Goal: Information Seeking & Learning: Learn about a topic

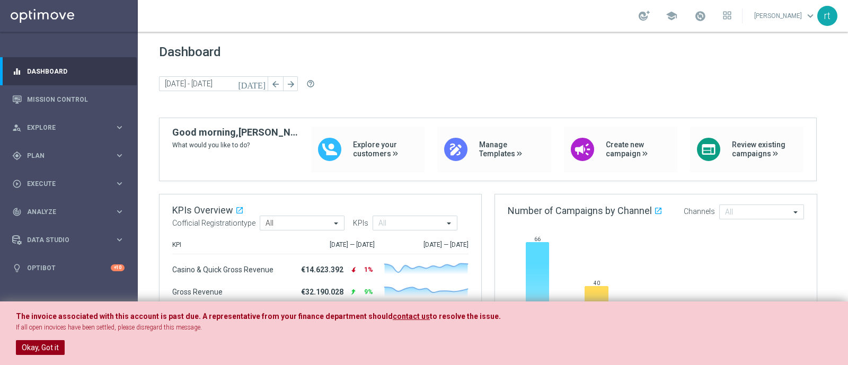
click at [31, 351] on button "Okay, Got it" at bounding box center [40, 347] width 49 height 15
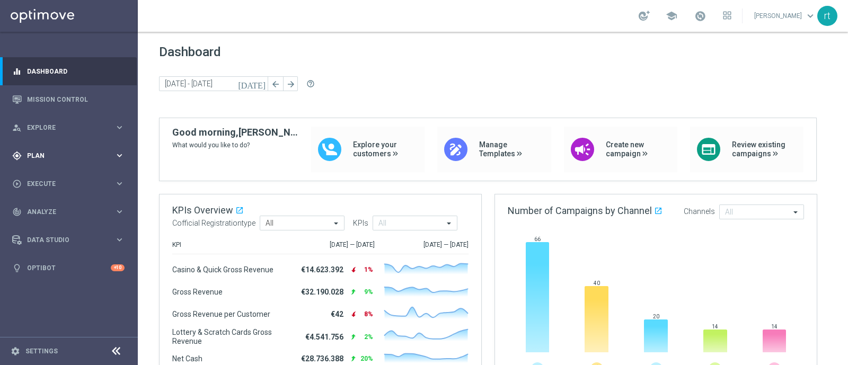
click at [41, 144] on div "gps_fixed Plan keyboard_arrow_right" at bounding box center [68, 156] width 137 height 28
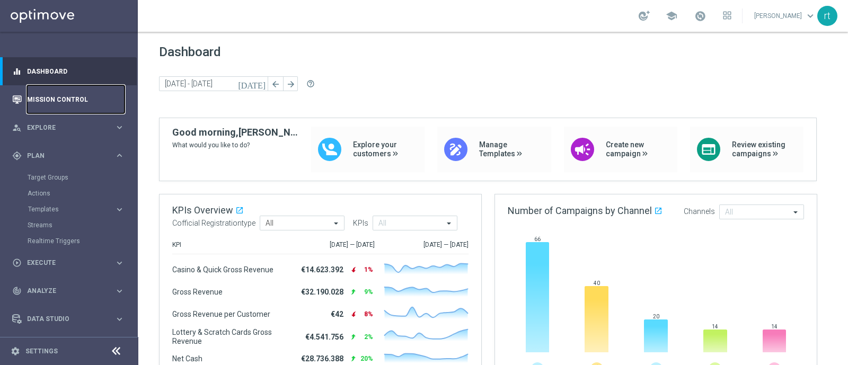
click at [73, 98] on link "Mission Control" at bounding box center [76, 99] width 98 height 28
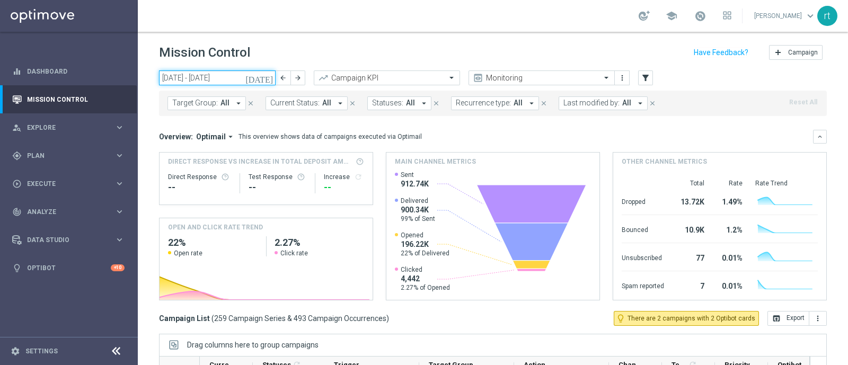
click at [229, 81] on input "[DATE] - [DATE]" at bounding box center [217, 78] width 117 height 15
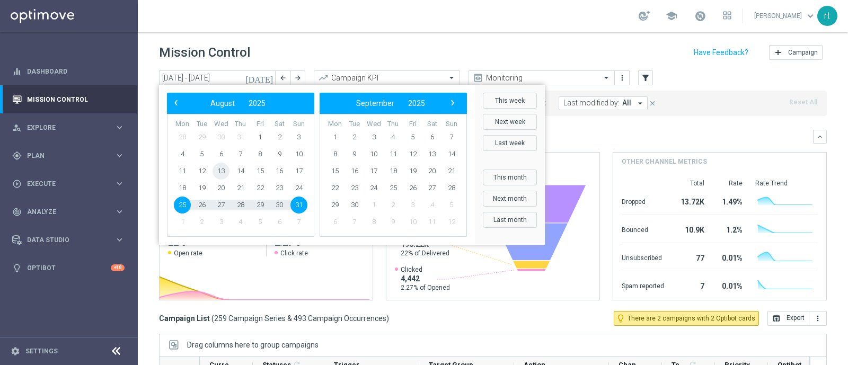
click at [221, 170] on span "13" at bounding box center [221, 171] width 17 height 17
type input "[DATE] - [DATE]"
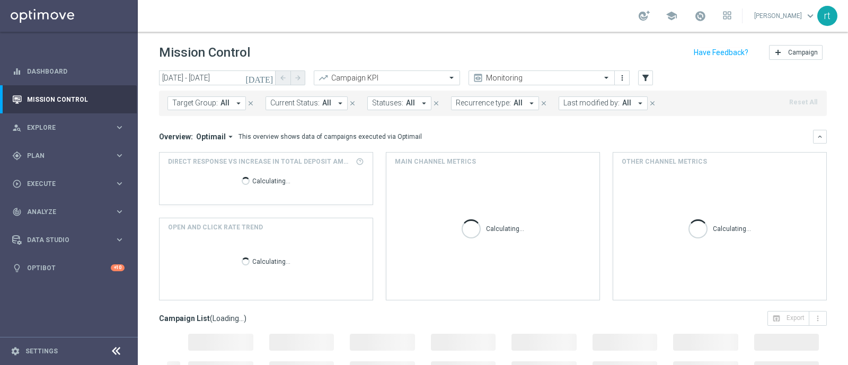
click at [568, 104] on span "Last modified by:" at bounding box center [591, 103] width 56 height 9
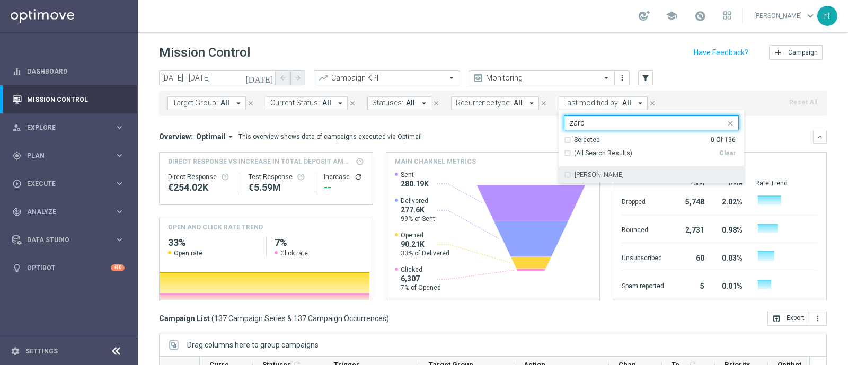
click at [575, 172] on label "[PERSON_NAME]" at bounding box center [599, 175] width 49 height 6
type input "zarb"
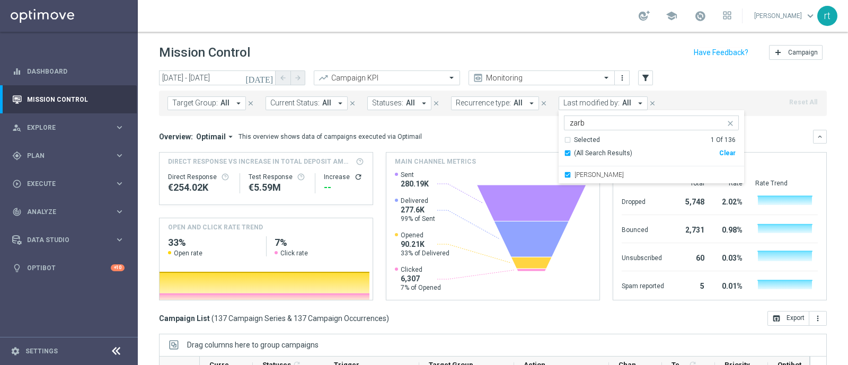
click at [554, 59] on div "Mission Control add Campaign" at bounding box center [493, 52] width 668 height 21
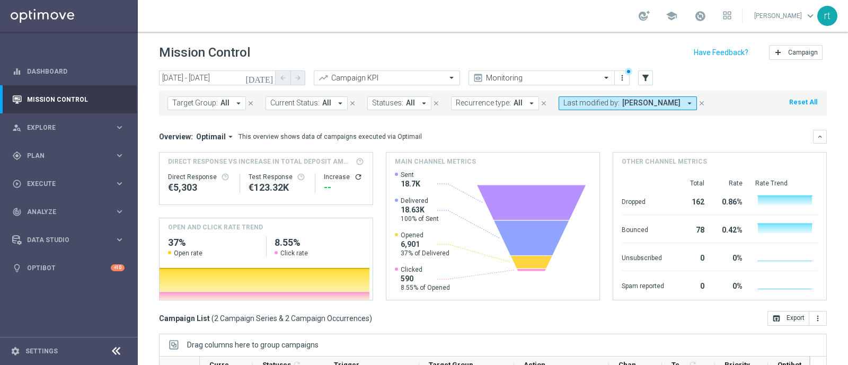
scroll to position [164, 0]
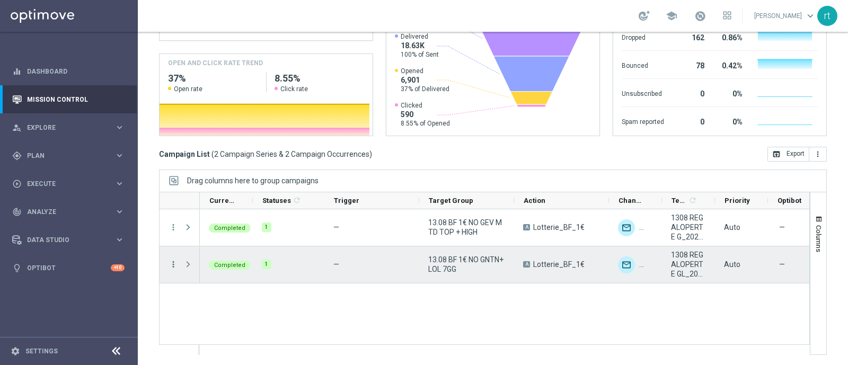
click at [171, 260] on icon "more_vert" at bounding box center [174, 265] width 10 height 10
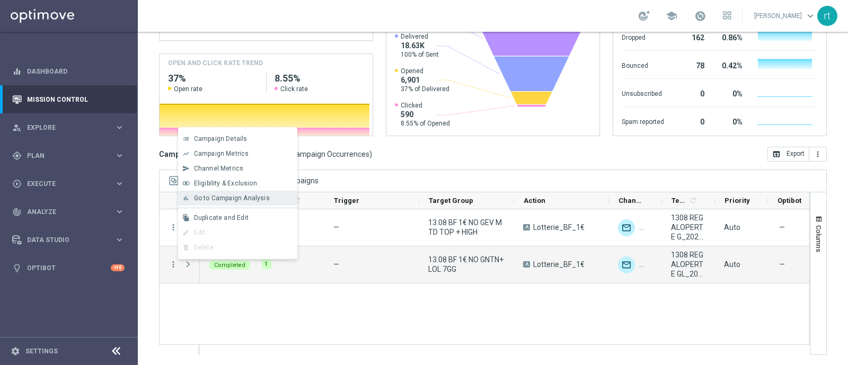
click at [245, 201] on span "Go to Campaign Analysis" at bounding box center [232, 198] width 76 height 7
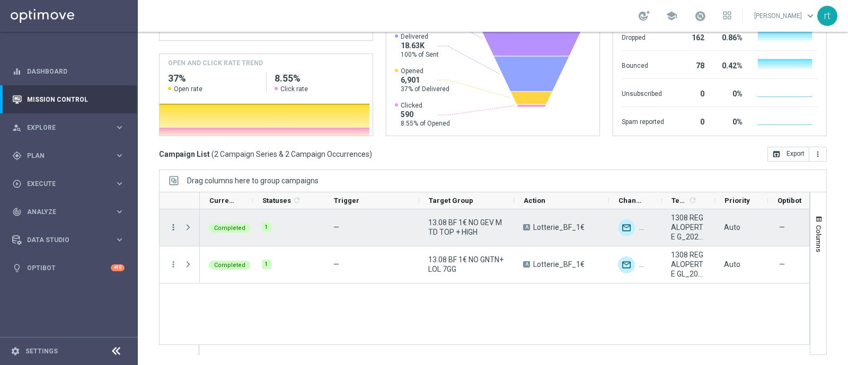
click at [175, 223] on icon "more_vert" at bounding box center [174, 228] width 10 height 10
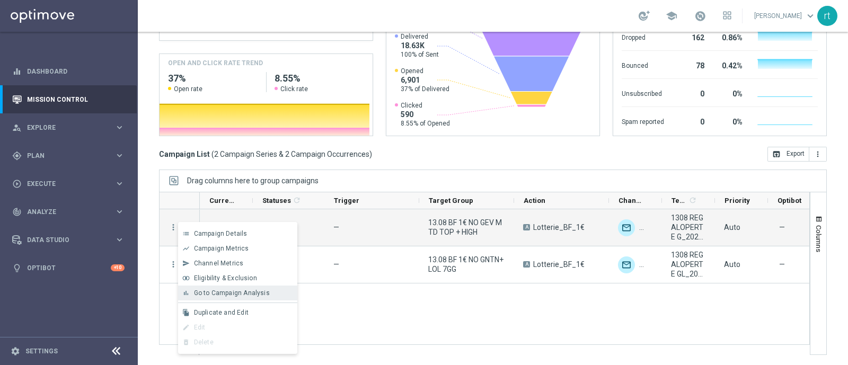
click at [209, 290] on span "Go to Campaign Analysis" at bounding box center [232, 292] width 76 height 7
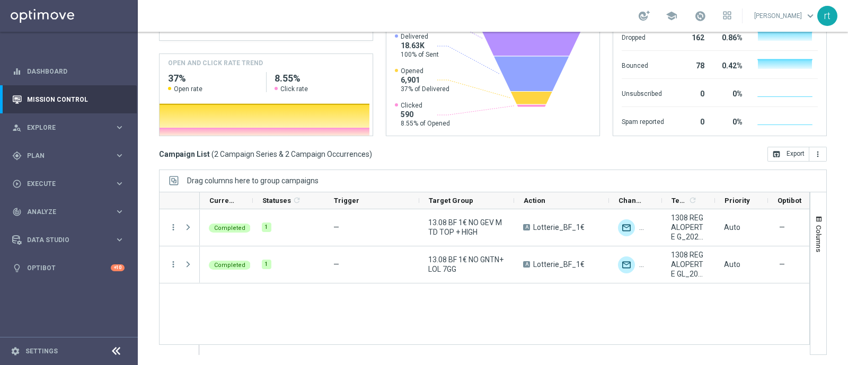
scroll to position [0, 0]
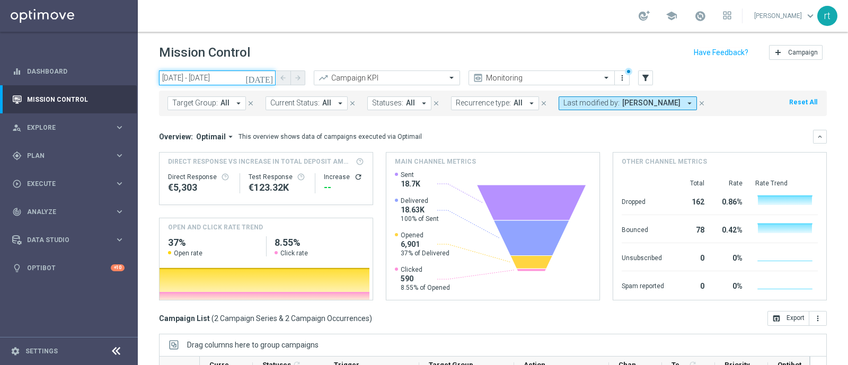
click at [224, 74] on input "13 Aug 2025 - 13 Aug 2025" at bounding box center [217, 78] width 117 height 15
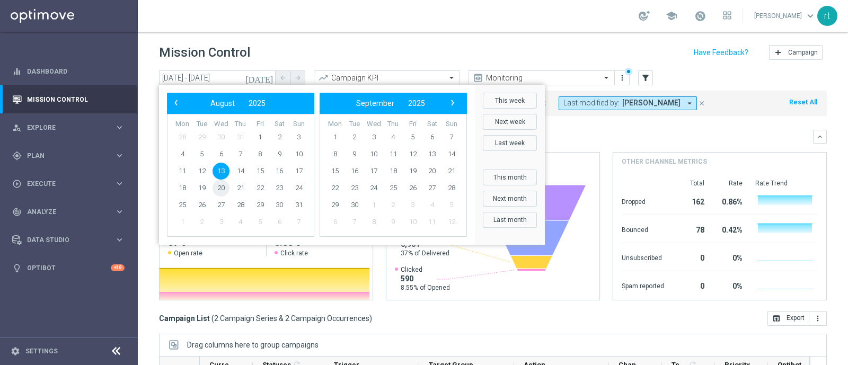
click at [225, 192] on span "20" at bounding box center [221, 188] width 17 height 17
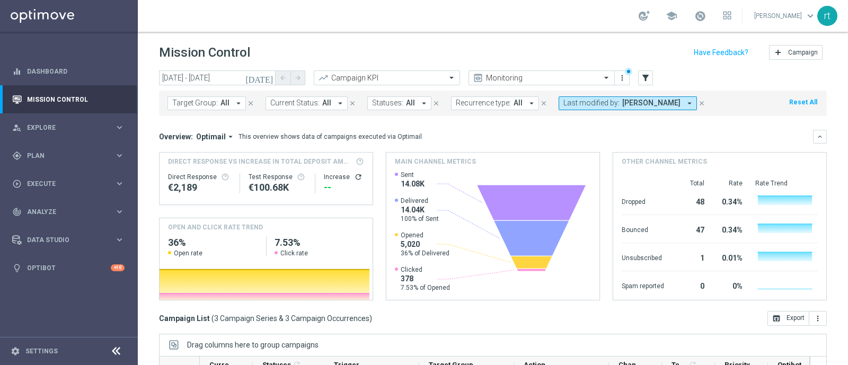
click at [431, 8] on div "school roberto tucci keyboard_arrow_down rt" at bounding box center [493, 16] width 710 height 32
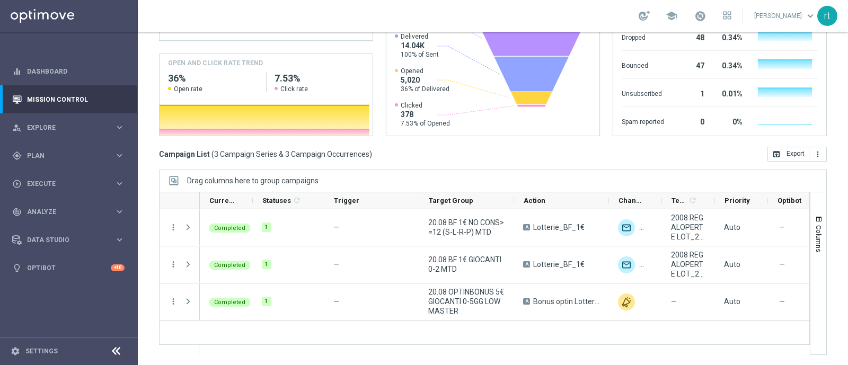
click at [147, 219] on div "Mission Control add Campaign today 20 Aug 2025 - 20 Aug 2025 arrow_back arrow_f…" at bounding box center [493, 198] width 710 height 333
click at [151, 253] on div "Mission Control add Campaign today 20 Aug 2025 - 20 Aug 2025 arrow_back arrow_f…" at bounding box center [493, 198] width 710 height 333
click at [151, 257] on div "Mission Control add Campaign today 20 Aug 2025 - 20 Aug 2025 arrow_back arrow_f…" at bounding box center [493, 198] width 710 height 333
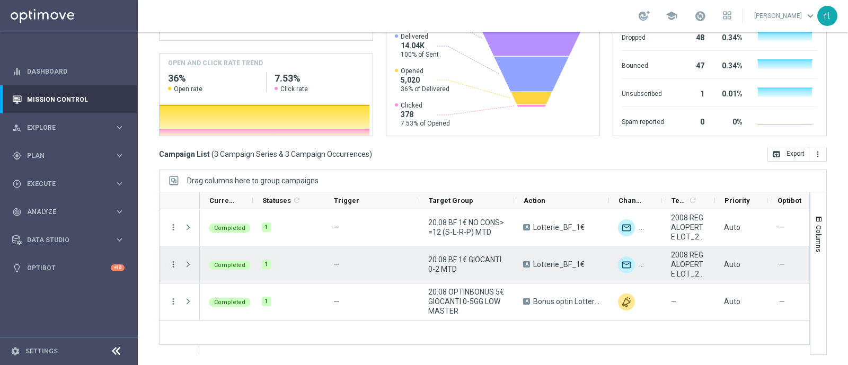
click at [174, 262] on icon "more_vert" at bounding box center [174, 265] width 10 height 10
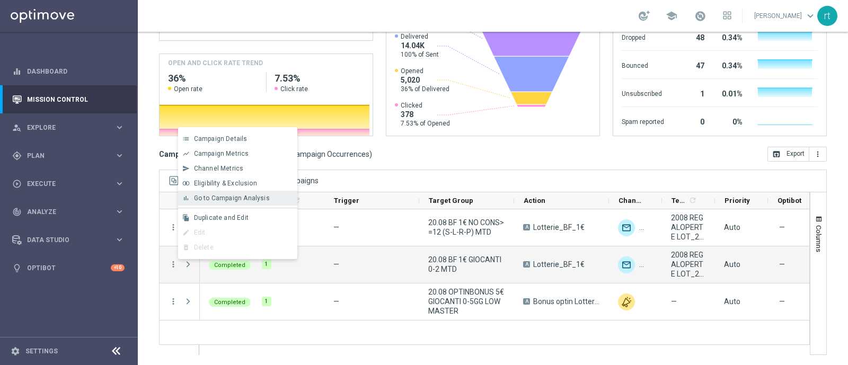
click at [251, 202] on span "Go to Campaign Analysis" at bounding box center [232, 198] width 76 height 7
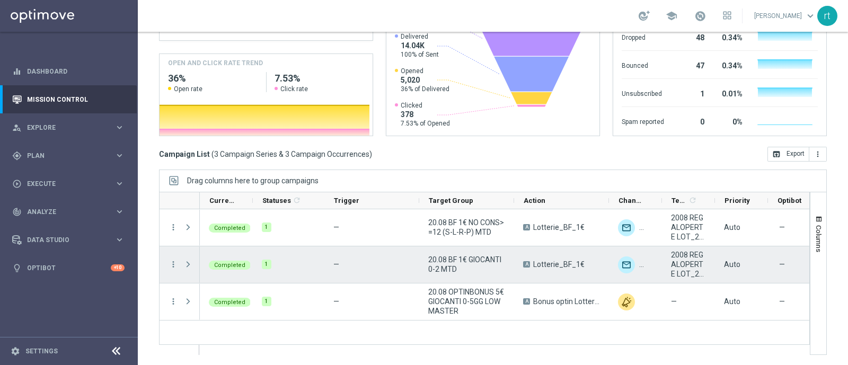
click at [188, 270] on span "Press SPACE to select this row." at bounding box center [189, 264] width 12 height 21
click at [187, 262] on span "Press SPACE to select this row." at bounding box center [188, 264] width 10 height 8
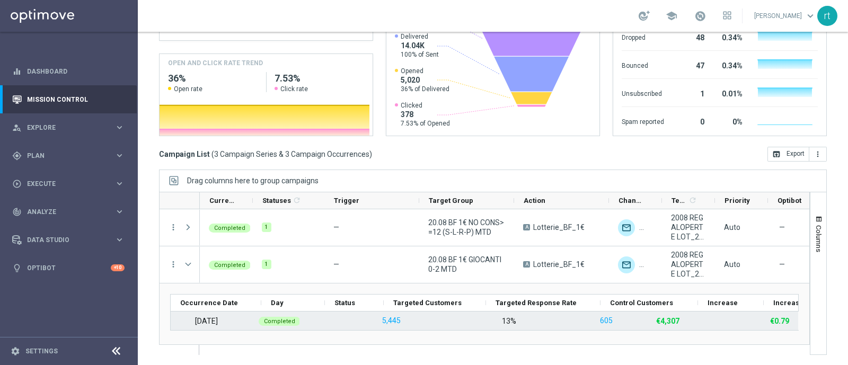
scroll to position [0, 0]
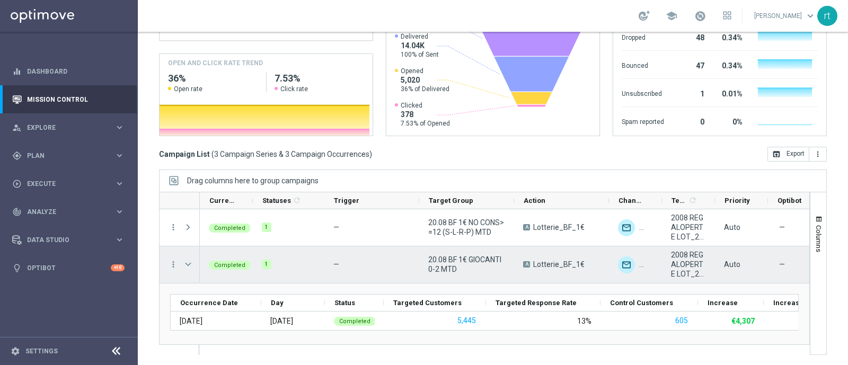
click at [190, 260] on span "Press SPACE to select this row." at bounding box center [188, 264] width 10 height 8
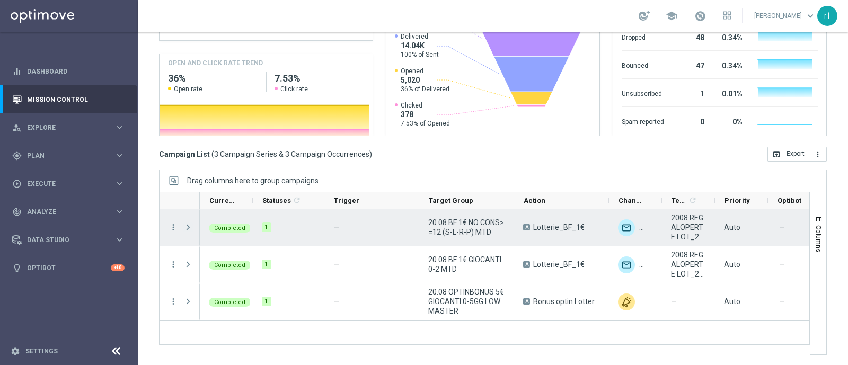
click at [188, 226] on span "Press SPACE to select this row." at bounding box center [188, 227] width 10 height 8
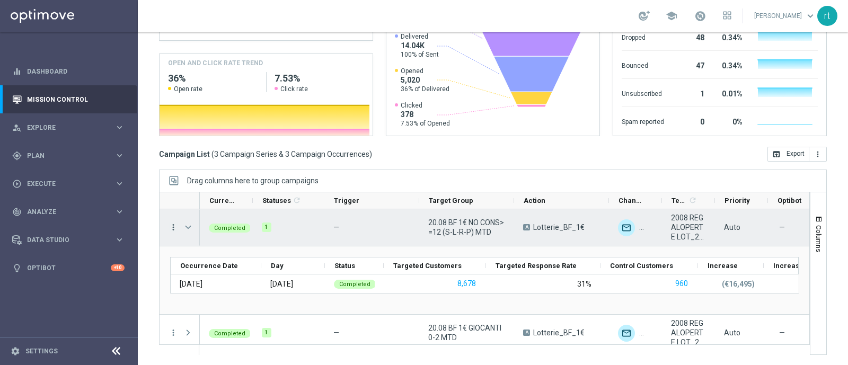
click at [175, 227] on icon "more_vert" at bounding box center [174, 228] width 10 height 10
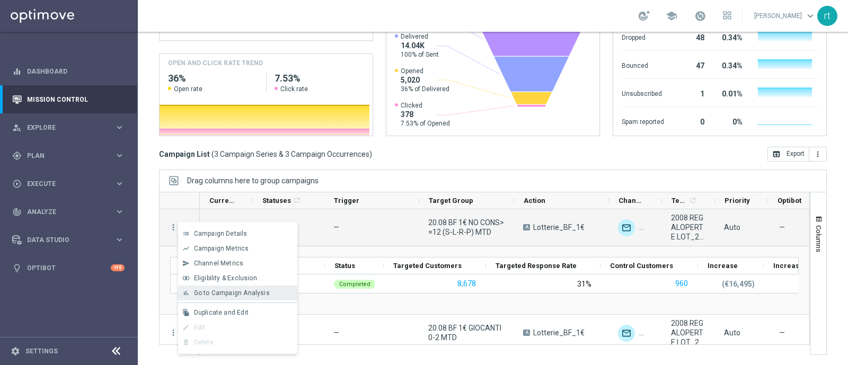
click at [219, 300] on div "bar_chart Go to Campaign Analysis" at bounding box center [237, 293] width 119 height 15
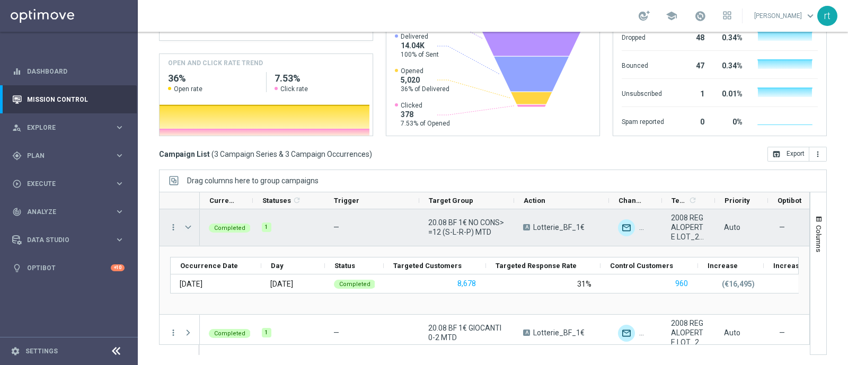
click at [188, 230] on span "Press SPACE to select this row." at bounding box center [188, 227] width 10 height 8
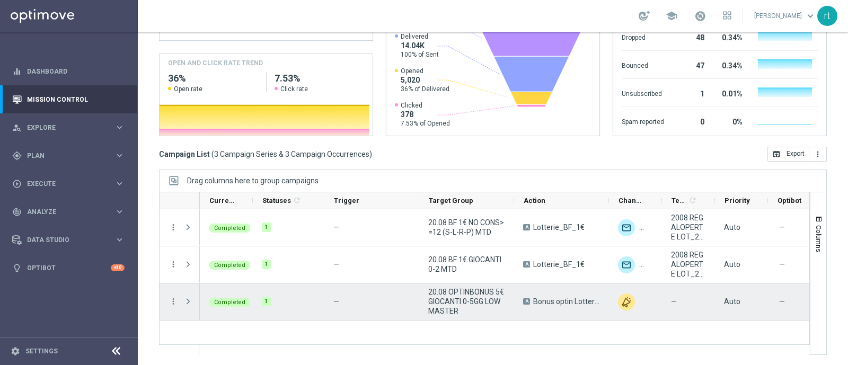
click at [178, 301] on icon "more_vert" at bounding box center [174, 302] width 10 height 10
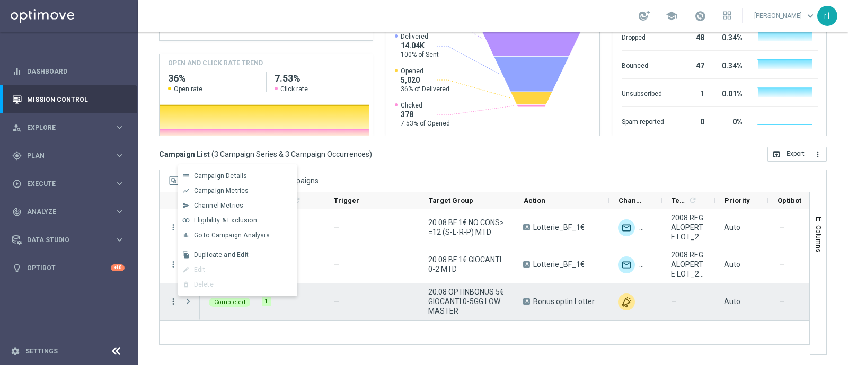
click at [173, 301] on icon "more_vert" at bounding box center [174, 302] width 10 height 10
click at [254, 237] on span "Go to Campaign Analysis" at bounding box center [232, 235] width 76 height 7
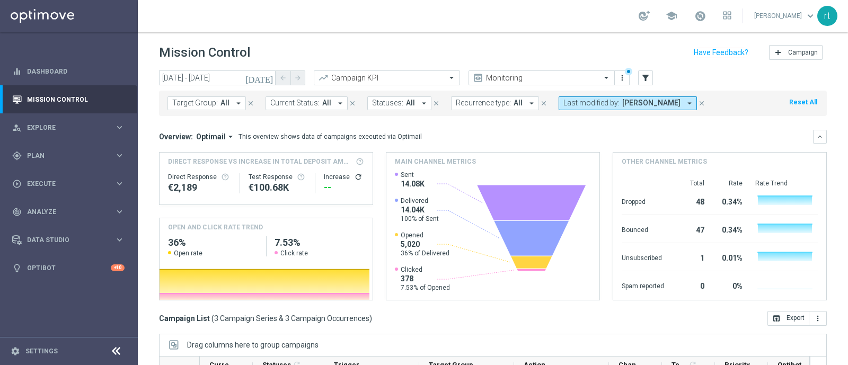
click at [409, 30] on div "school roberto tucci keyboard_arrow_down rt" at bounding box center [493, 16] width 710 height 32
click at [408, 50] on div "Mission Control add Campaign" at bounding box center [493, 52] width 668 height 21
click at [236, 76] on input "20 Aug 2025 - 20 Aug 2025" at bounding box center [217, 78] width 117 height 15
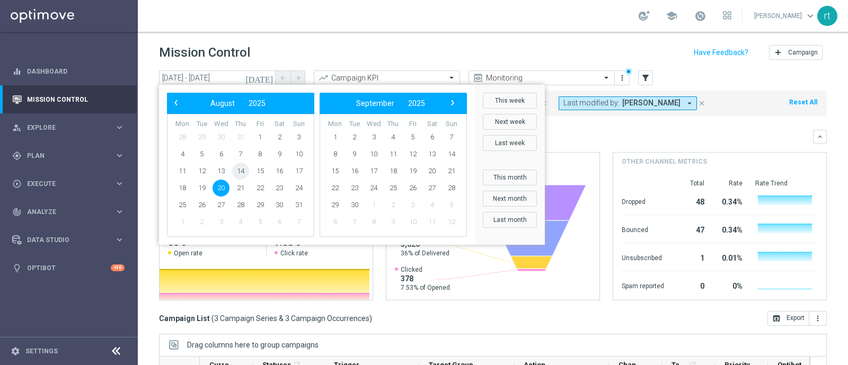
click at [236, 171] on span "14" at bounding box center [240, 171] width 17 height 17
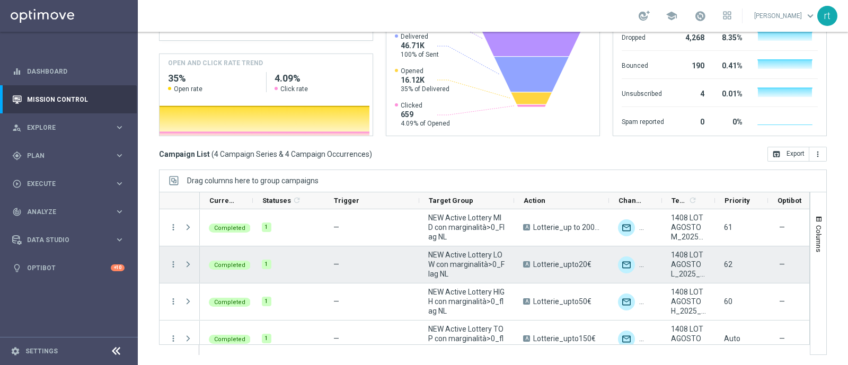
scroll to position [13, 0]
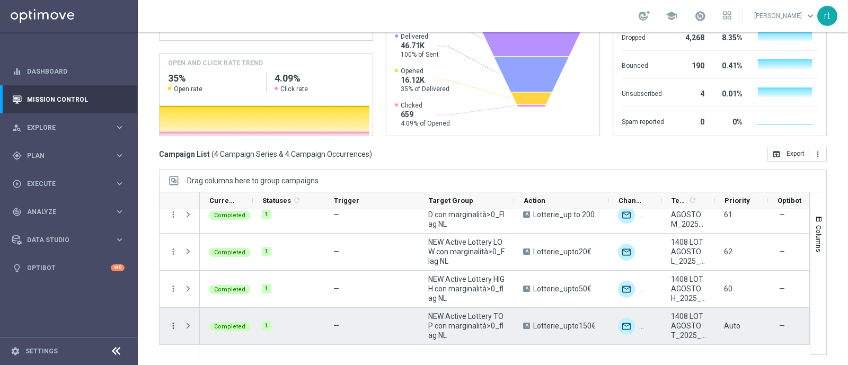
click at [169, 321] on icon "more_vert" at bounding box center [174, 326] width 10 height 10
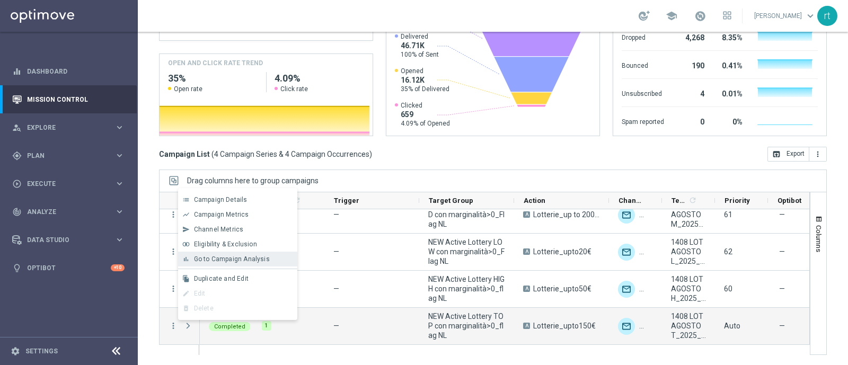
click at [228, 266] on div "bar_chart Go to Campaign Analysis" at bounding box center [237, 259] width 119 height 15
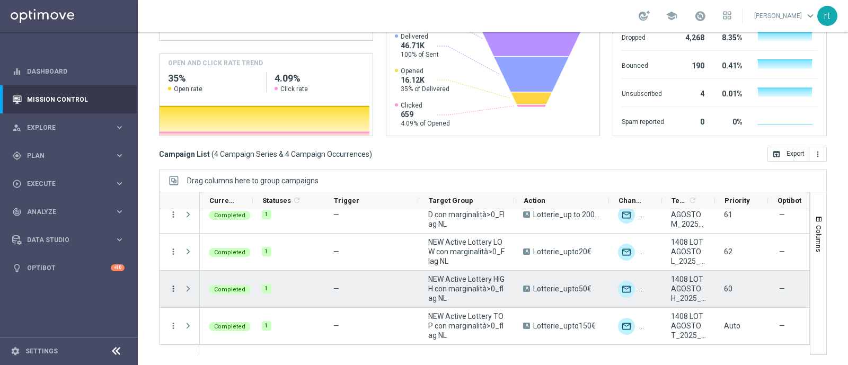
click at [173, 286] on icon "more_vert" at bounding box center [174, 289] width 10 height 10
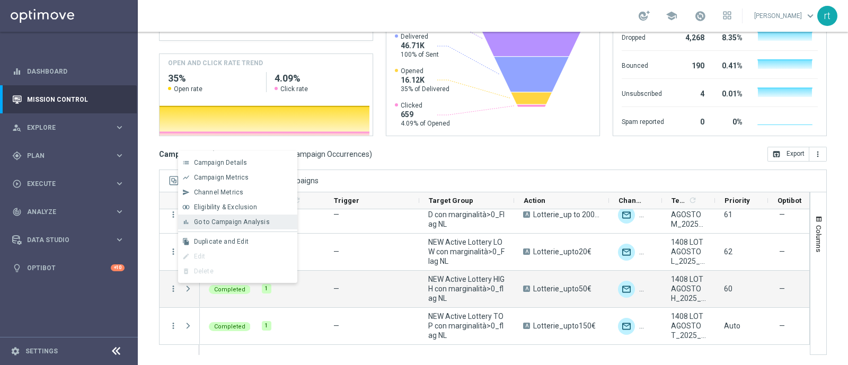
click at [247, 223] on span "Go to Campaign Analysis" at bounding box center [232, 221] width 76 height 7
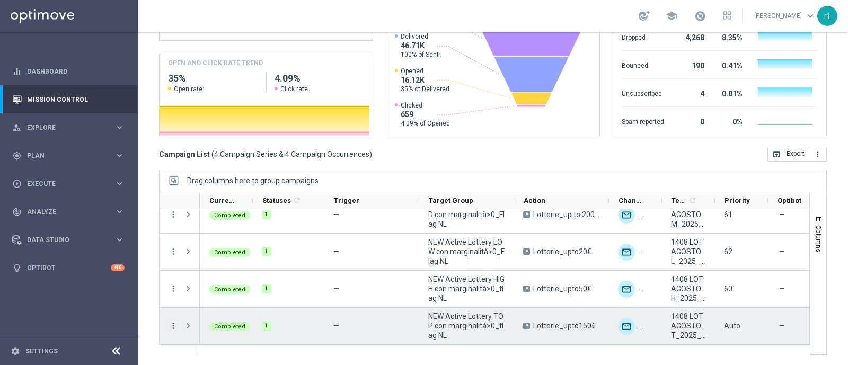
click at [175, 321] on icon "more_vert" at bounding box center [174, 326] width 10 height 10
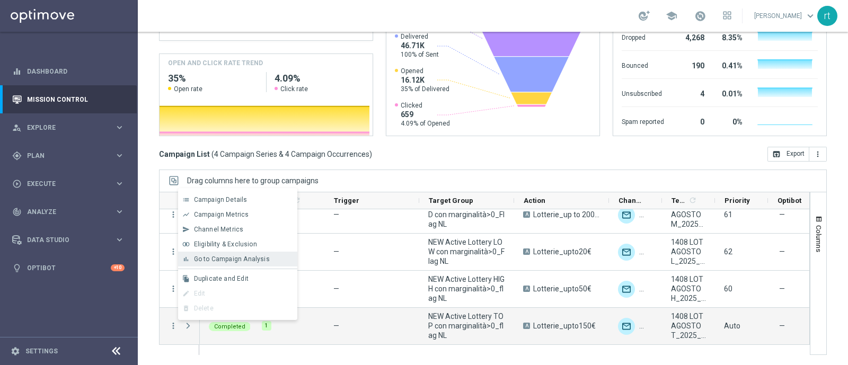
click at [240, 265] on div "bar_chart Go to Campaign Analysis" at bounding box center [237, 259] width 119 height 15
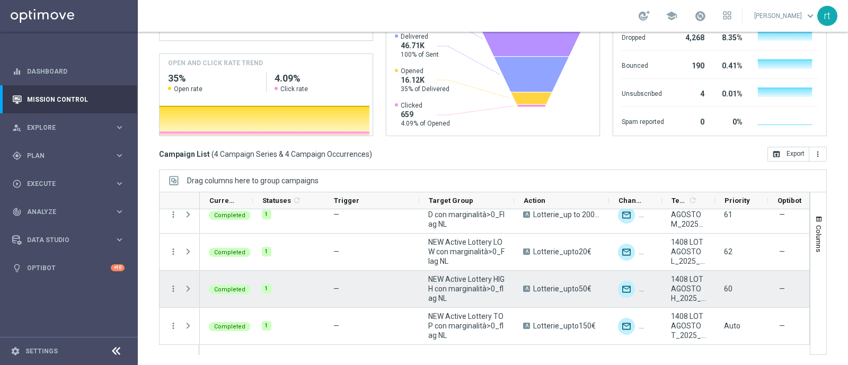
scroll to position [0, 0]
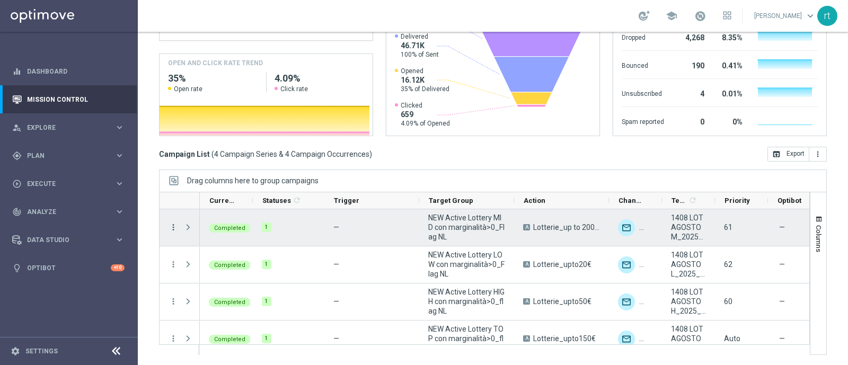
click at [169, 229] on icon "more_vert" at bounding box center [174, 228] width 10 height 10
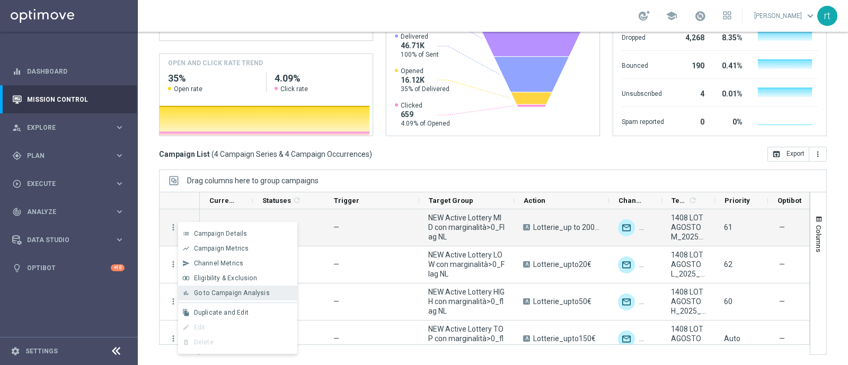
click at [225, 298] on div "bar_chart Go to Campaign Analysis" at bounding box center [237, 293] width 119 height 15
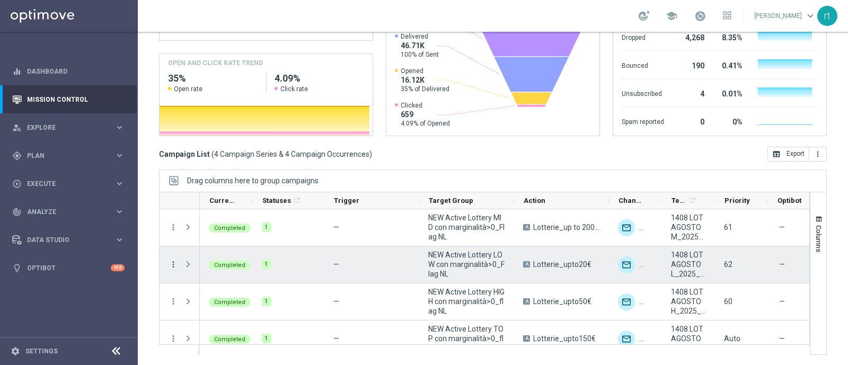
click at [171, 260] on icon "more_vert" at bounding box center [174, 265] width 10 height 10
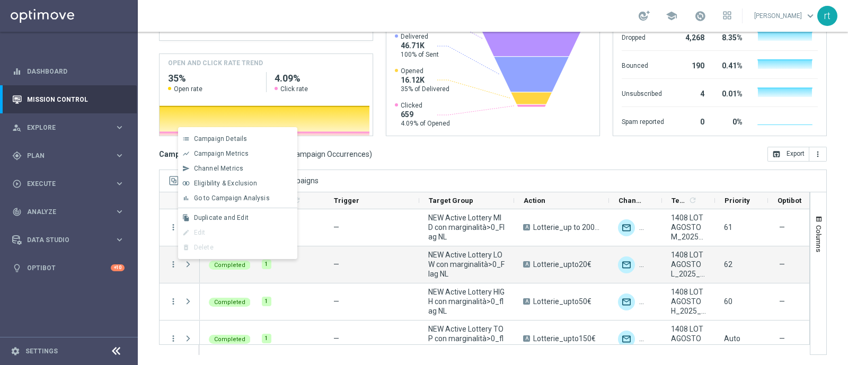
click at [253, 206] on div "list Campaign Details show_chart Campaign Metrics send Channel Metrics" at bounding box center [237, 193] width 119 height 132
click at [256, 201] on span "Go to Campaign Analysis" at bounding box center [232, 198] width 76 height 7
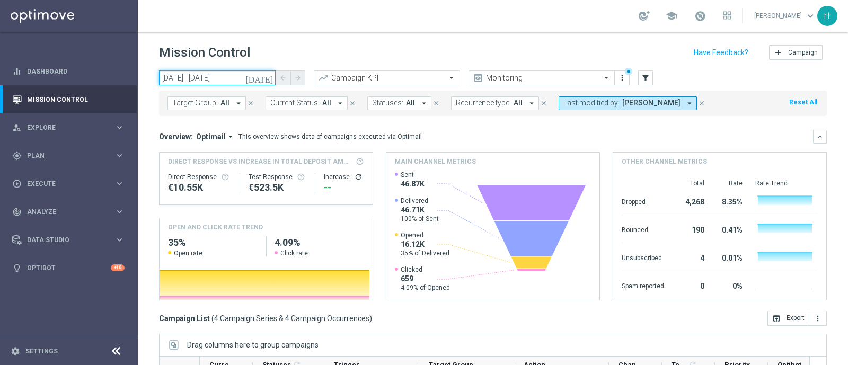
click at [211, 83] on input "14 Aug 2025 - 14 Aug 2025" at bounding box center [217, 78] width 117 height 15
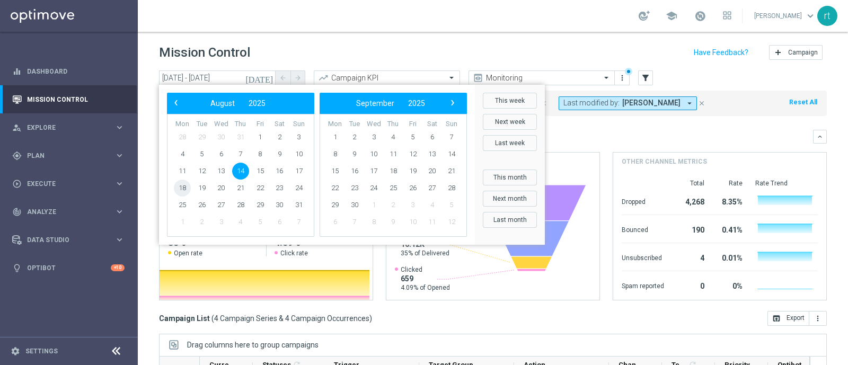
click at [186, 189] on span "18" at bounding box center [182, 188] width 17 height 17
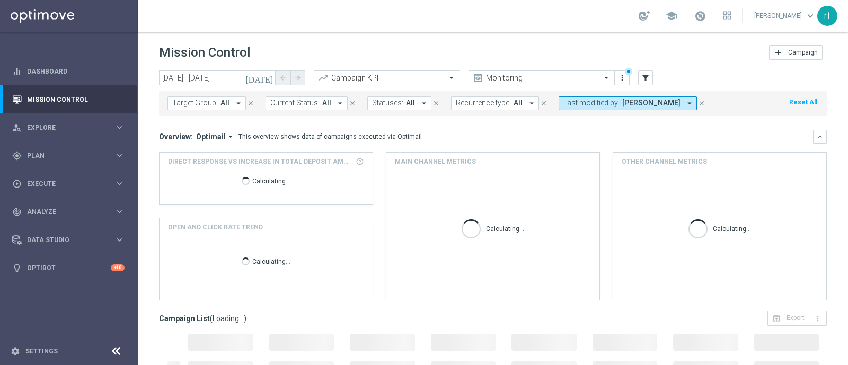
scroll to position [164, 0]
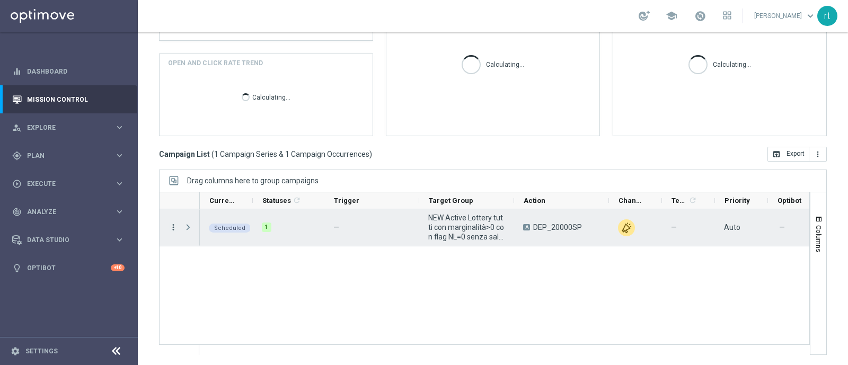
click at [170, 228] on icon "more_vert" at bounding box center [174, 228] width 10 height 10
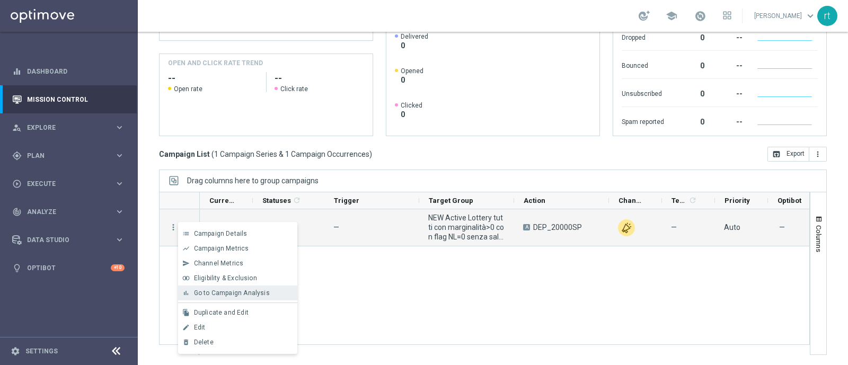
click at [209, 298] on div "bar_chart Go to Campaign Analysis" at bounding box center [237, 293] width 119 height 15
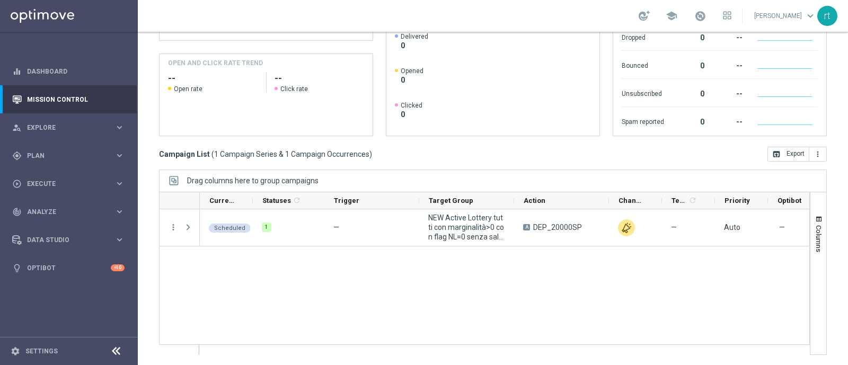
scroll to position [0, 0]
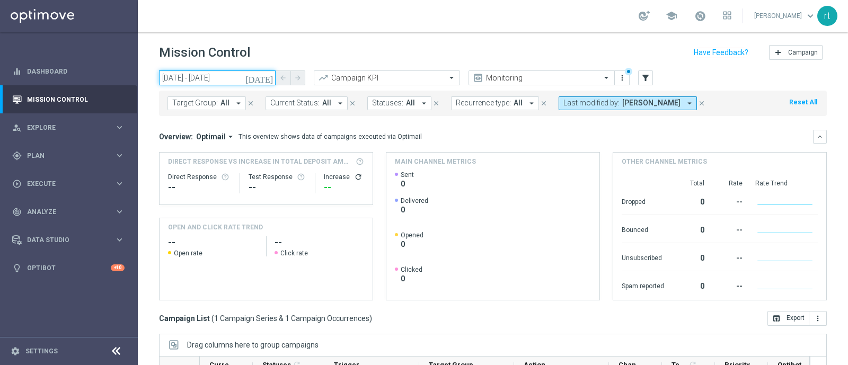
click at [209, 80] on input "18 Aug 2025 - 18 Aug 2025" at bounding box center [217, 78] width 117 height 15
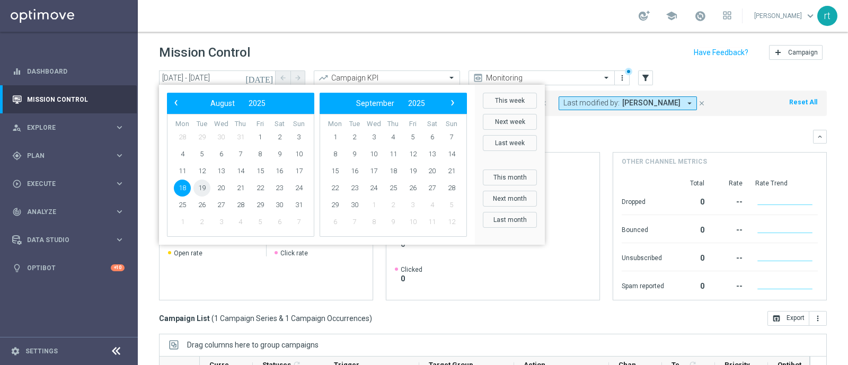
click at [204, 184] on span "19" at bounding box center [201, 188] width 17 height 17
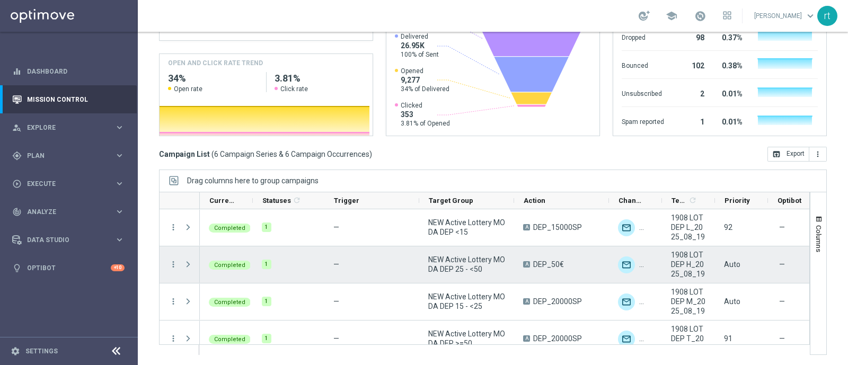
scroll to position [87, 0]
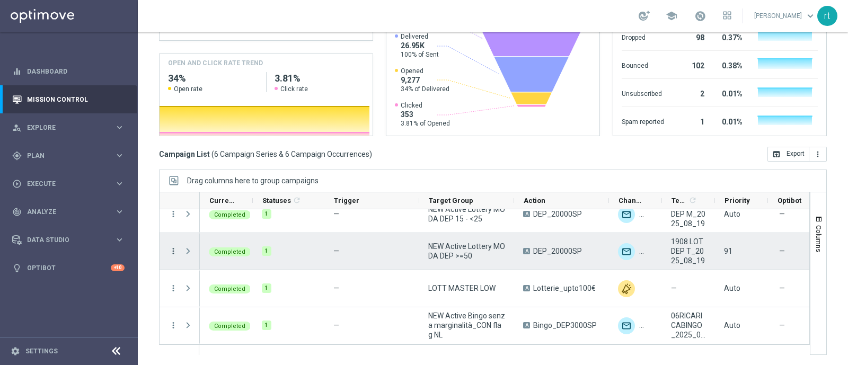
click at [172, 250] on icon "more_vert" at bounding box center [174, 251] width 10 height 10
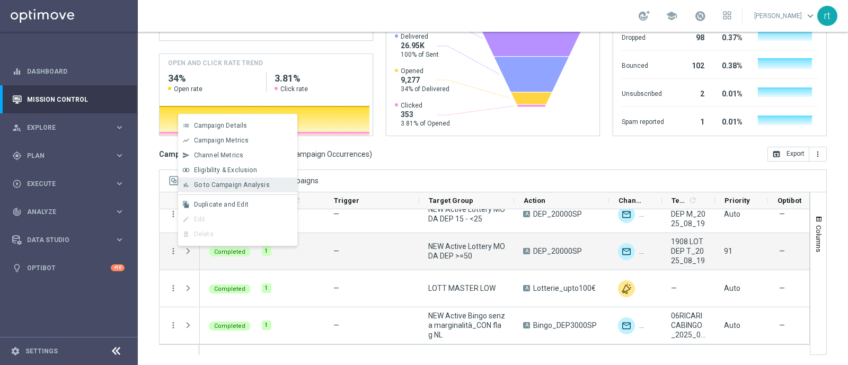
click at [249, 189] on div "bar_chart Go to Campaign Analysis" at bounding box center [237, 185] width 119 height 15
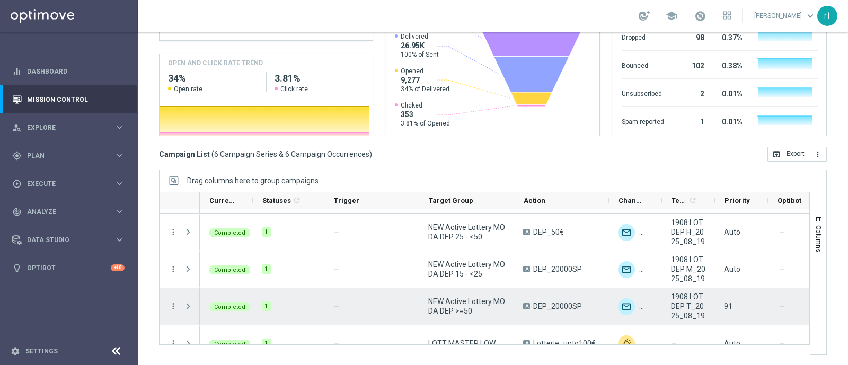
scroll to position [31, 0]
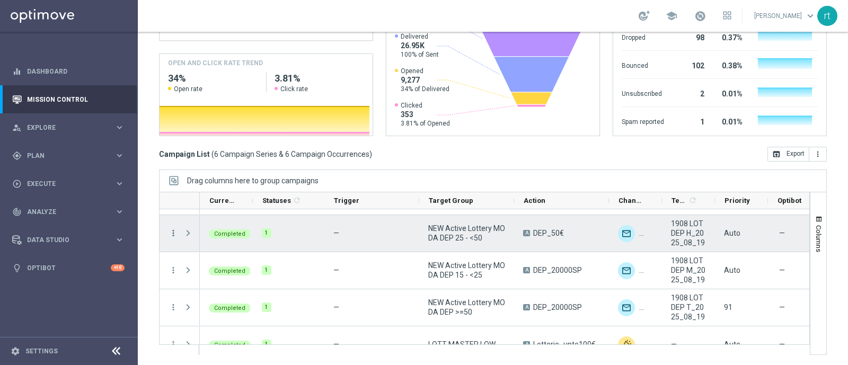
click at [169, 228] on icon "more_vert" at bounding box center [174, 233] width 10 height 10
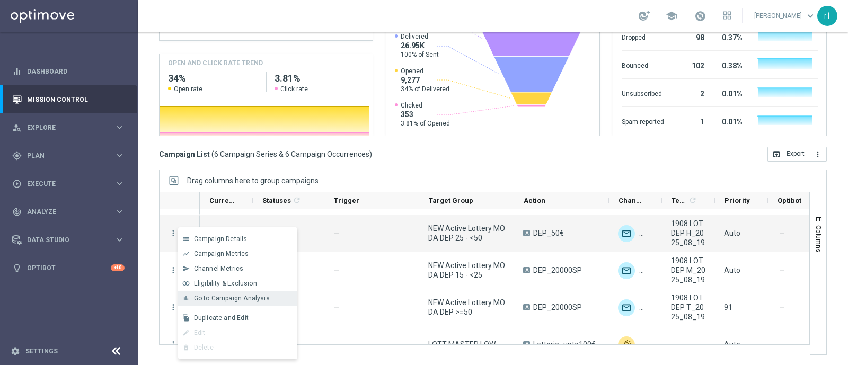
click at [206, 298] on span "Go to Campaign Analysis" at bounding box center [232, 298] width 76 height 7
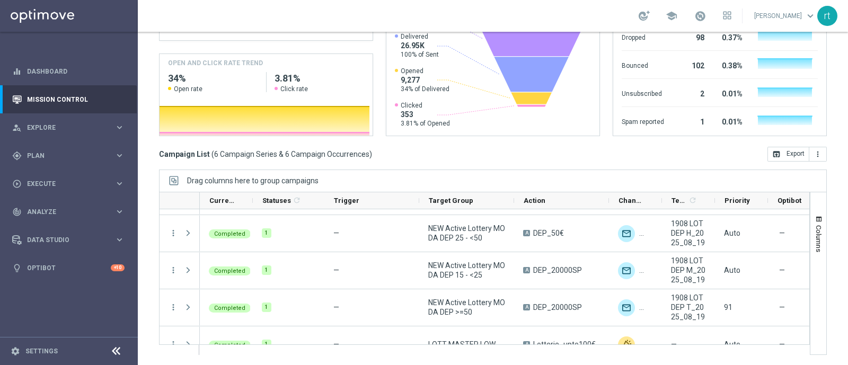
scroll to position [0, 0]
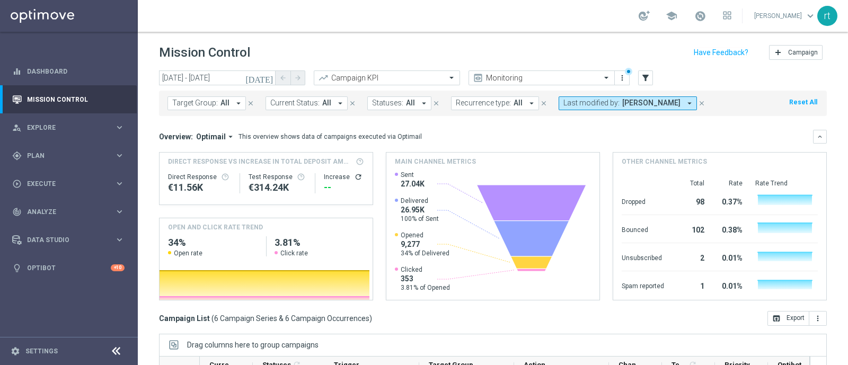
click at [447, 54] on div "Mission Control add Campaign" at bounding box center [493, 52] width 668 height 21
click at [415, 7] on div "school roberto tucci keyboard_arrow_down rt" at bounding box center [493, 16] width 710 height 32
click at [423, 4] on div "school [PERSON_NAME] keyboard_arrow_down rt" at bounding box center [493, 16] width 710 height 32
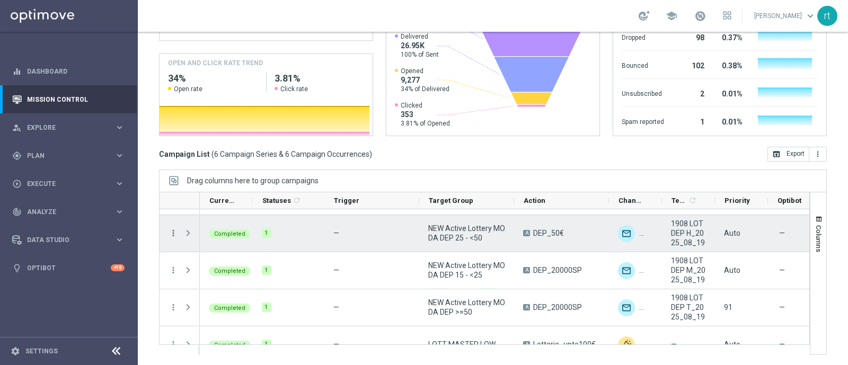
click at [170, 236] on icon "more_vert" at bounding box center [174, 233] width 10 height 10
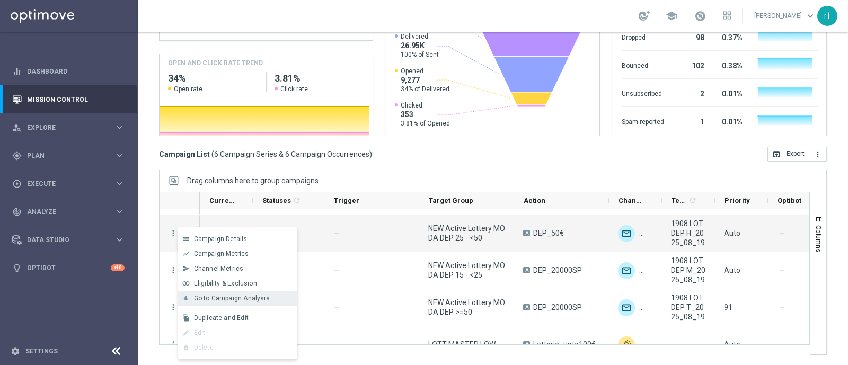
click at [207, 301] on span "Go to Campaign Analysis" at bounding box center [232, 298] width 76 height 7
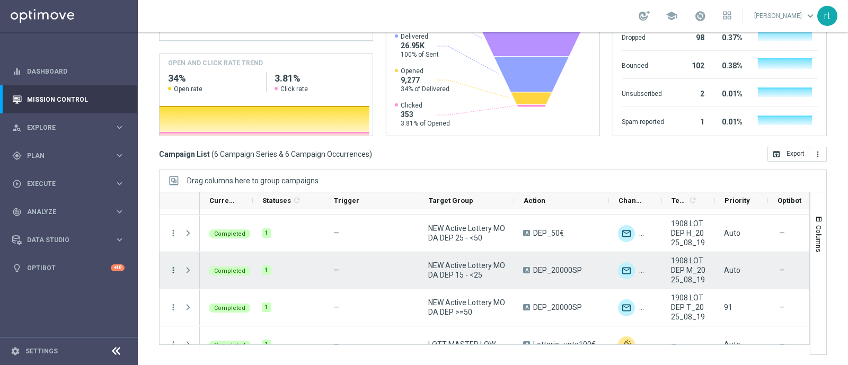
click at [176, 270] on icon "more_vert" at bounding box center [174, 271] width 10 height 10
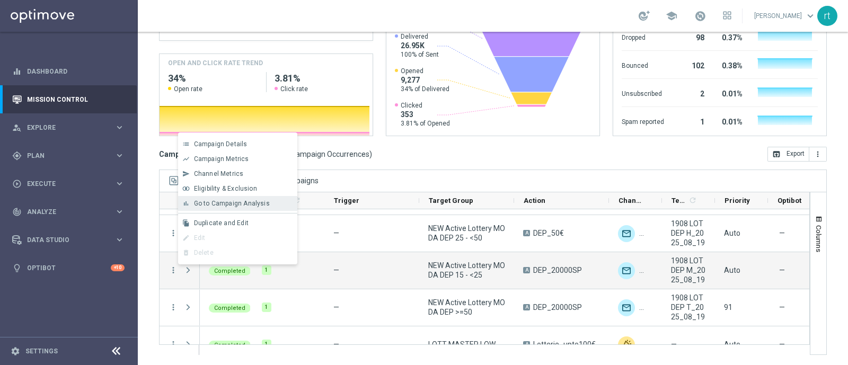
click at [252, 203] on span "Go to Campaign Analysis" at bounding box center [232, 203] width 76 height 7
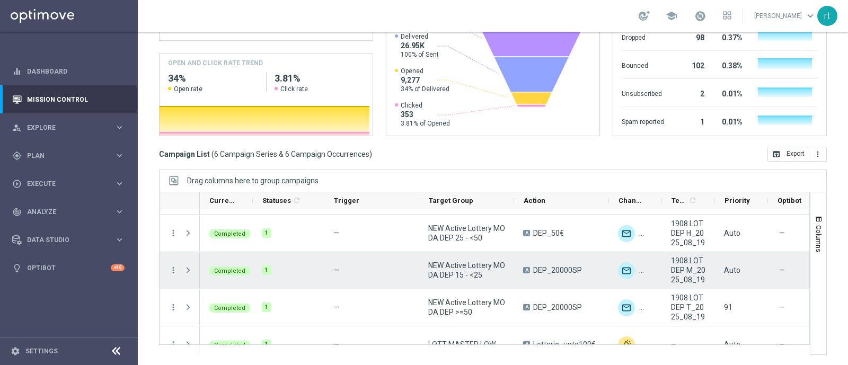
scroll to position [0, 0]
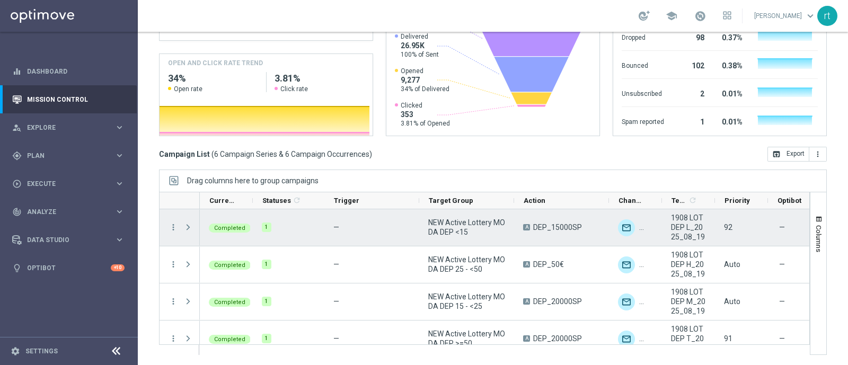
click at [174, 232] on div "more_vert" at bounding box center [169, 227] width 19 height 37
click at [173, 226] on icon "more_vert" at bounding box center [174, 228] width 10 height 10
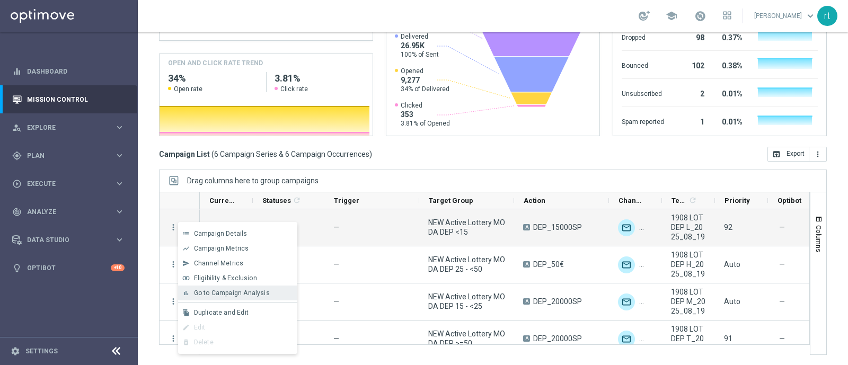
click at [204, 287] on div "bar_chart Go to Campaign Analysis" at bounding box center [237, 293] width 119 height 15
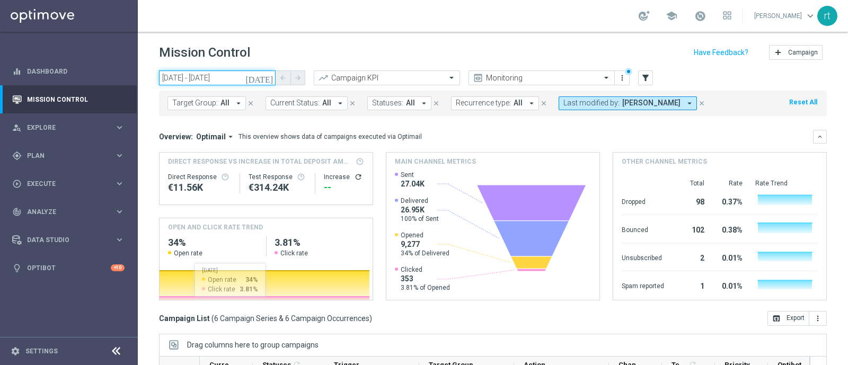
click at [222, 83] on input "19 Aug 2025 - 19 Aug 2025" at bounding box center [217, 78] width 117 height 15
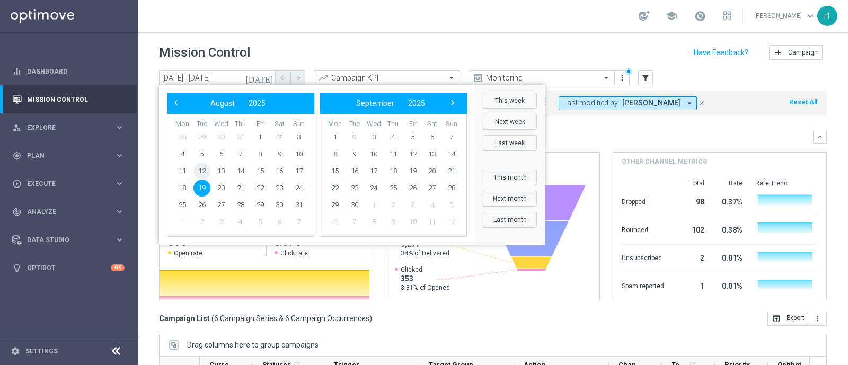
click at [205, 171] on span "12" at bounding box center [201, 171] width 17 height 17
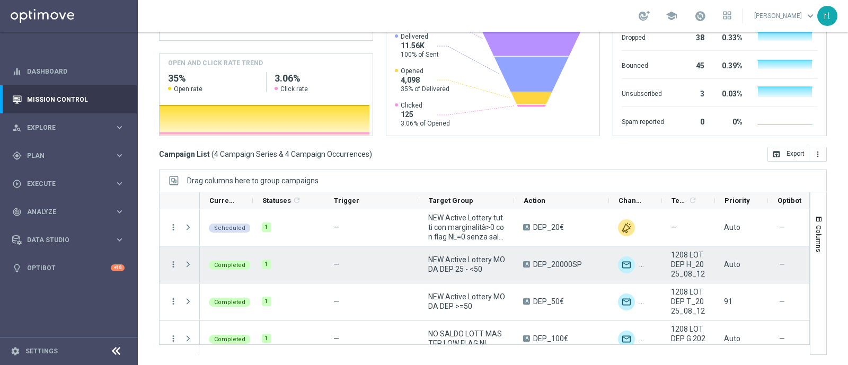
scroll to position [13, 0]
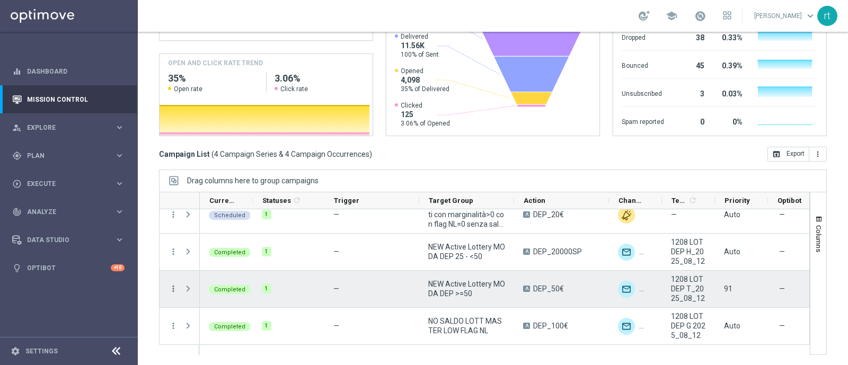
click at [174, 285] on icon "more_vert" at bounding box center [174, 289] width 10 height 10
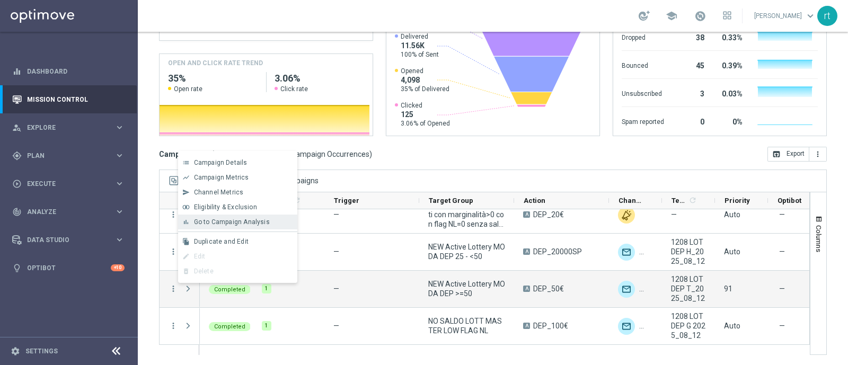
click at [240, 224] on span "Go to Campaign Analysis" at bounding box center [232, 221] width 76 height 7
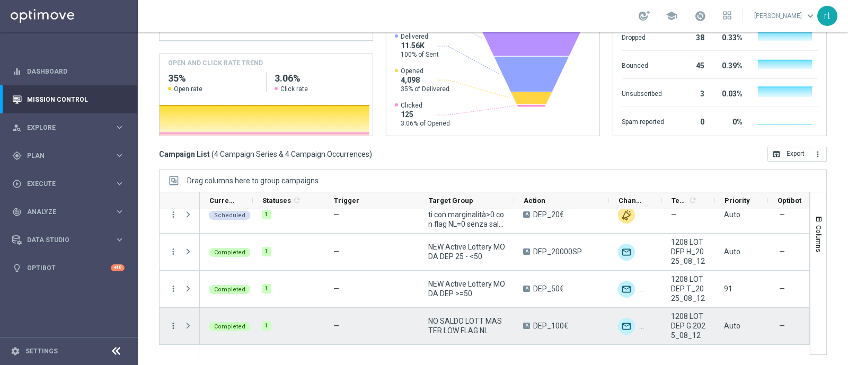
click at [173, 323] on icon "more_vert" at bounding box center [174, 326] width 10 height 10
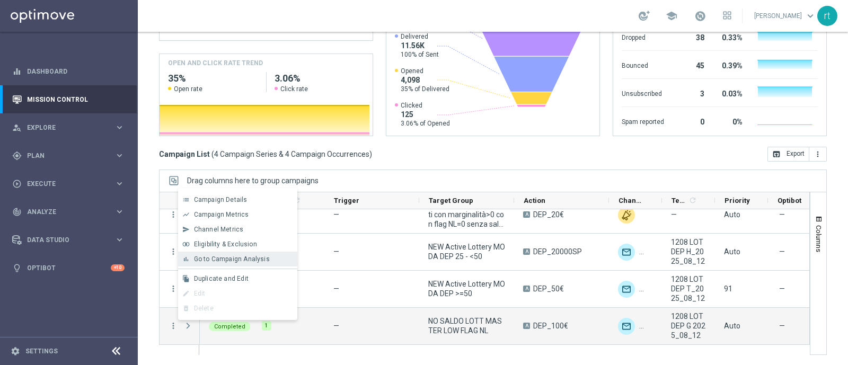
click at [222, 263] on span "Go to Campaign Analysis" at bounding box center [232, 258] width 76 height 7
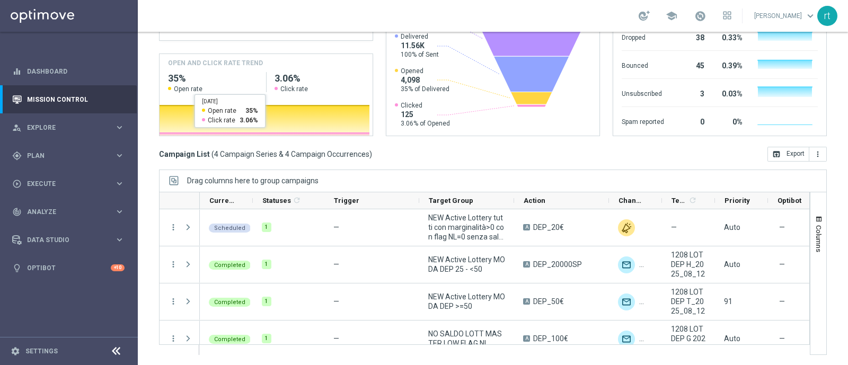
scroll to position [0, 0]
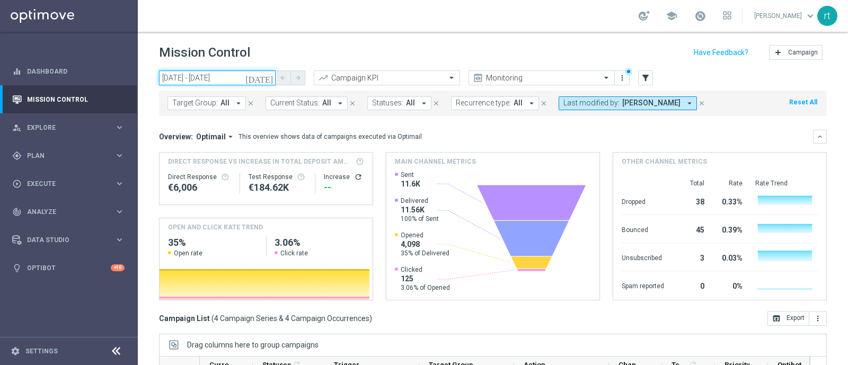
click at [231, 73] on input "12 Aug 2025 - 12 Aug 2025" at bounding box center [217, 78] width 117 height 15
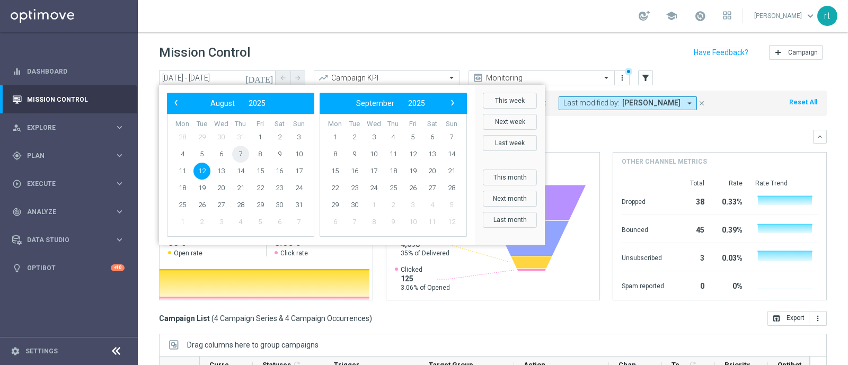
click at [237, 155] on span "7" at bounding box center [240, 154] width 17 height 17
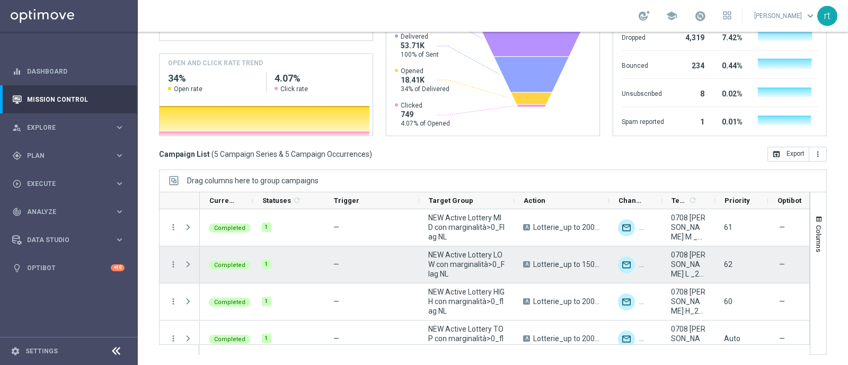
scroll to position [50, 0]
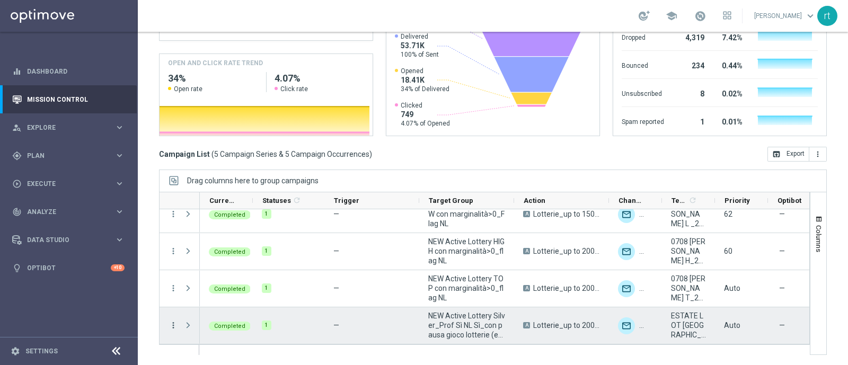
click at [170, 327] on icon "more_vert" at bounding box center [174, 326] width 10 height 10
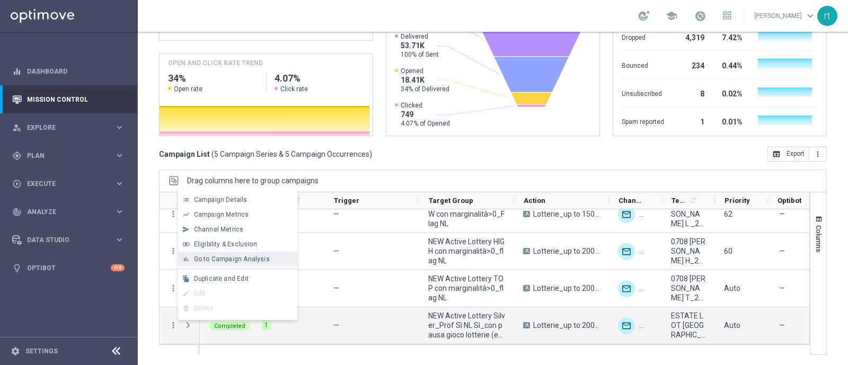
click at [250, 259] on span "Go to Campaign Analysis" at bounding box center [232, 258] width 76 height 7
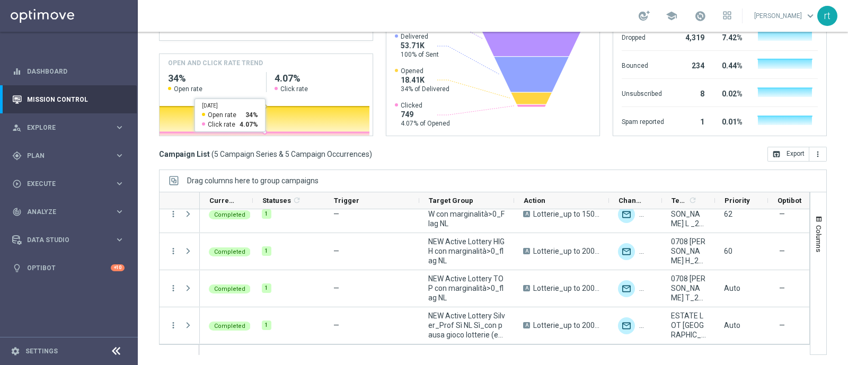
scroll to position [0, 0]
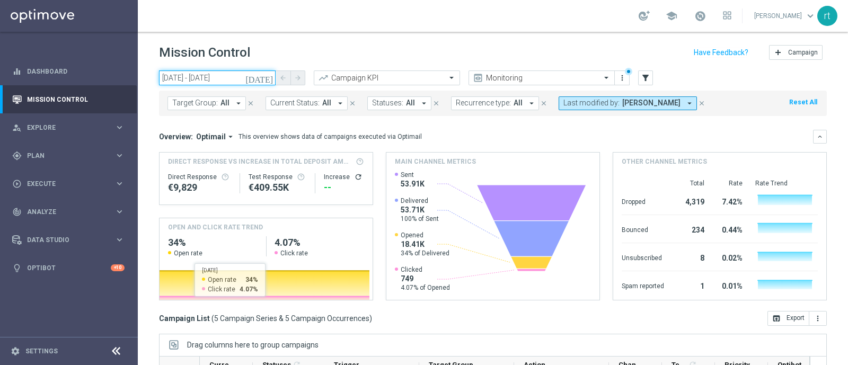
click at [202, 78] on input "07 Aug 2025 - 07 Aug 2025" at bounding box center [217, 78] width 117 height 15
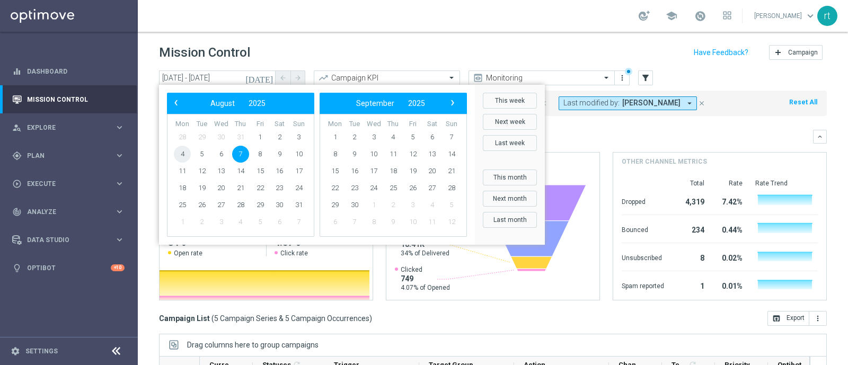
click at [183, 153] on span "4" at bounding box center [182, 154] width 17 height 17
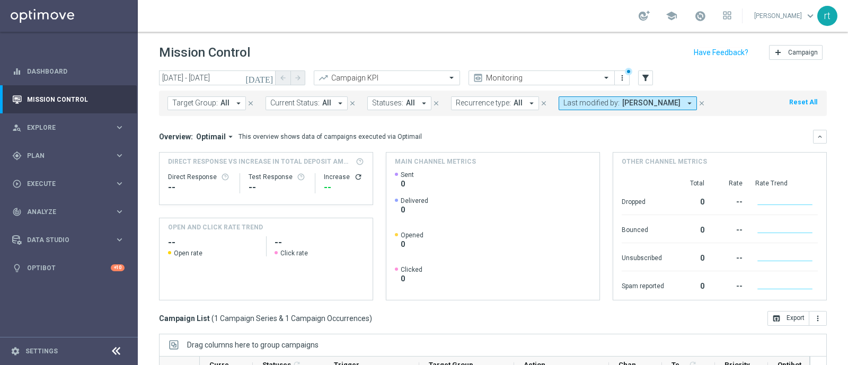
scroll to position [164, 0]
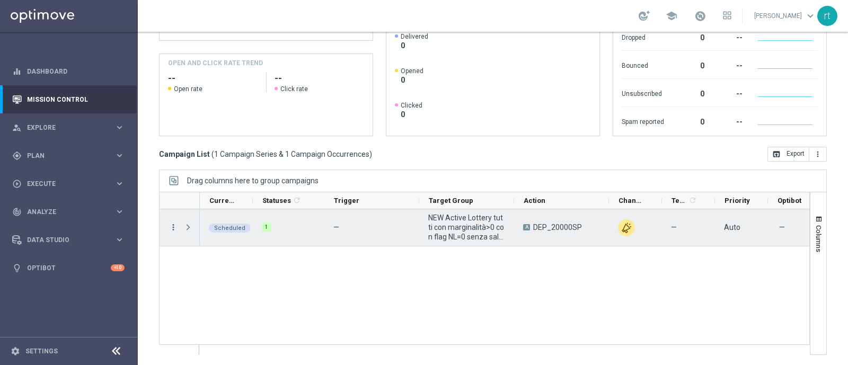
click at [173, 224] on icon "more_vert" at bounding box center [174, 228] width 10 height 10
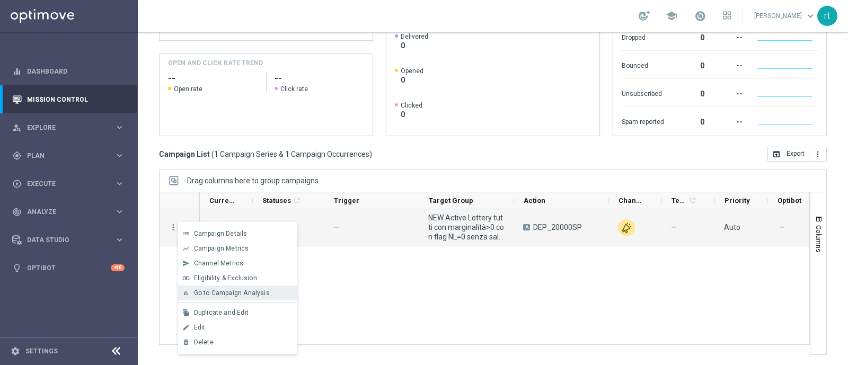
click at [215, 291] on span "Go to Campaign Analysis" at bounding box center [232, 292] width 76 height 7
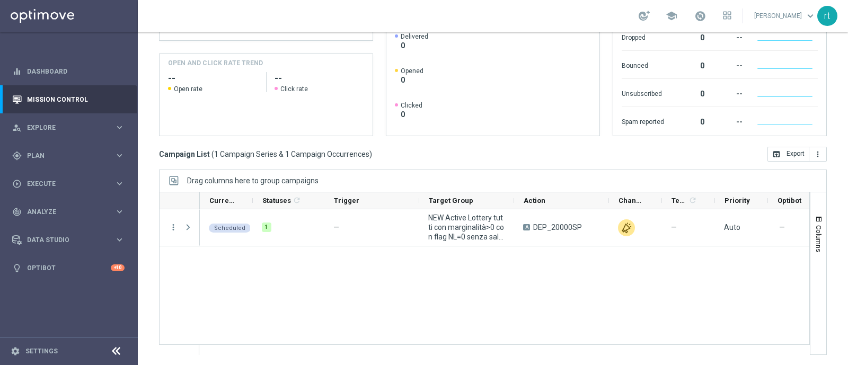
scroll to position [0, 0]
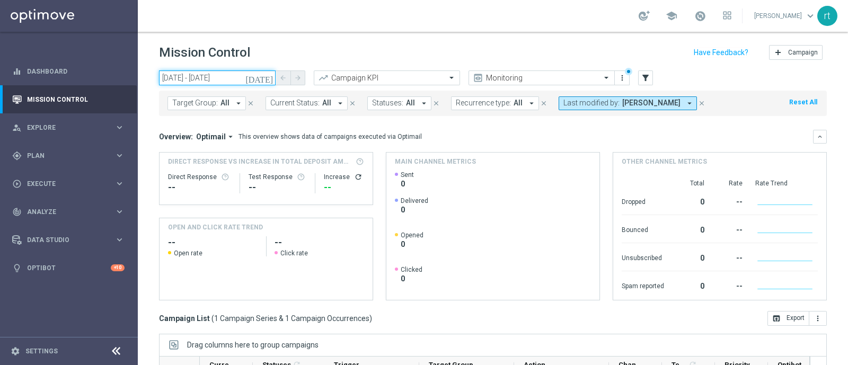
click at [230, 78] on input "04 Aug 2025 - 04 Aug 2025" at bounding box center [217, 78] width 117 height 15
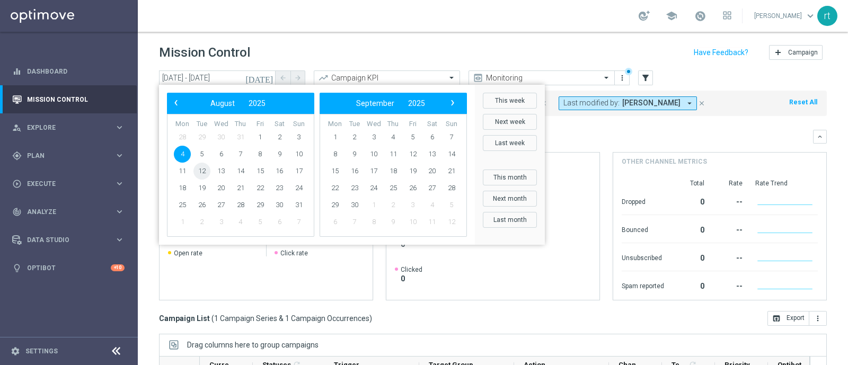
click at [201, 170] on span "12" at bounding box center [201, 171] width 17 height 17
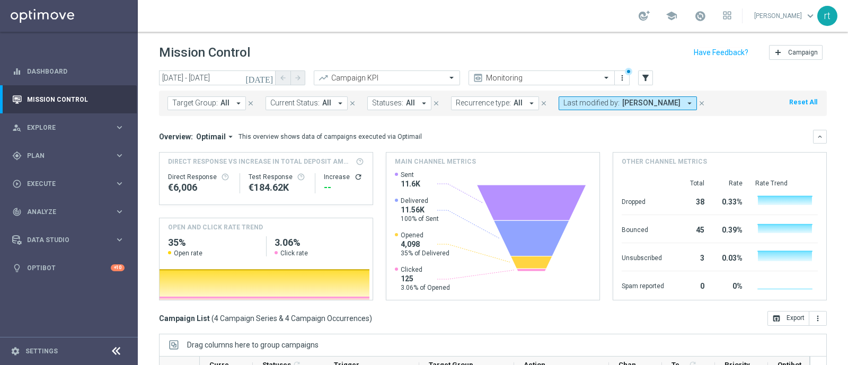
scroll to position [164, 0]
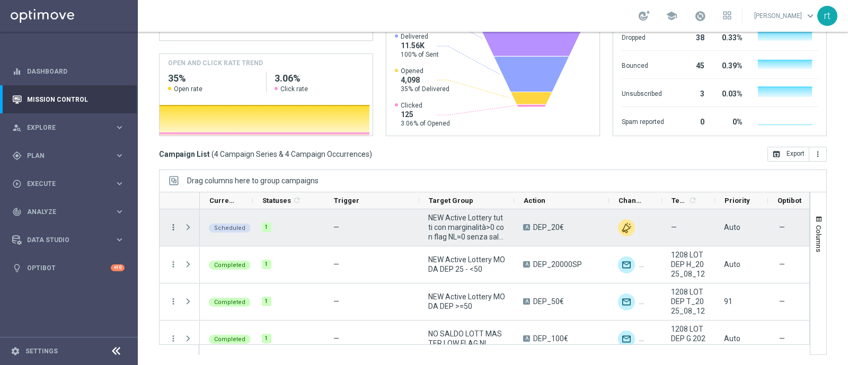
click at [178, 229] on icon "more_vert" at bounding box center [174, 228] width 10 height 10
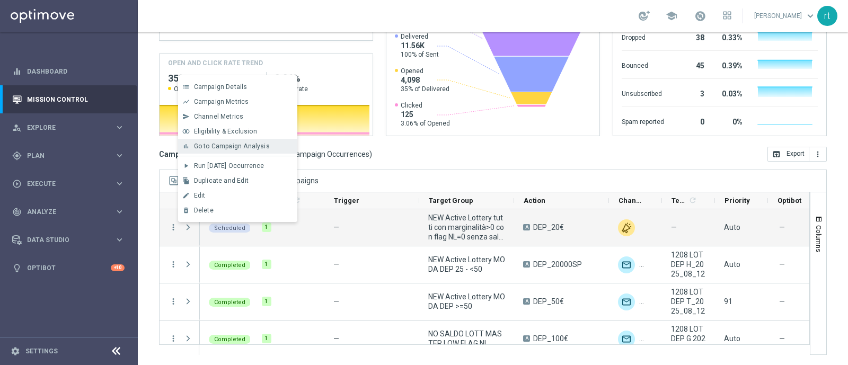
click at [259, 149] on span "Go to Campaign Analysis" at bounding box center [232, 146] width 76 height 7
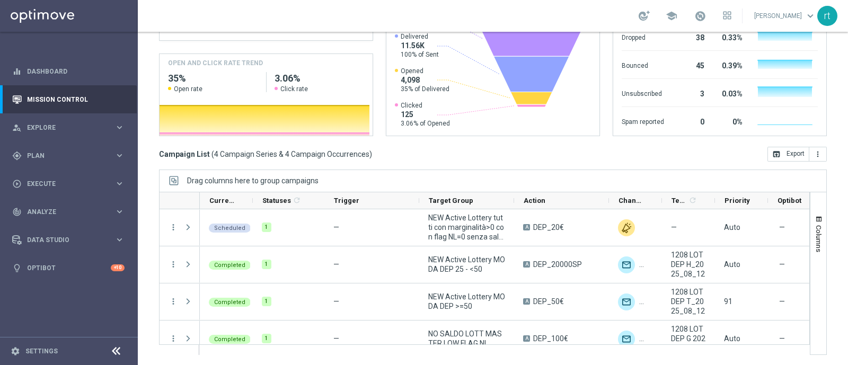
scroll to position [0, 0]
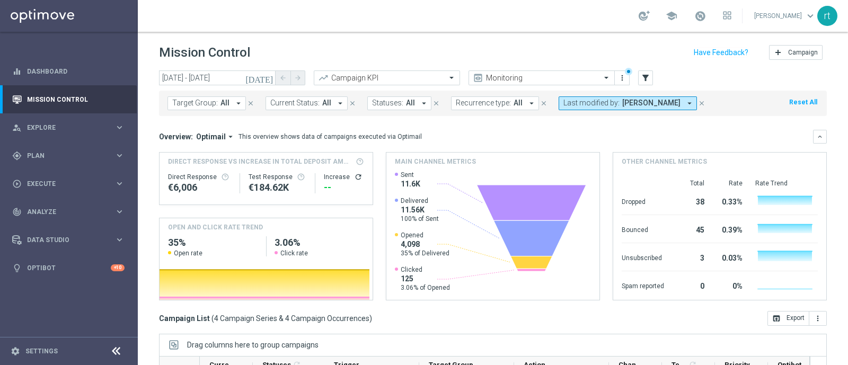
click at [526, 19] on div "school roberto tucci keyboard_arrow_down rt" at bounding box center [493, 16] width 710 height 32
click at [244, 83] on input "12 Aug 2025 - 12 Aug 2025" at bounding box center [217, 78] width 117 height 15
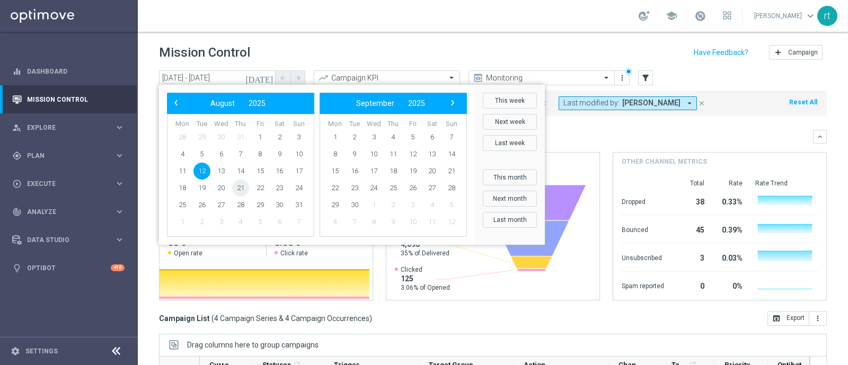
click at [238, 190] on span "21" at bounding box center [240, 188] width 17 height 17
type input "21 Aug 2025 - 21 Aug 2025"
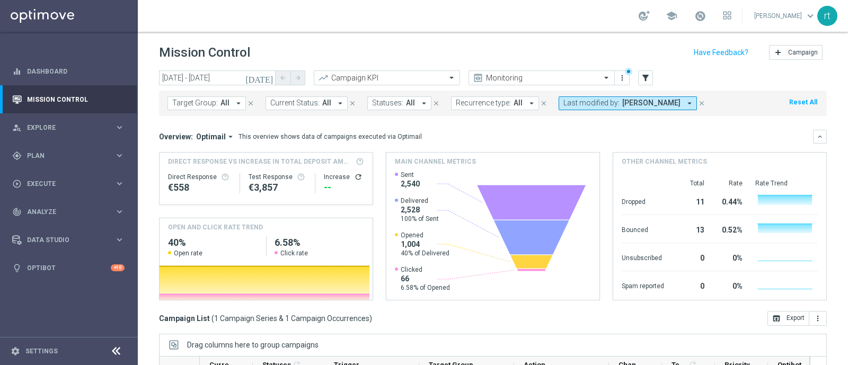
click at [788, 100] on button "Reset All" at bounding box center [803, 102] width 30 height 12
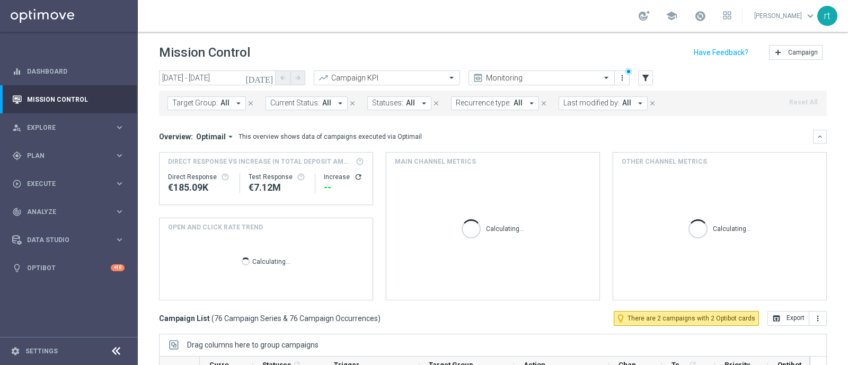
click at [602, 99] on span "Last modified by:" at bounding box center [591, 103] width 56 height 9
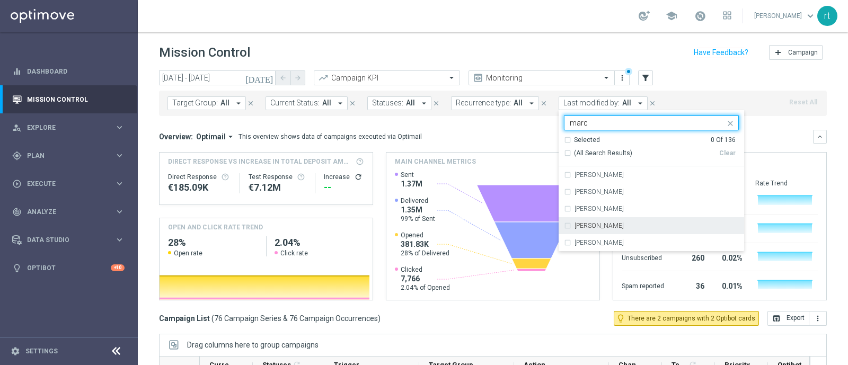
click at [583, 229] on div "marco Maccarrone" at bounding box center [651, 225] width 175 height 17
type input "marc"
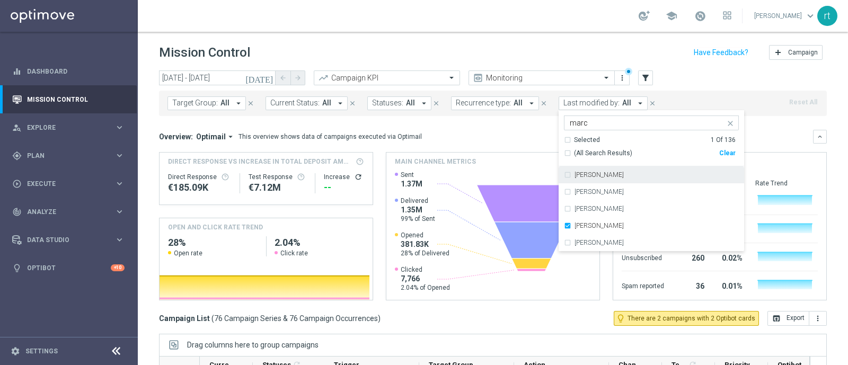
click at [538, 59] on div "Mission Control add Campaign" at bounding box center [493, 52] width 668 height 21
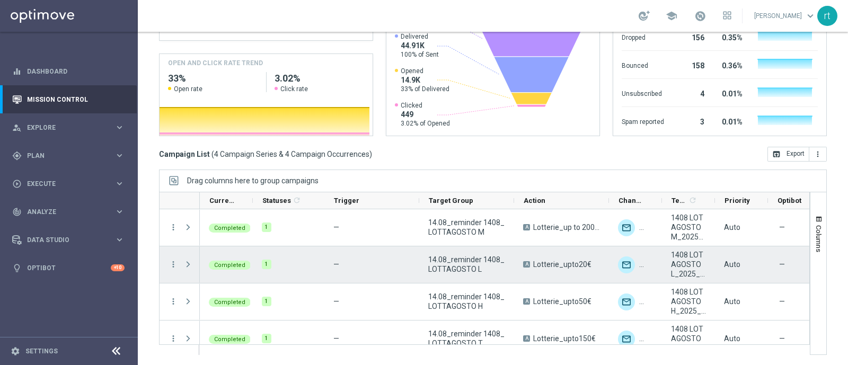
scroll to position [13, 0]
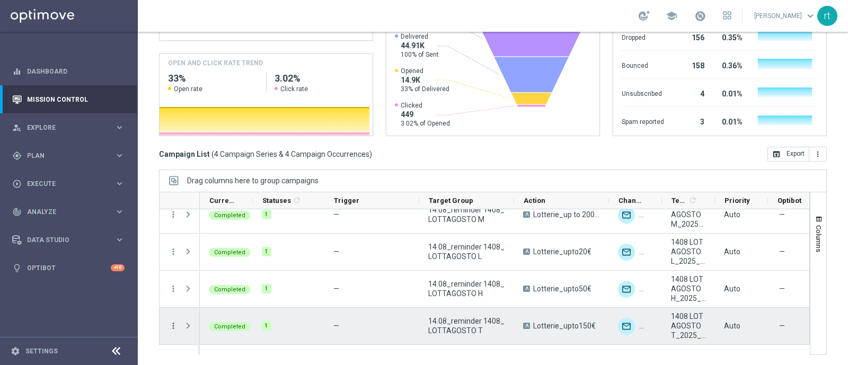
click at [169, 327] on icon "more_vert" at bounding box center [174, 326] width 10 height 10
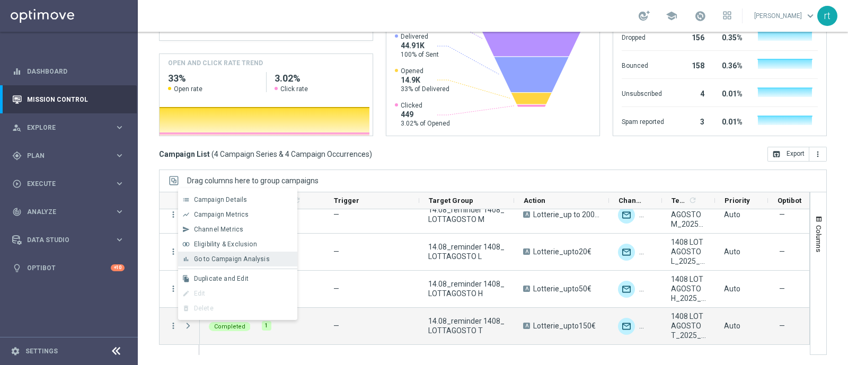
click at [244, 259] on span "Go to Campaign Analysis" at bounding box center [232, 258] width 76 height 7
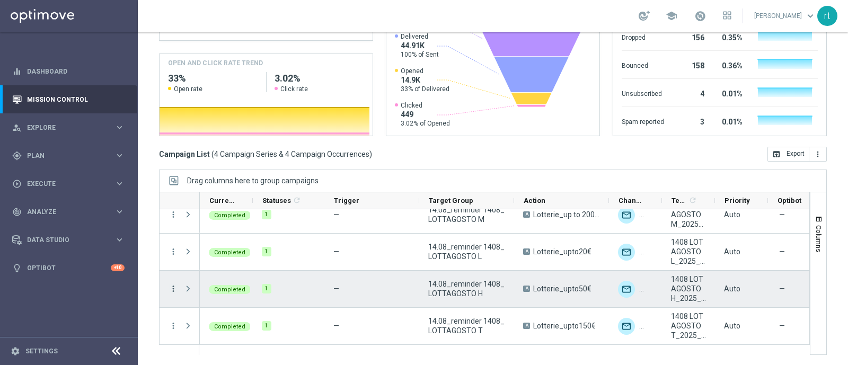
click at [172, 287] on icon "more_vert" at bounding box center [174, 289] width 10 height 10
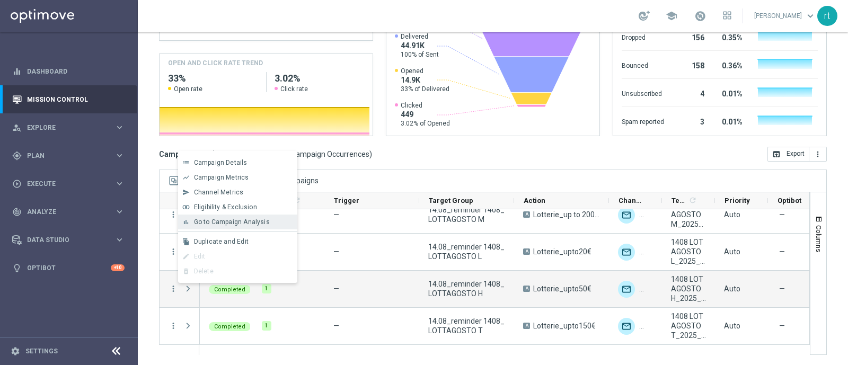
click at [244, 227] on div "bar_chart Go to Campaign Analysis" at bounding box center [237, 222] width 119 height 15
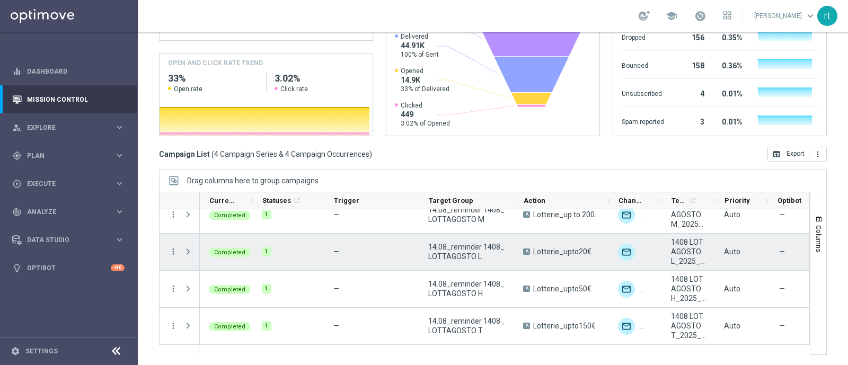
scroll to position [0, 0]
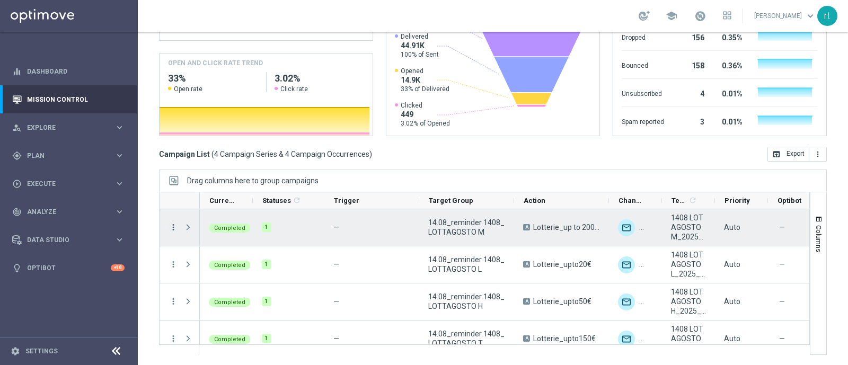
click at [173, 228] on icon "more_vert" at bounding box center [174, 228] width 10 height 10
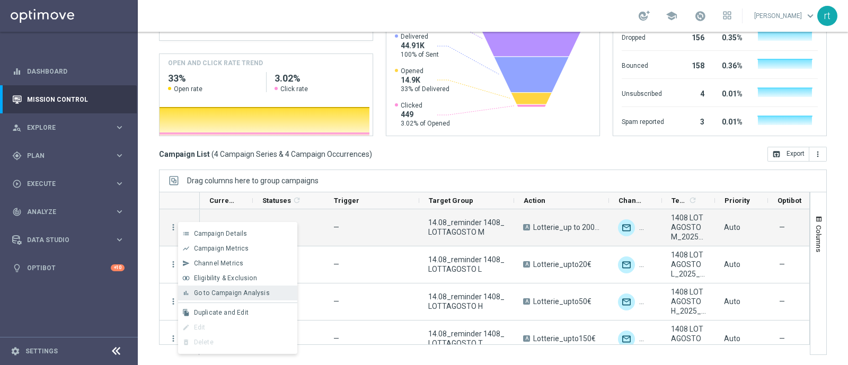
click at [215, 290] on span "Go to Campaign Analysis" at bounding box center [232, 292] width 76 height 7
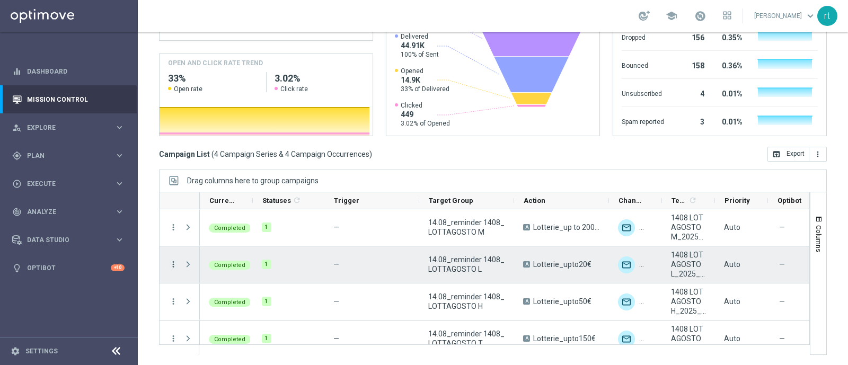
click at [171, 262] on icon "more_vert" at bounding box center [174, 265] width 10 height 10
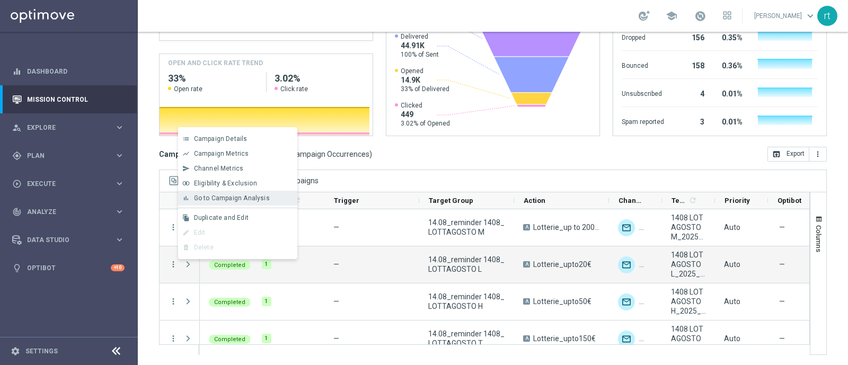
click at [248, 201] on span "Go to Campaign Analysis" at bounding box center [232, 198] width 76 height 7
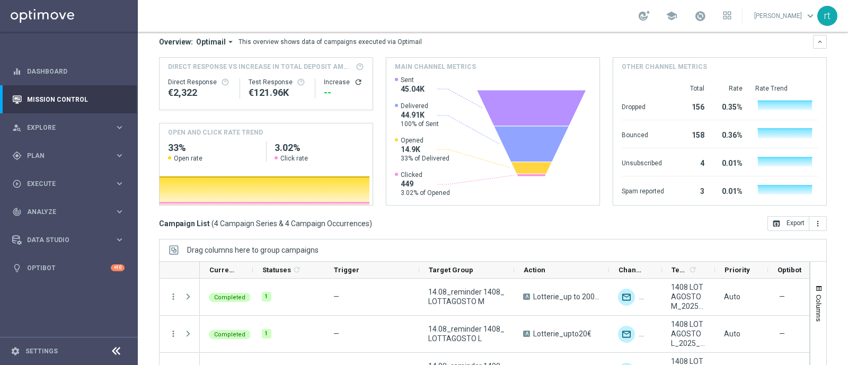
scroll to position [95, 0]
click at [382, 16] on div "school roberto tucci keyboard_arrow_down rt" at bounding box center [493, 16] width 710 height 32
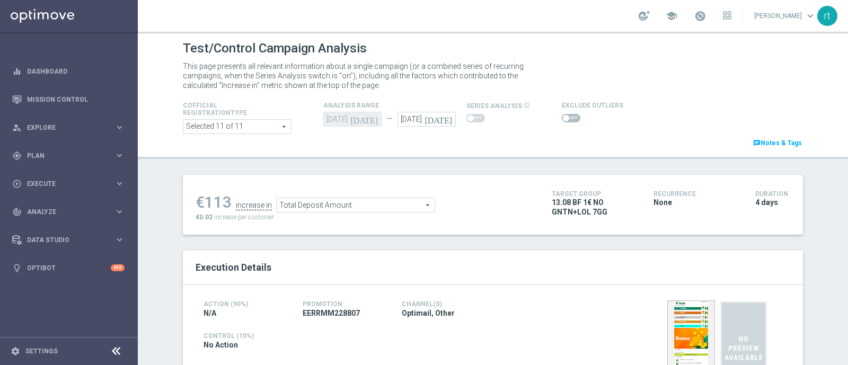
click at [403, 147] on div "Cofficial Registrationtype Selected 11 of 11 arrow_drop_down search Show Select…" at bounding box center [493, 124] width 636 height 50
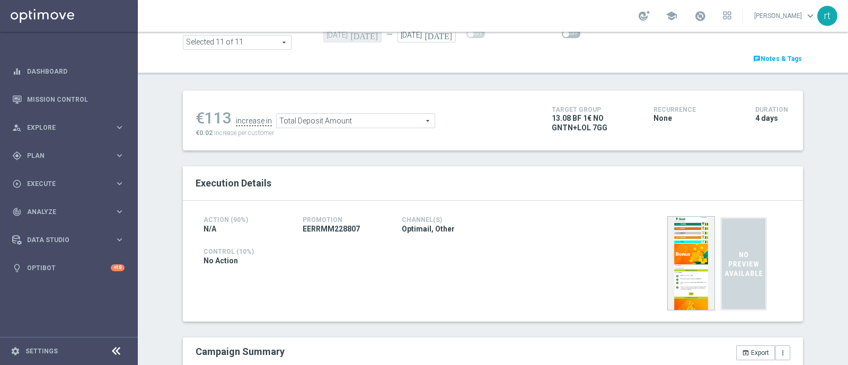
scroll to position [29, 0]
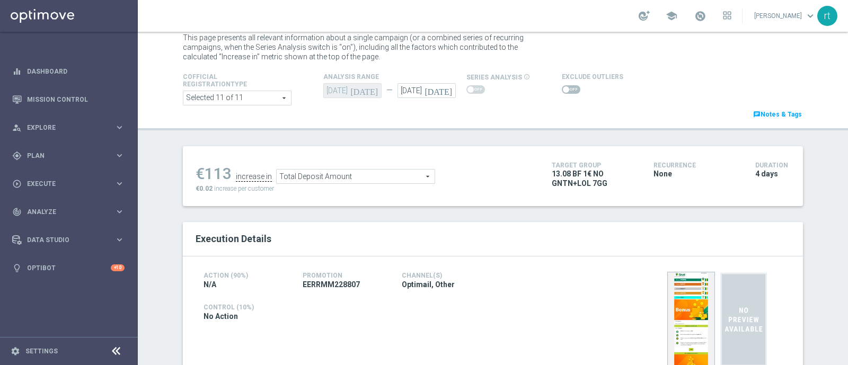
click at [568, 92] on span at bounding box center [571, 89] width 19 height 8
click at [568, 92] on input "checkbox" at bounding box center [571, 89] width 19 height 8
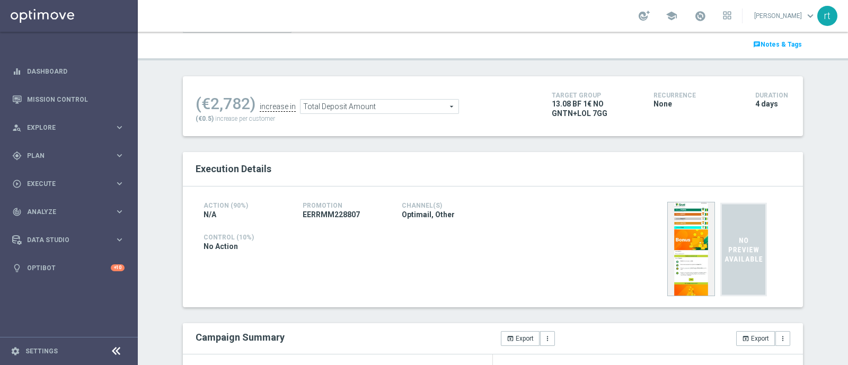
scroll to position [19, 0]
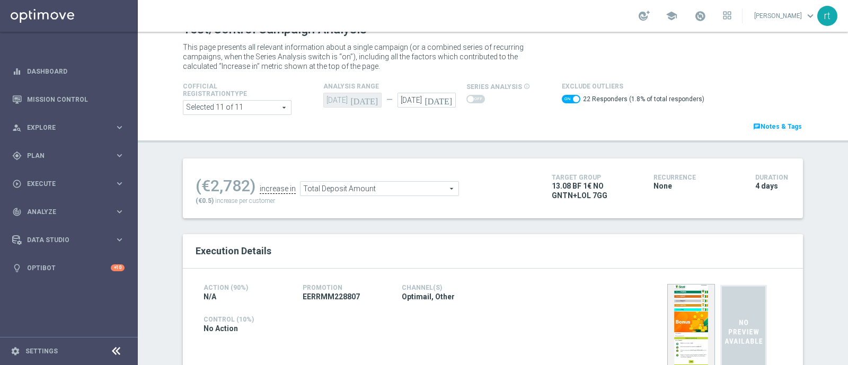
click at [562, 101] on span at bounding box center [571, 99] width 19 height 8
click at [562, 101] on input "checkbox" at bounding box center [571, 99] width 19 height 8
click at [562, 101] on label at bounding box center [571, 99] width 19 height 8
click at [562, 101] on input "checkbox" at bounding box center [571, 99] width 19 height 8
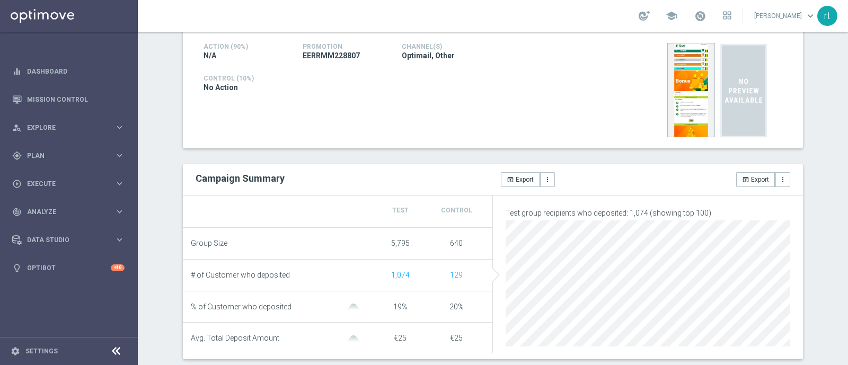
scroll to position [291, 0]
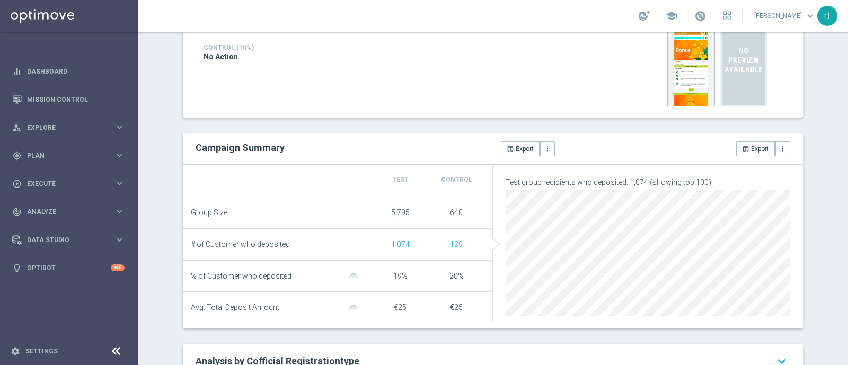
click at [347, 231] on li "# of Customer who deposited 1,074 129" at bounding box center [338, 245] width 310 height 32
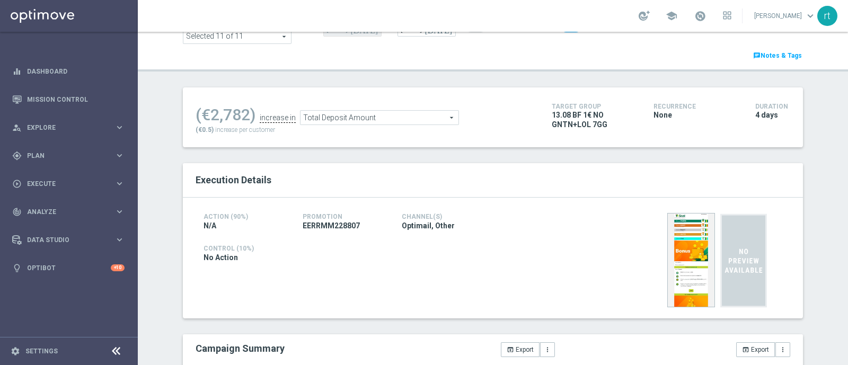
scroll to position [1, 0]
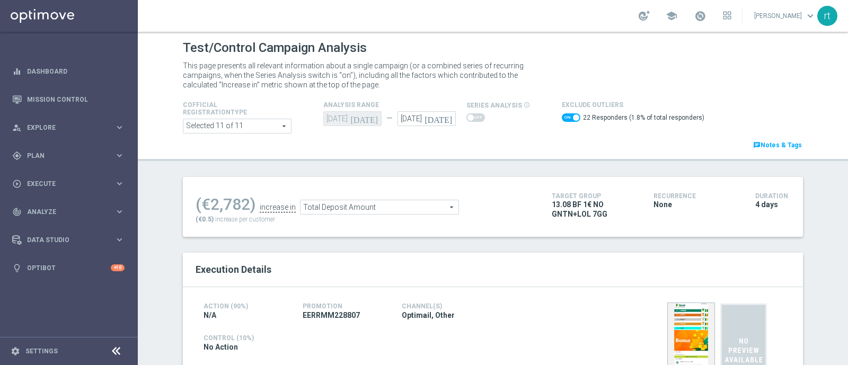
click at [562, 118] on span at bounding box center [571, 117] width 19 height 8
click at [562, 118] on input "checkbox" at bounding box center [571, 117] width 19 height 8
checkbox input "false"
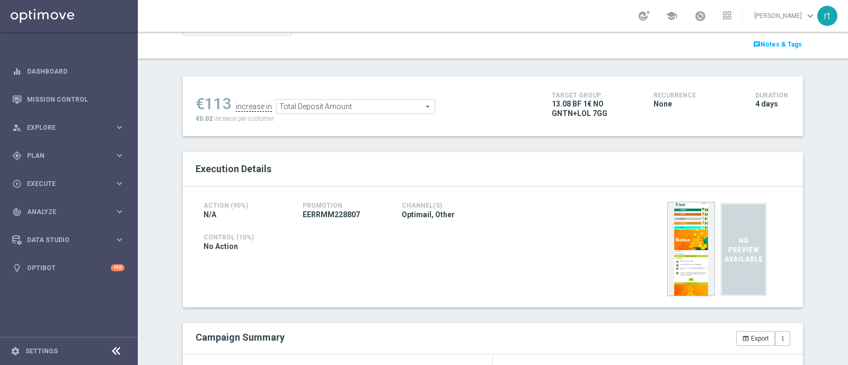
scroll to position [37, 0]
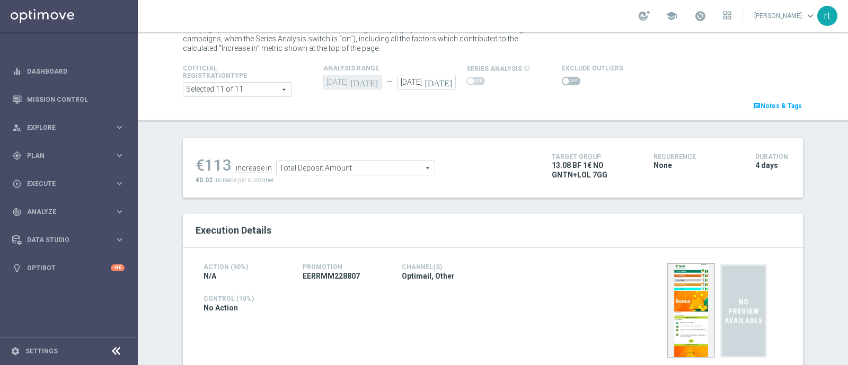
click at [329, 172] on span "Total Deposit Amount" at bounding box center [356, 168] width 158 height 14
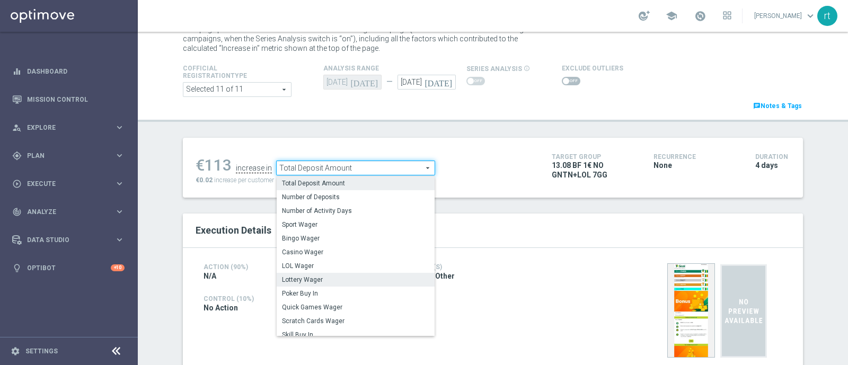
click at [311, 277] on span "Lottery Wager" at bounding box center [355, 280] width 147 height 8
type input "Lottery Wager"
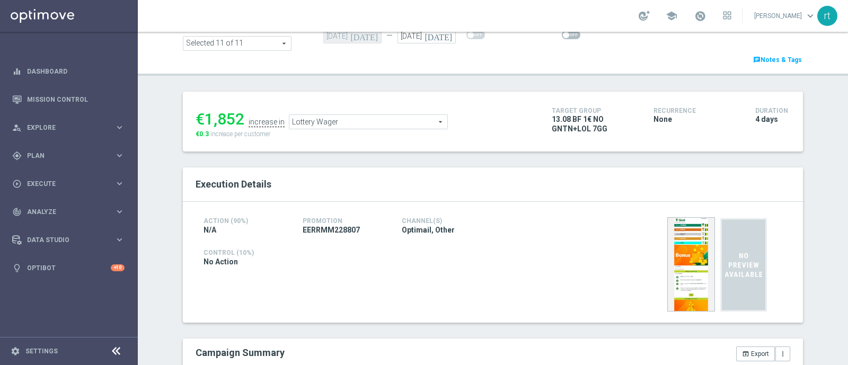
scroll to position [50, 0]
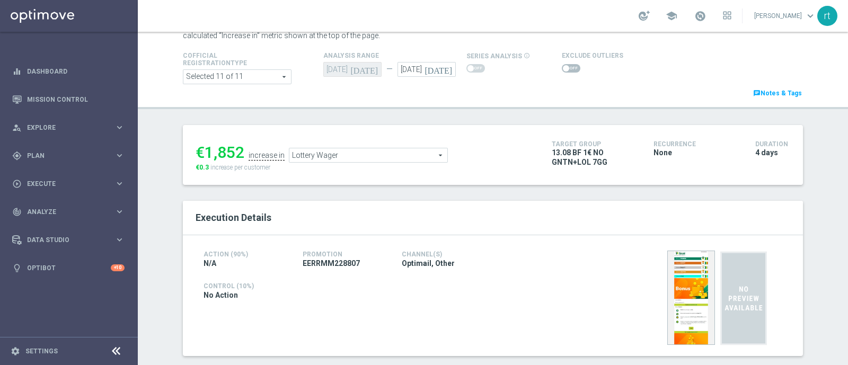
click at [565, 64] on span at bounding box center [571, 68] width 19 height 8
click at [565, 64] on input "checkbox" at bounding box center [571, 68] width 19 height 8
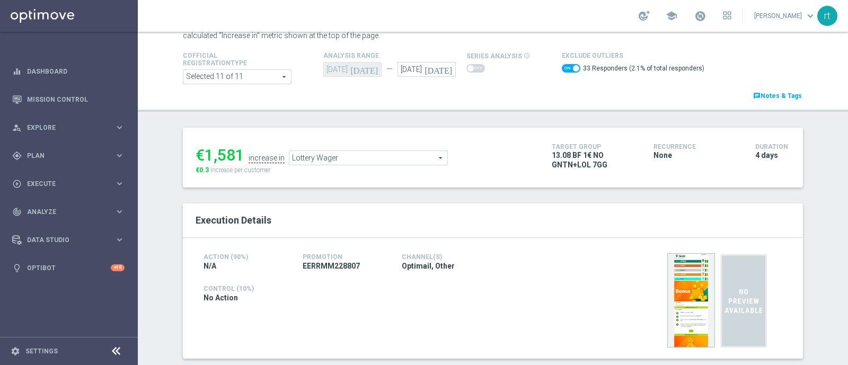
click at [376, 157] on span "Lottery Wager" at bounding box center [368, 158] width 158 height 14
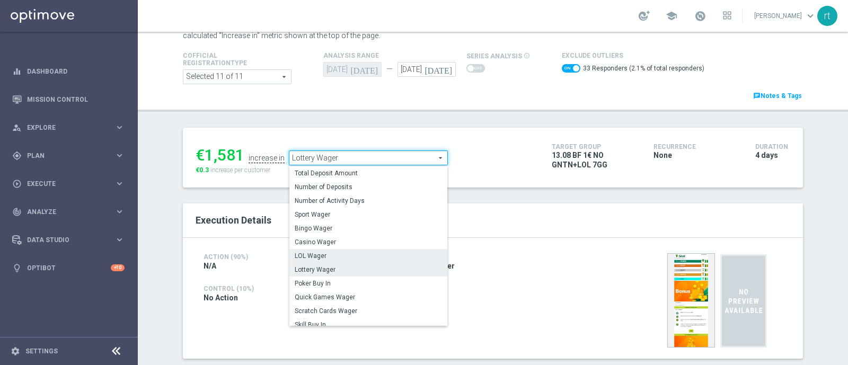
click at [320, 250] on label "LOL Wager" at bounding box center [368, 256] width 158 height 14
checkbox input "false"
type input "LOL Wager"
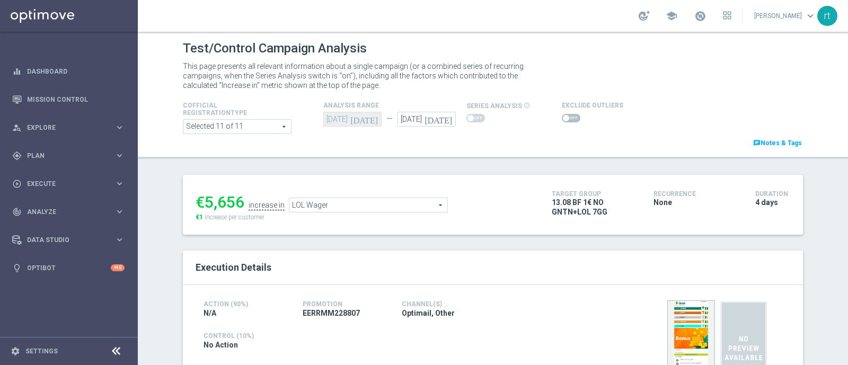
click at [562, 118] on span at bounding box center [571, 118] width 19 height 8
click at [562, 118] on input "checkbox" at bounding box center [571, 118] width 19 height 8
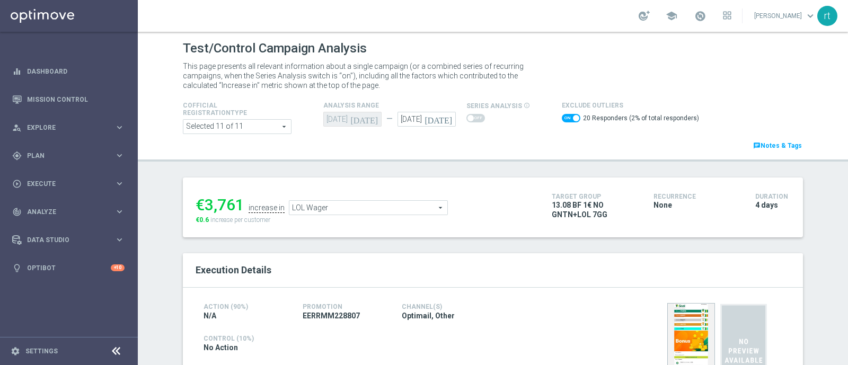
click at [366, 212] on span "LOL Wager" at bounding box center [368, 208] width 158 height 14
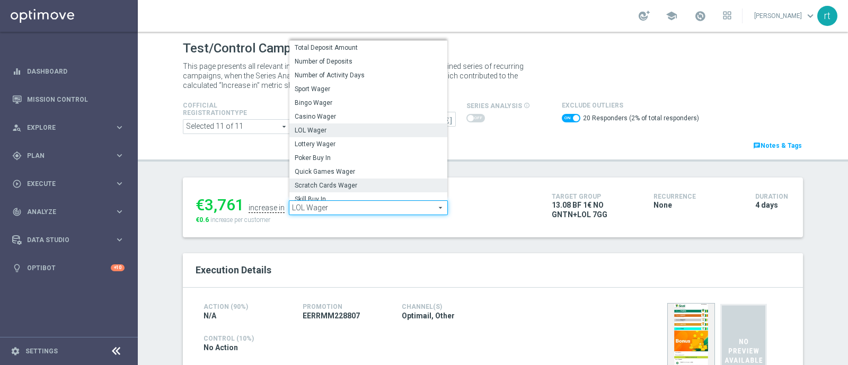
click at [348, 189] on span "Scratch Cards Wager" at bounding box center [368, 185] width 147 height 8
checkbox input "false"
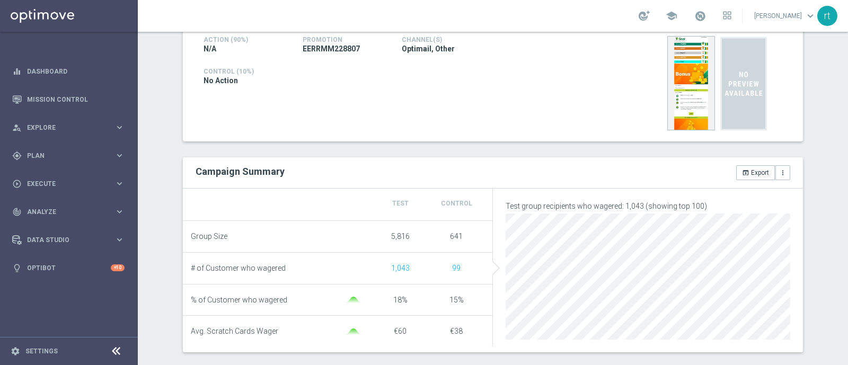
scroll to position [113, 0]
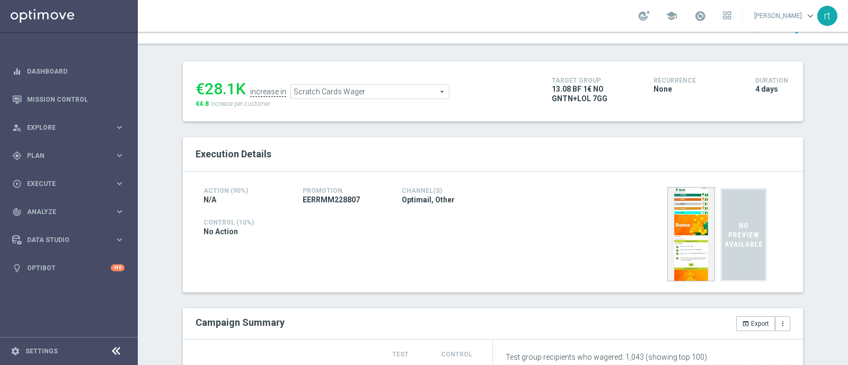
click at [379, 94] on span "Scratch Cards Wager" at bounding box center [370, 92] width 158 height 14
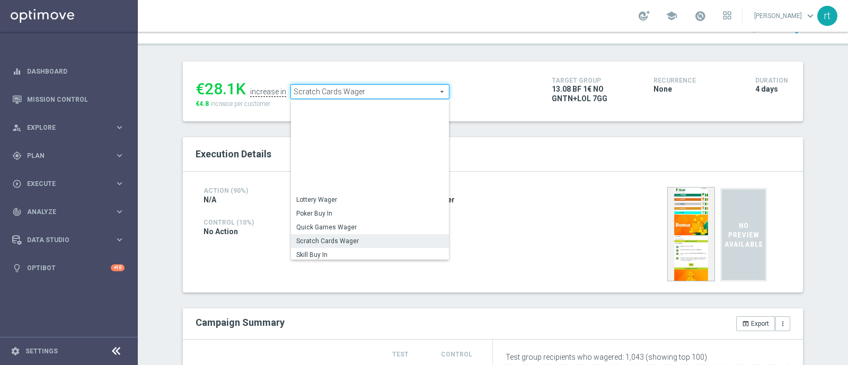
scroll to position [114, 0]
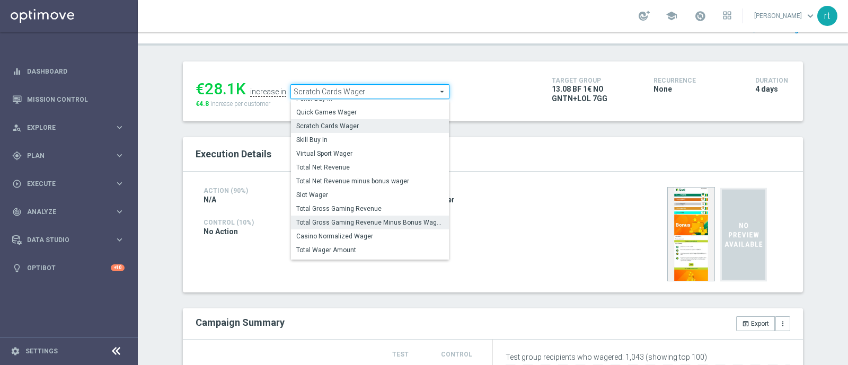
click at [345, 221] on span "Total Gross Gaming Revenue Minus Bonus Wagared" at bounding box center [369, 222] width 147 height 8
type input "Total Gross Gaming Revenue Minus Bonus Wagared"
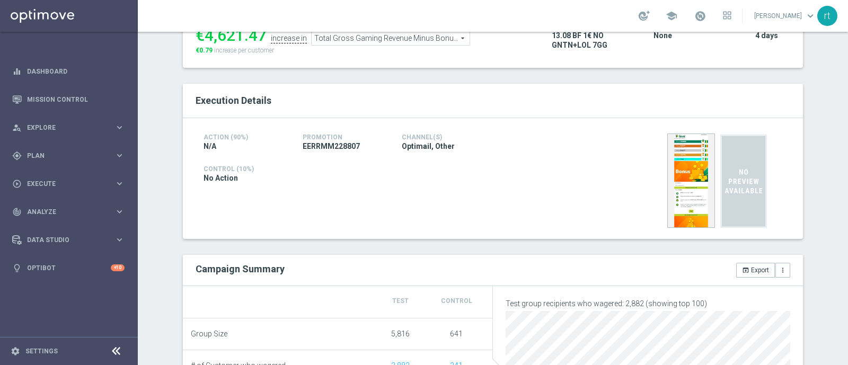
scroll to position [43, 0]
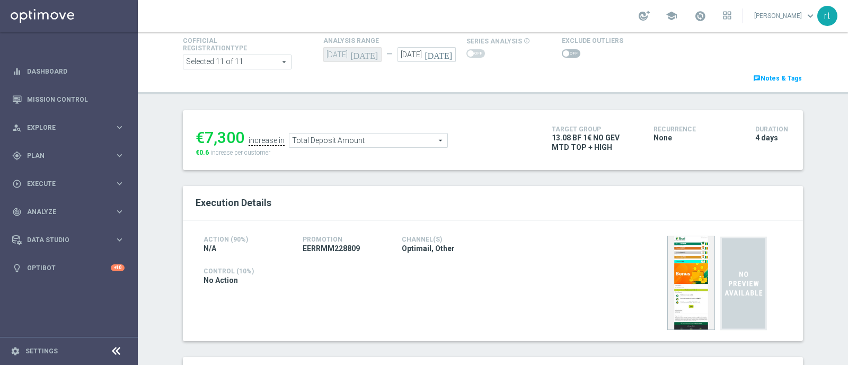
scroll to position [32, 0]
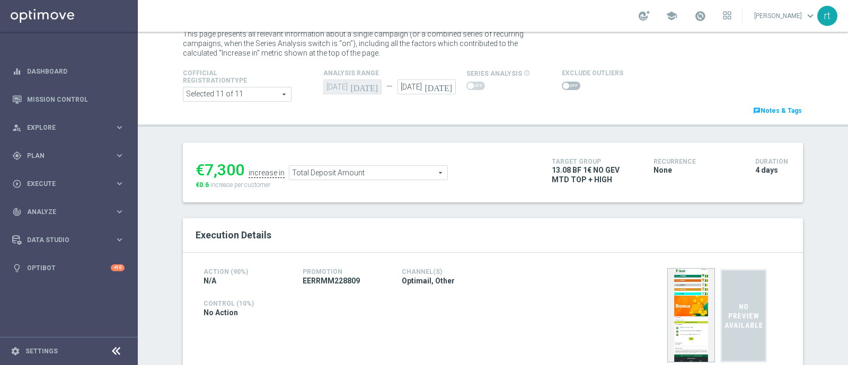
click at [566, 87] on span at bounding box center [571, 86] width 19 height 8
click at [566, 87] on input "checkbox" at bounding box center [571, 86] width 19 height 8
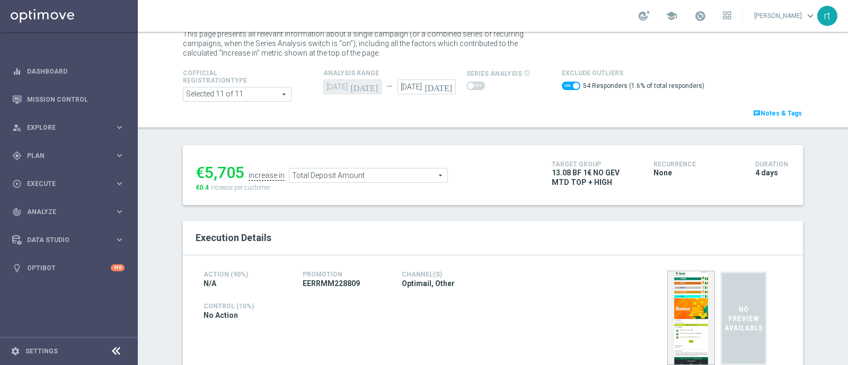
click at [562, 85] on span at bounding box center [571, 86] width 19 height 8
click at [562, 85] on input "checkbox" at bounding box center [571, 86] width 19 height 8
checkbox input "false"
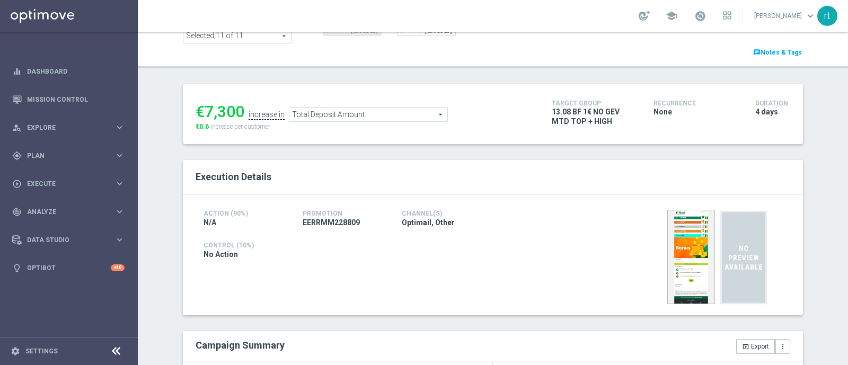
scroll to position [90, 0]
click at [318, 114] on span "Total Deposit Amount" at bounding box center [368, 115] width 158 height 14
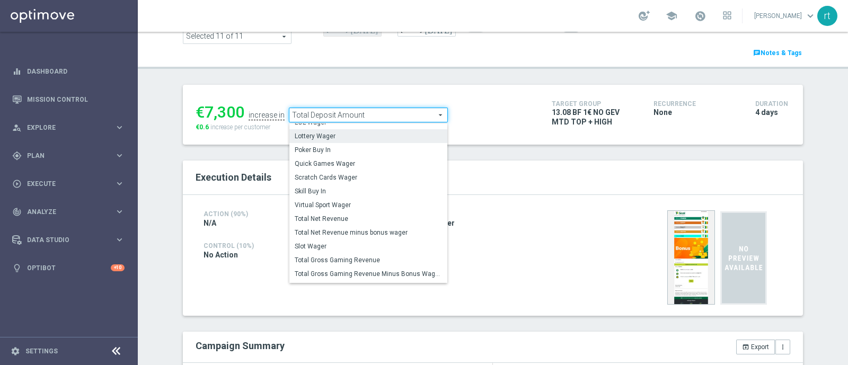
scroll to position [88, 0]
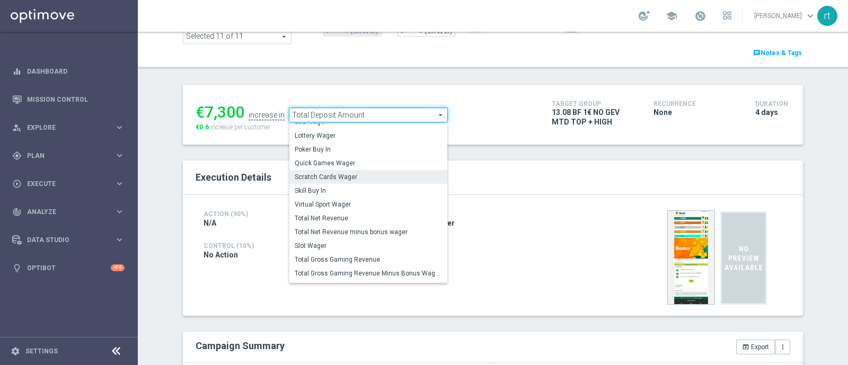
click at [342, 178] on span "Scratch Cards Wager" at bounding box center [368, 177] width 147 height 8
type input "Scratch Cards Wager"
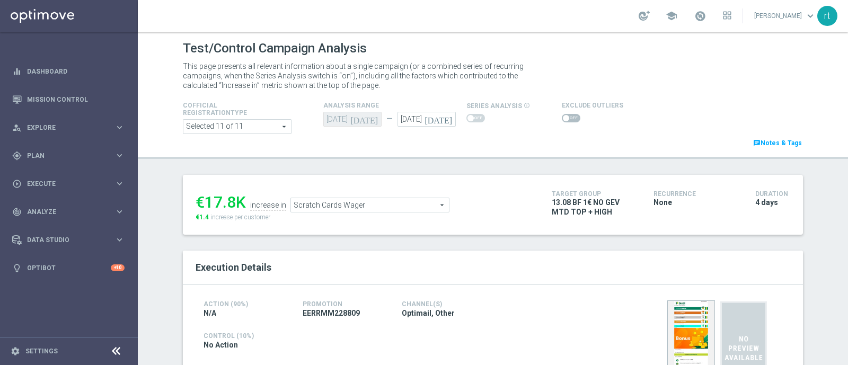
click at [562, 122] on span at bounding box center [571, 118] width 19 height 8
click at [562, 122] on input "checkbox" at bounding box center [571, 118] width 19 height 8
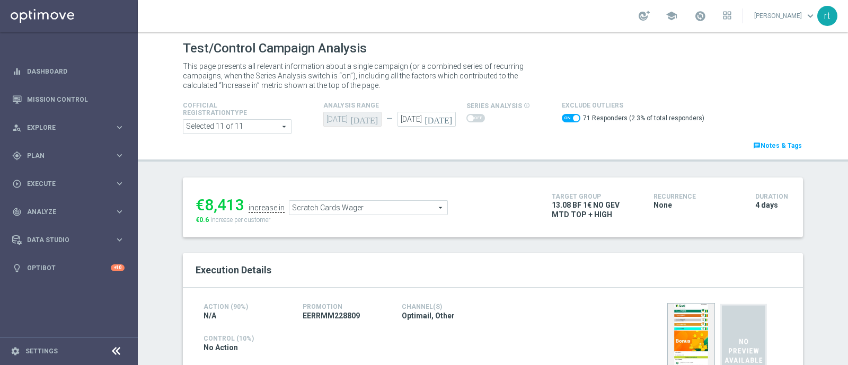
click at [360, 202] on span "Scratch Cards Wager" at bounding box center [368, 208] width 158 height 14
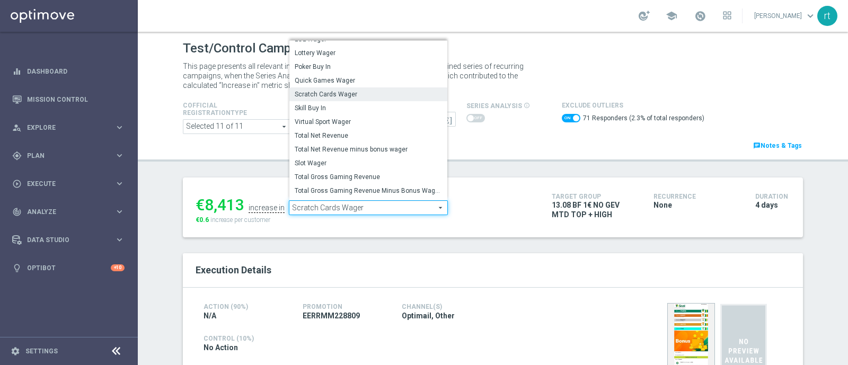
scroll to position [89, 0]
click at [339, 183] on label "Total Gross Gaming Revenue Minus Bonus Wagared" at bounding box center [368, 190] width 158 height 14
checkbox input "false"
type input "Total Gross Gaming Revenue Minus Bonus Wagared"
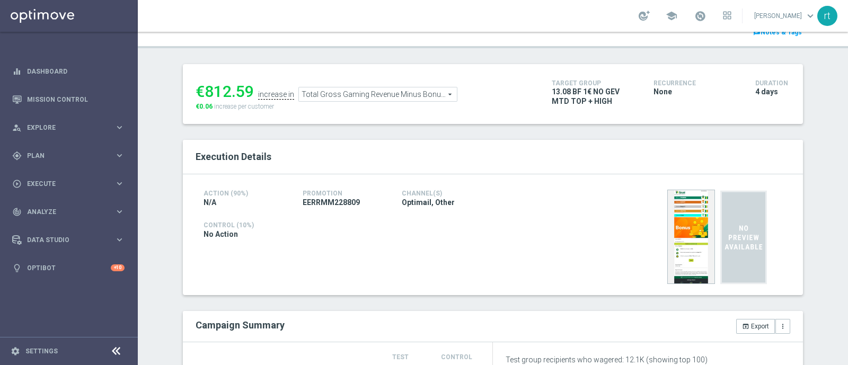
scroll to position [40, 0]
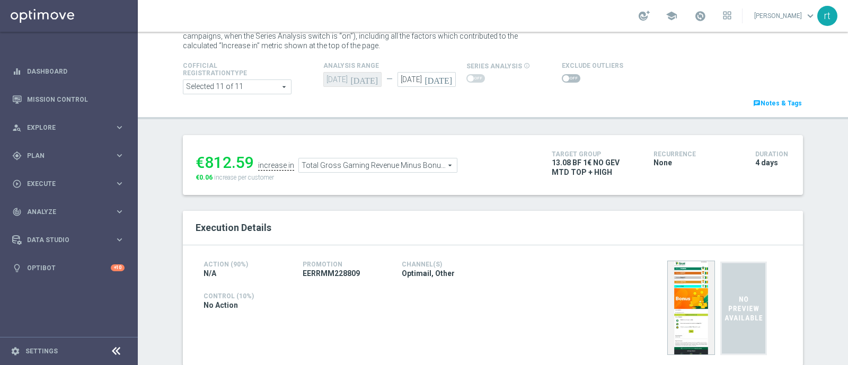
click at [563, 75] on span at bounding box center [571, 78] width 19 height 8
click at [563, 75] on input "checkbox" at bounding box center [571, 78] width 19 height 8
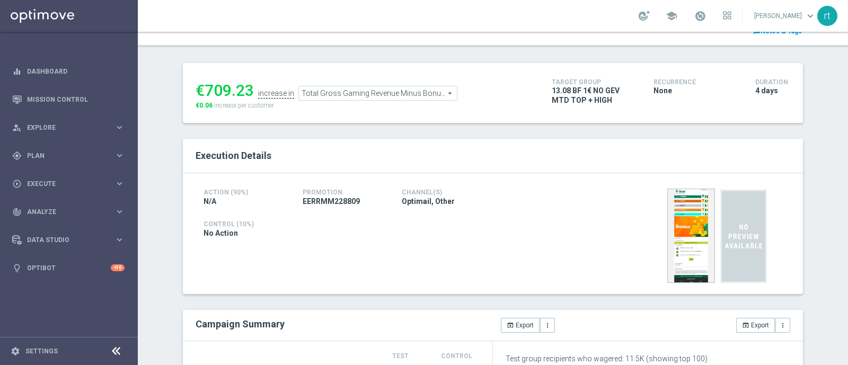
scroll to position [34, 0]
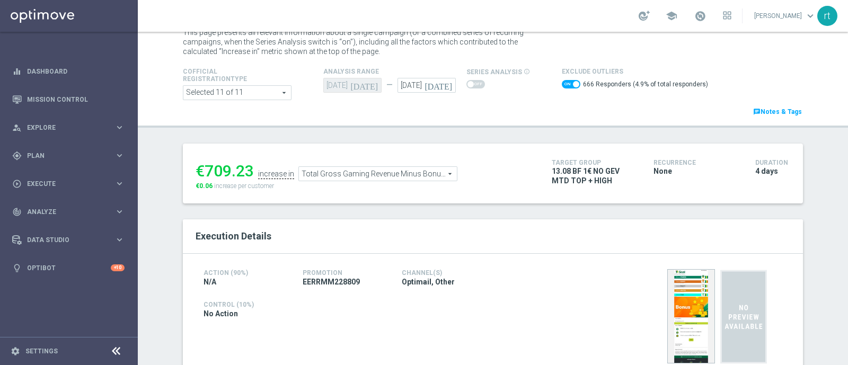
click at [573, 83] on span at bounding box center [576, 84] width 6 height 6
click at [563, 83] on input "checkbox" at bounding box center [571, 84] width 19 height 8
checkbox input "false"
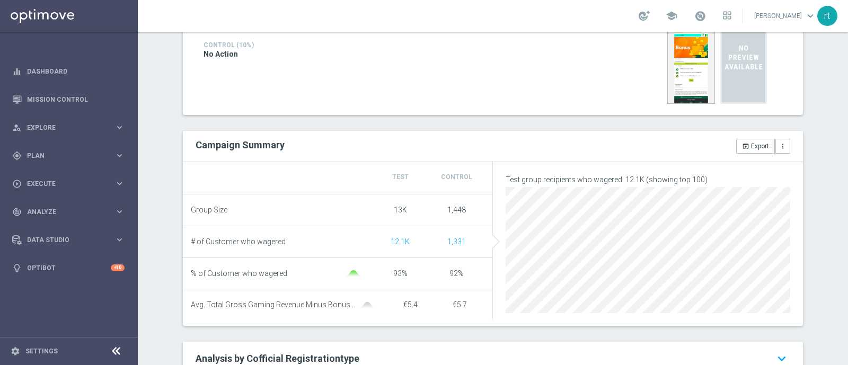
scroll to position [15, 0]
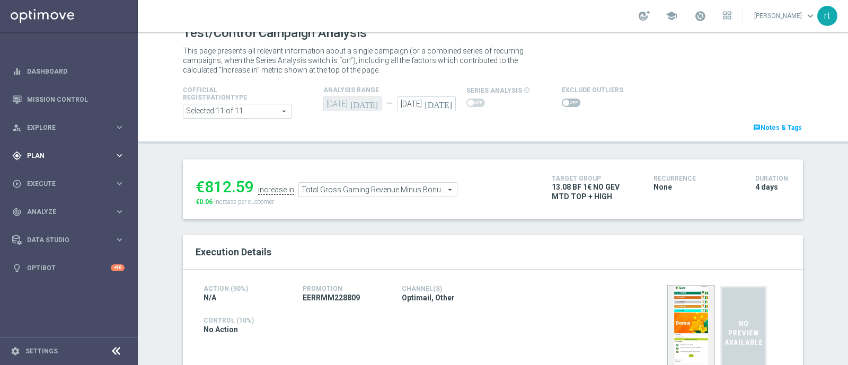
click at [24, 155] on div "gps_fixed Plan" at bounding box center [63, 156] width 102 height 10
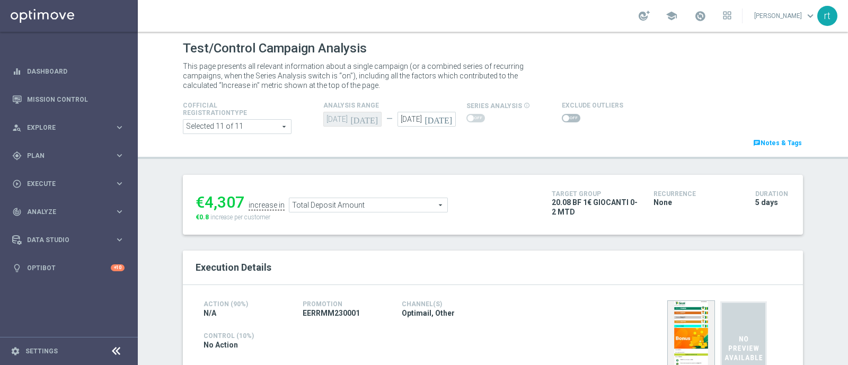
click at [376, 154] on header "Test/Control Campaign Analysis This page presents all relevant information abou…" at bounding box center [493, 95] width 710 height 127
click at [562, 123] on div at bounding box center [592, 118] width 61 height 13
click at [562, 121] on span at bounding box center [571, 118] width 19 height 8
click at [562, 121] on input "checkbox" at bounding box center [571, 118] width 19 height 8
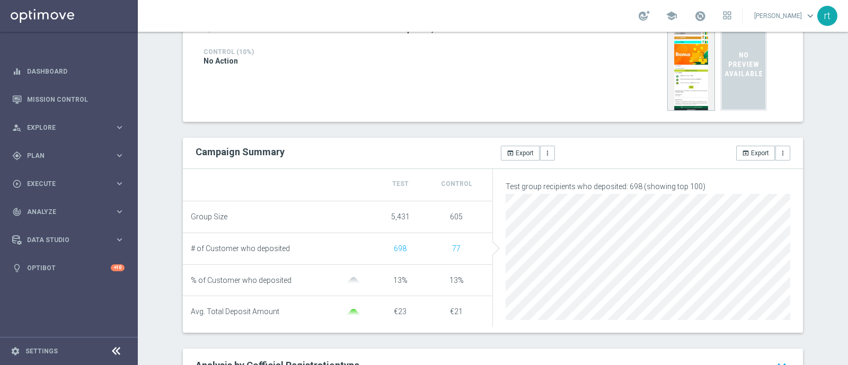
scroll to position [85, 0]
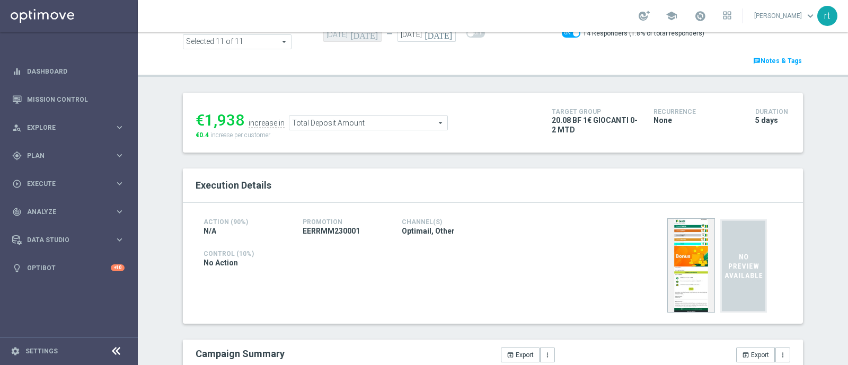
click at [562, 36] on span at bounding box center [571, 33] width 19 height 8
click at [562, 36] on input "checkbox" at bounding box center [571, 33] width 19 height 8
checkbox input "false"
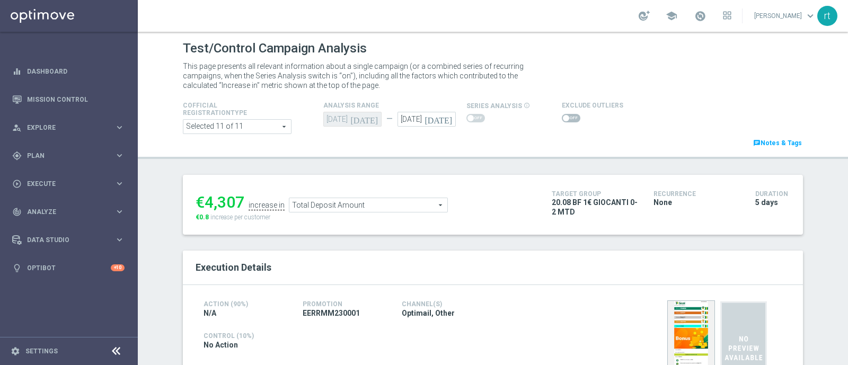
scroll to position [98, 0]
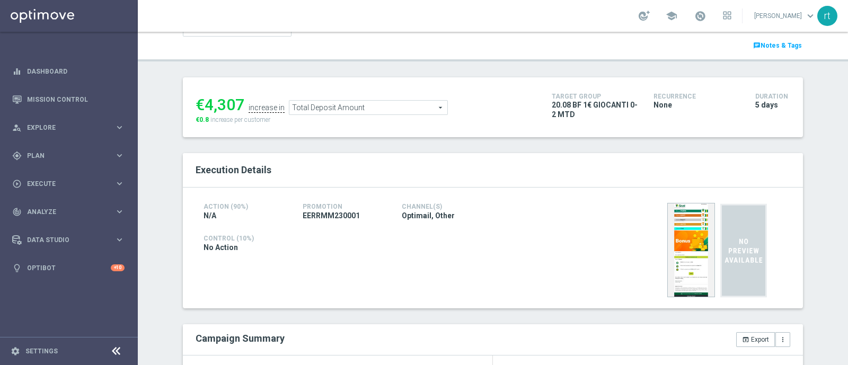
click at [315, 108] on span "Total Deposit Amount" at bounding box center [368, 108] width 158 height 14
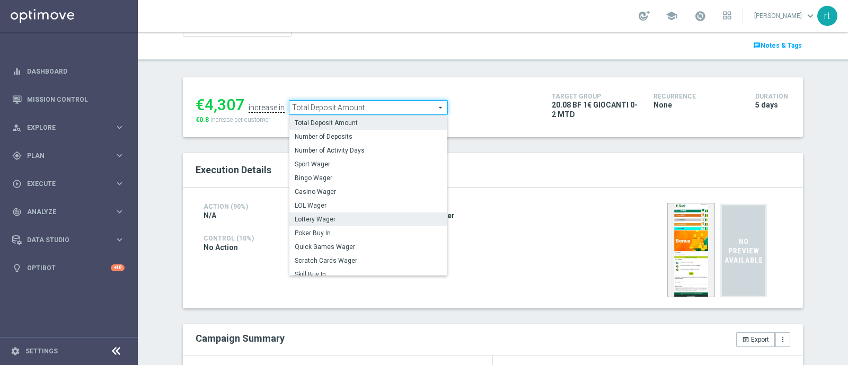
click at [306, 216] on span "Lottery Wager" at bounding box center [368, 219] width 147 height 8
type input "Lottery Wager"
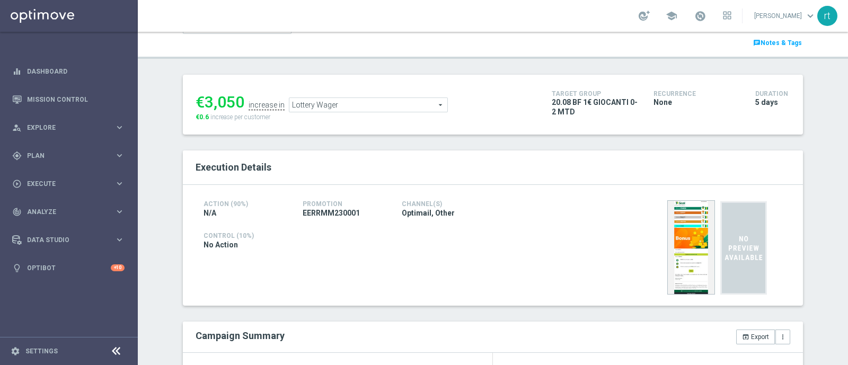
scroll to position [4, 0]
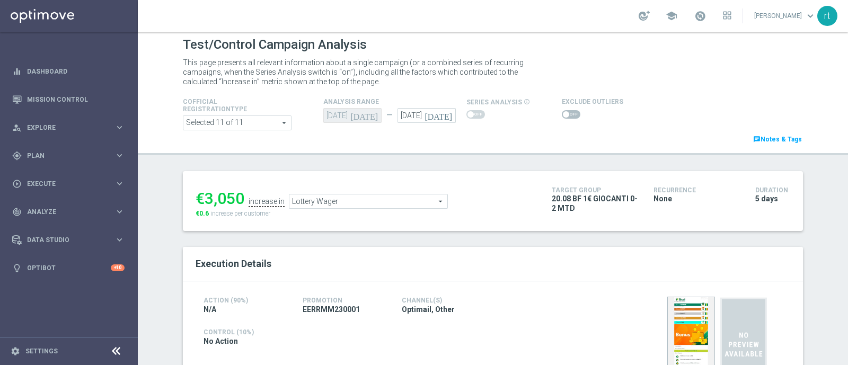
click at [567, 116] on span at bounding box center [571, 114] width 19 height 8
click at [567, 116] on input "checkbox" at bounding box center [571, 114] width 19 height 8
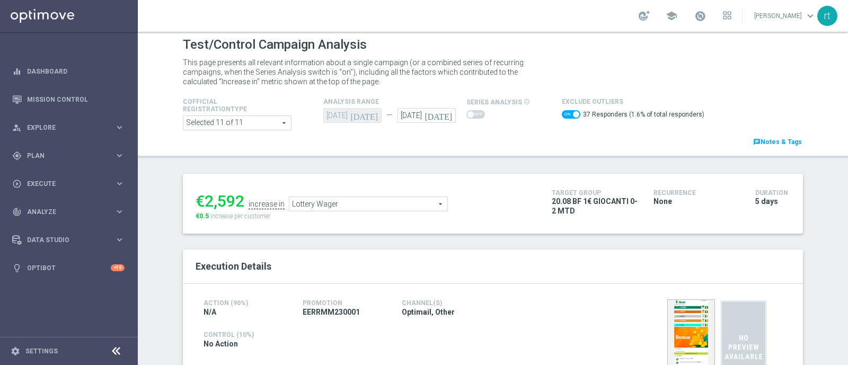
click at [372, 200] on span "Lottery Wager" at bounding box center [368, 204] width 158 height 14
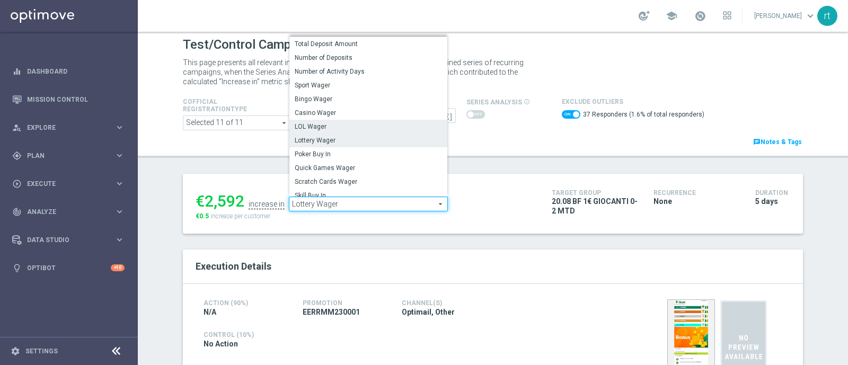
click at [323, 125] on span "LOL Wager" at bounding box center [368, 126] width 147 height 8
checkbox input "false"
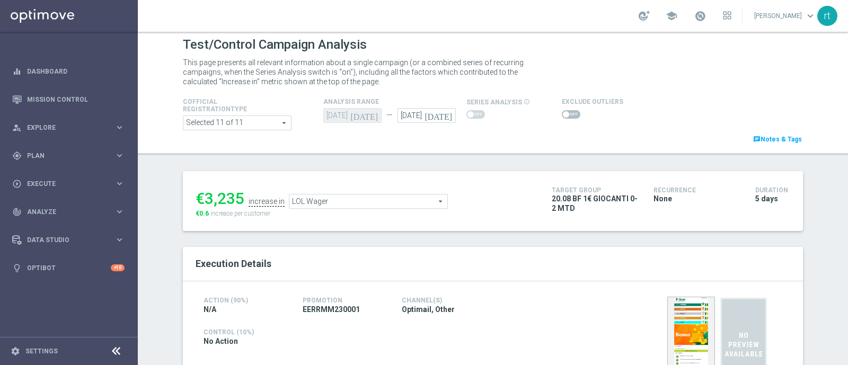
scroll to position [58, 0]
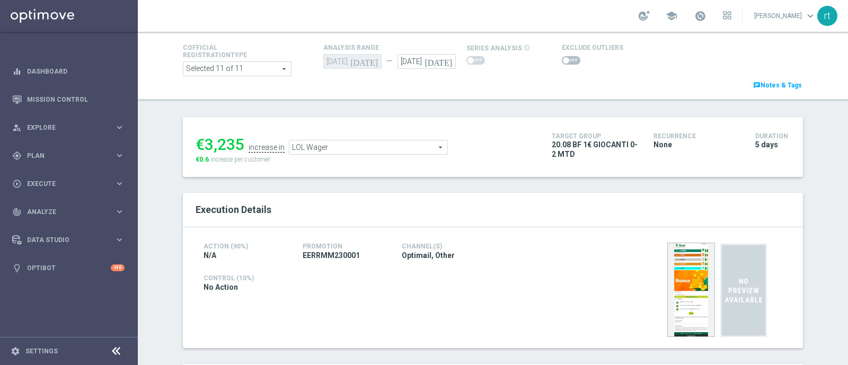
click at [329, 145] on span "LOL Wager" at bounding box center [368, 147] width 158 height 14
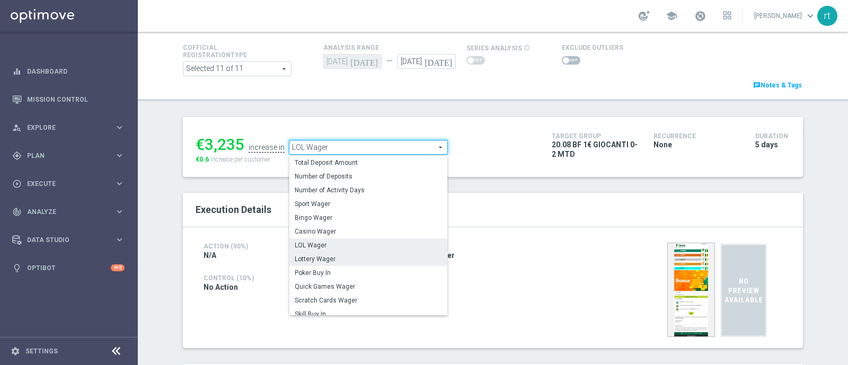
click at [315, 259] on span "Lottery Wager" at bounding box center [368, 259] width 147 height 8
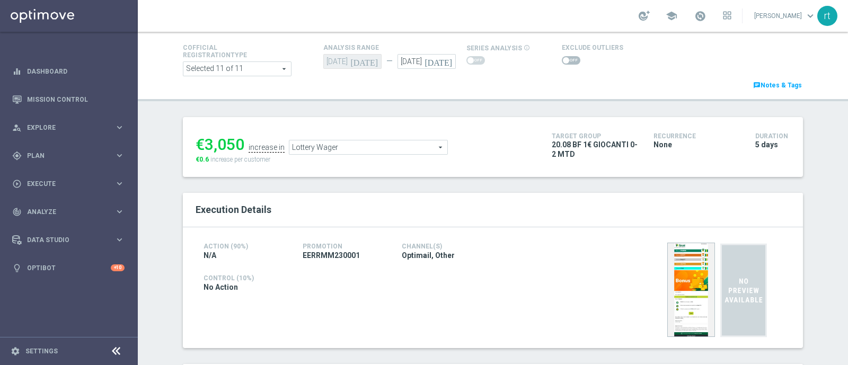
click at [339, 146] on span "Lottery Wager" at bounding box center [368, 147] width 158 height 14
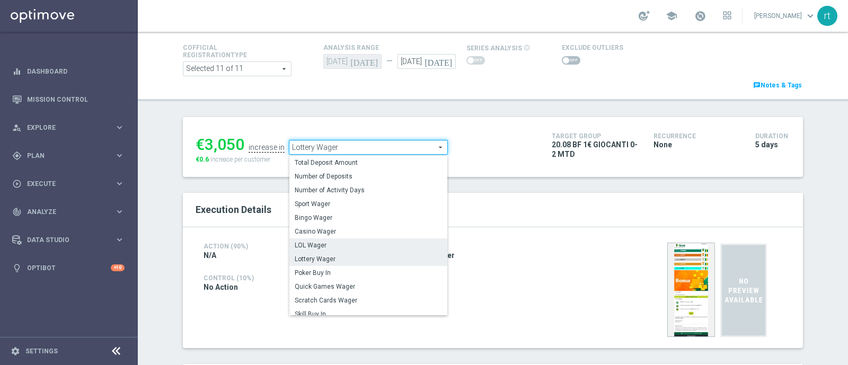
click at [316, 242] on span "LOL Wager" at bounding box center [368, 245] width 147 height 8
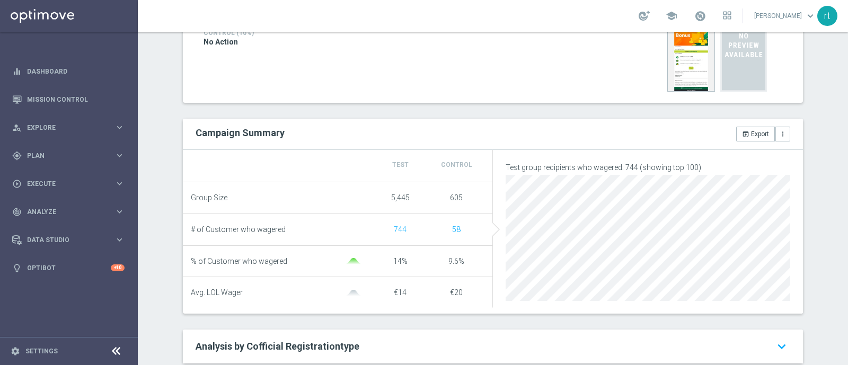
scroll to position [6, 0]
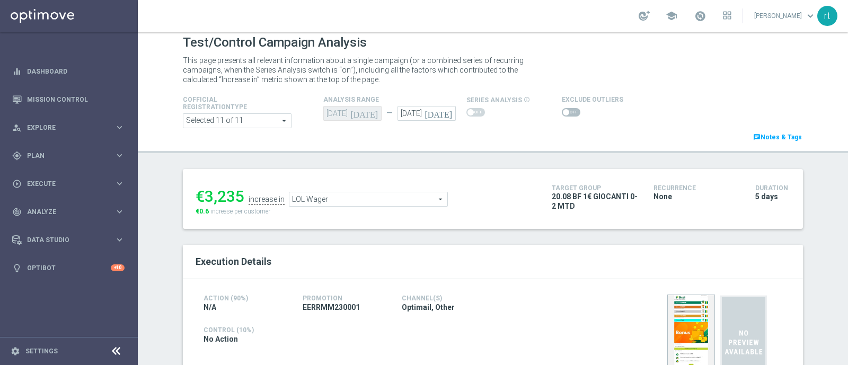
click at [345, 200] on span "LOL Wager" at bounding box center [368, 199] width 158 height 14
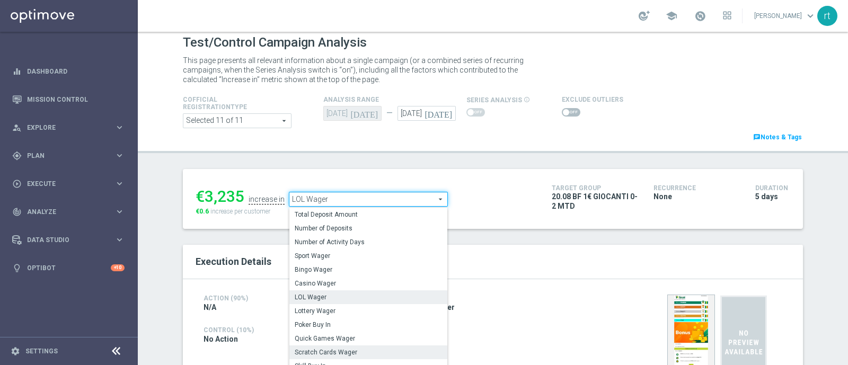
click at [330, 348] on span "Scratch Cards Wager" at bounding box center [368, 352] width 147 height 8
type input "Scratch Cards Wager"
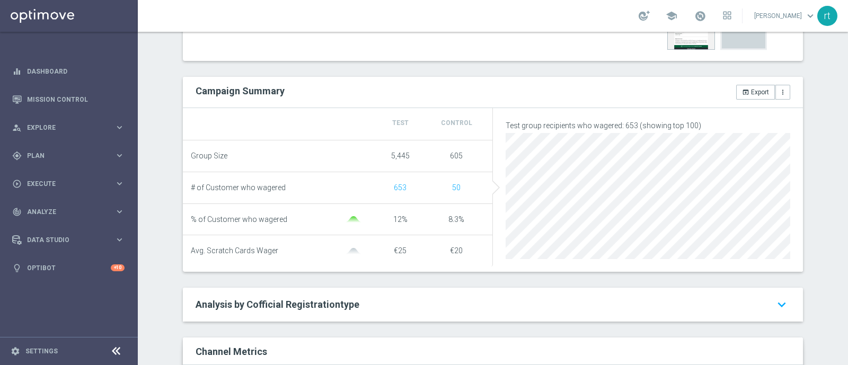
scroll to position [19, 0]
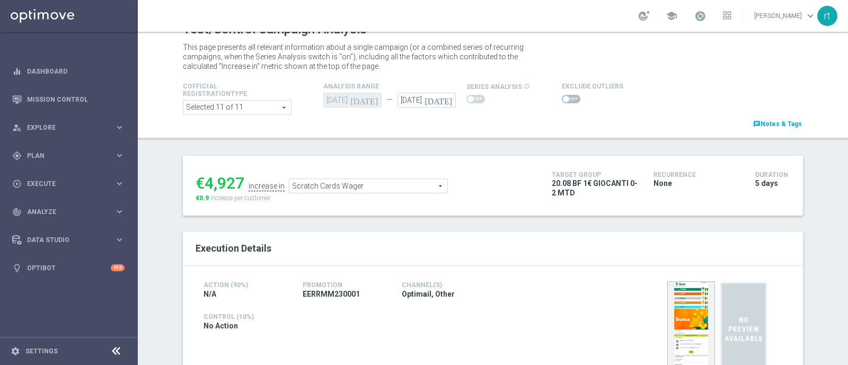
click at [562, 99] on span at bounding box center [571, 99] width 19 height 8
click at [562, 99] on input "checkbox" at bounding box center [571, 99] width 19 height 8
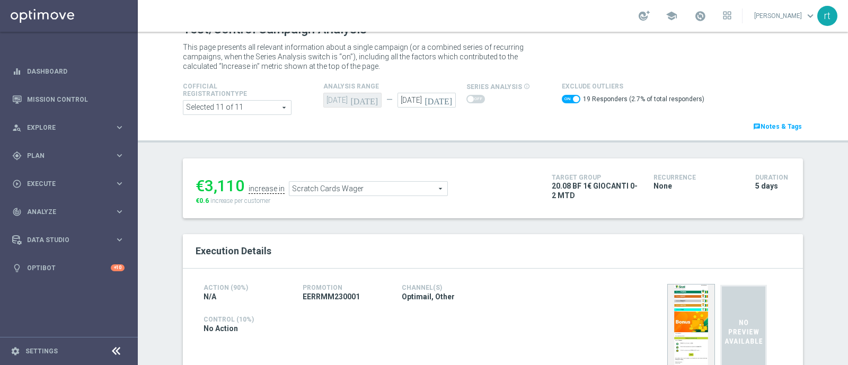
click at [562, 90] on div "Exclude Outliers 19 Responders (2.7% of total responders)" at bounding box center [633, 94] width 143 height 28
click at [562, 96] on span at bounding box center [571, 99] width 19 height 8
click at [562, 96] on input "checkbox" at bounding box center [571, 99] width 19 height 8
checkbox input "false"
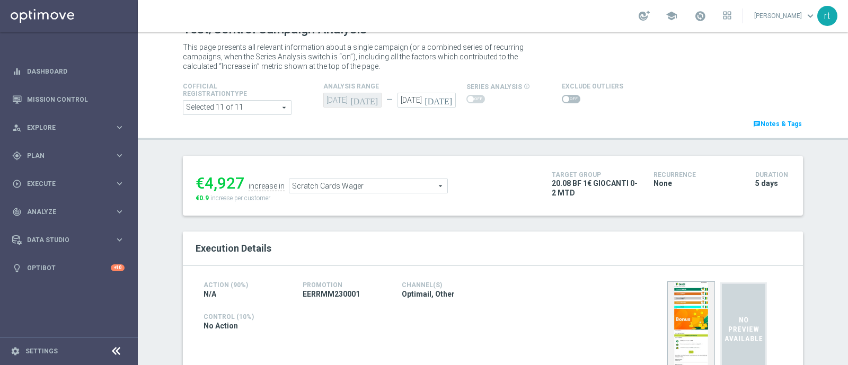
click at [327, 181] on span "Scratch Cards Wager" at bounding box center [368, 186] width 158 height 14
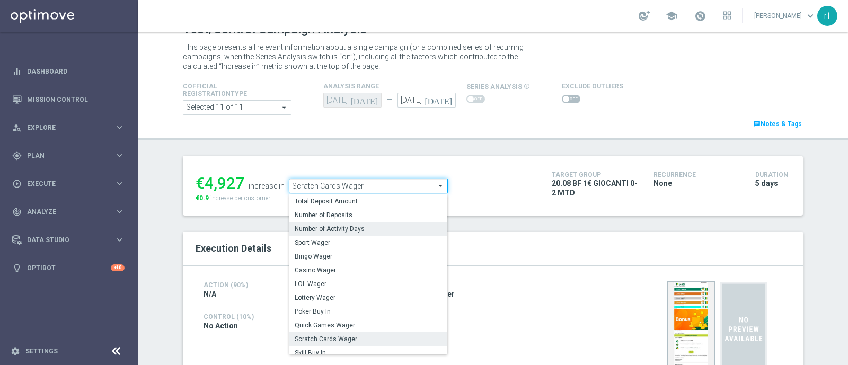
scroll to position [152, 0]
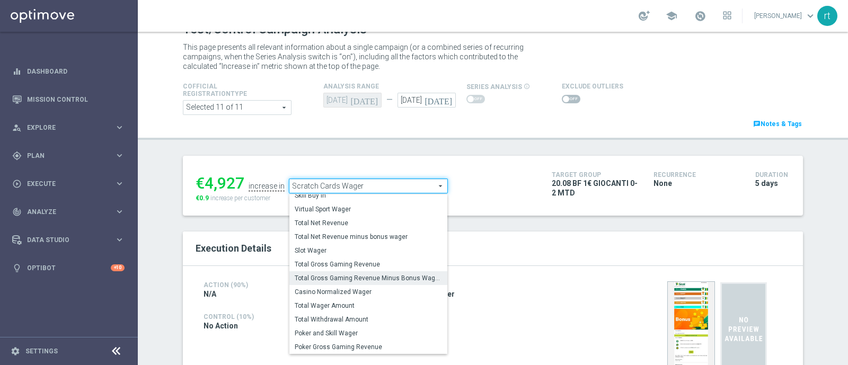
click at [331, 279] on span "Total Gross Gaming Revenue Minus Bonus Wagared" at bounding box center [368, 278] width 147 height 8
type input "Total Gross Gaming Revenue Minus Bonus Wagared"
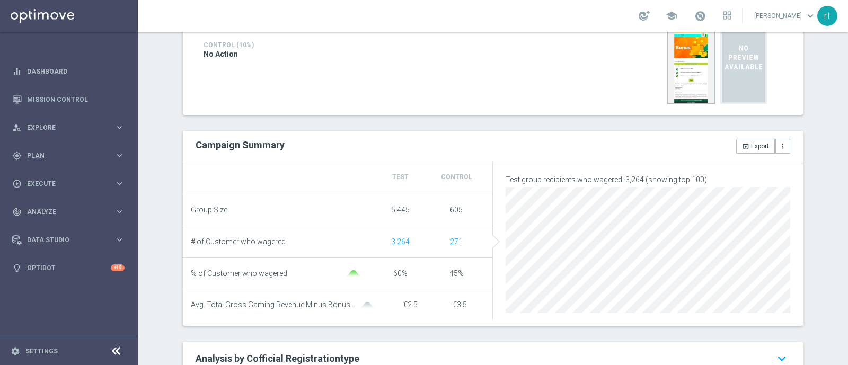
scroll to position [60, 0]
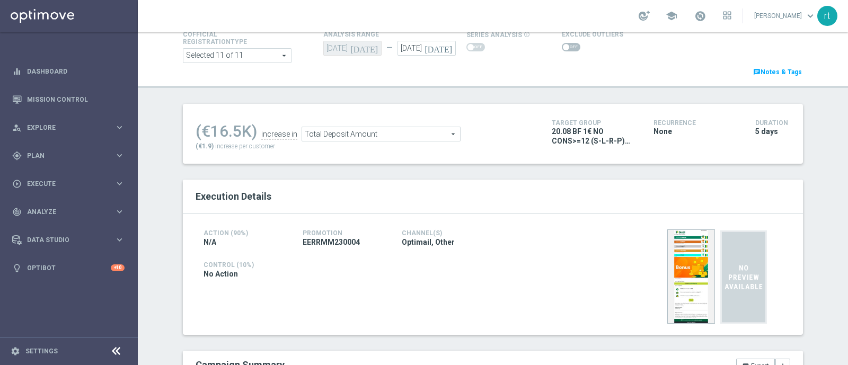
scroll to position [67, 0]
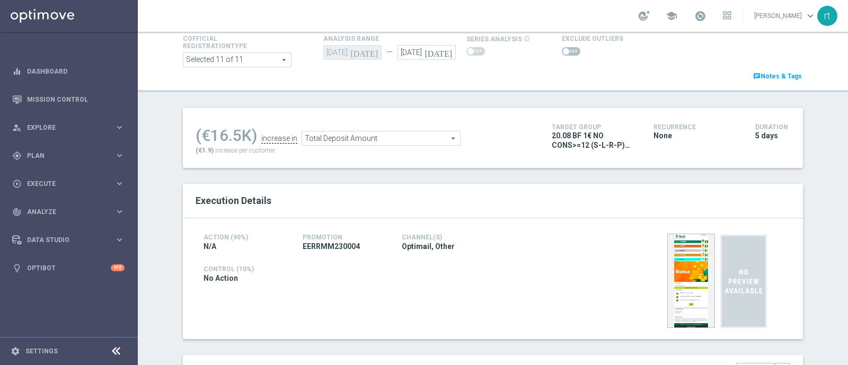
click at [570, 48] on span at bounding box center [571, 51] width 19 height 8
click at [570, 48] on input "checkbox" at bounding box center [571, 51] width 19 height 8
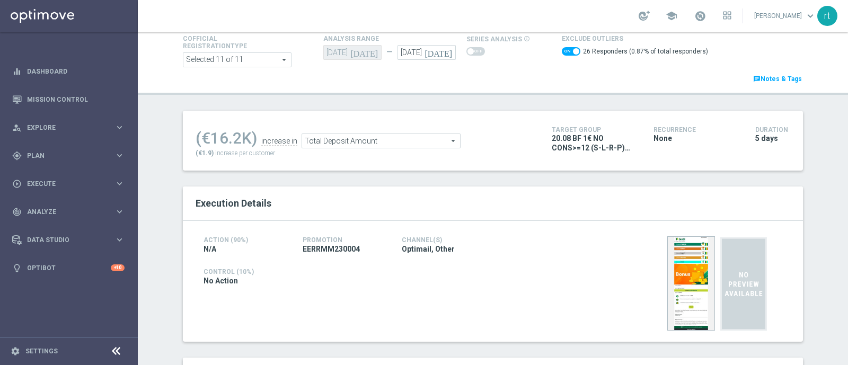
click at [511, 83] on div "Cofficial Registrationtype Selected 11 of 11 arrow_drop_down search Show Select…" at bounding box center [493, 58] width 636 height 52
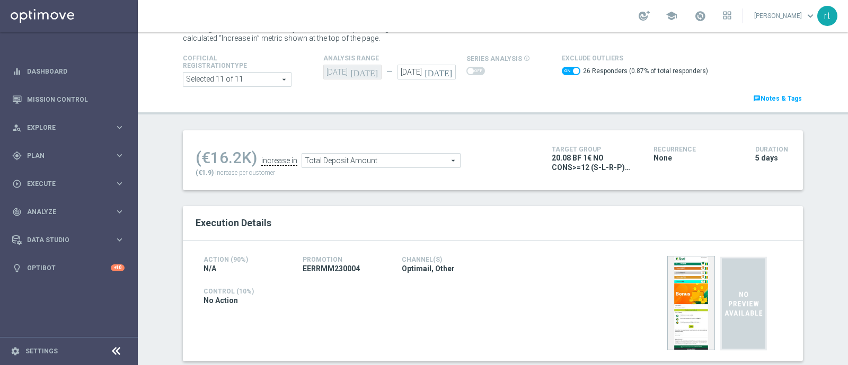
scroll to position [46, 0]
click at [562, 70] on span at bounding box center [571, 72] width 19 height 8
click at [562, 70] on input "checkbox" at bounding box center [571, 72] width 19 height 8
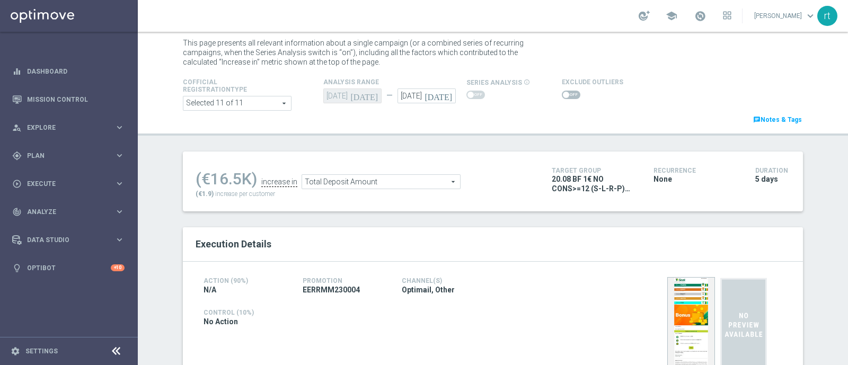
scroll to position [18, 0]
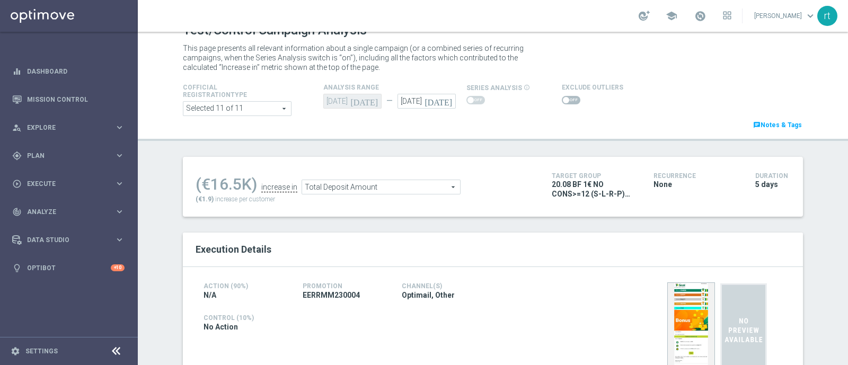
click at [562, 100] on span at bounding box center [571, 100] width 19 height 8
click at [562, 100] on input "checkbox" at bounding box center [571, 100] width 19 height 8
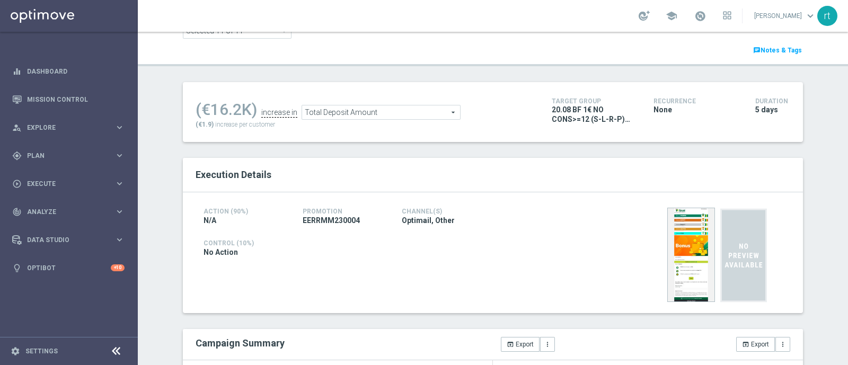
scroll to position [42, 0]
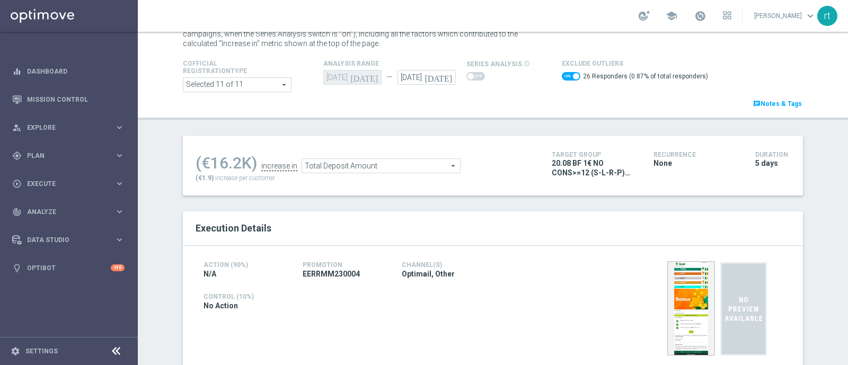
click at [562, 73] on span at bounding box center [571, 76] width 19 height 8
click at [562, 73] on input "checkbox" at bounding box center [571, 76] width 19 height 8
checkbox input "false"
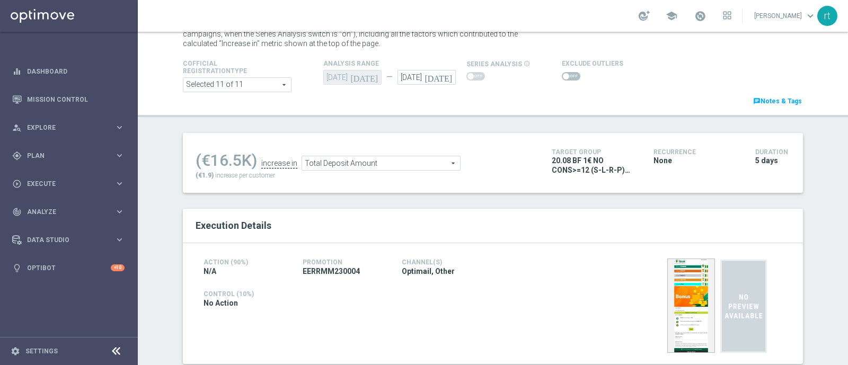
click at [340, 165] on span "Total Deposit Amount" at bounding box center [381, 163] width 158 height 14
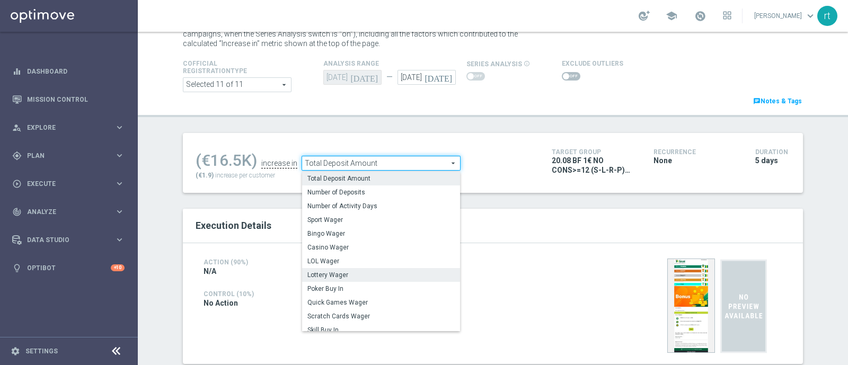
click at [340, 269] on label "Lottery Wager" at bounding box center [381, 275] width 158 height 14
type input "Lottery Wager"
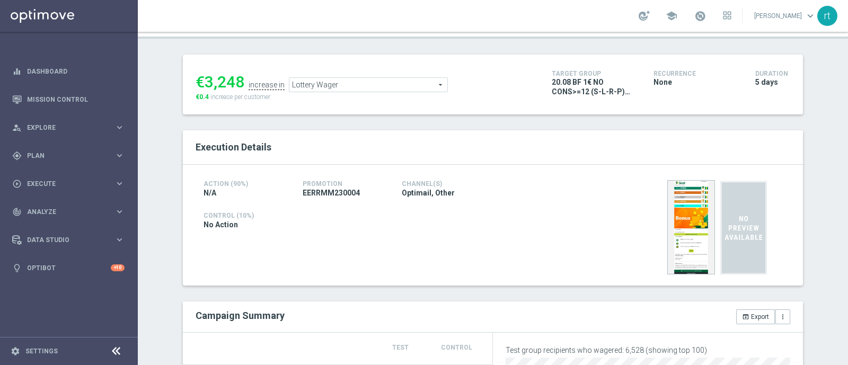
scroll to position [50, 0]
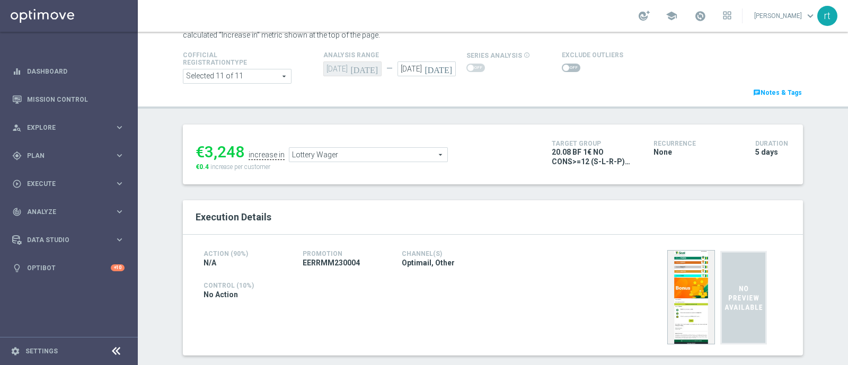
click at [563, 66] on span at bounding box center [566, 68] width 6 height 6
click at [562, 66] on input "checkbox" at bounding box center [571, 68] width 19 height 8
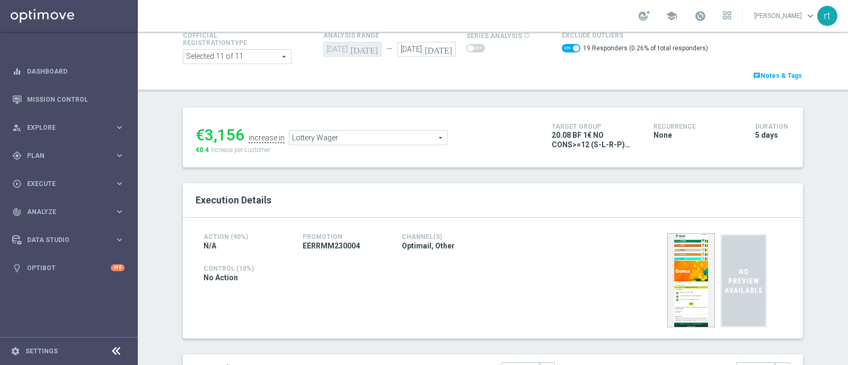
scroll to position [69, 0]
click at [563, 48] on span at bounding box center [571, 49] width 19 height 8
click at [563, 48] on input "checkbox" at bounding box center [571, 49] width 19 height 8
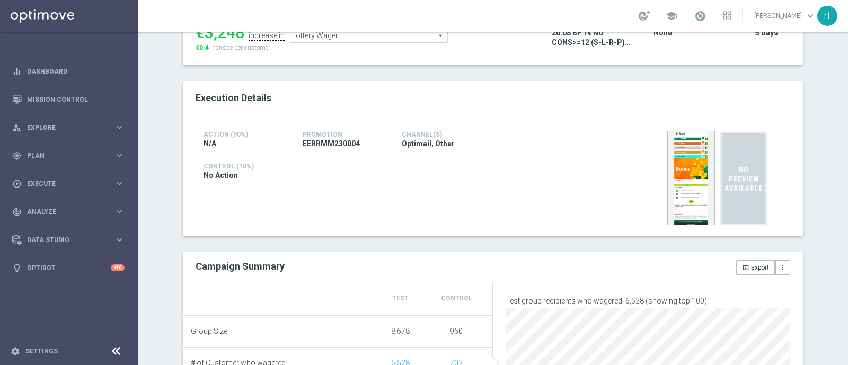
scroll to position [70, 0]
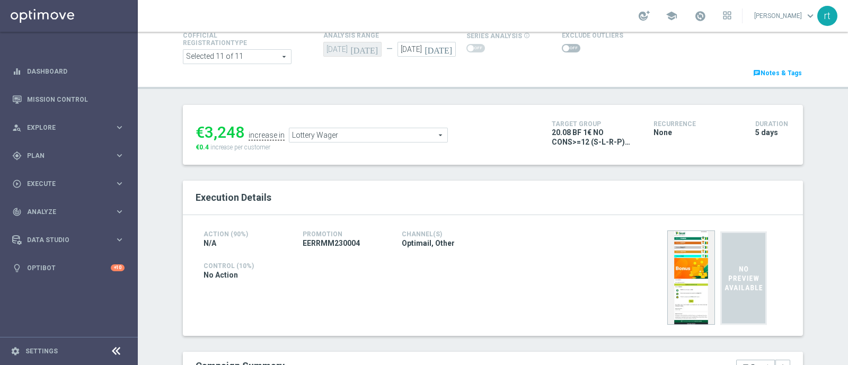
click at [563, 48] on span at bounding box center [566, 48] width 6 height 6
click at [562, 48] on input "checkbox" at bounding box center [571, 48] width 19 height 8
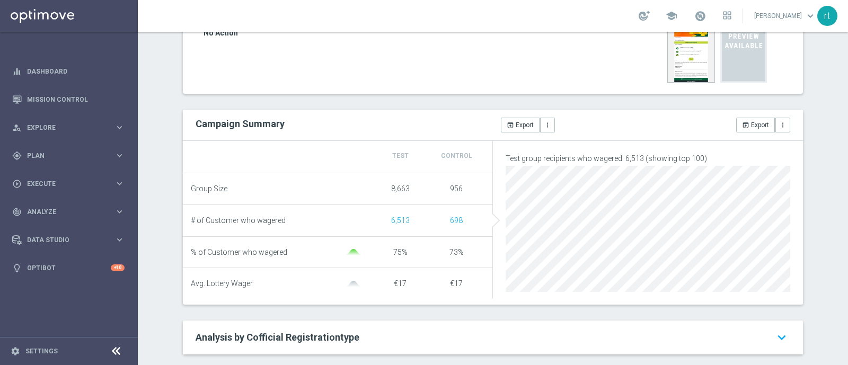
scroll to position [34, 0]
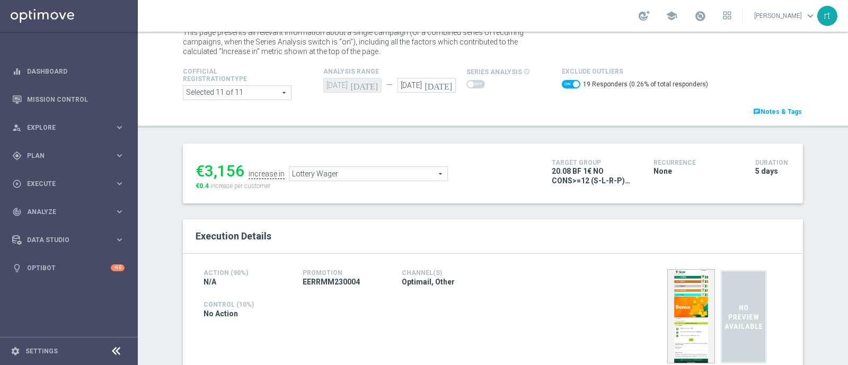
click at [562, 86] on span at bounding box center [571, 84] width 19 height 8
click at [562, 86] on input "checkbox" at bounding box center [571, 84] width 19 height 8
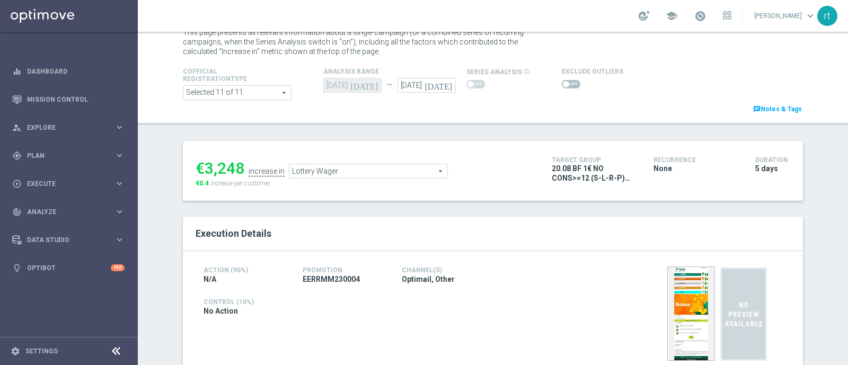
click at [562, 86] on span at bounding box center [571, 84] width 19 height 8
click at [562, 86] on input "checkbox" at bounding box center [571, 84] width 19 height 8
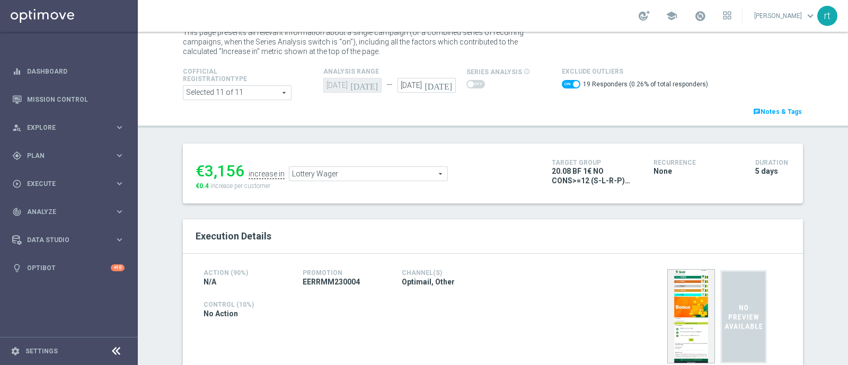
click at [562, 86] on span at bounding box center [571, 84] width 19 height 8
click at [562, 86] on input "checkbox" at bounding box center [571, 84] width 19 height 8
checkbox input "false"
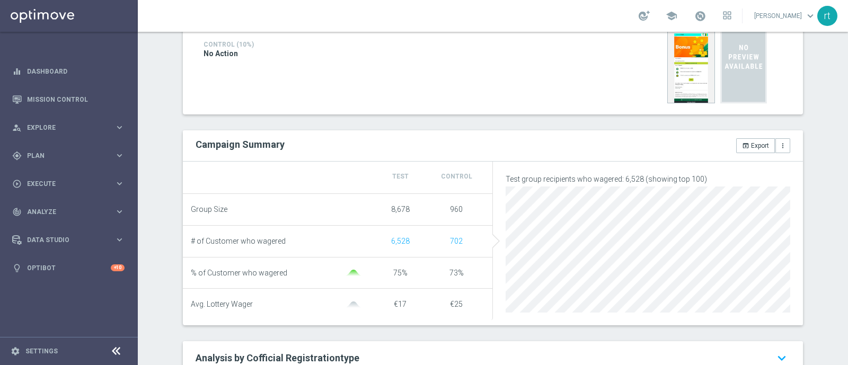
scroll to position [77, 0]
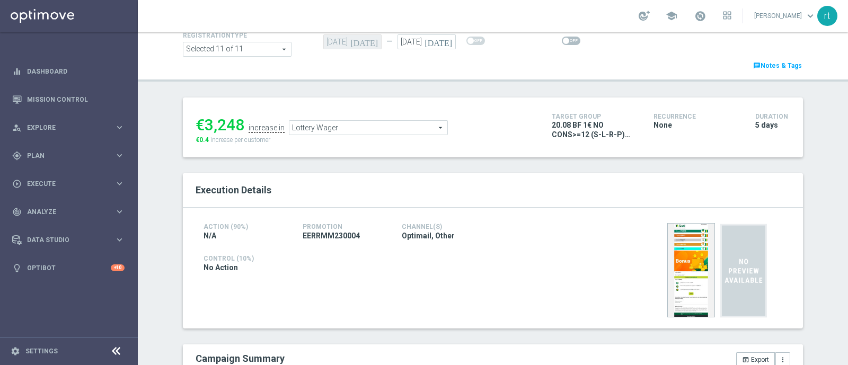
click at [329, 122] on span "Lottery Wager" at bounding box center [368, 128] width 158 height 14
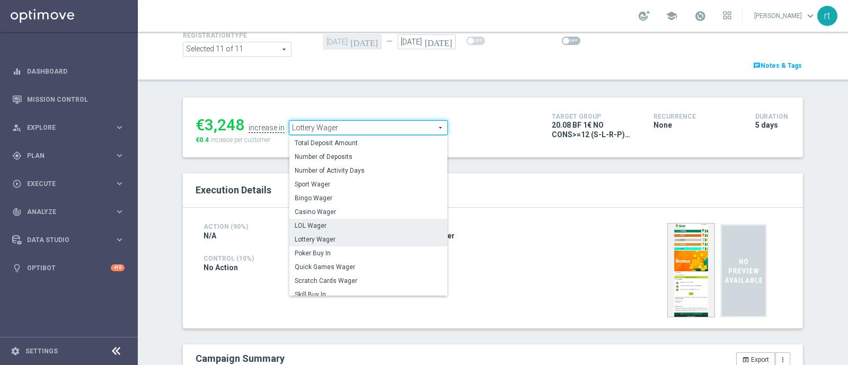
click at [329, 224] on span "LOL Wager" at bounding box center [368, 226] width 147 height 8
type input "LOL Wager"
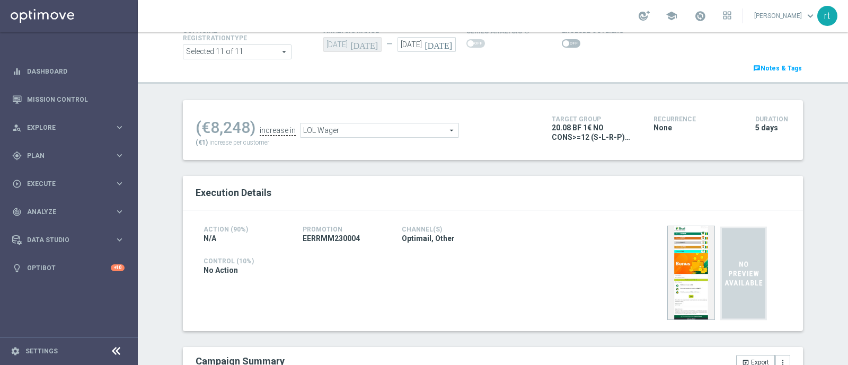
scroll to position [72, 0]
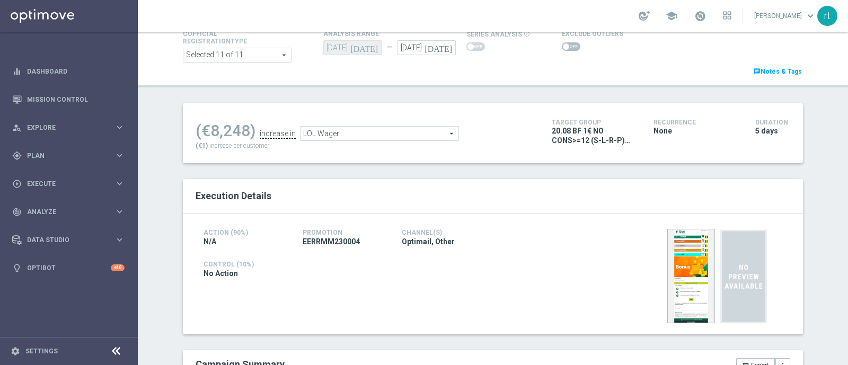
click at [562, 44] on span at bounding box center [571, 46] width 19 height 8
click at [562, 44] on input "checkbox" at bounding box center [571, 46] width 19 height 8
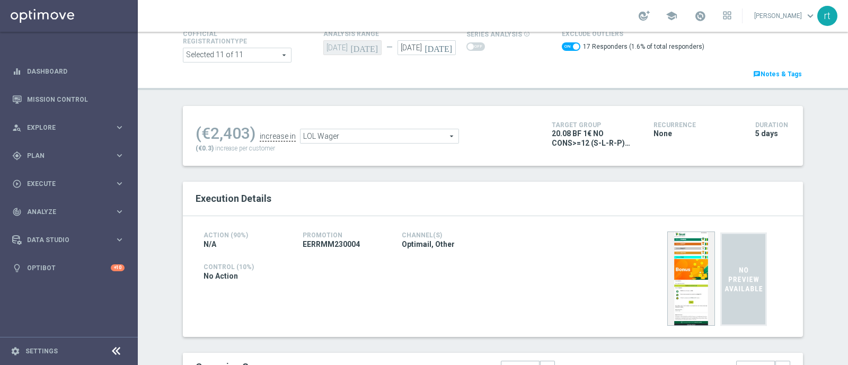
click at [367, 139] on span "LOL Wager" at bounding box center [380, 136] width 158 height 14
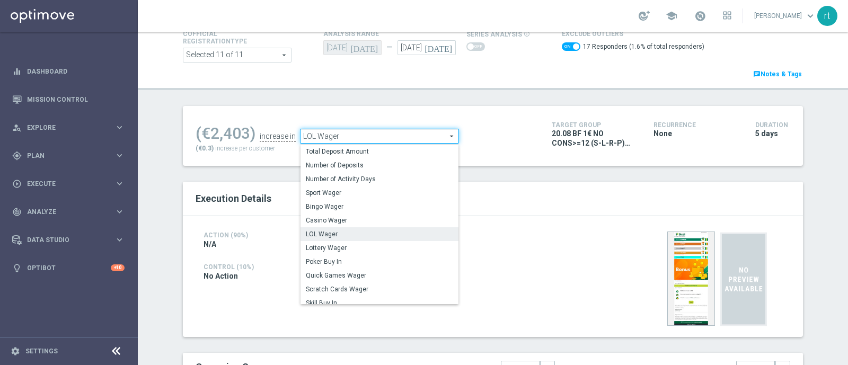
click at [353, 232] on span "LOL Wager" at bounding box center [379, 234] width 147 height 8
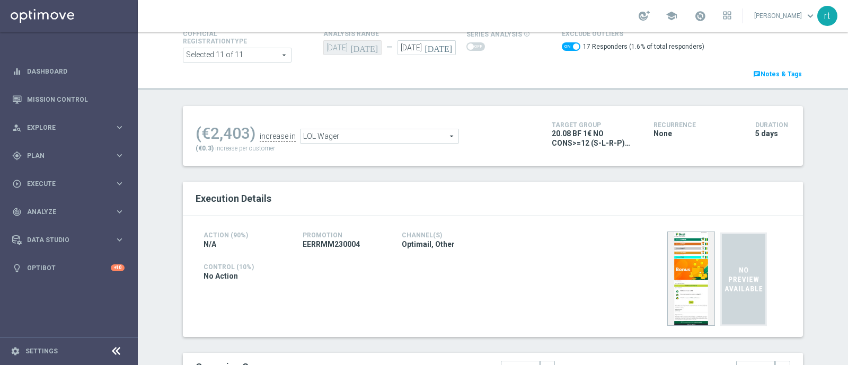
click at [562, 43] on span at bounding box center [571, 46] width 19 height 8
click at [562, 43] on input "checkbox" at bounding box center [571, 46] width 19 height 8
checkbox input "false"
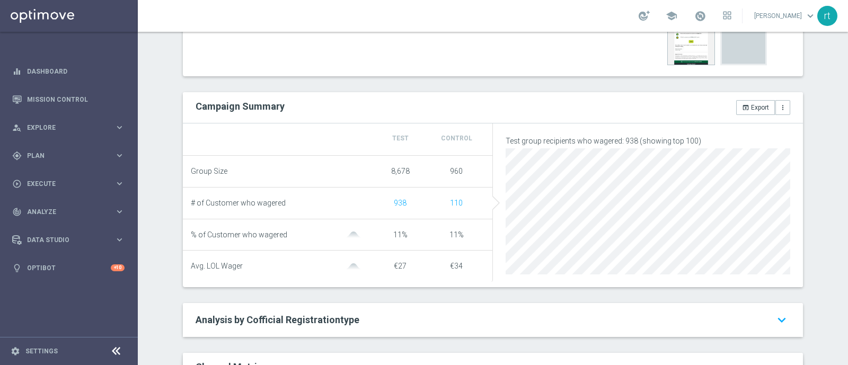
scroll to position [3, 0]
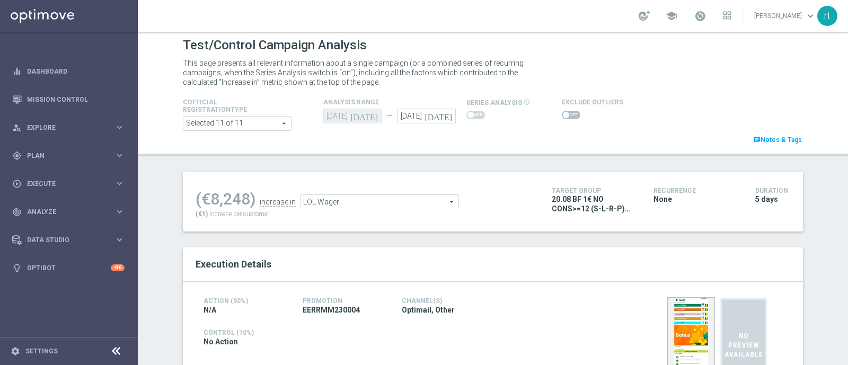
click at [340, 201] on span "LOL Wager" at bounding box center [380, 202] width 158 height 14
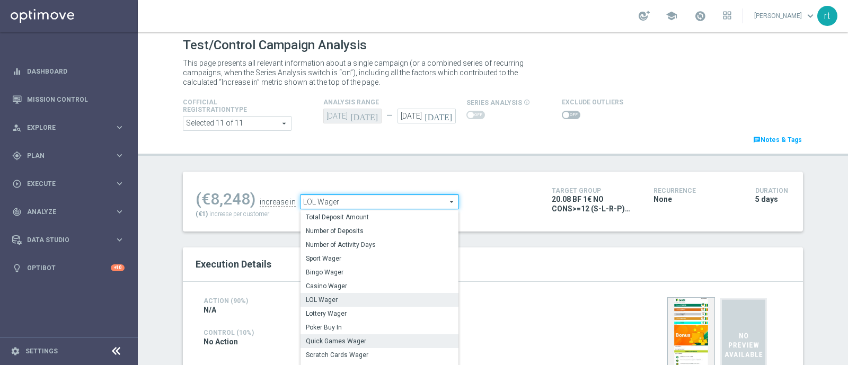
click at [334, 346] on label "Quick Games Wager" at bounding box center [380, 341] width 158 height 14
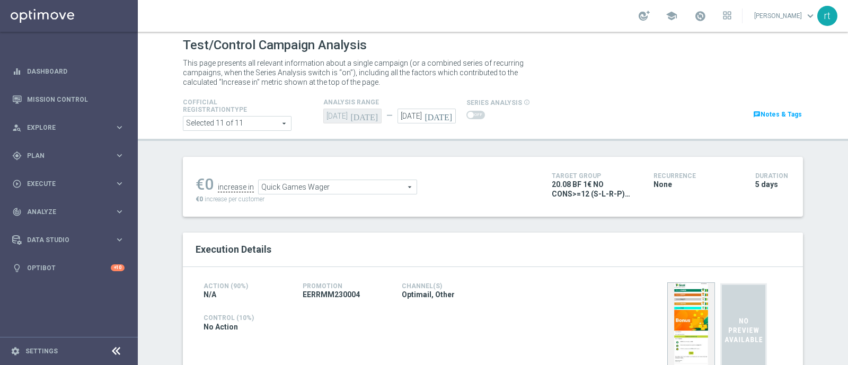
click at [358, 188] on span "Quick Games Wager" at bounding box center [338, 187] width 158 height 14
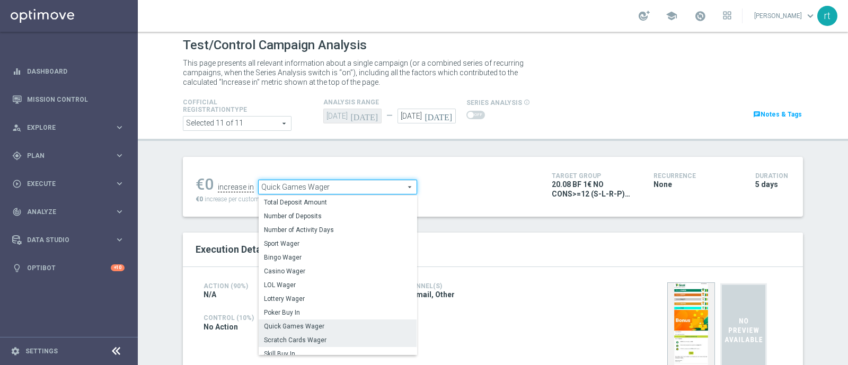
click at [328, 340] on span "Scratch Cards Wager" at bounding box center [337, 340] width 147 height 8
type input "Scratch Cards Wager"
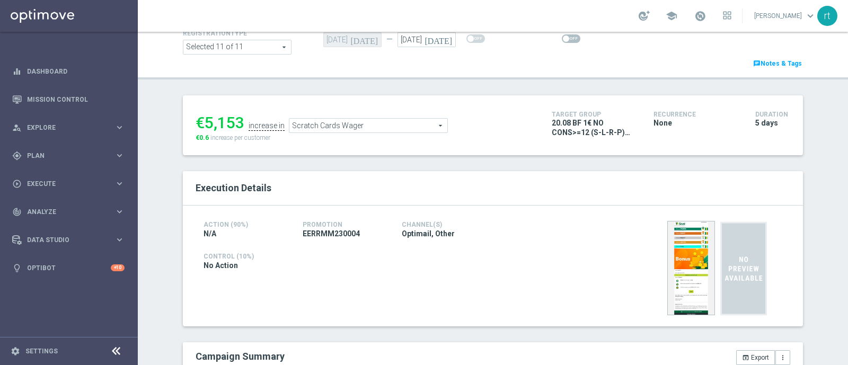
scroll to position [60, 0]
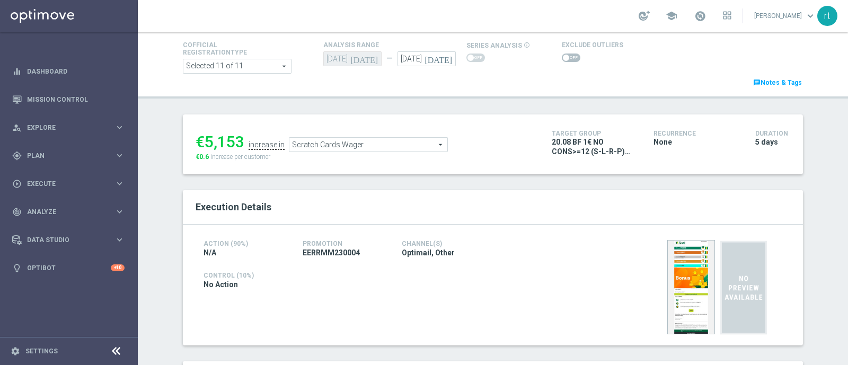
click at [565, 59] on span at bounding box center [571, 58] width 19 height 8
click at [565, 59] on input "checkbox" at bounding box center [571, 58] width 19 height 8
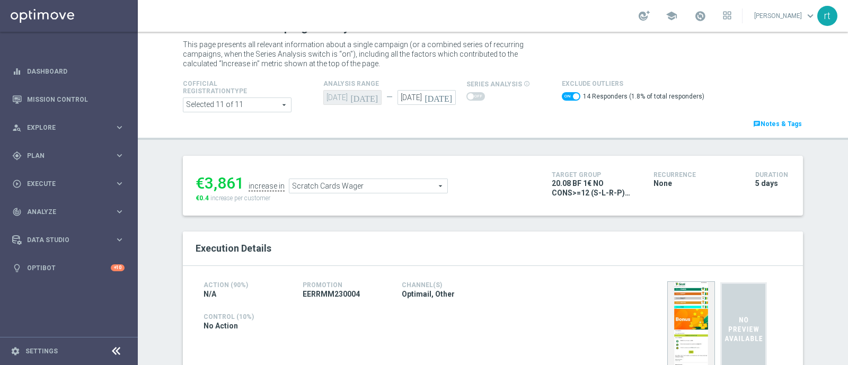
scroll to position [18, 0]
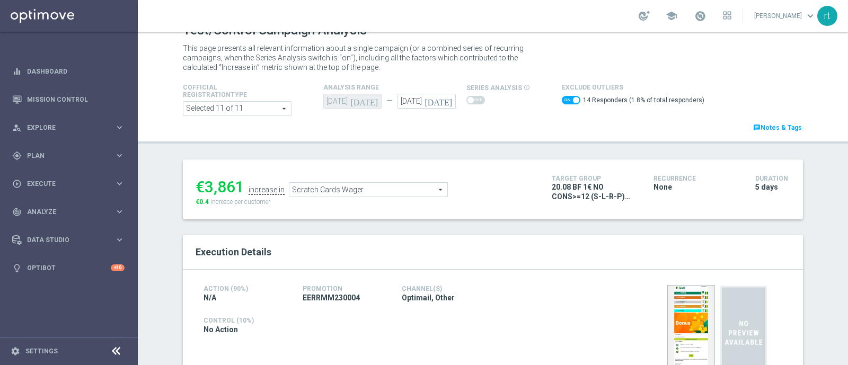
click at [573, 102] on span at bounding box center [576, 100] width 6 height 6
click at [564, 102] on input "checkbox" at bounding box center [571, 100] width 19 height 8
checkbox input "false"
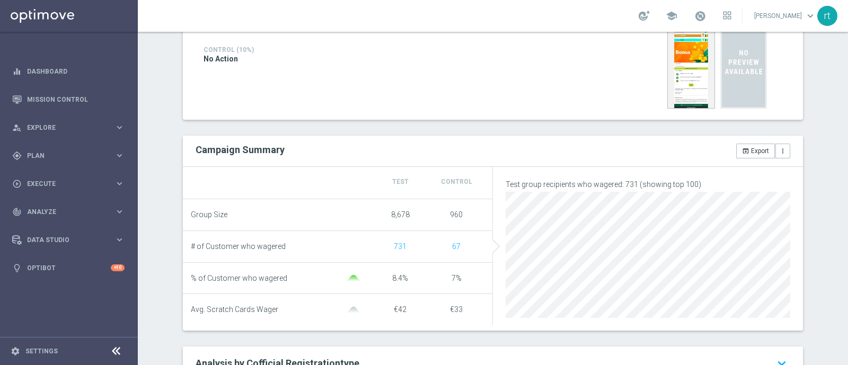
scroll to position [54, 0]
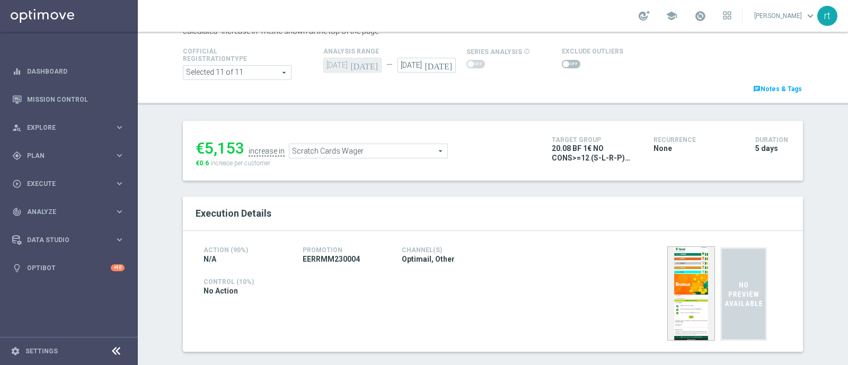
click at [373, 154] on span "Scratch Cards Wager" at bounding box center [368, 151] width 158 height 14
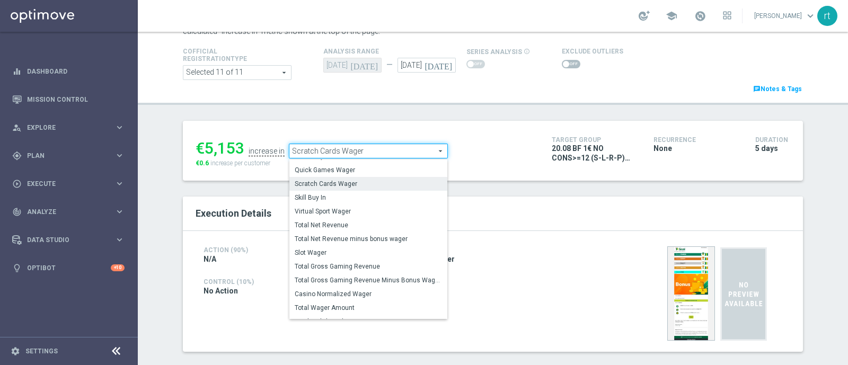
scroll to position [119, 0]
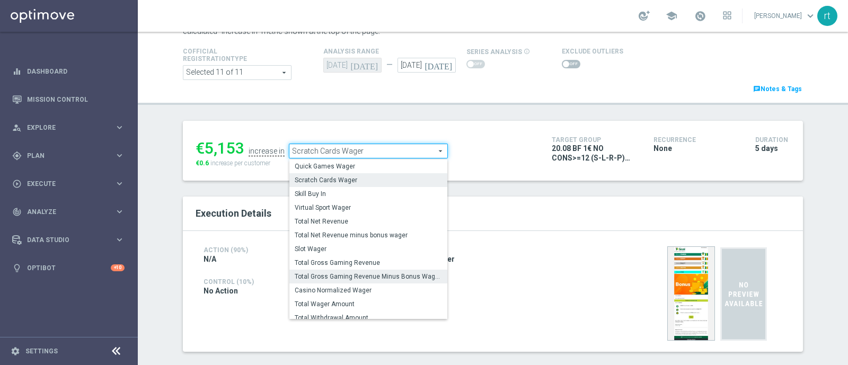
click at [331, 275] on span "Total Gross Gaming Revenue Minus Bonus Wagared" at bounding box center [368, 276] width 147 height 8
type input "Total Gross Gaming Revenue Minus Bonus Wagared"
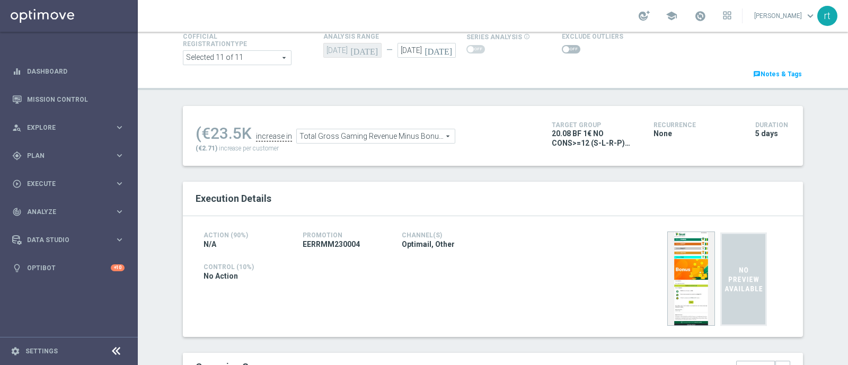
scroll to position [24, 0]
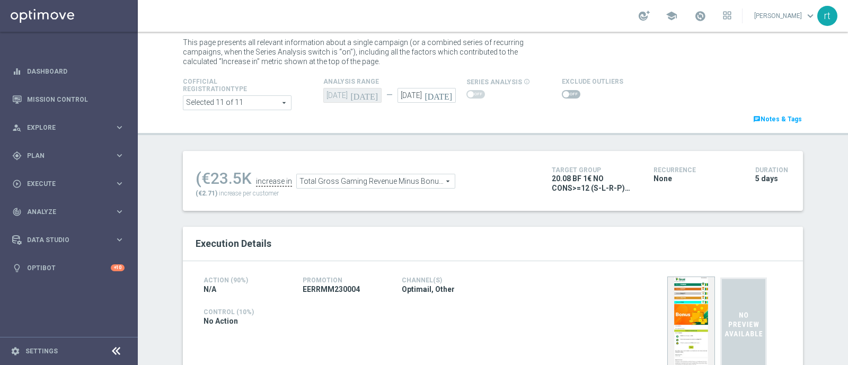
click at [562, 91] on span at bounding box center [571, 94] width 19 height 8
click at [562, 91] on input "checkbox" at bounding box center [571, 94] width 19 height 8
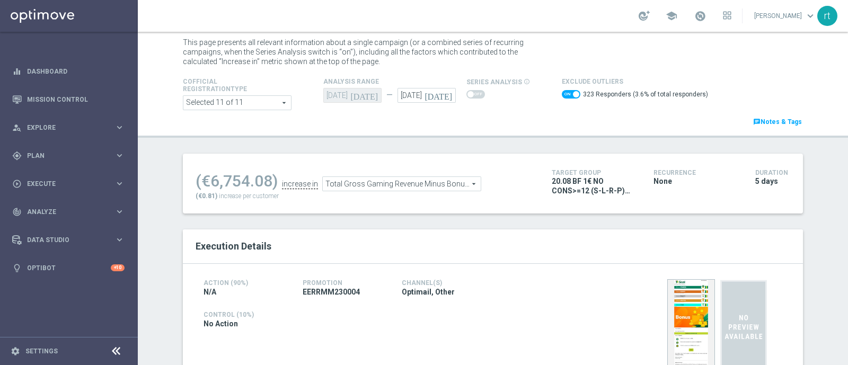
click at [564, 91] on span at bounding box center [571, 94] width 19 height 8
click at [564, 91] on input "checkbox" at bounding box center [571, 94] width 19 height 8
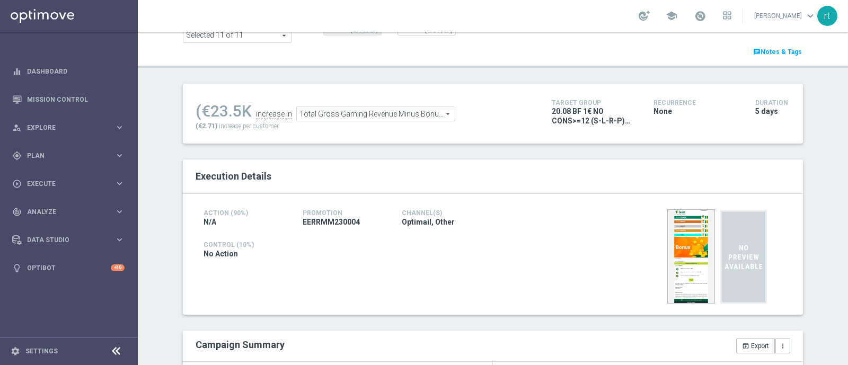
scroll to position [0, 0]
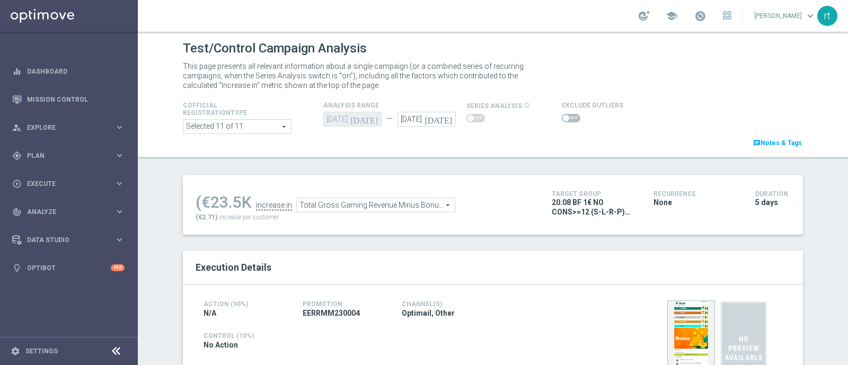
click at [566, 122] on switch at bounding box center [571, 118] width 19 height 9
click at [563, 120] on span at bounding box center [571, 118] width 19 height 8
click at [563, 120] on input "checkbox" at bounding box center [571, 118] width 19 height 8
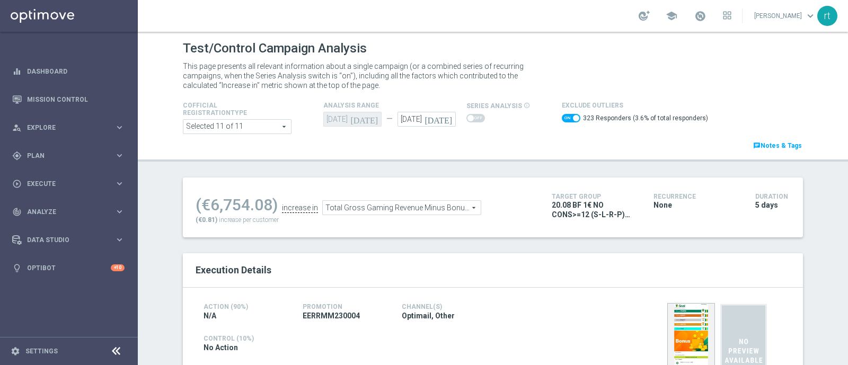
click at [562, 112] on div "323 Responders (3.6% of total responders)" at bounding box center [635, 119] width 146 height 15
click at [562, 117] on span at bounding box center [571, 118] width 19 height 8
click at [562, 117] on input "checkbox" at bounding box center [571, 118] width 19 height 8
checkbox input "false"
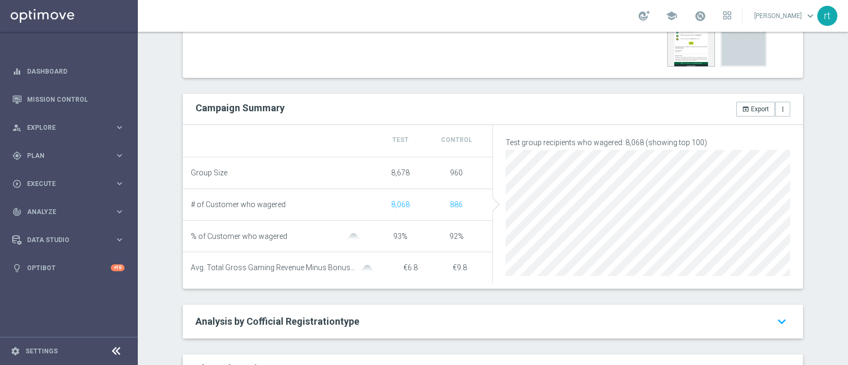
scroll to position [181, 0]
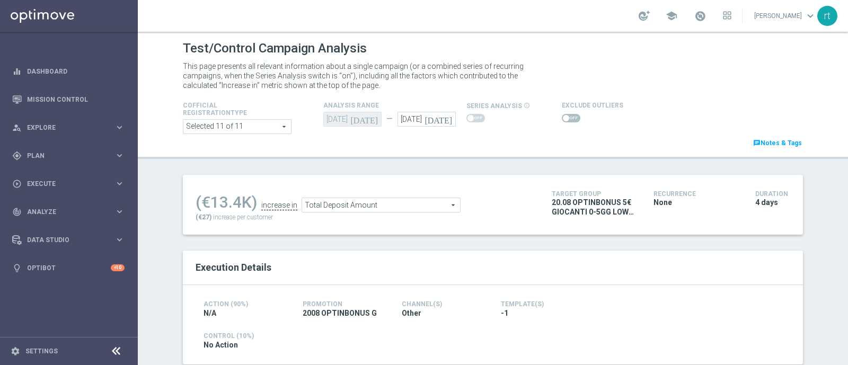
click at [562, 121] on span at bounding box center [571, 118] width 19 height 8
click at [562, 121] on input "checkbox" at bounding box center [571, 118] width 19 height 8
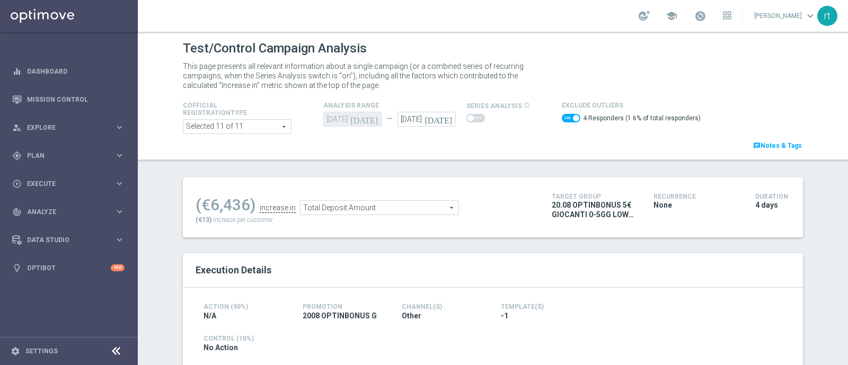
click at [562, 117] on span at bounding box center [571, 118] width 19 height 8
click at [562, 117] on input "checkbox" at bounding box center [571, 118] width 19 height 8
checkbox input "false"
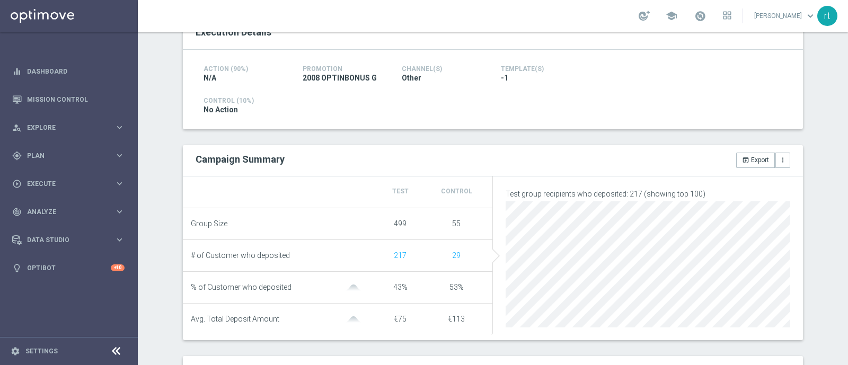
scroll to position [25, 0]
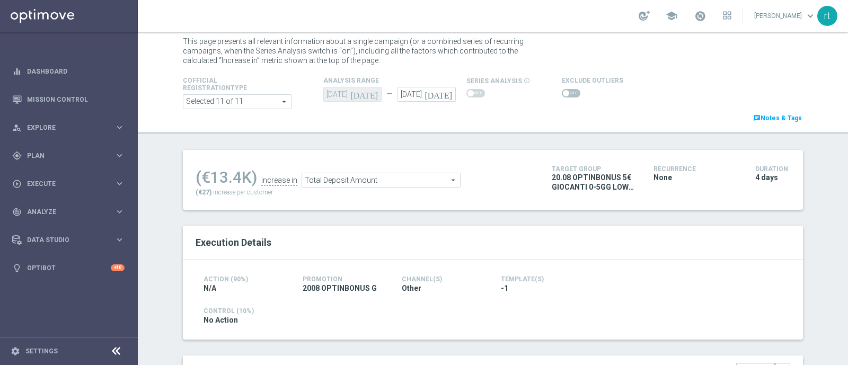
click at [320, 178] on span "Total Deposit Amount" at bounding box center [381, 180] width 158 height 14
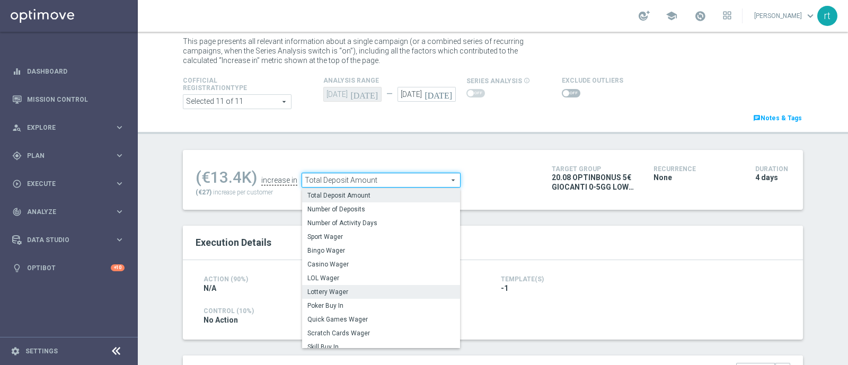
click at [325, 289] on span "Lottery Wager" at bounding box center [380, 292] width 147 height 8
type input "Lottery Wager"
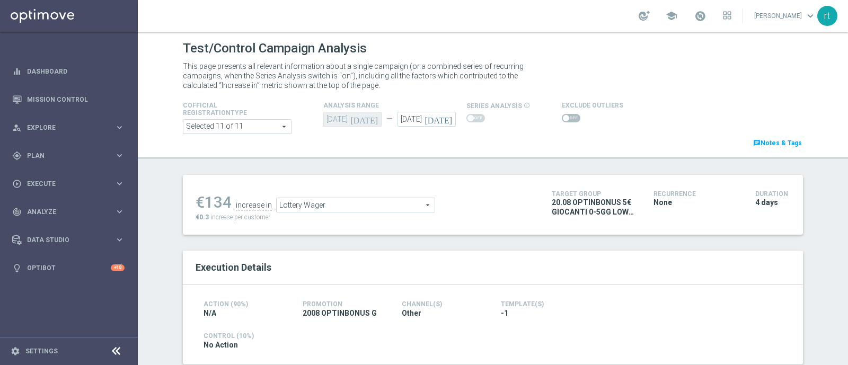
click at [563, 120] on span at bounding box center [566, 118] width 6 height 6
click at [562, 120] on input "checkbox" at bounding box center [571, 118] width 19 height 8
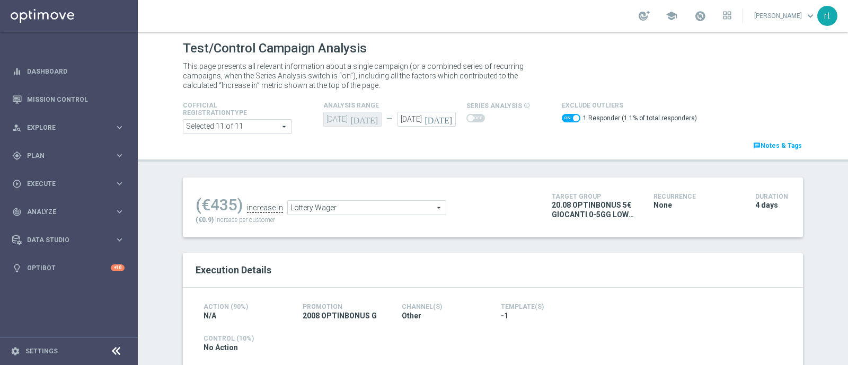
click at [562, 120] on span at bounding box center [571, 118] width 19 height 8
click at [562, 120] on input "checkbox" at bounding box center [571, 118] width 19 height 8
checkbox input "false"
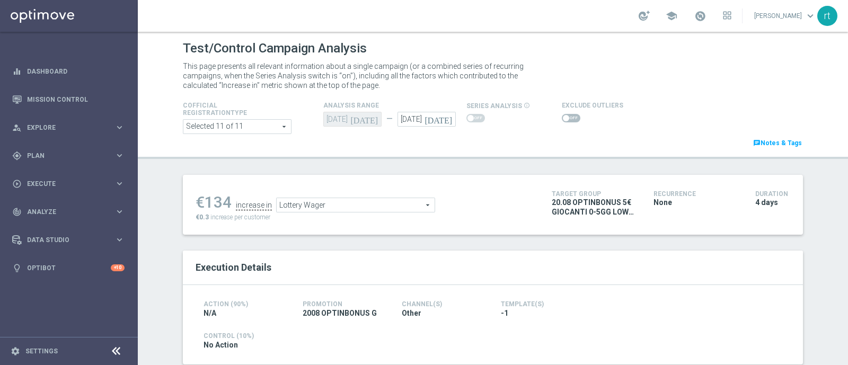
click at [322, 201] on span "Lottery Wager" at bounding box center [356, 205] width 158 height 14
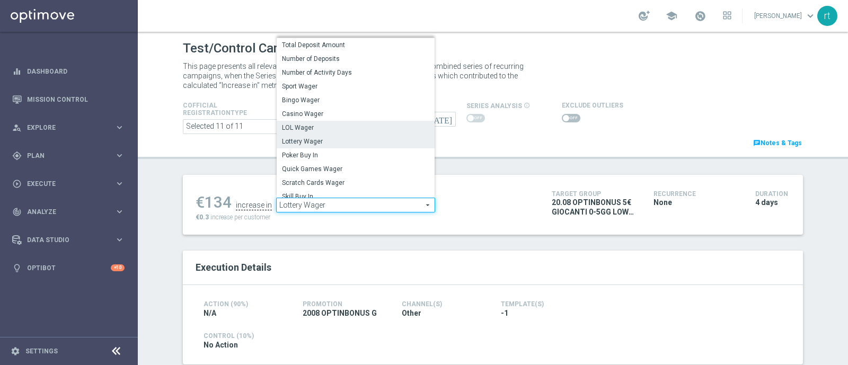
click at [315, 124] on span "LOL Wager" at bounding box center [355, 128] width 147 height 8
type input "LOL Wager"
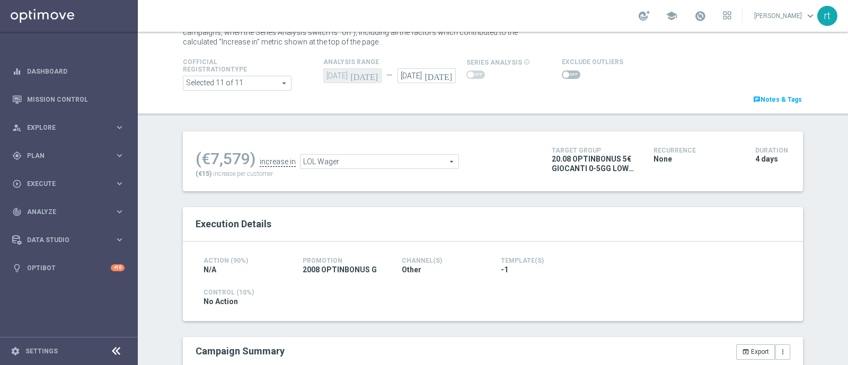
scroll to position [29, 0]
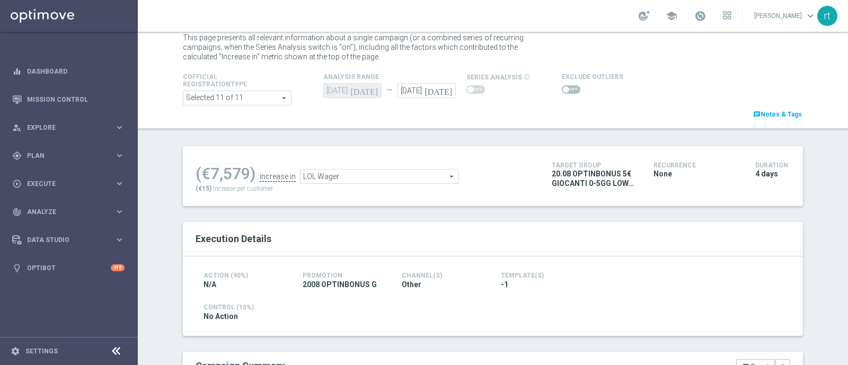
click at [563, 89] on span at bounding box center [571, 89] width 19 height 8
click at [563, 89] on input "checkbox" at bounding box center [571, 89] width 19 height 8
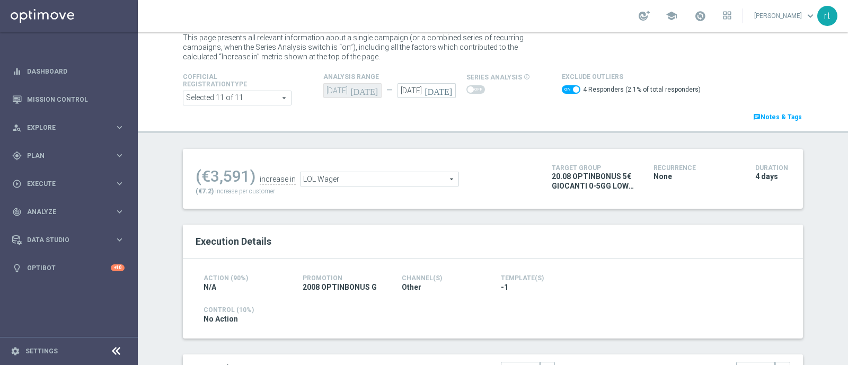
click at [308, 182] on span "LOL Wager" at bounding box center [380, 179] width 158 height 14
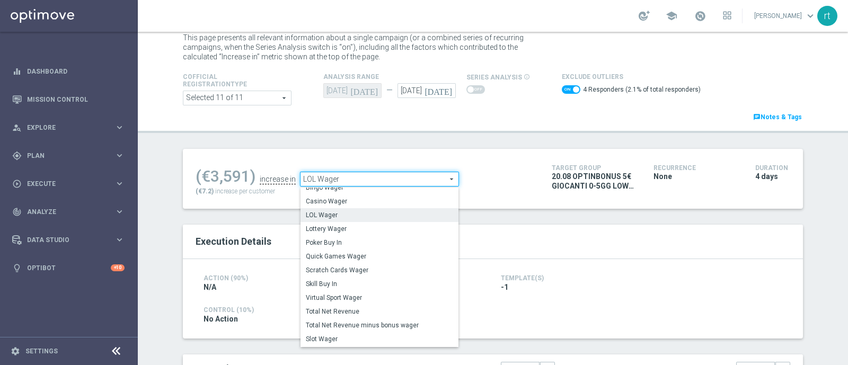
scroll to position [60, 0]
click at [349, 272] on span "Scratch Cards Wager" at bounding box center [379, 270] width 147 height 8
checkbox input "false"
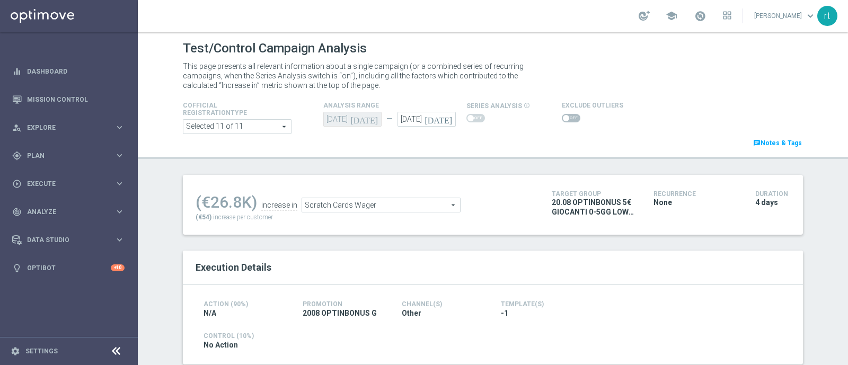
click at [315, 210] on span "Scratch Cards Wager" at bounding box center [381, 205] width 158 height 14
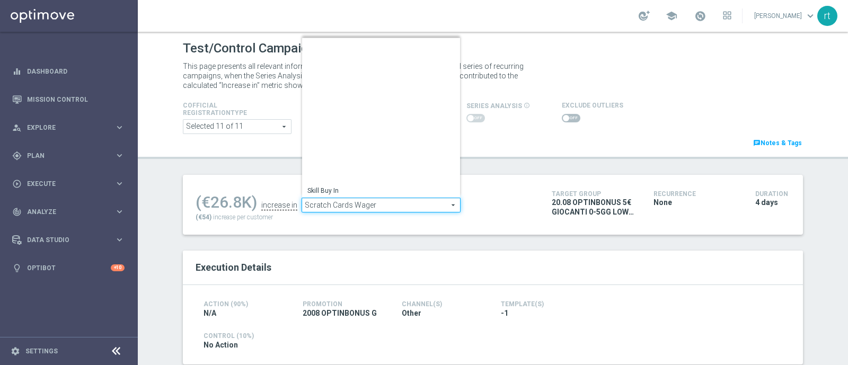
scroll to position [152, 0]
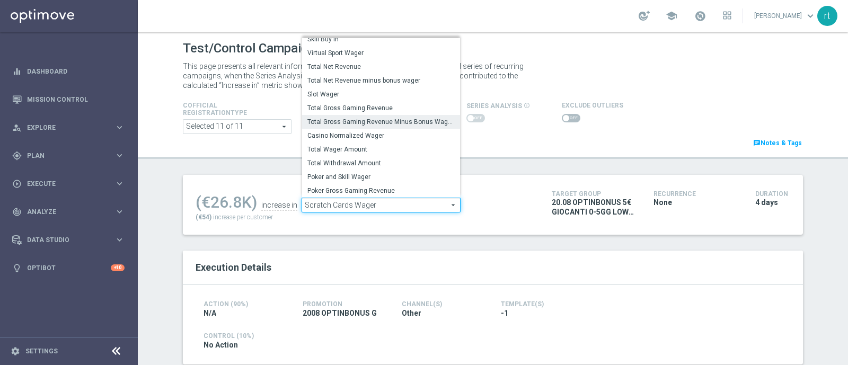
click at [354, 125] on span "Total Gross Gaming Revenue Minus Bonus Wagared" at bounding box center [380, 122] width 147 height 8
type input "Total Gross Gaming Revenue Minus Bonus Wagared"
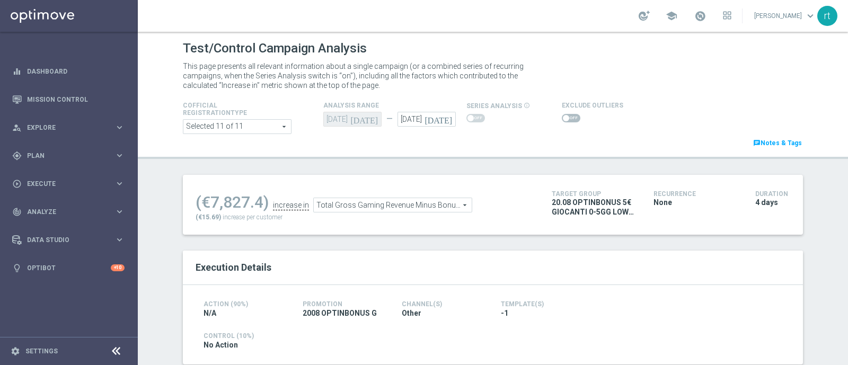
click at [453, 158] on header "Test/Control Campaign Analysis This page presents all relevant information abou…" at bounding box center [493, 95] width 710 height 127
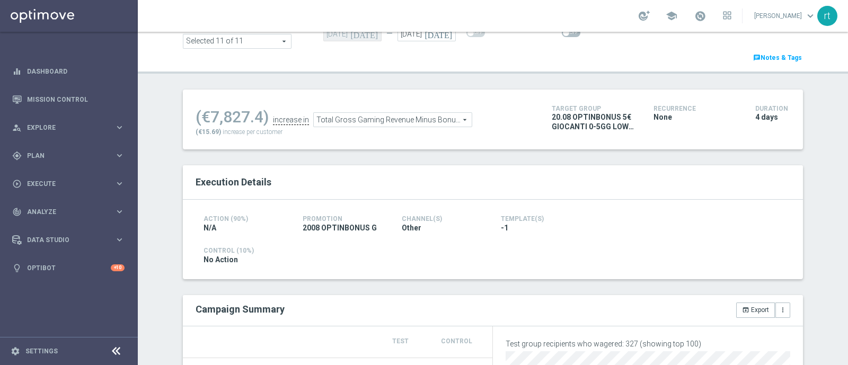
scroll to position [28, 0]
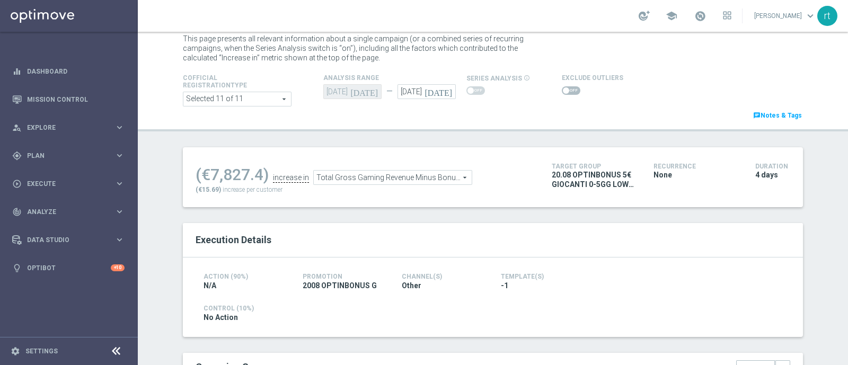
click at [568, 92] on span at bounding box center [571, 90] width 19 height 8
click at [568, 92] on input "checkbox" at bounding box center [571, 90] width 19 height 8
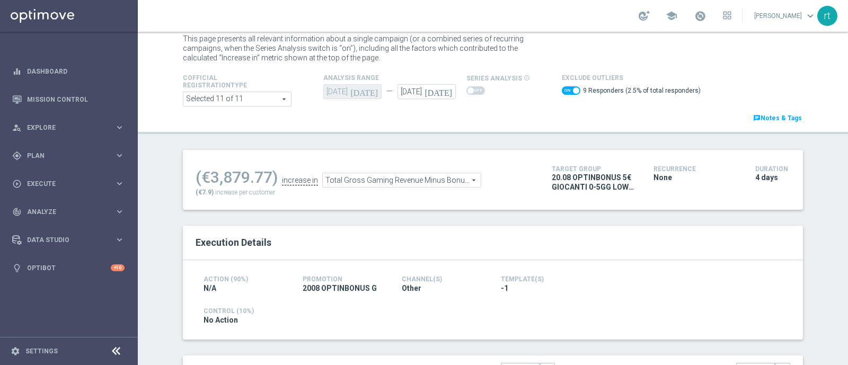
click at [573, 92] on span at bounding box center [576, 90] width 6 height 6
click at [568, 92] on input "checkbox" at bounding box center [571, 90] width 19 height 8
checkbox input "false"
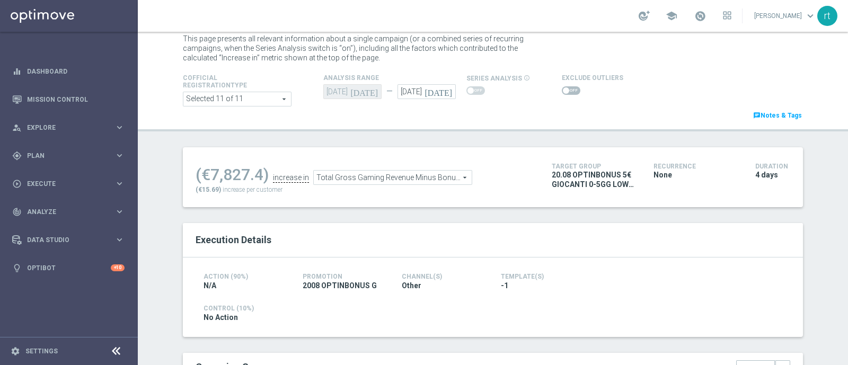
click at [430, 15] on div "school roberto tucci keyboard_arrow_down rt" at bounding box center [493, 16] width 710 height 32
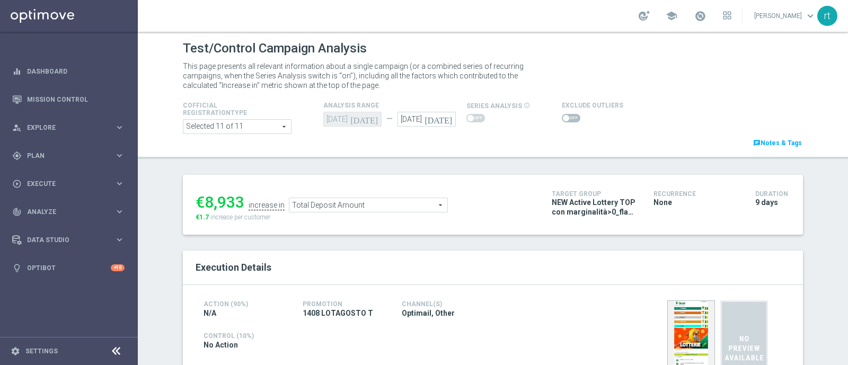
click at [485, 81] on p "This page presents all relevant information about a single campaign (or a combi…" at bounding box center [360, 75] width 355 height 29
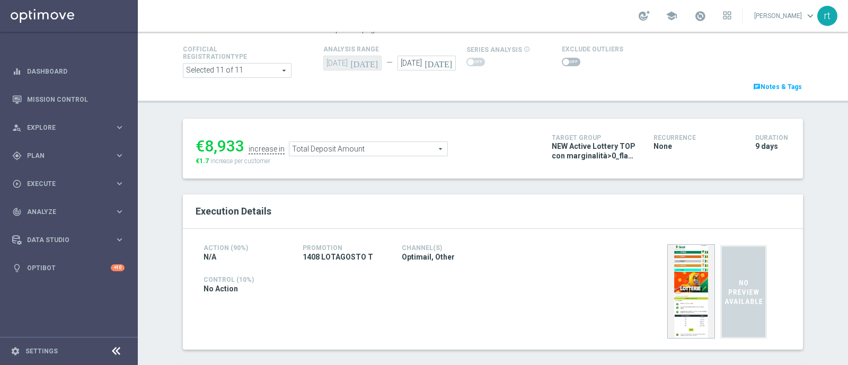
scroll to position [55, 0]
click at [563, 63] on span at bounding box center [566, 63] width 6 height 6
click at [562, 63] on input "checkbox" at bounding box center [571, 63] width 19 height 8
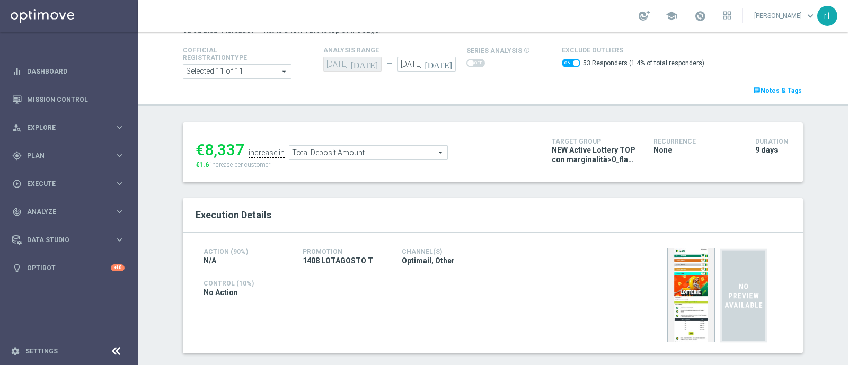
click at [573, 60] on span at bounding box center [576, 63] width 6 height 6
click at [565, 60] on input "checkbox" at bounding box center [571, 63] width 19 height 8
checkbox input "false"
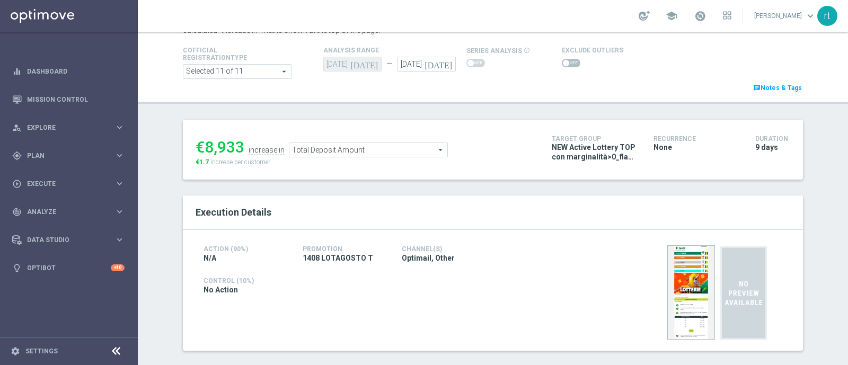
click at [346, 147] on span "Total Deposit Amount" at bounding box center [368, 150] width 158 height 14
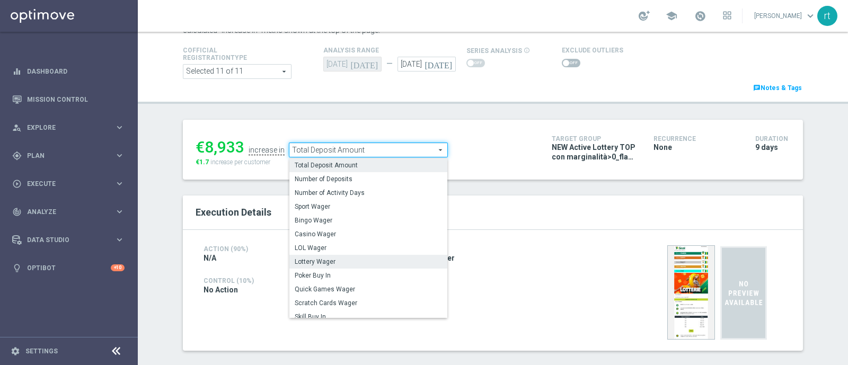
click at [324, 260] on span "Lottery Wager" at bounding box center [368, 262] width 147 height 8
type input "Lottery Wager"
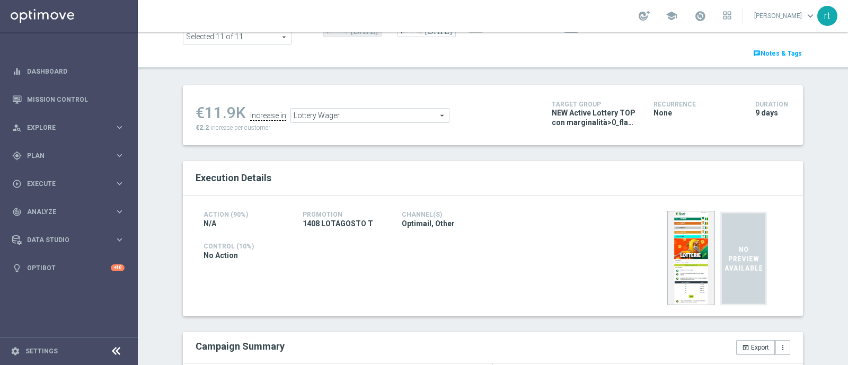
scroll to position [13, 0]
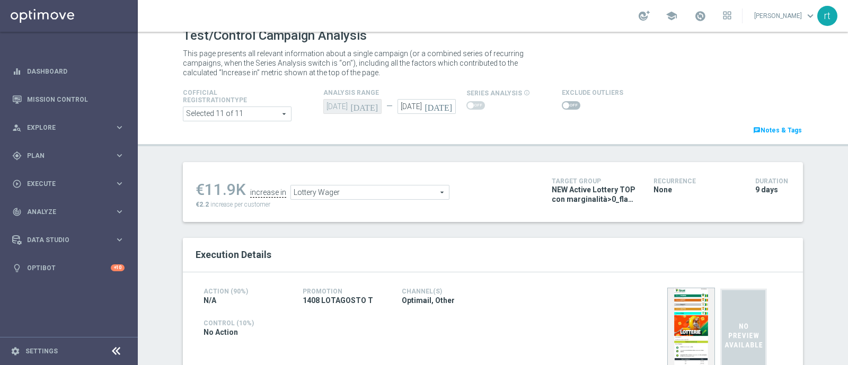
click at [565, 107] on span at bounding box center [571, 105] width 19 height 8
click at [565, 107] on input "checkbox" at bounding box center [571, 105] width 19 height 8
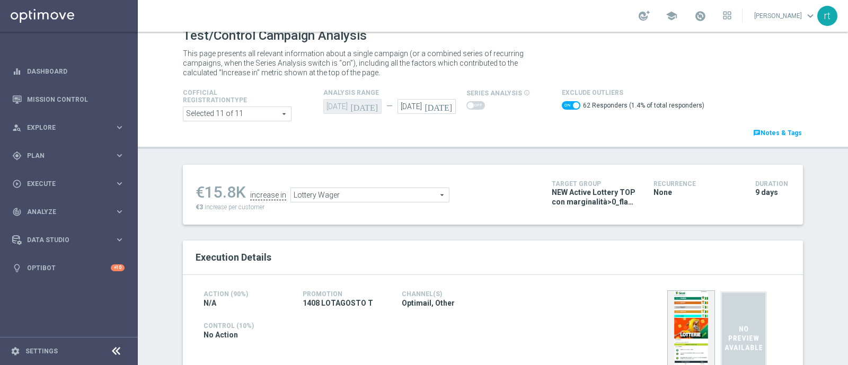
click at [350, 195] on span "Lottery Wager" at bounding box center [370, 195] width 158 height 14
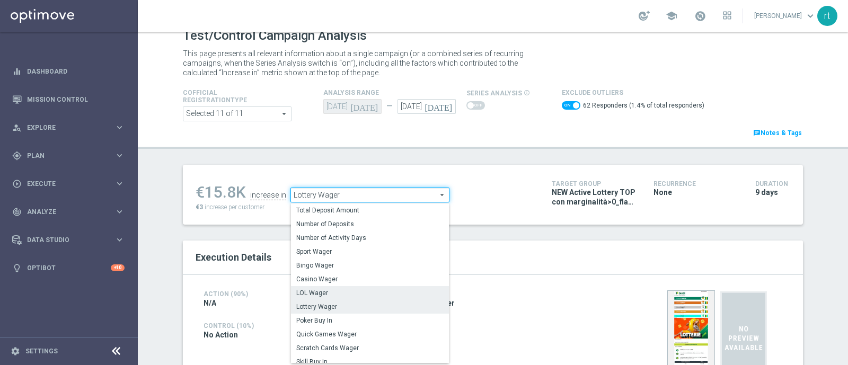
click at [328, 286] on label "LOL Wager" at bounding box center [370, 293] width 158 height 14
checkbox input "false"
type input "LOL Wager"
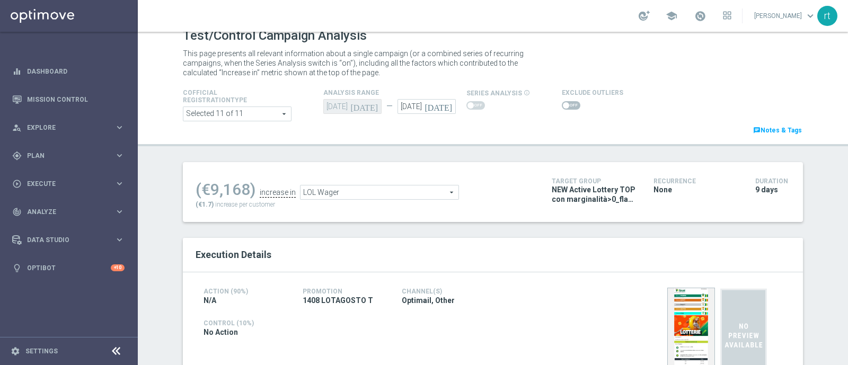
click at [562, 107] on span at bounding box center [571, 105] width 19 height 8
click at [562, 107] on input "checkbox" at bounding box center [571, 105] width 19 height 8
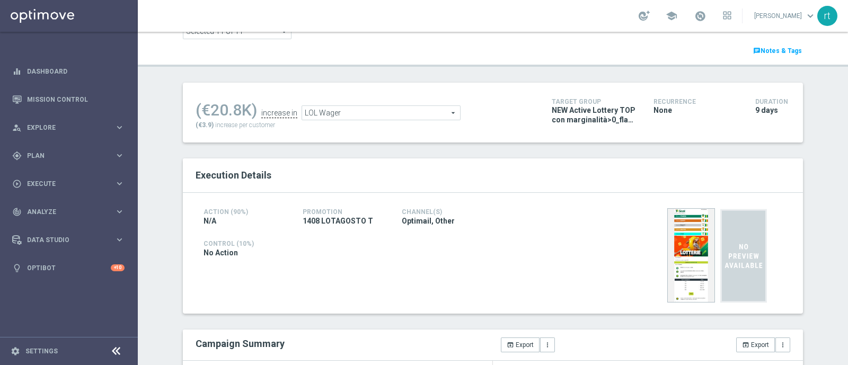
scroll to position [94, 0]
click at [334, 115] on span "LOL Wager" at bounding box center [381, 114] width 158 height 14
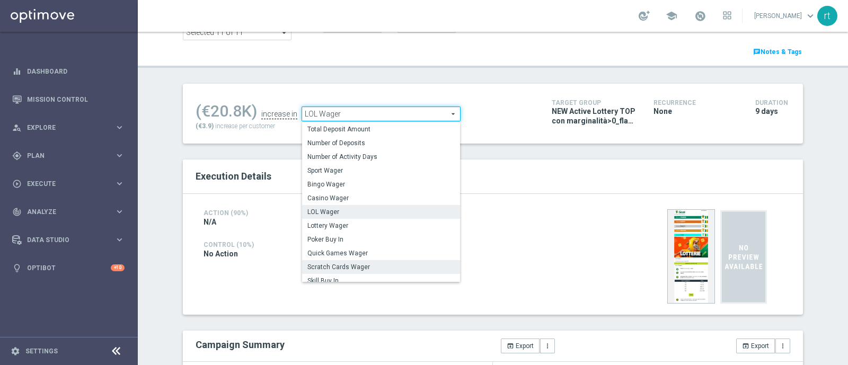
click at [340, 260] on label "Scratch Cards Wager" at bounding box center [381, 267] width 158 height 14
checkbox input "false"
type input "Scratch Cards Wager"
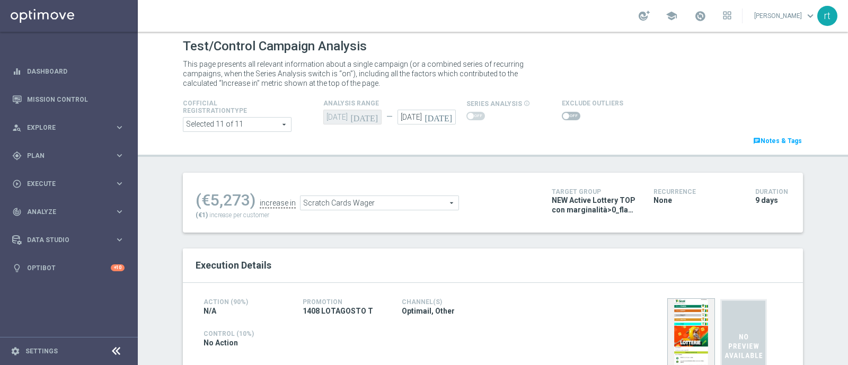
click at [565, 110] on div at bounding box center [592, 116] width 61 height 13
click at [563, 113] on span at bounding box center [571, 117] width 19 height 8
click at [563, 113] on input "checkbox" at bounding box center [571, 117] width 19 height 8
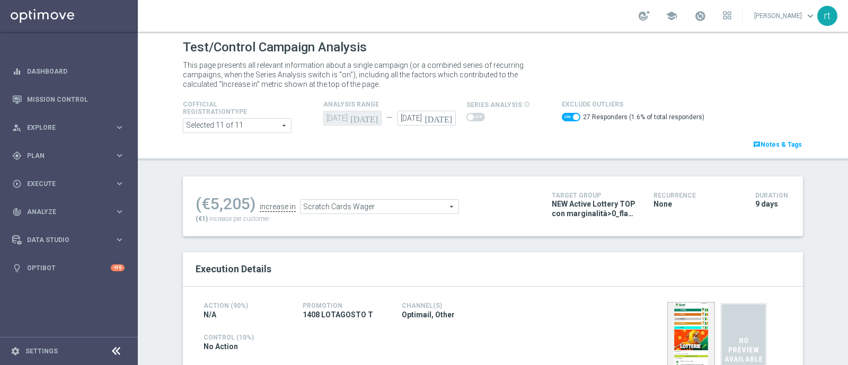
click at [345, 210] on span "Scratch Cards Wager" at bounding box center [380, 207] width 158 height 14
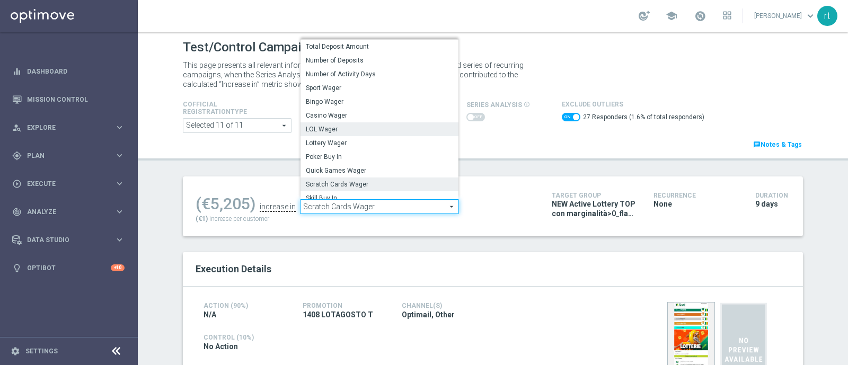
click at [339, 127] on span "LOL Wager" at bounding box center [379, 129] width 147 height 8
checkbox input "false"
type input "LOL Wager"
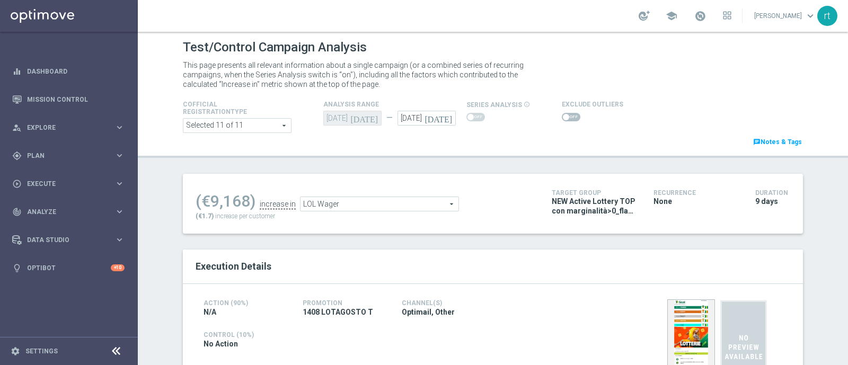
click at [562, 116] on span at bounding box center [571, 117] width 19 height 8
click at [562, 116] on input "checkbox" at bounding box center [571, 117] width 19 height 8
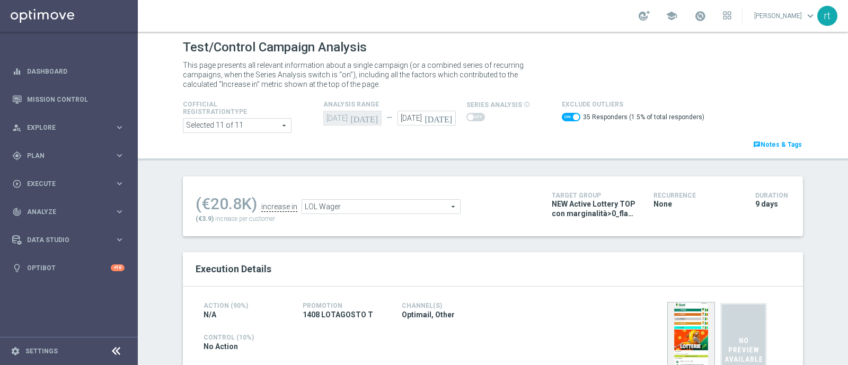
click at [310, 206] on span "LOL Wager" at bounding box center [381, 207] width 158 height 14
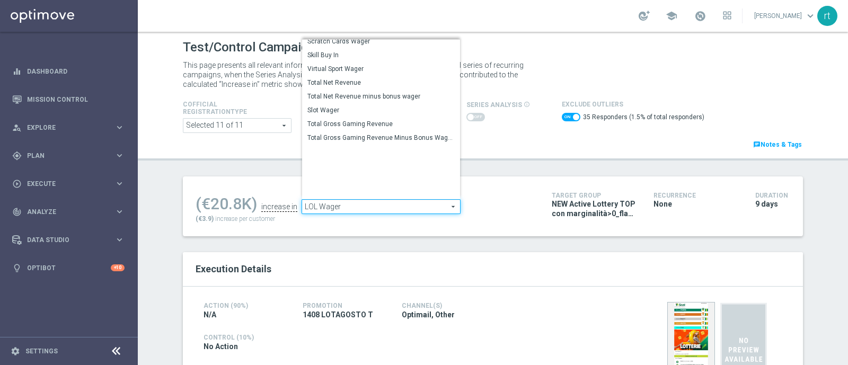
scroll to position [152, 0]
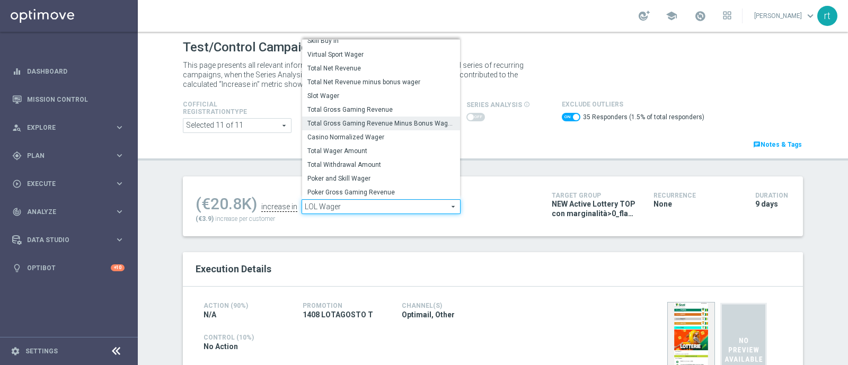
click at [357, 121] on span "Total Gross Gaming Revenue Minus Bonus Wagared" at bounding box center [380, 123] width 147 height 8
checkbox input "false"
type input "Total Gross Gaming Revenue Minus Bonus Wagared"
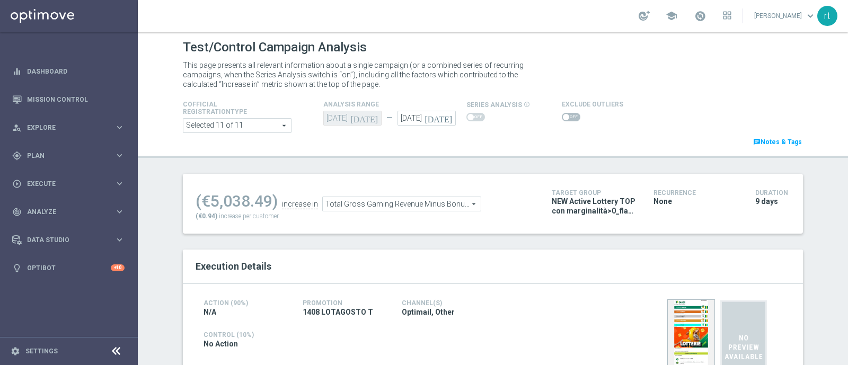
click at [562, 118] on span at bounding box center [571, 117] width 19 height 8
click at [562, 118] on input "checkbox" at bounding box center [571, 117] width 19 height 8
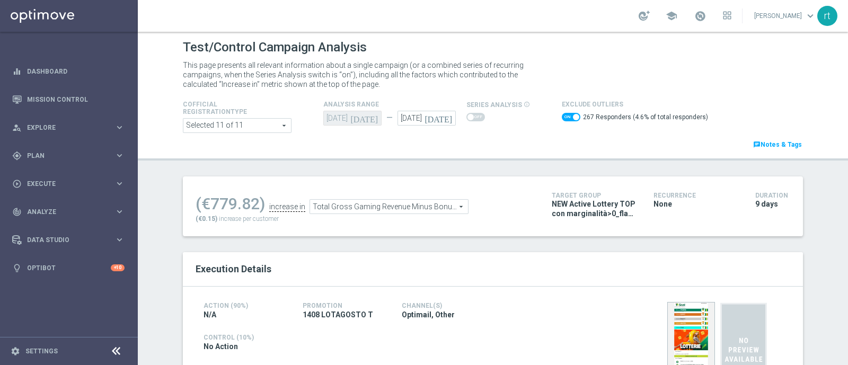
click at [573, 118] on span at bounding box center [576, 117] width 6 height 6
click at [567, 118] on input "checkbox" at bounding box center [571, 117] width 19 height 8
checkbox input "false"
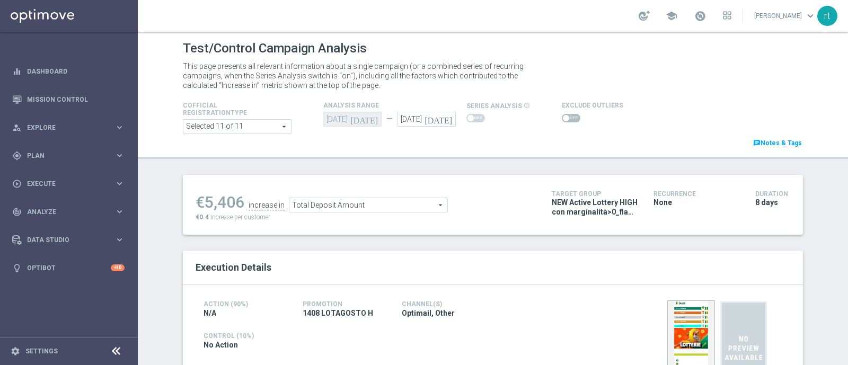
click at [443, 119] on icon "[DATE]" at bounding box center [440, 118] width 31 height 12
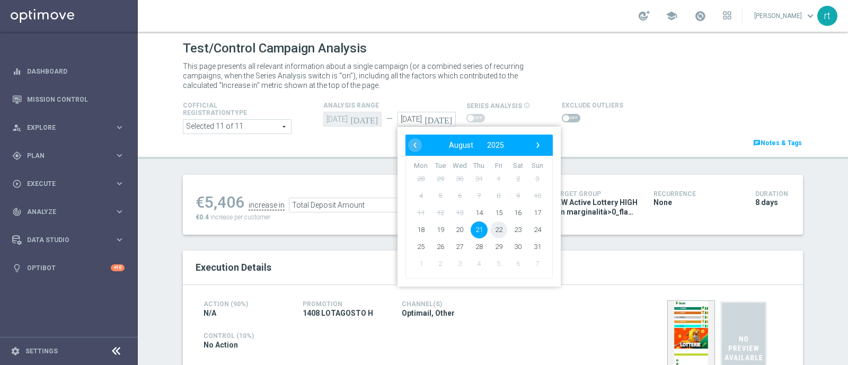
click at [493, 232] on span "22" at bounding box center [498, 230] width 17 height 17
type input "[DATE]"
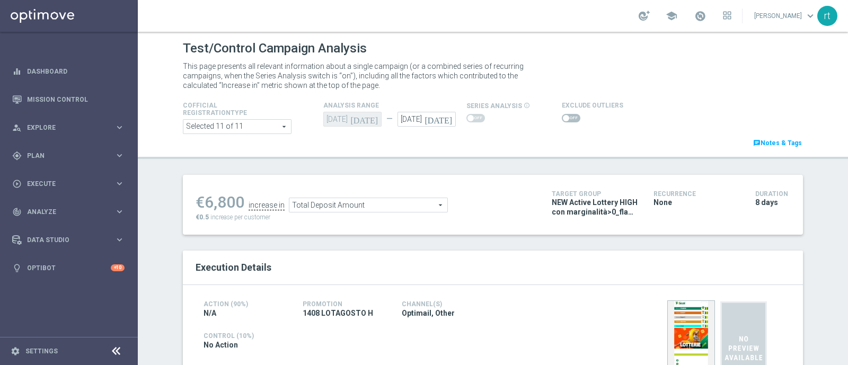
scroll to position [20, 0]
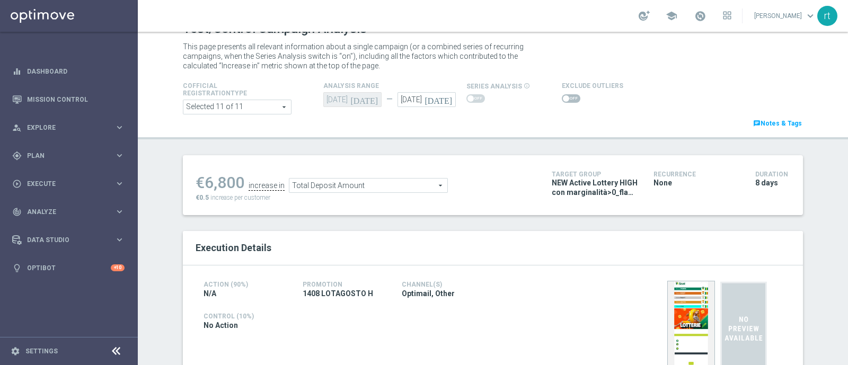
click at [470, 144] on div "Test/Control Campaign Analysis This page presents all relevant information abou…" at bounding box center [493, 198] width 710 height 333
click at [565, 99] on span at bounding box center [571, 98] width 19 height 8
click at [565, 99] on input "checkbox" at bounding box center [571, 98] width 19 height 8
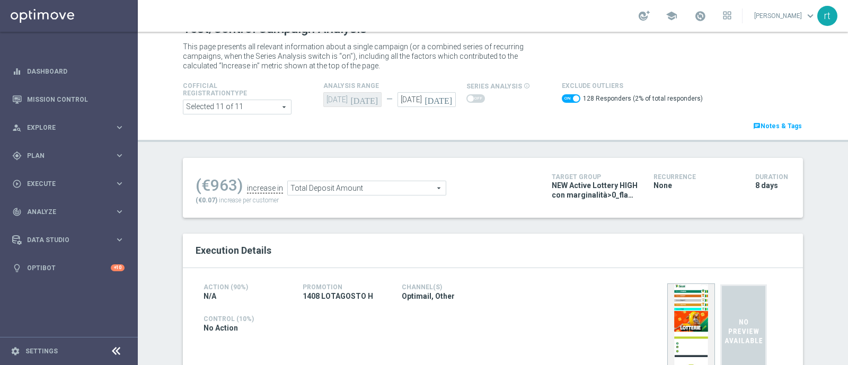
click at [408, 189] on span "Total Deposit Amount" at bounding box center [367, 188] width 158 height 14
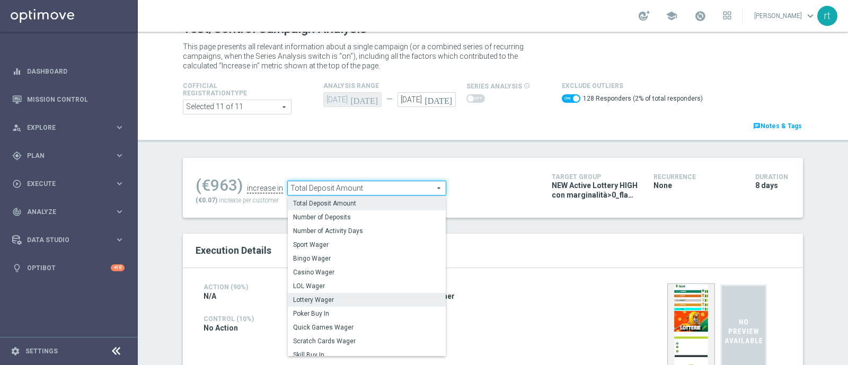
click at [328, 305] on label "Lottery Wager" at bounding box center [367, 300] width 158 height 14
checkbox input "false"
type input "Lottery Wager"
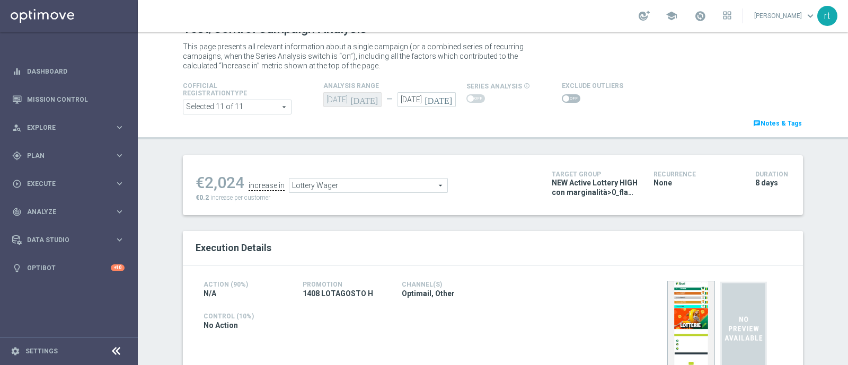
click at [563, 96] on span at bounding box center [566, 98] width 6 height 6
click at [562, 96] on input "checkbox" at bounding box center [571, 98] width 19 height 8
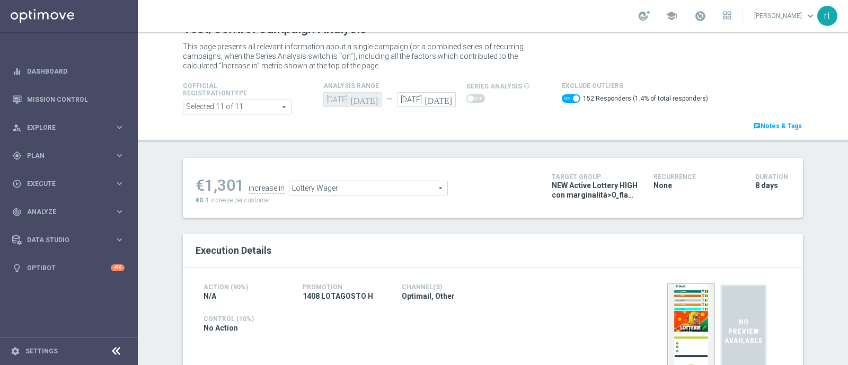
click at [347, 191] on span "Lottery Wager" at bounding box center [368, 188] width 158 height 14
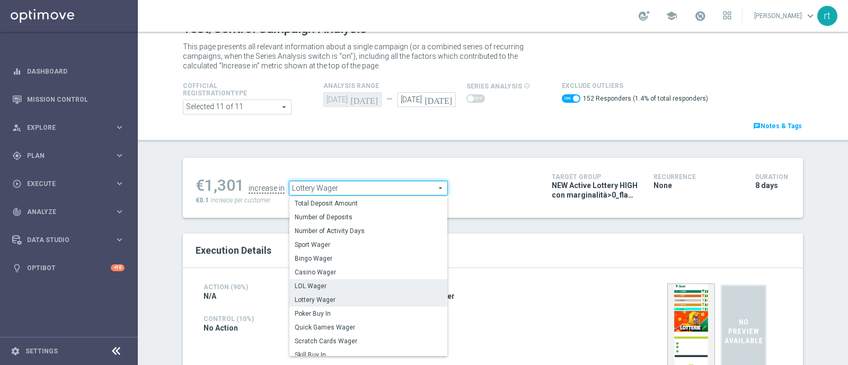
click at [322, 285] on span "LOL Wager" at bounding box center [368, 286] width 147 height 8
checkbox input "false"
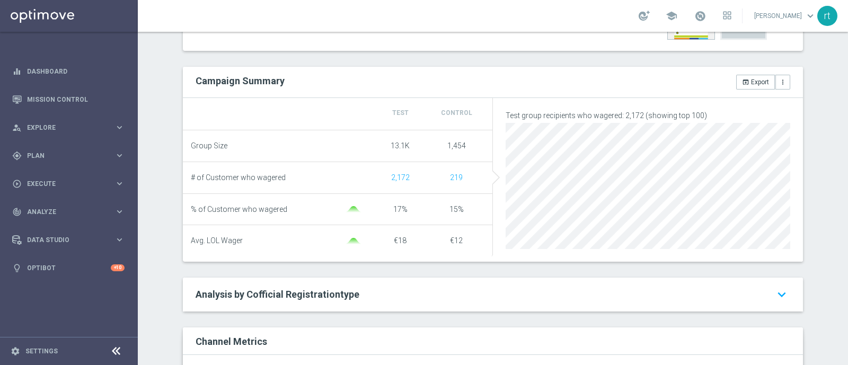
scroll to position [96, 0]
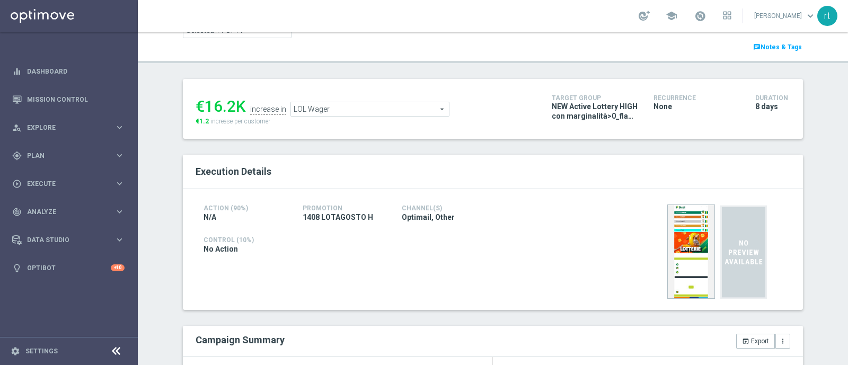
click at [359, 104] on span "LOL Wager" at bounding box center [370, 109] width 158 height 14
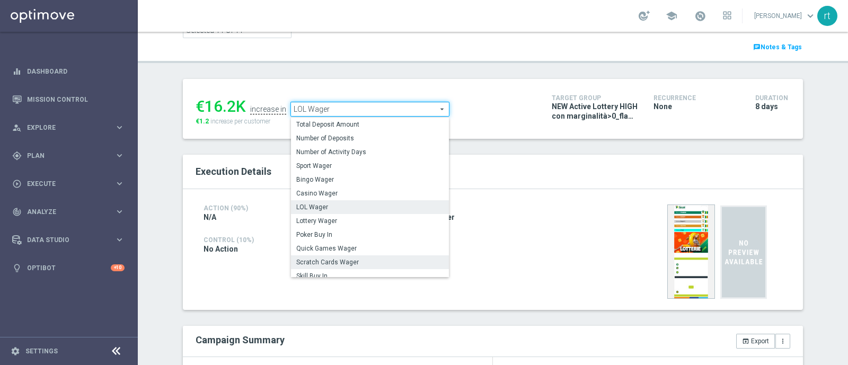
click at [329, 265] on span "Scratch Cards Wager" at bounding box center [369, 262] width 147 height 8
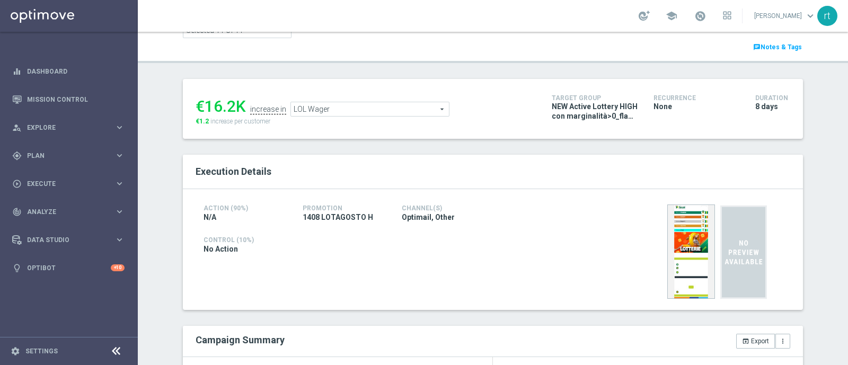
type input "Scratch Cards Wager"
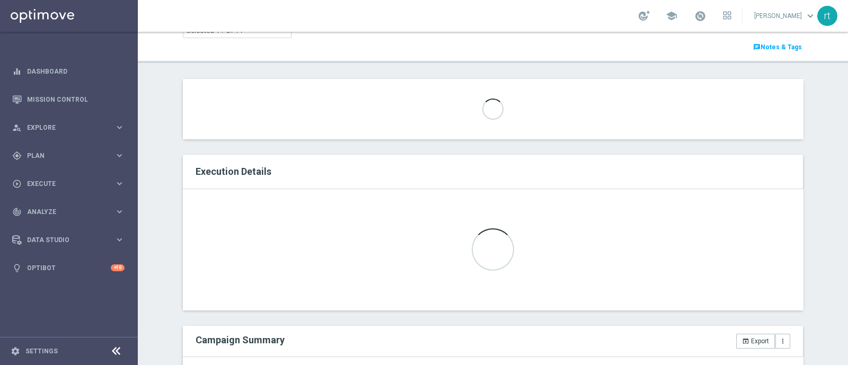
scroll to position [54, 0]
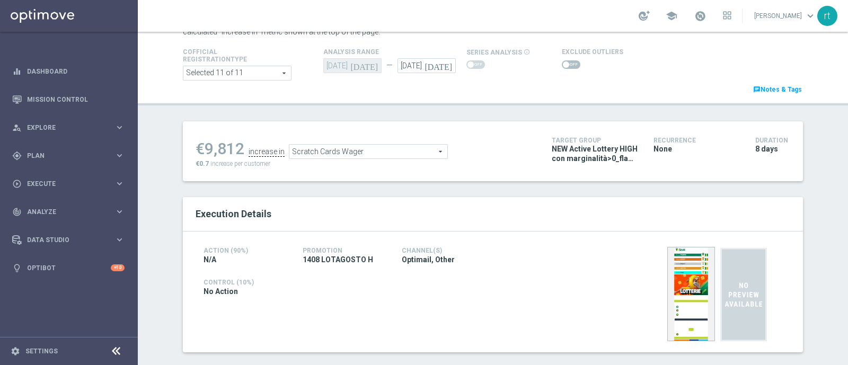
click at [563, 66] on span at bounding box center [566, 64] width 6 height 6
click at [562, 66] on input "checkbox" at bounding box center [571, 64] width 19 height 8
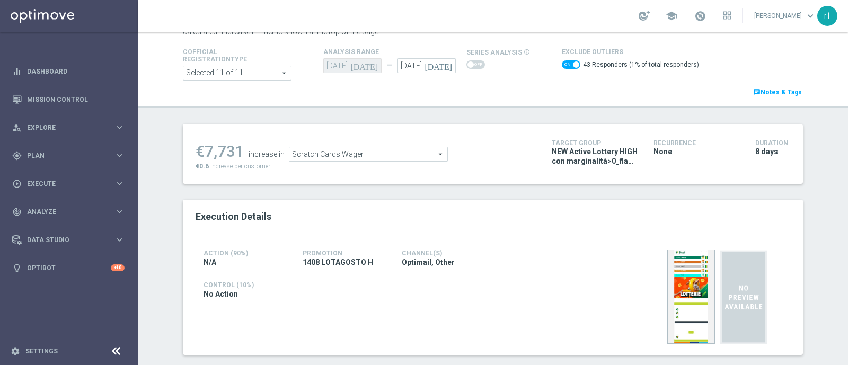
click at [296, 149] on span "Scratch Cards Wager" at bounding box center [368, 154] width 158 height 14
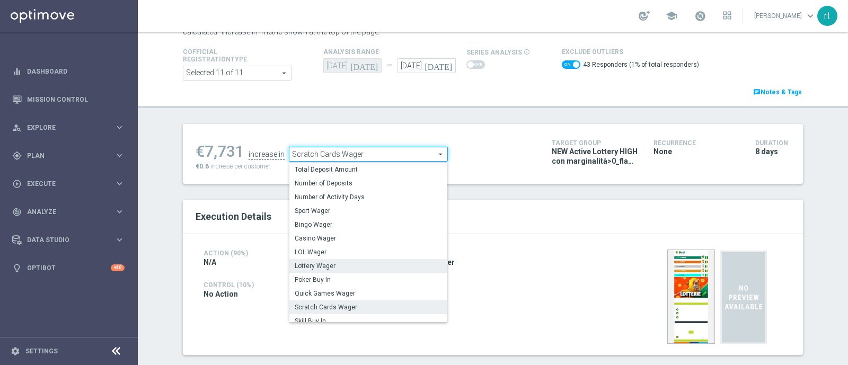
click at [316, 264] on span "Lottery Wager" at bounding box center [368, 266] width 147 height 8
checkbox input "false"
type input "Lottery Wager"
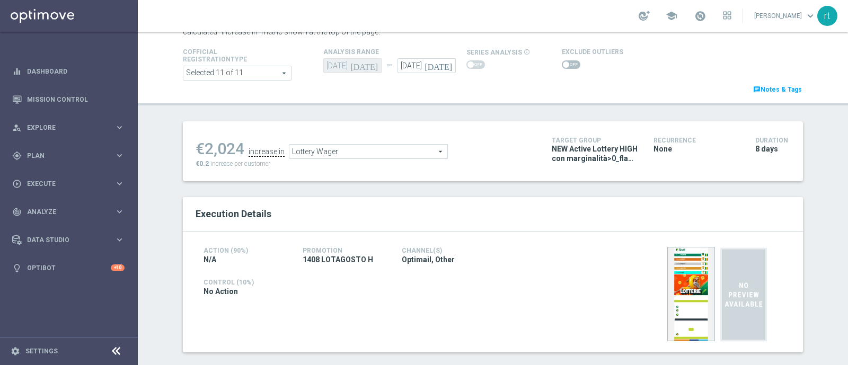
click at [567, 67] on span at bounding box center [571, 64] width 19 height 8
click at [567, 67] on input "checkbox" at bounding box center [571, 64] width 19 height 8
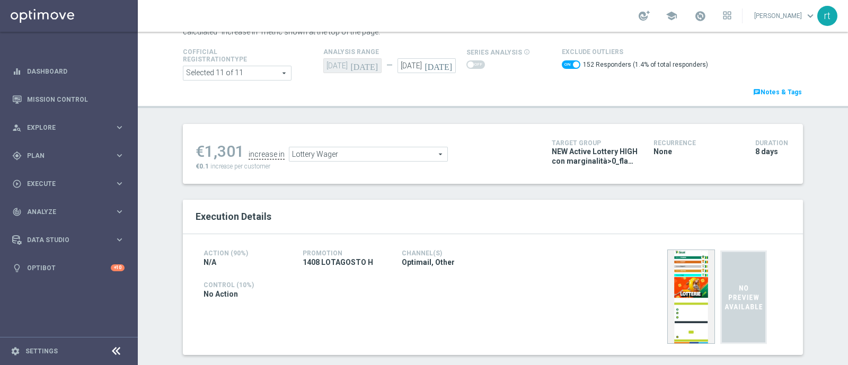
click at [306, 152] on span "Lottery Wager" at bounding box center [368, 154] width 158 height 14
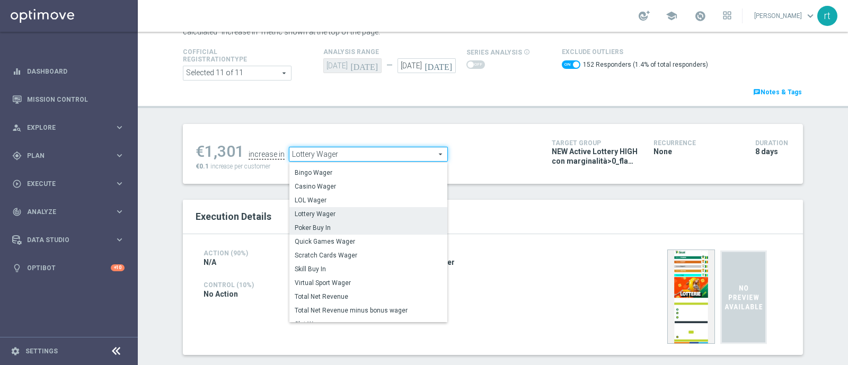
scroll to position [51, 0]
click at [315, 305] on span "Total Net Revenue minus bonus wager" at bounding box center [368, 309] width 147 height 8
checkbox input "false"
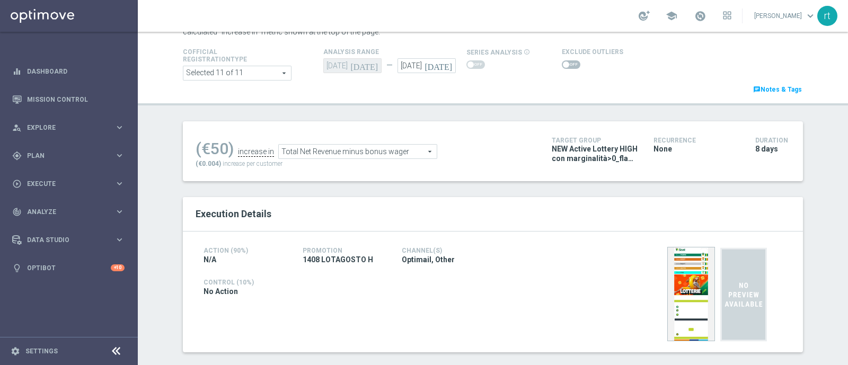
click at [319, 149] on span "Total Net Revenue minus bonus wager" at bounding box center [358, 152] width 158 height 14
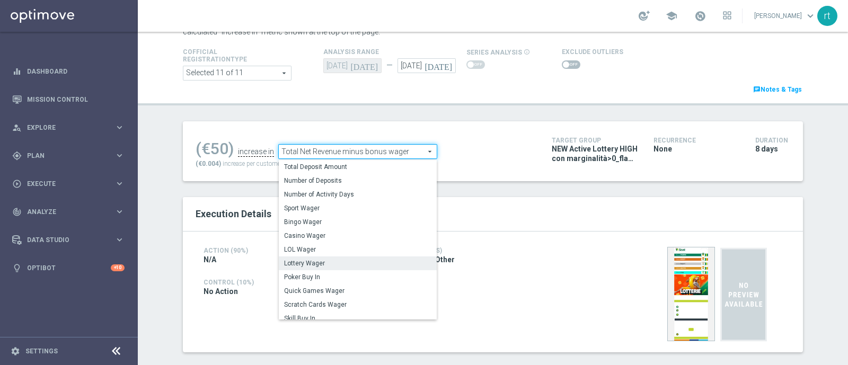
scroll to position [152, 0]
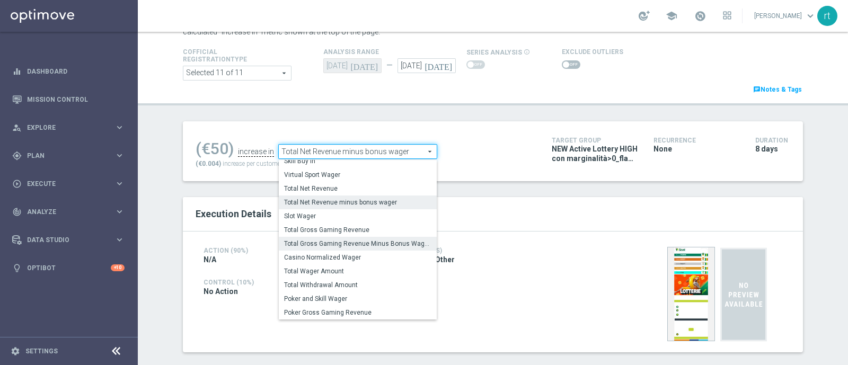
click at [322, 237] on label "Total Gross Gaming Revenue Minus Bonus Wagared" at bounding box center [358, 244] width 158 height 14
type input "Total Gross Gaming Revenue Minus Bonus Wagared"
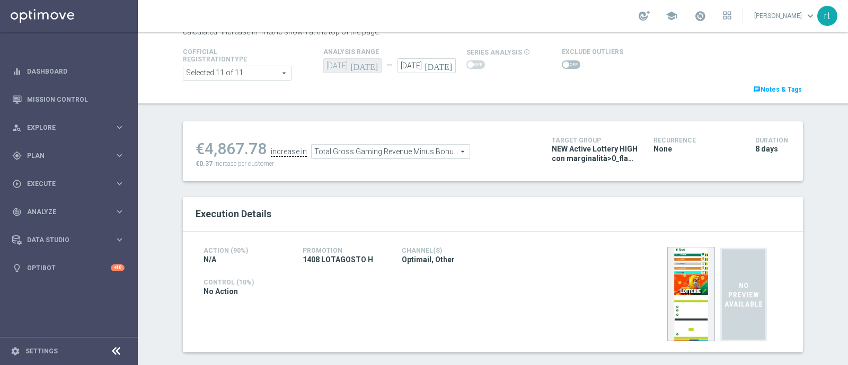
click at [562, 61] on span at bounding box center [571, 64] width 19 height 8
click at [562, 61] on input "checkbox" at bounding box center [571, 64] width 19 height 8
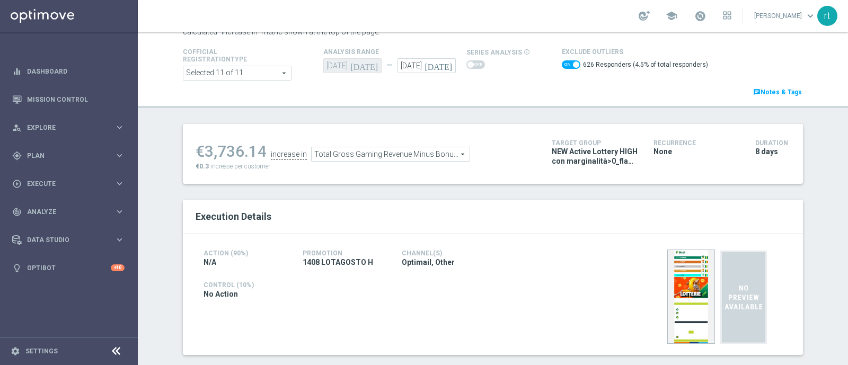
click at [336, 150] on span "Total Gross Gaming Revenue Minus Bonus Wagared" at bounding box center [391, 154] width 158 height 14
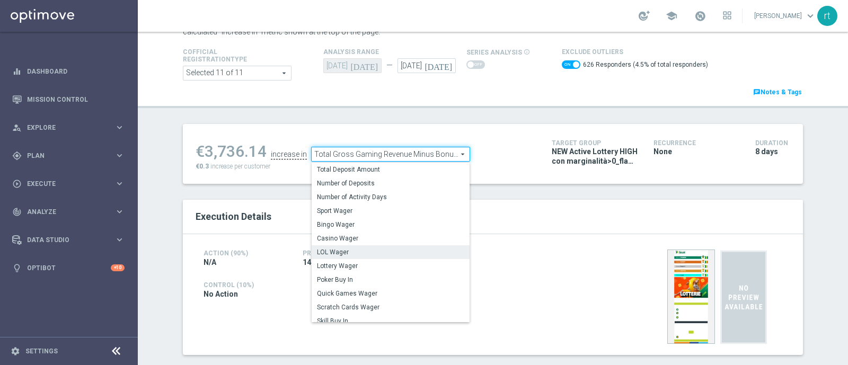
click at [348, 248] on span "LOL Wager" at bounding box center [390, 252] width 147 height 8
checkbox input "false"
type input "LOL Wager"
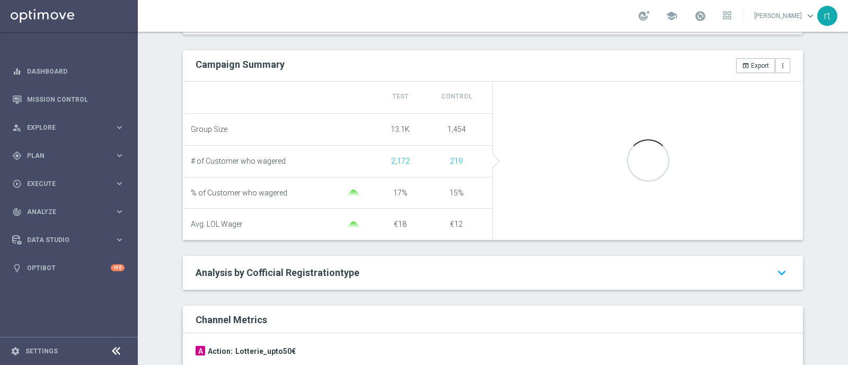
scroll to position [63, 0]
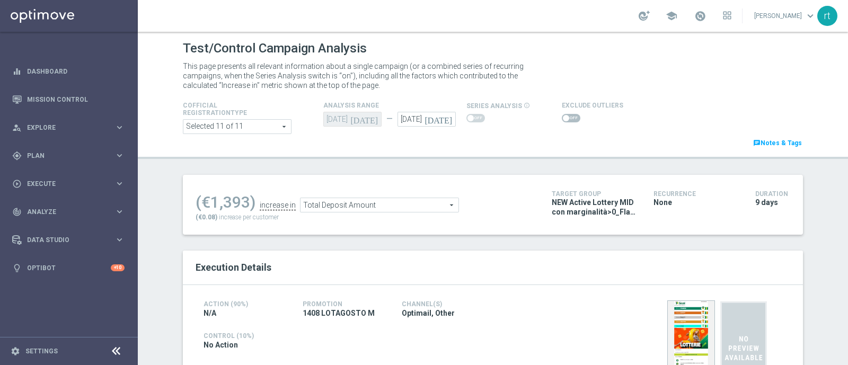
click at [563, 118] on span at bounding box center [566, 118] width 6 height 6
click at [562, 118] on input "checkbox" at bounding box center [571, 118] width 19 height 8
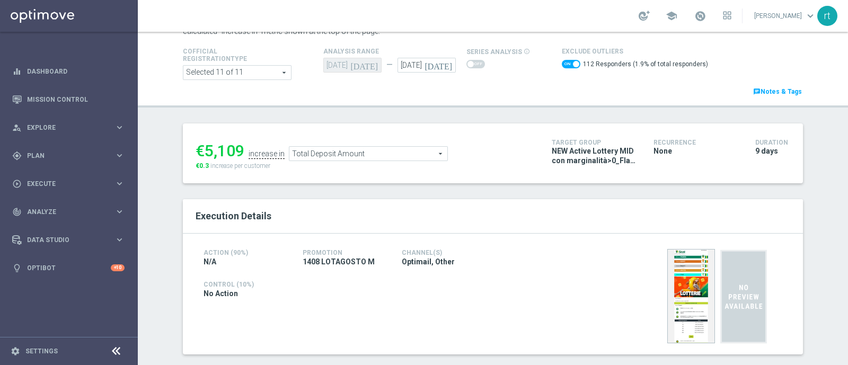
scroll to position [54, 0]
click at [339, 150] on span "Total Deposit Amount" at bounding box center [368, 154] width 158 height 14
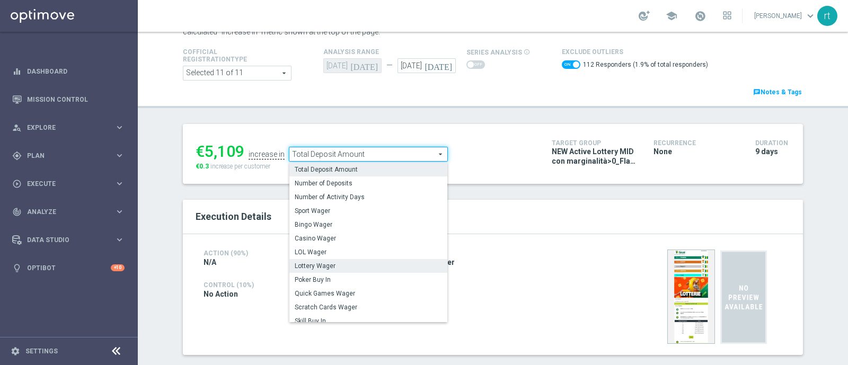
click at [316, 262] on span "Lottery Wager" at bounding box center [368, 266] width 147 height 8
checkbox input "false"
type input "Lottery Wager"
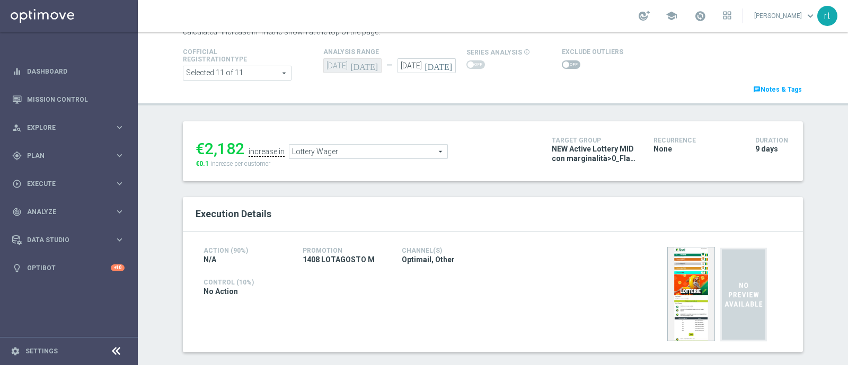
click at [565, 63] on span at bounding box center [571, 64] width 19 height 8
click at [565, 63] on input "checkbox" at bounding box center [571, 64] width 19 height 8
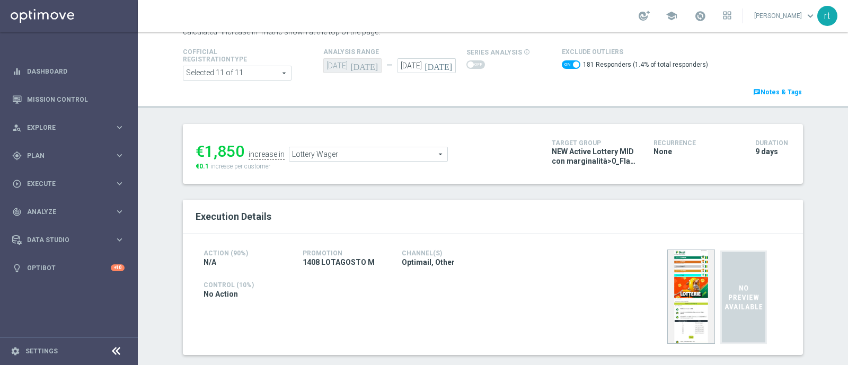
click at [335, 151] on span "Lottery Wager" at bounding box center [368, 154] width 158 height 14
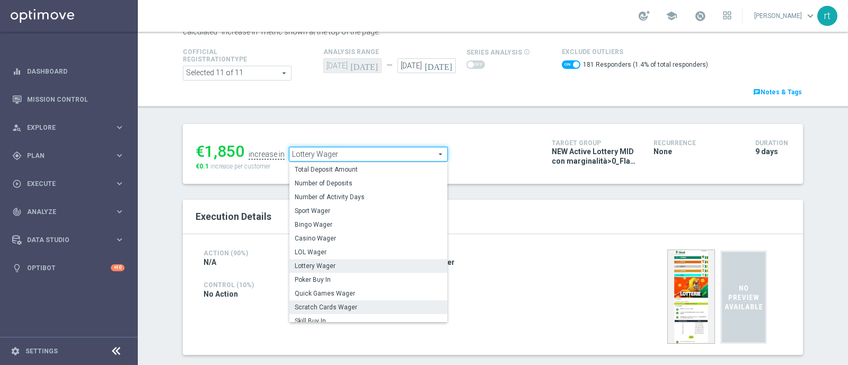
click at [316, 304] on span "Scratch Cards Wager" at bounding box center [368, 307] width 147 height 8
checkbox input "false"
type input "Scratch Cards Wager"
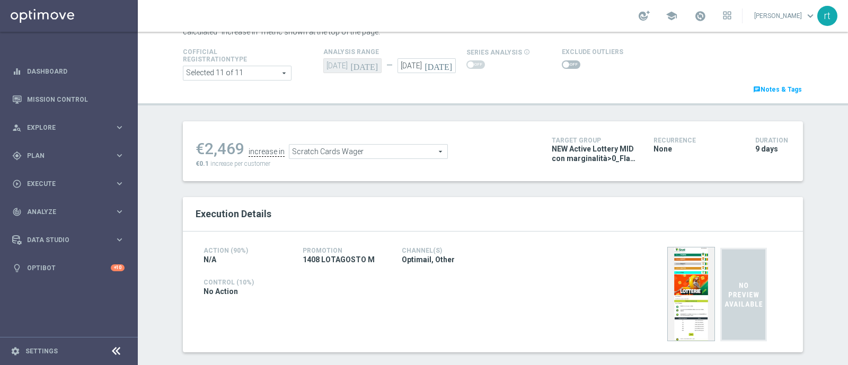
click at [565, 64] on span at bounding box center [571, 64] width 19 height 8
click at [565, 64] on input "checkbox" at bounding box center [571, 64] width 19 height 8
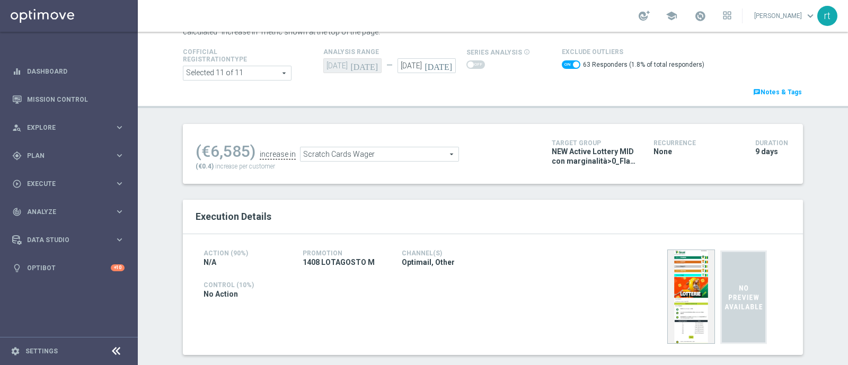
click at [413, 155] on span "Scratch Cards Wager" at bounding box center [380, 154] width 158 height 14
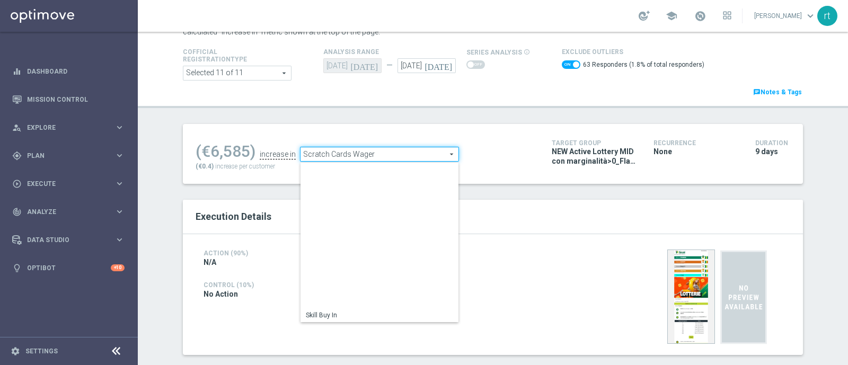
scroll to position [152, 0]
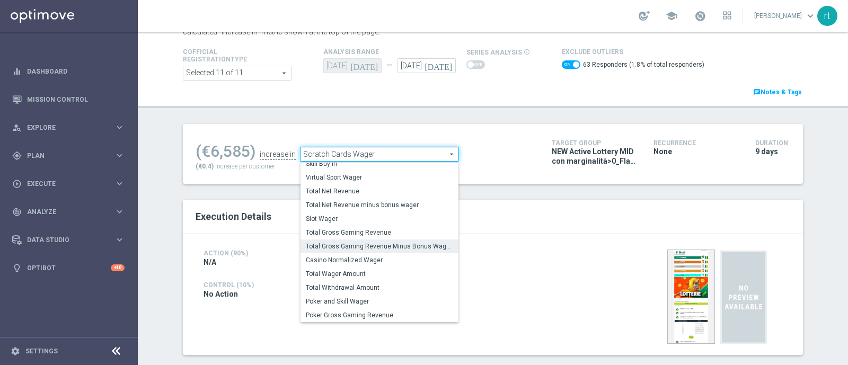
click at [353, 240] on label "Total Gross Gaming Revenue Minus Bonus Wagared" at bounding box center [380, 247] width 158 height 14
checkbox input "false"
type input "Total Gross Gaming Revenue Minus Bonus Wagared"
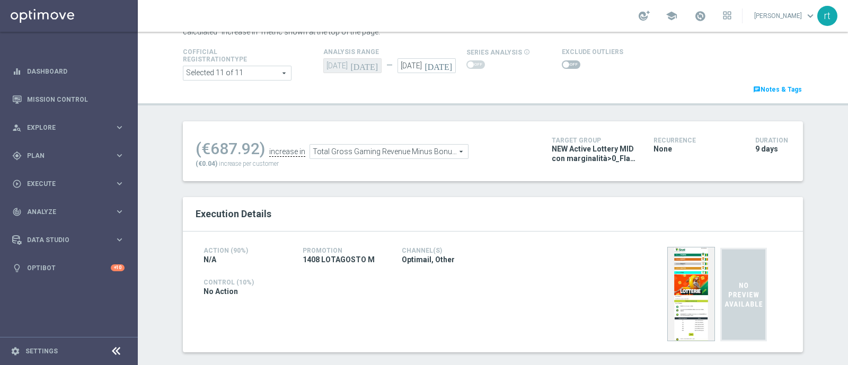
click at [562, 64] on span at bounding box center [571, 64] width 19 height 8
click at [562, 64] on input "checkbox" at bounding box center [571, 64] width 19 height 8
checkbox input "true"
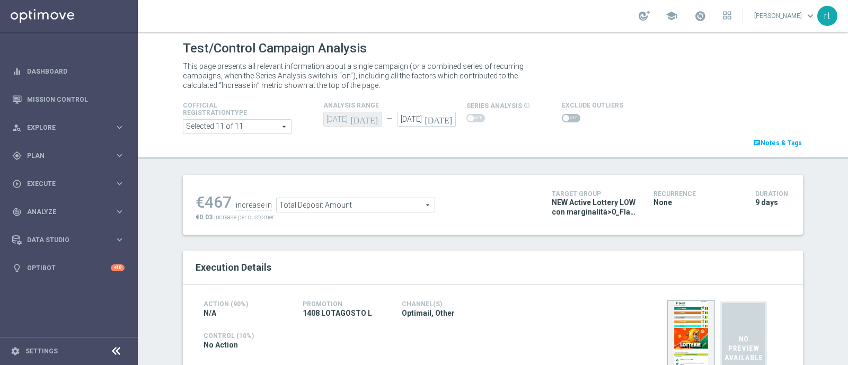
click at [567, 114] on span at bounding box center [571, 118] width 19 height 8
click at [567, 114] on input "checkbox" at bounding box center [571, 118] width 19 height 8
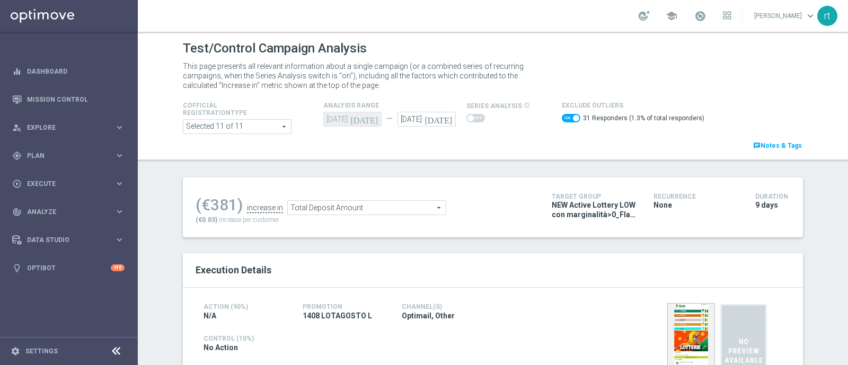
click at [392, 204] on span "Total Deposit Amount" at bounding box center [367, 208] width 158 height 14
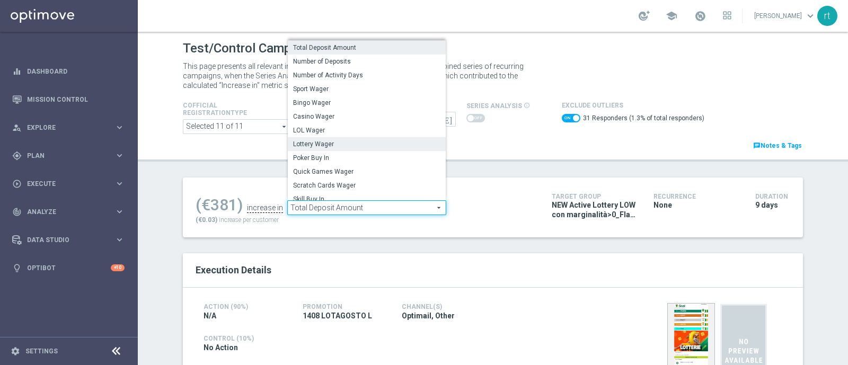
click at [337, 147] on span "Lottery Wager" at bounding box center [366, 144] width 147 height 8
checkbox input "false"
type input "Lottery Wager"
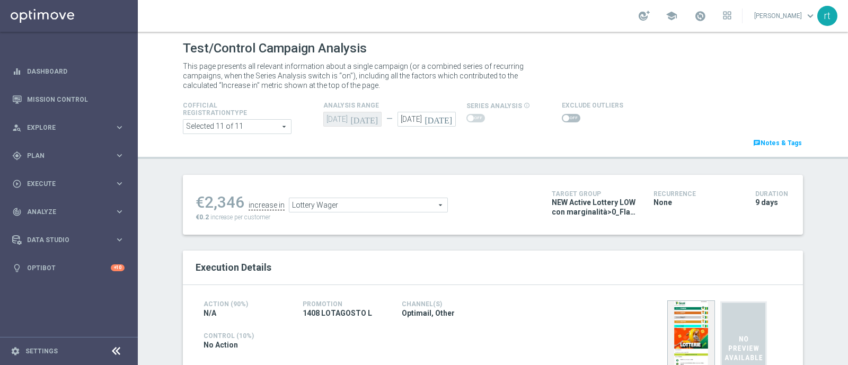
click at [563, 119] on span at bounding box center [571, 118] width 19 height 8
click at [563, 119] on input "checkbox" at bounding box center [571, 118] width 19 height 8
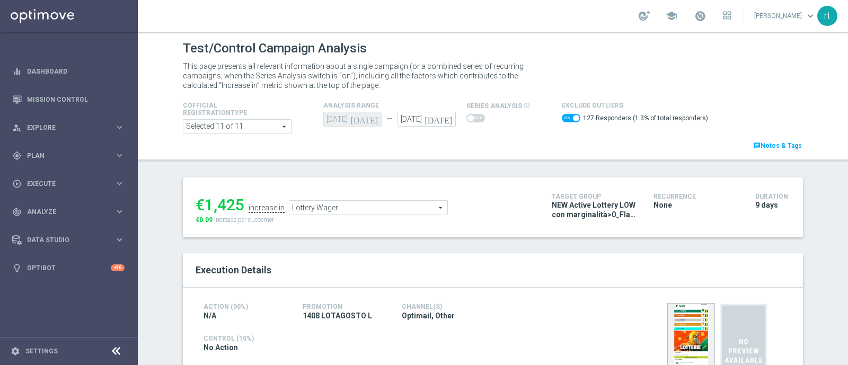
click at [327, 205] on span "Lottery Wager" at bounding box center [368, 208] width 158 height 14
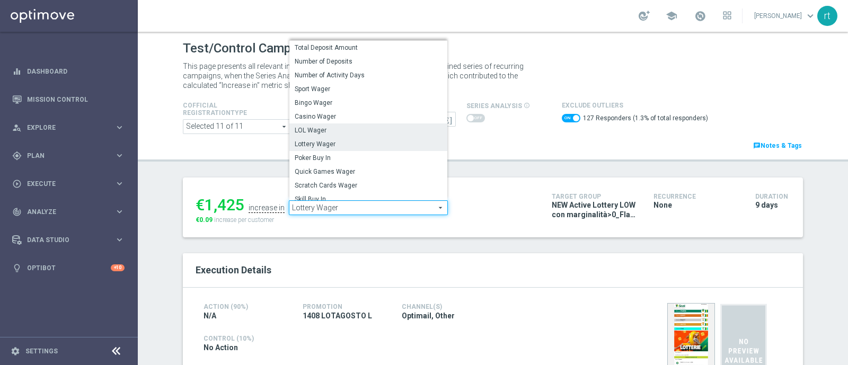
click at [327, 126] on span "LOL Wager" at bounding box center [368, 130] width 147 height 8
checkbox input "false"
type input "LOL Wager"
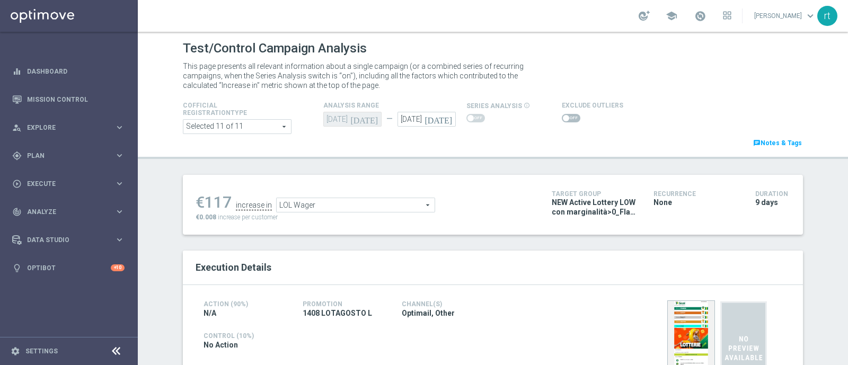
click at [565, 118] on span at bounding box center [571, 118] width 19 height 8
click at [565, 118] on input "checkbox" at bounding box center [571, 118] width 19 height 8
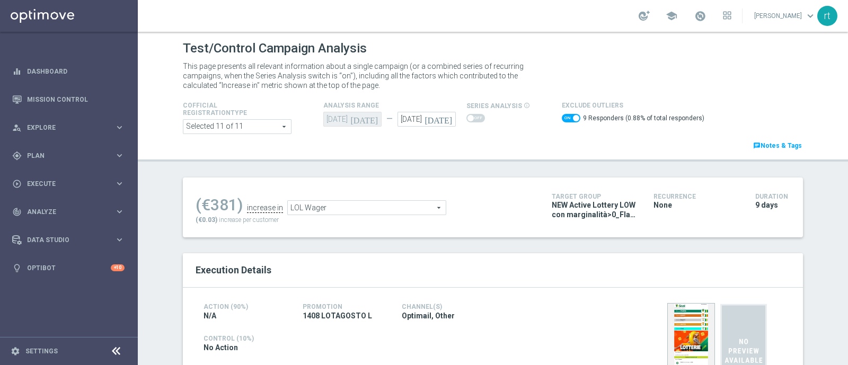
click at [362, 201] on span "LOL Wager" at bounding box center [367, 208] width 158 height 14
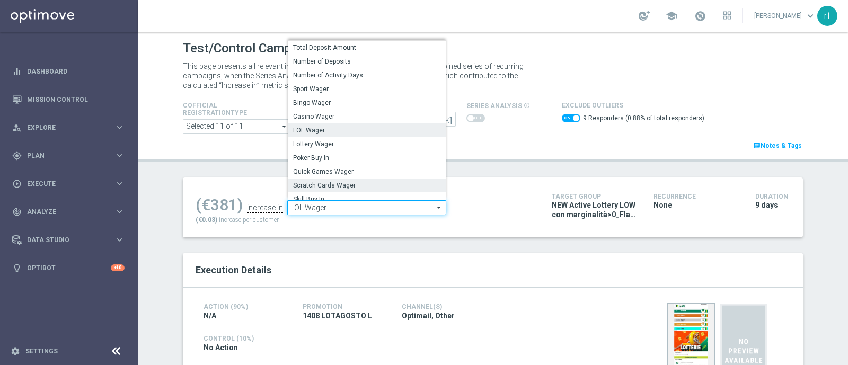
click at [339, 182] on span "Scratch Cards Wager" at bounding box center [366, 185] width 147 height 8
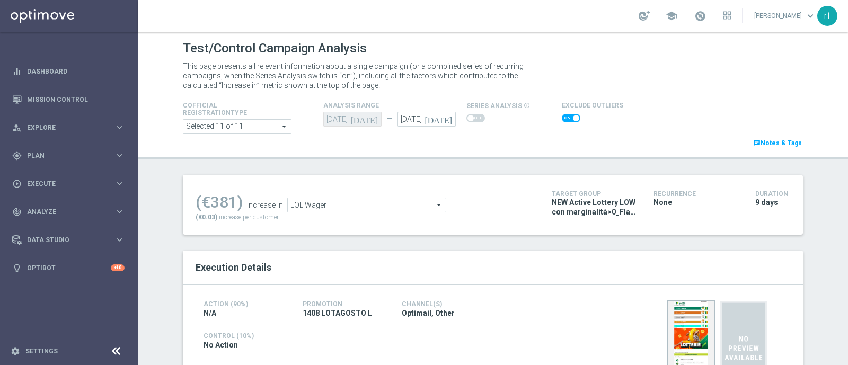
checkbox input "false"
type input "Scratch Cards Wager"
click at [563, 117] on span at bounding box center [571, 118] width 19 height 8
click at [563, 117] on input "checkbox" at bounding box center [571, 118] width 19 height 8
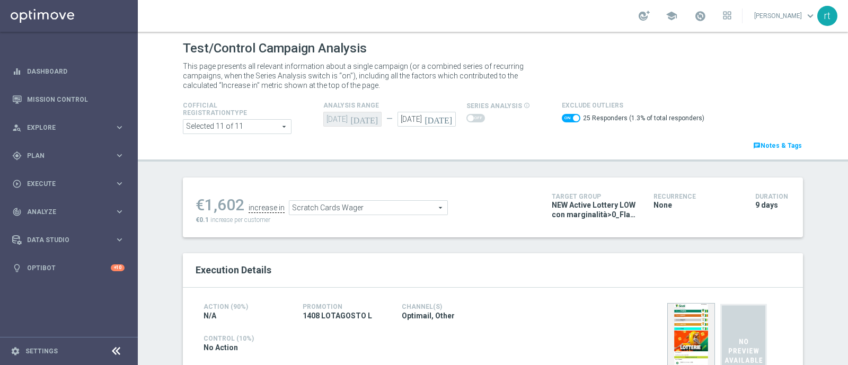
click at [294, 201] on span "Scratch Cards Wager" at bounding box center [368, 208] width 158 height 14
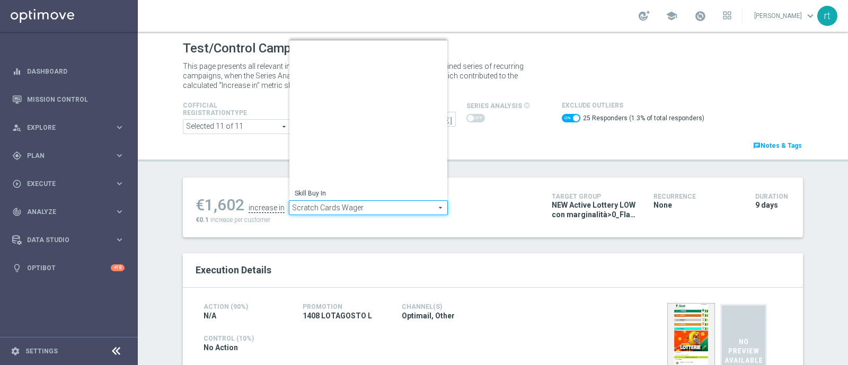
scroll to position [152, 0]
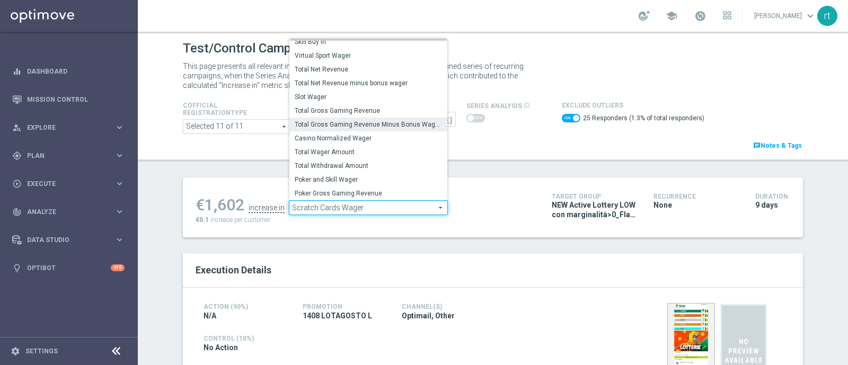
click at [341, 120] on span "Total Gross Gaming Revenue Minus Bonus Wagared" at bounding box center [368, 124] width 147 height 8
checkbox input "false"
type input "Total Gross Gaming Revenue Minus Bonus Wagared"
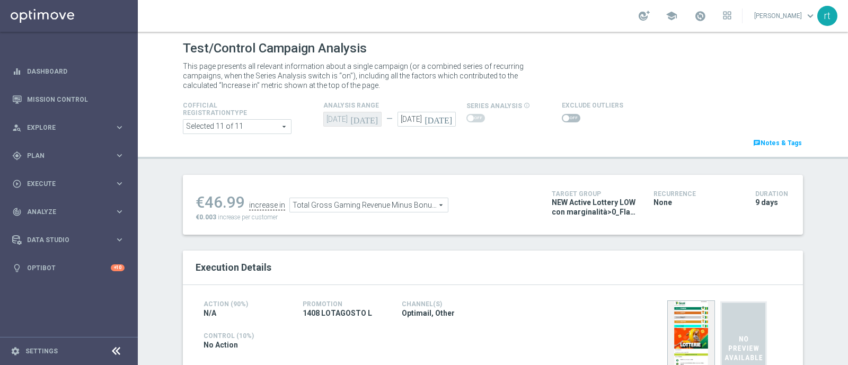
click at [565, 118] on span at bounding box center [571, 118] width 19 height 8
click at [565, 118] on input "checkbox" at bounding box center [571, 118] width 19 height 8
checkbox input "true"
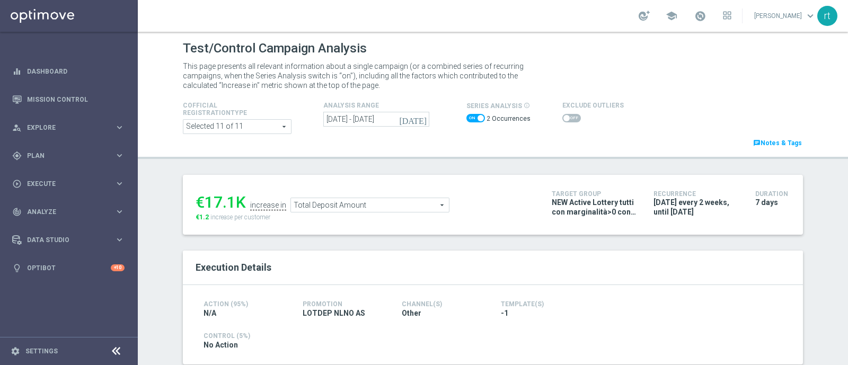
click at [472, 116] on span at bounding box center [475, 118] width 19 height 8
click at [472, 116] on input "checkbox" at bounding box center [475, 118] width 19 height 8
checkbox input "false"
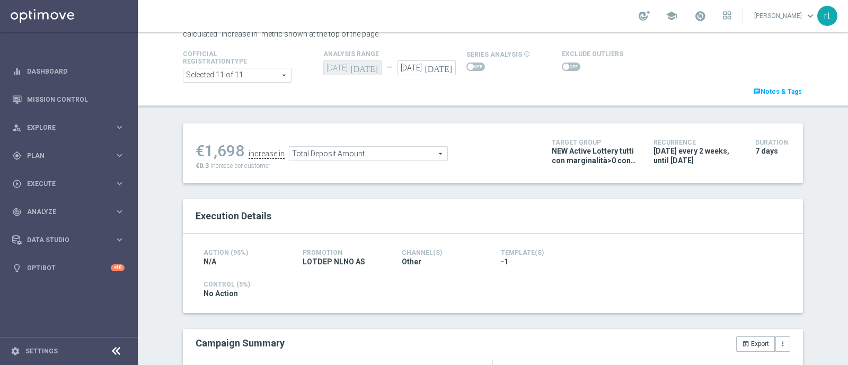
scroll to position [49, 0]
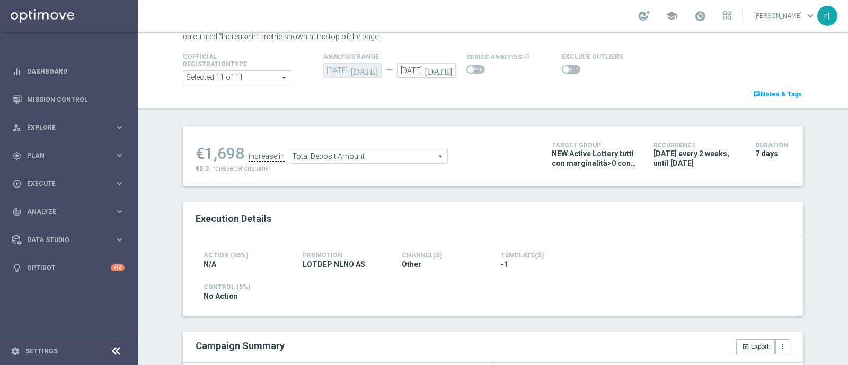
click at [563, 70] on span at bounding box center [566, 69] width 6 height 6
click at [562, 70] on input "checkbox" at bounding box center [571, 69] width 19 height 8
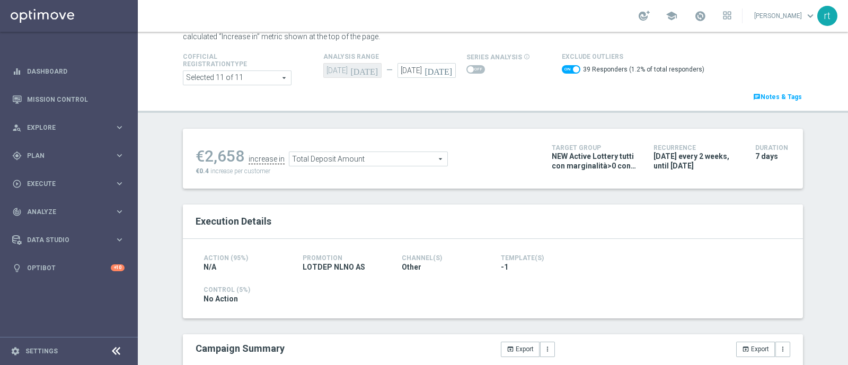
click at [393, 157] on span "Total Deposit Amount" at bounding box center [368, 159] width 158 height 14
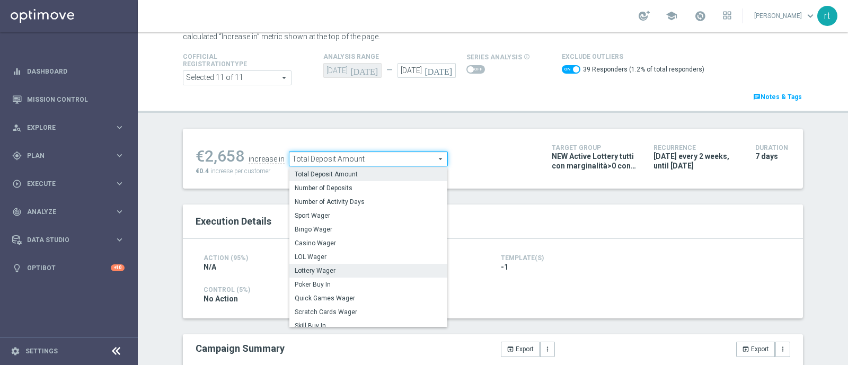
click at [327, 270] on span "Lottery Wager" at bounding box center [368, 271] width 147 height 8
checkbox input "false"
type input "Lottery Wager"
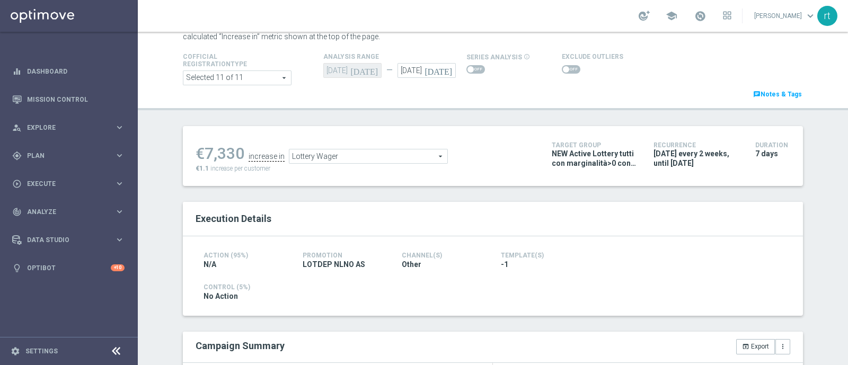
click at [562, 72] on span at bounding box center [571, 69] width 19 height 8
click at [562, 72] on input "checkbox" at bounding box center [571, 69] width 19 height 8
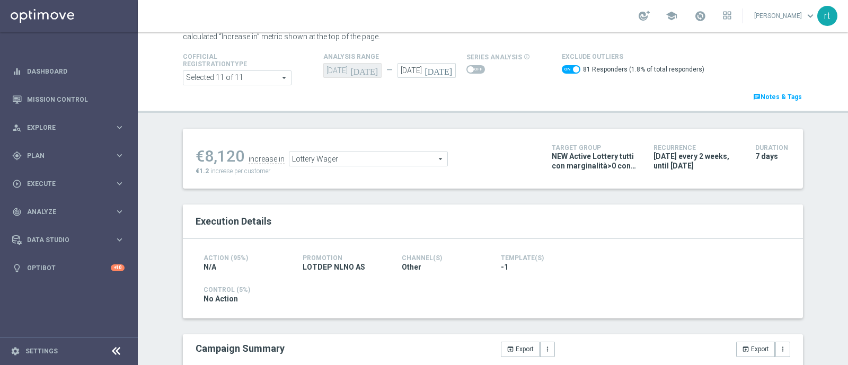
click at [316, 165] on span "Lottery Wager" at bounding box center [368, 159] width 158 height 14
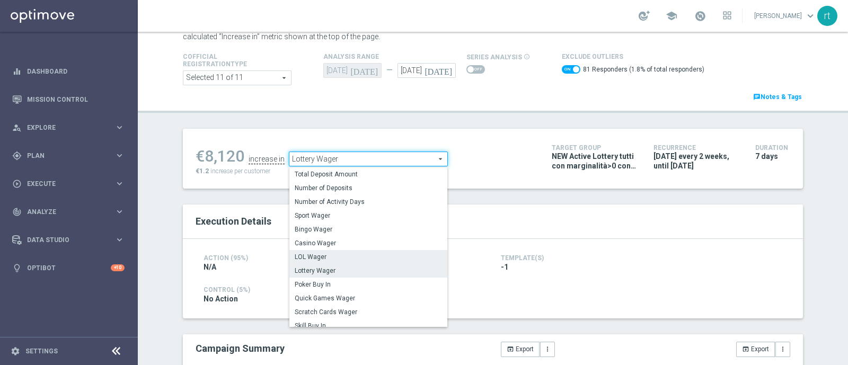
click at [302, 254] on span "LOL Wager" at bounding box center [368, 257] width 147 height 8
checkbox input "false"
type input "LOL Wager"
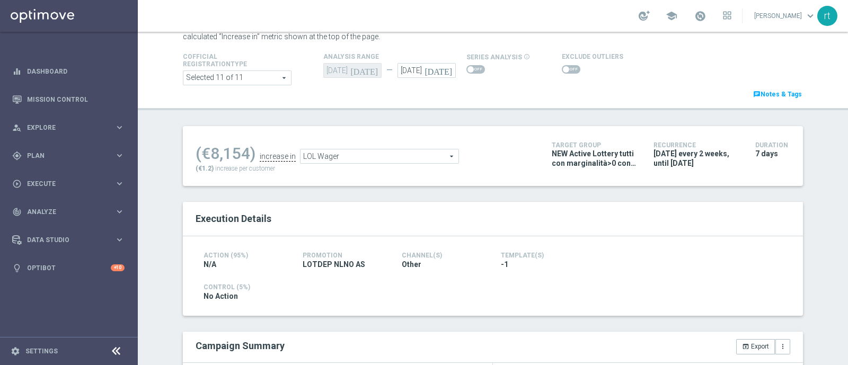
click at [563, 67] on span at bounding box center [571, 69] width 19 height 8
click at [563, 67] on input "checkbox" at bounding box center [571, 69] width 19 height 8
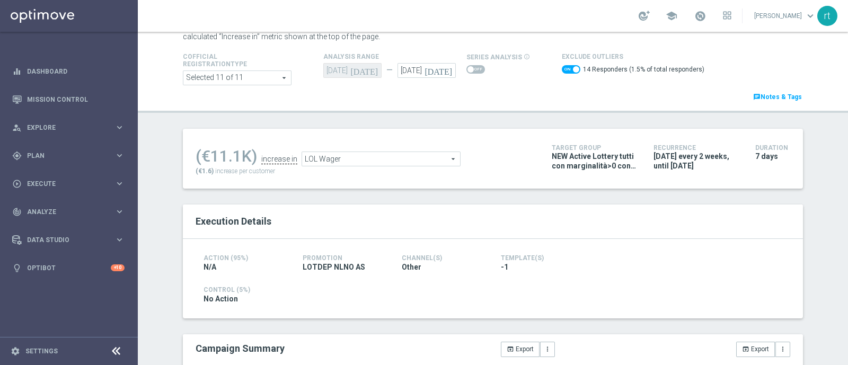
click at [335, 157] on span "LOL Wager" at bounding box center [381, 159] width 158 height 14
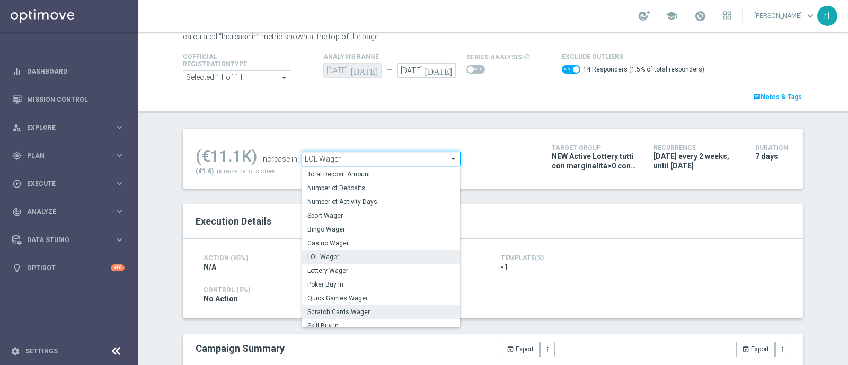
click at [341, 311] on span "Scratch Cards Wager" at bounding box center [380, 312] width 147 height 8
checkbox input "false"
type input "Scratch Cards Wager"
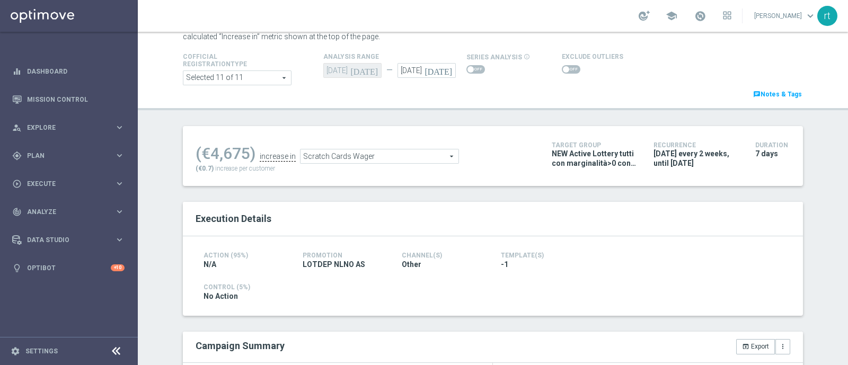
click at [563, 68] on span at bounding box center [566, 69] width 6 height 6
click at [562, 68] on input "checkbox" at bounding box center [571, 69] width 19 height 8
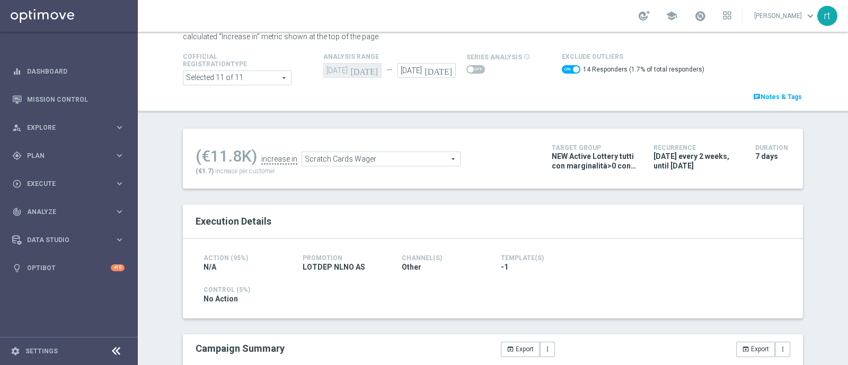
click at [325, 164] on span "Scratch Cards Wager" at bounding box center [381, 159] width 158 height 14
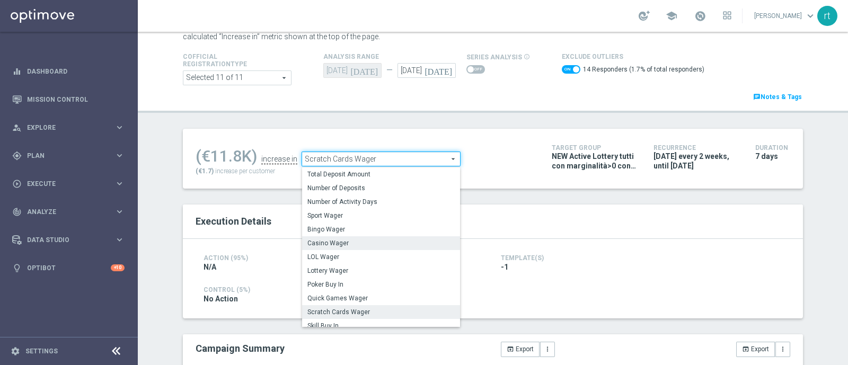
scroll to position [152, 0]
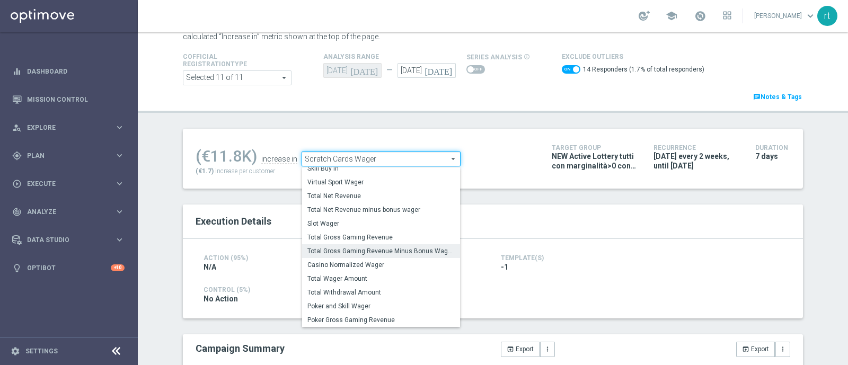
click at [334, 255] on label "Total Gross Gaming Revenue Minus Bonus Wagared" at bounding box center [381, 251] width 158 height 14
checkbox input "false"
type input "Total Gross Gaming Revenue Minus Bonus Wagared"
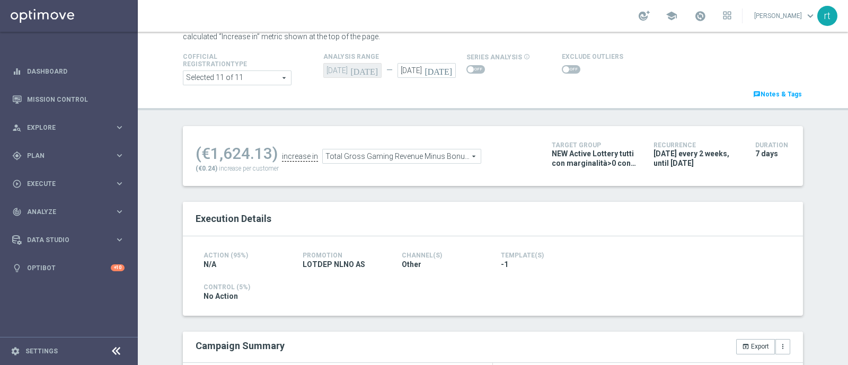
click at [566, 65] on span at bounding box center [571, 69] width 19 height 8
click at [566, 65] on input "checkbox" at bounding box center [571, 69] width 19 height 8
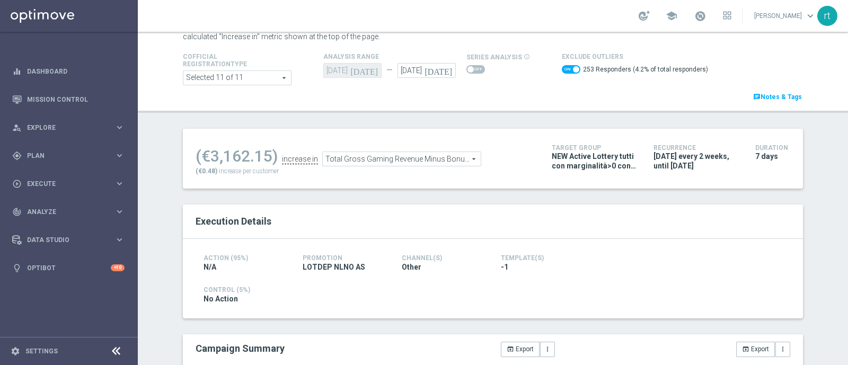
click at [429, 163] on span "Total Gross Gaming Revenue Minus Bonus Wagared" at bounding box center [402, 159] width 158 height 14
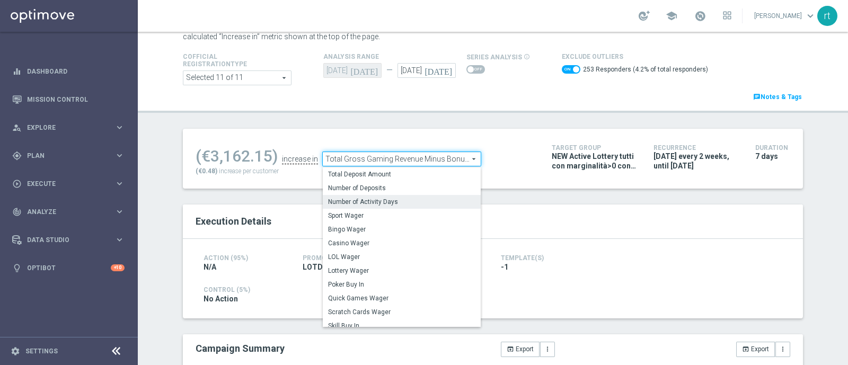
scroll to position [152, 0]
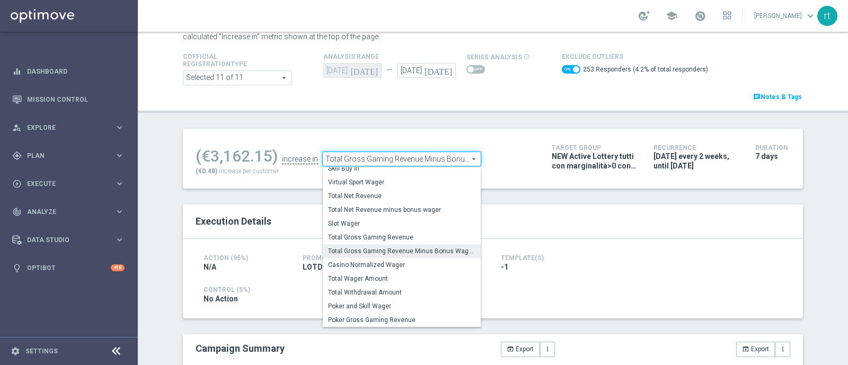
click at [382, 255] on label "Total Gross Gaming Revenue Minus Bonus Wagared" at bounding box center [402, 251] width 158 height 14
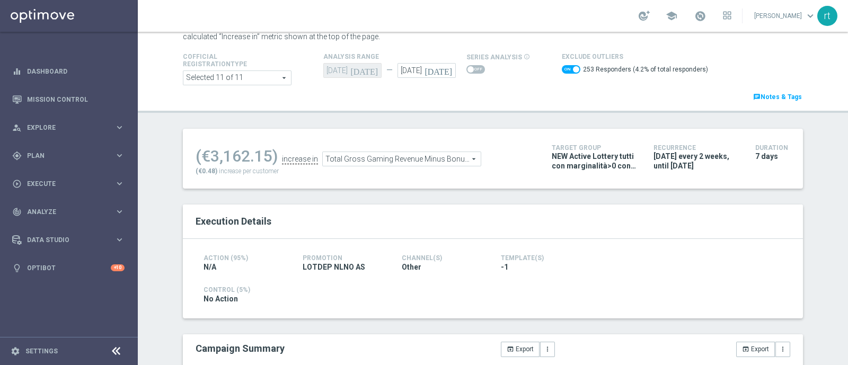
click at [374, 160] on span "Total Gross Gaming Revenue Minus Bonus Wagared" at bounding box center [402, 159] width 158 height 14
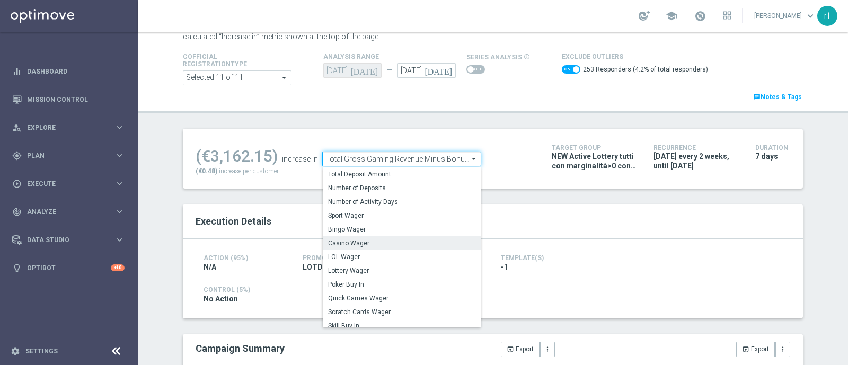
click at [365, 246] on span "Casino Wager" at bounding box center [401, 243] width 147 height 8
checkbox input "false"
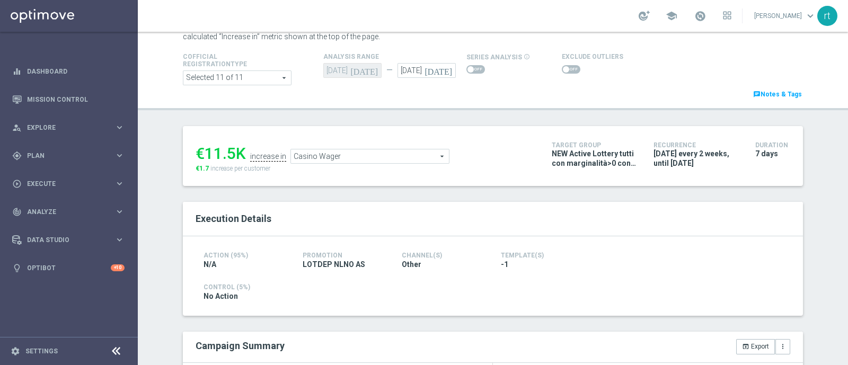
click at [339, 156] on span "Casino Wager" at bounding box center [370, 156] width 158 height 14
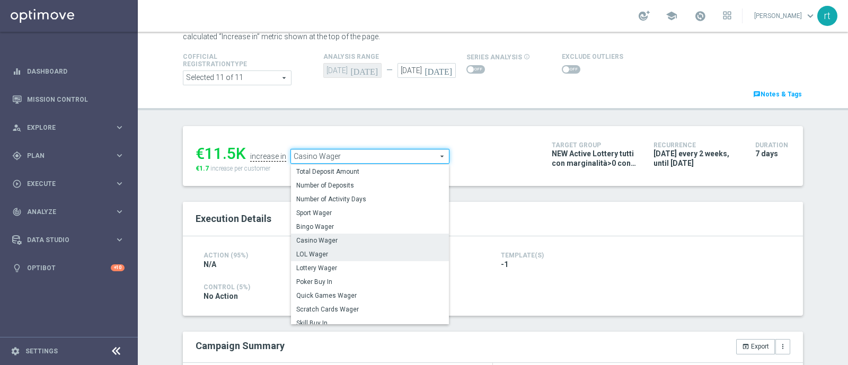
click at [335, 252] on span "LOL Wager" at bounding box center [369, 254] width 147 height 8
type input "LOL Wager"
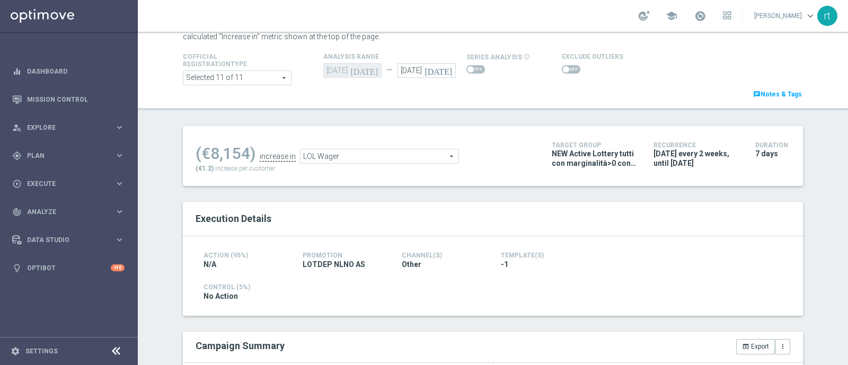
click at [562, 68] on span at bounding box center [571, 69] width 19 height 8
click at [562, 68] on input "checkbox" at bounding box center [571, 69] width 19 height 8
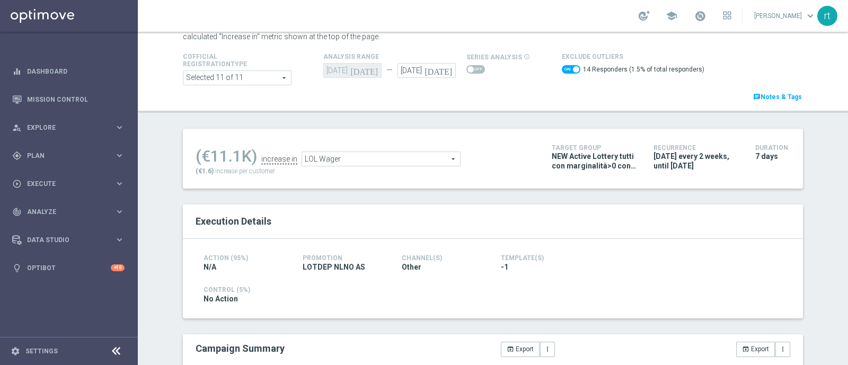
click at [363, 156] on span "LOL Wager" at bounding box center [381, 159] width 158 height 14
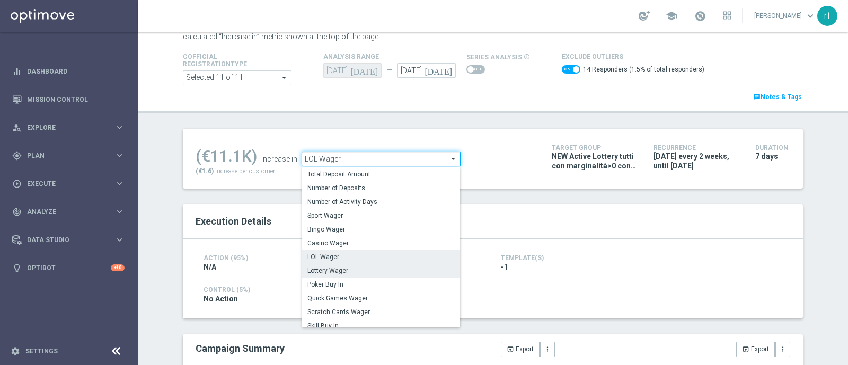
click at [337, 265] on label "Lottery Wager" at bounding box center [381, 271] width 158 height 14
checkbox input "false"
type input "Lottery Wager"
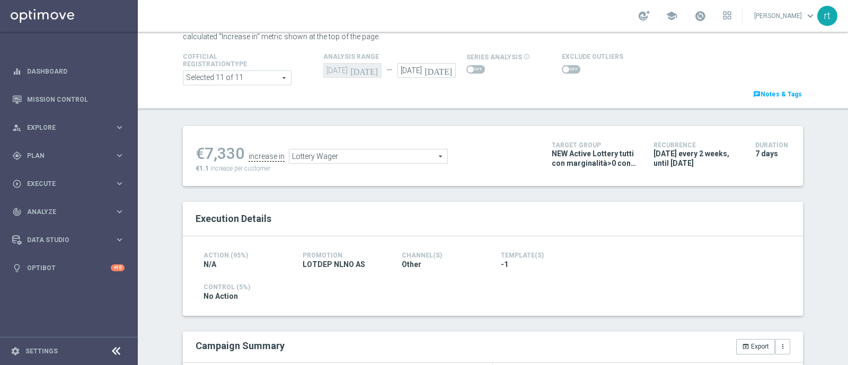
click at [568, 69] on span at bounding box center [571, 69] width 19 height 8
click at [568, 69] on input "checkbox" at bounding box center [571, 69] width 19 height 8
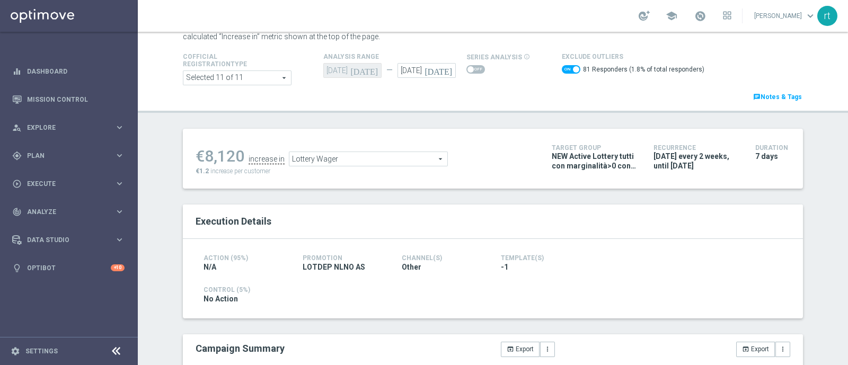
click at [310, 161] on span "Lottery Wager" at bounding box center [368, 159] width 158 height 14
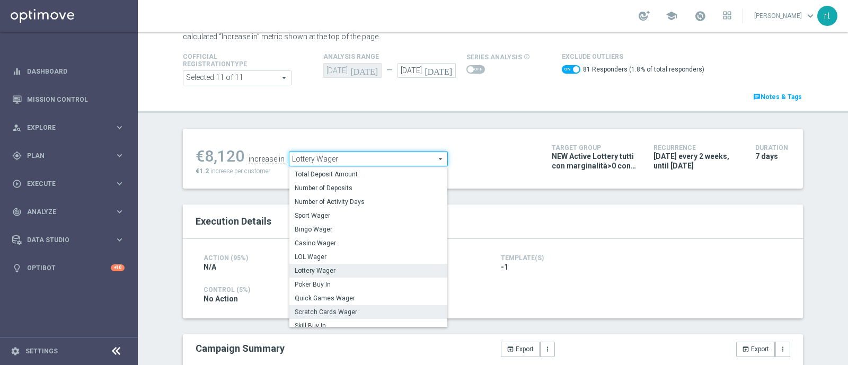
click at [330, 311] on span "Scratch Cards Wager" at bounding box center [368, 312] width 147 height 8
checkbox input "false"
type input "Scratch Cards Wager"
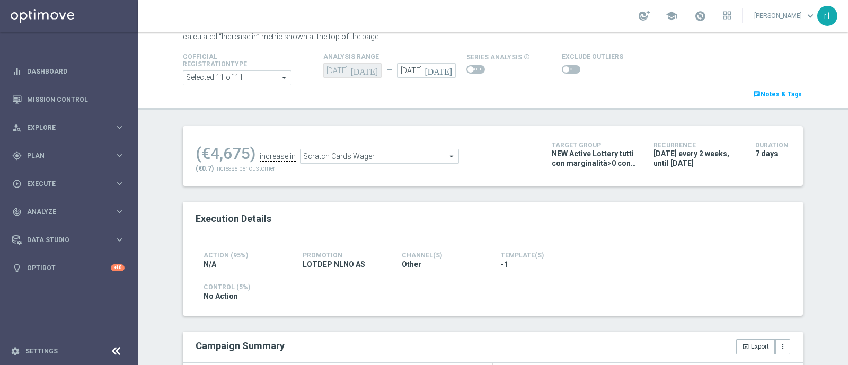
click at [567, 65] on span at bounding box center [571, 69] width 19 height 8
click at [567, 65] on input "checkbox" at bounding box center [571, 69] width 19 height 8
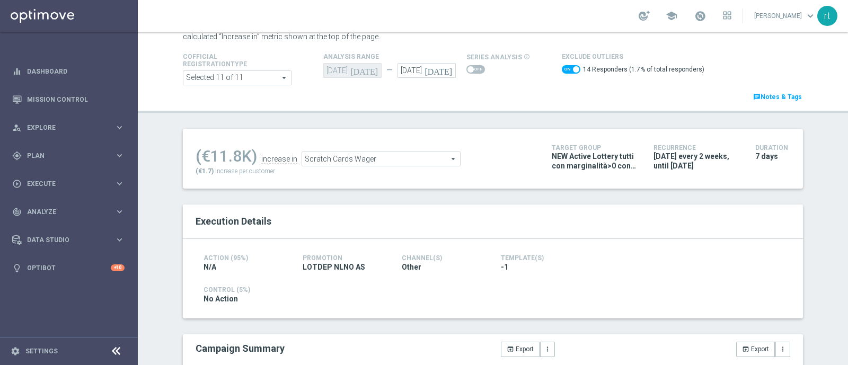
click at [357, 157] on span "Scratch Cards Wager" at bounding box center [381, 159] width 158 height 14
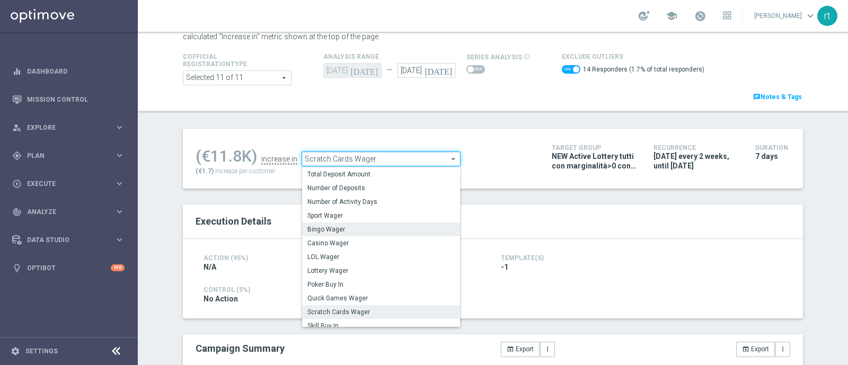
scroll to position [152, 0]
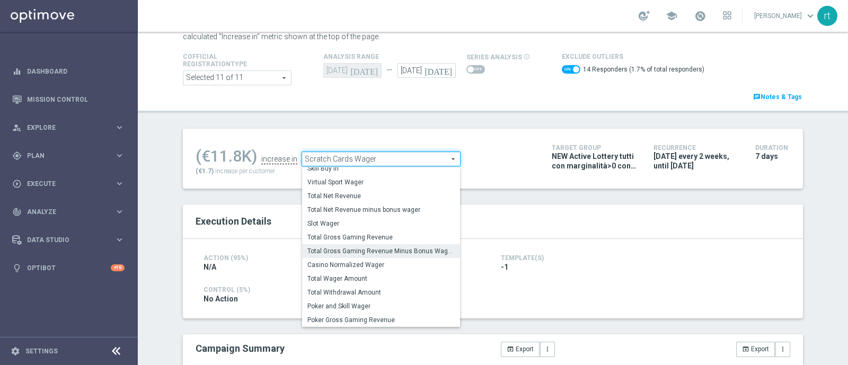
click at [329, 253] on span "Total Gross Gaming Revenue Minus Bonus Wagared" at bounding box center [380, 251] width 147 height 8
checkbox input "false"
type input "Total Gross Gaming Revenue Minus Bonus Wagared"
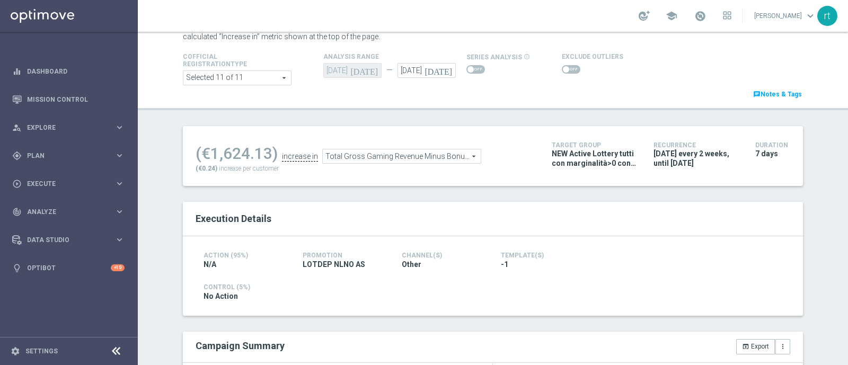
click at [564, 72] on span at bounding box center [571, 69] width 19 height 8
click at [564, 72] on input "checkbox" at bounding box center [571, 69] width 19 height 8
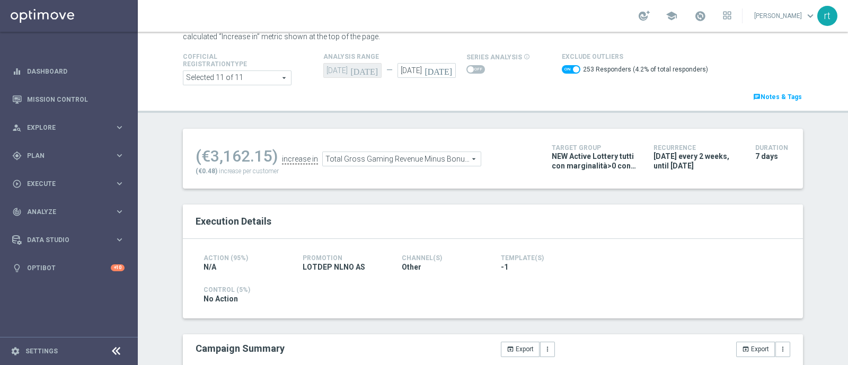
click at [343, 153] on span "Total Gross Gaming Revenue Minus Bonus Wagared" at bounding box center [402, 159] width 158 height 14
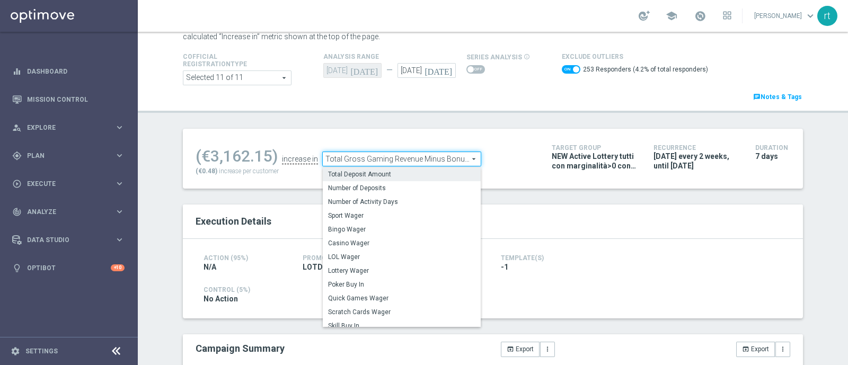
click at [347, 173] on span "Total Deposit Amount" at bounding box center [401, 174] width 147 height 8
checkbox input "false"
type input "Total Deposit Amount"
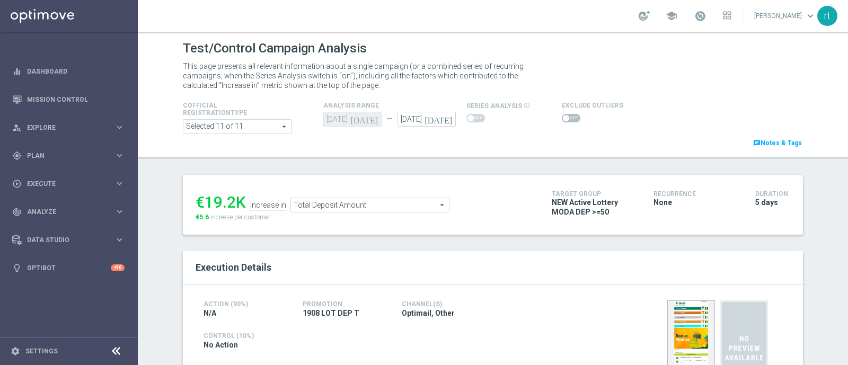
click at [563, 118] on span at bounding box center [566, 118] width 6 height 6
click at [562, 118] on input "checkbox" at bounding box center [571, 118] width 19 height 8
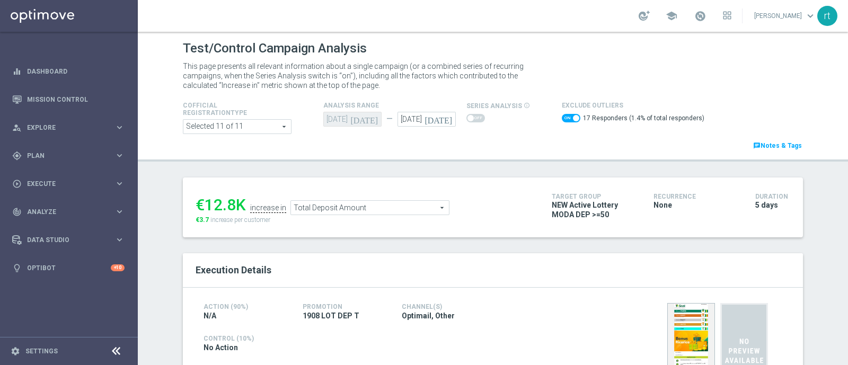
click at [362, 213] on span "Total Deposit Amount" at bounding box center [370, 208] width 158 height 14
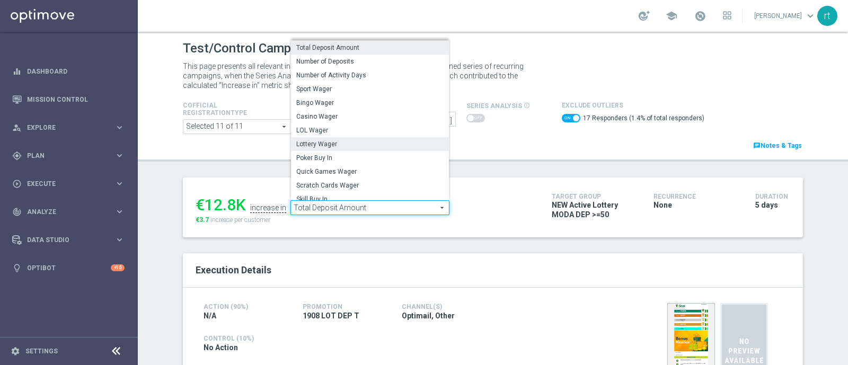
click at [343, 147] on span "Lottery Wager" at bounding box center [369, 144] width 147 height 8
checkbox input "false"
type input "Lottery Wager"
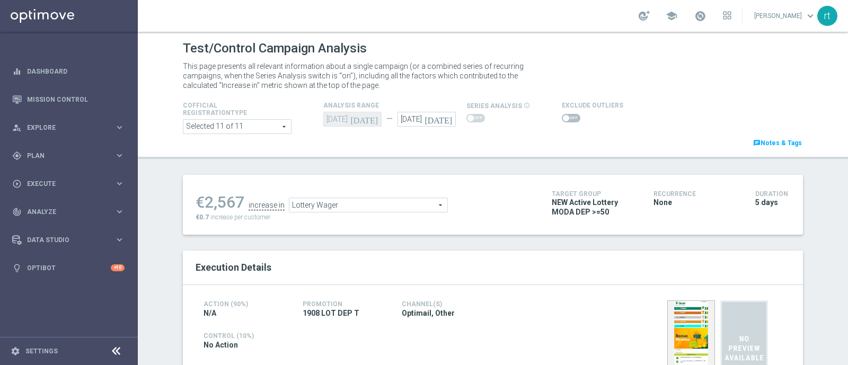
click at [563, 118] on span at bounding box center [566, 118] width 6 height 6
click at [562, 118] on input "checkbox" at bounding box center [571, 118] width 19 height 8
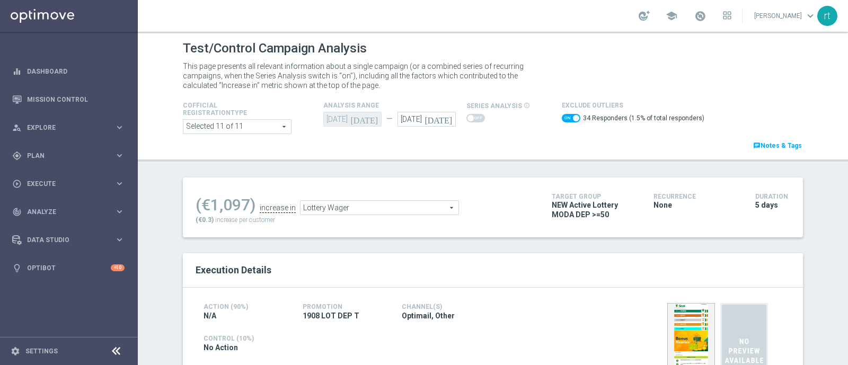
click at [357, 198] on ul "(€1,097) increase in Lottery Wager Lottery Wager arrow_drop_down search" at bounding box center [366, 202] width 346 height 25
click at [347, 208] on span "Lottery Wager" at bounding box center [380, 208] width 158 height 14
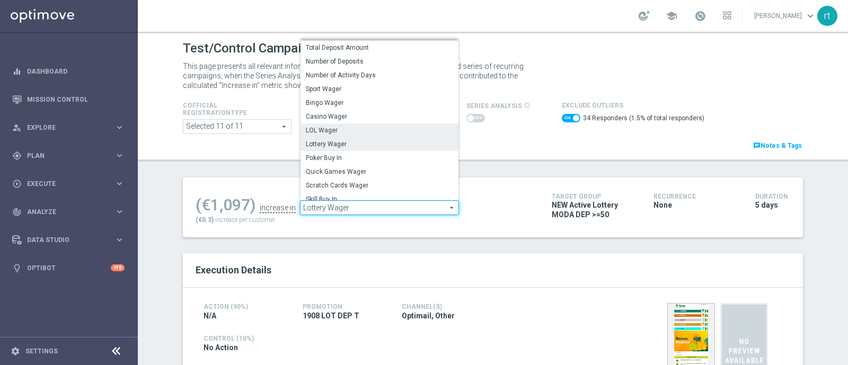
click at [336, 134] on span "LOL Wager" at bounding box center [379, 130] width 147 height 8
checkbox input "false"
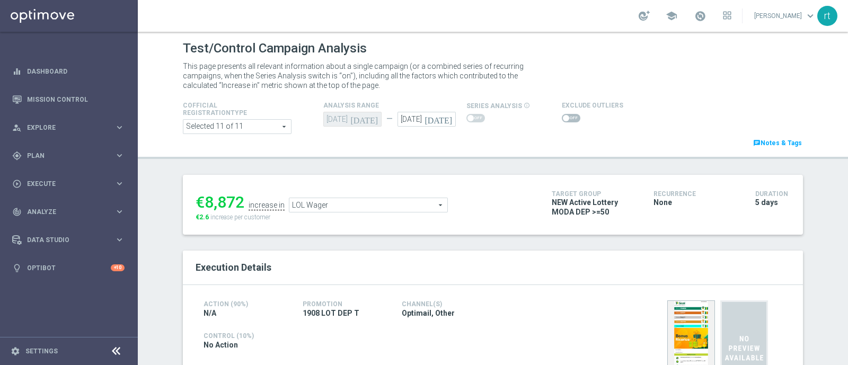
click at [362, 208] on span "LOL Wager" at bounding box center [368, 205] width 158 height 14
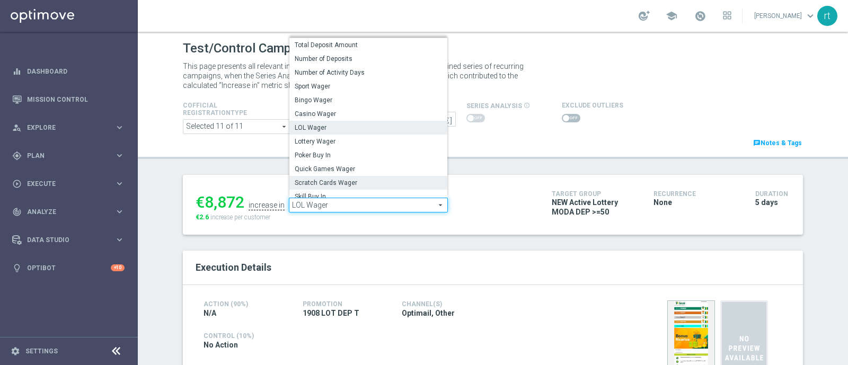
click at [346, 180] on span "Scratch Cards Wager" at bounding box center [368, 183] width 147 height 8
type input "Scratch Cards Wager"
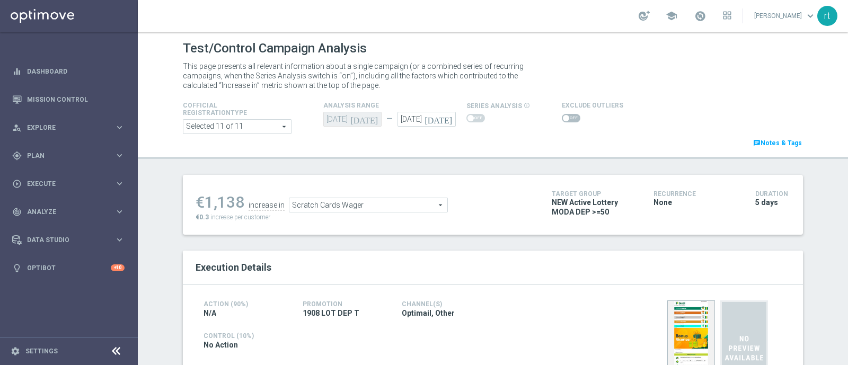
click at [570, 110] on div "Exclude Outliers" at bounding box center [592, 111] width 61 height 25
click at [562, 121] on span at bounding box center [571, 118] width 19 height 8
click at [562, 121] on input "checkbox" at bounding box center [571, 118] width 19 height 8
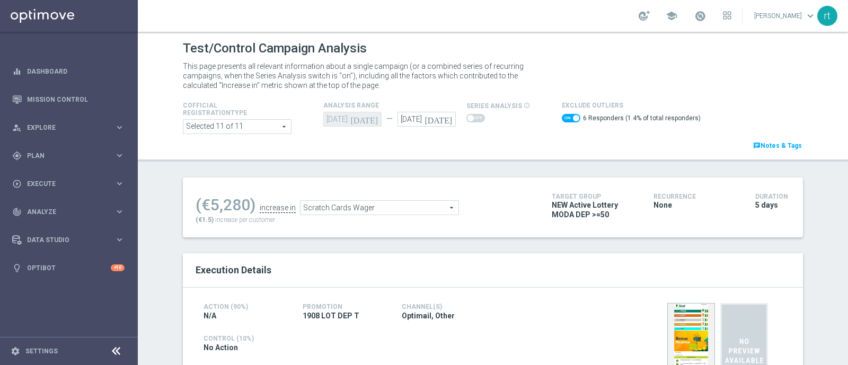
click at [326, 210] on span "Scratch Cards Wager" at bounding box center [380, 208] width 158 height 14
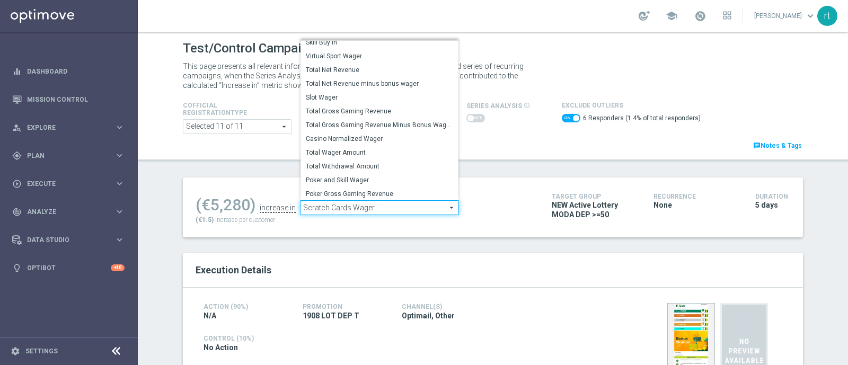
scroll to position [152, 0]
click at [375, 120] on span "Total Gross Gaming Revenue Minus Bonus Wagared" at bounding box center [379, 124] width 147 height 8
checkbox input "false"
type input "Total Gross Gaming Revenue Minus Bonus Wagared"
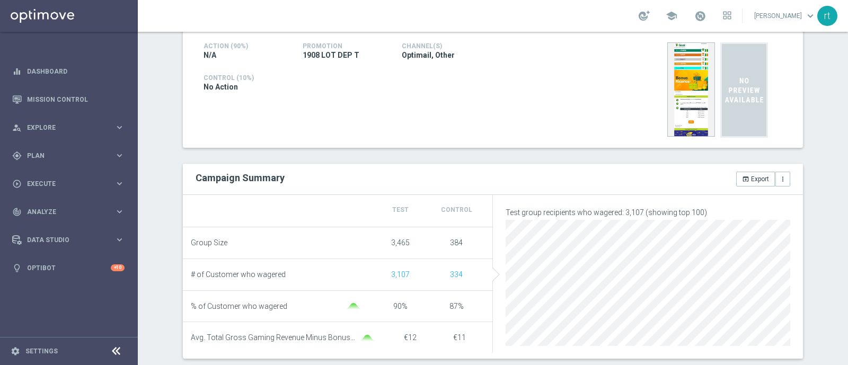
scroll to position [20, 0]
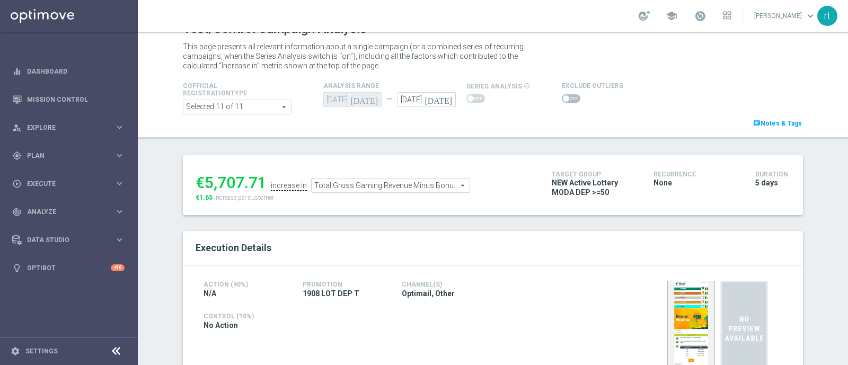
click at [562, 95] on span at bounding box center [571, 98] width 19 height 8
click at [562, 95] on input "checkbox" at bounding box center [571, 98] width 19 height 8
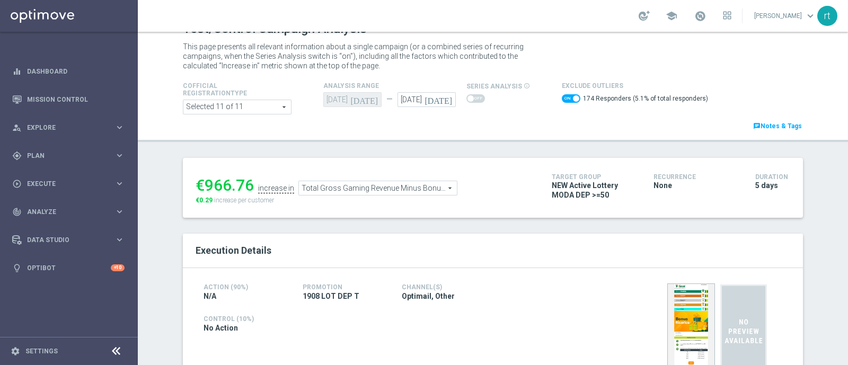
click at [562, 94] on span at bounding box center [571, 98] width 19 height 8
click at [562, 94] on input "checkbox" at bounding box center [571, 98] width 19 height 8
checkbox input "false"
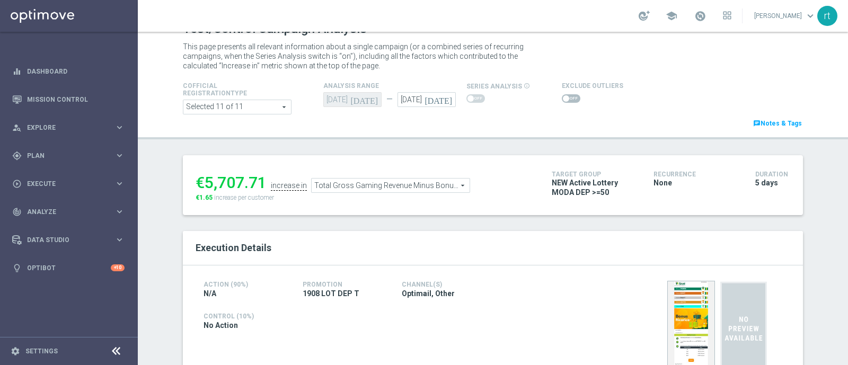
click at [405, 181] on span "Total Gross Gaming Revenue Minus Bonus Wagared" at bounding box center [391, 186] width 158 height 14
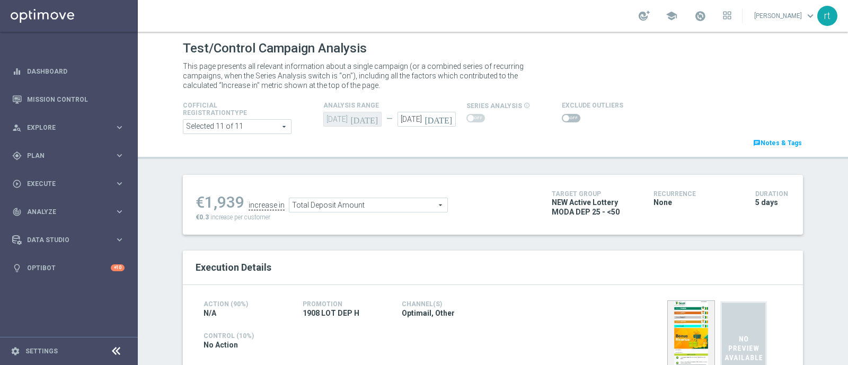
click at [329, 160] on div "Test/Control Campaign Analysis This page presents all relevant information abou…" at bounding box center [493, 198] width 710 height 333
click at [563, 119] on span at bounding box center [566, 118] width 6 height 6
click at [562, 119] on input "checkbox" at bounding box center [571, 118] width 19 height 8
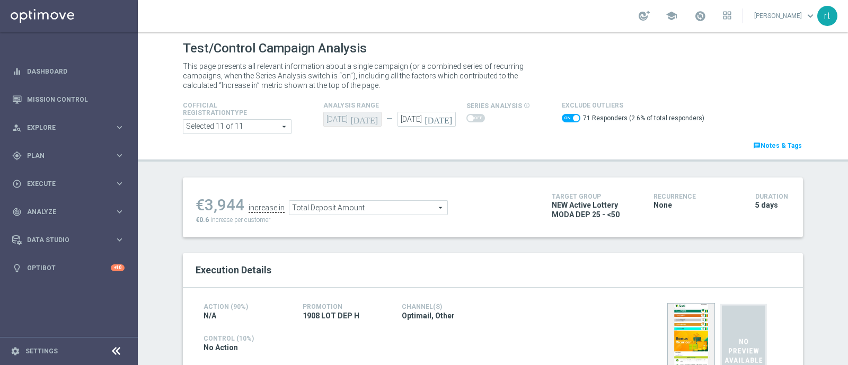
scroll to position [56, 0]
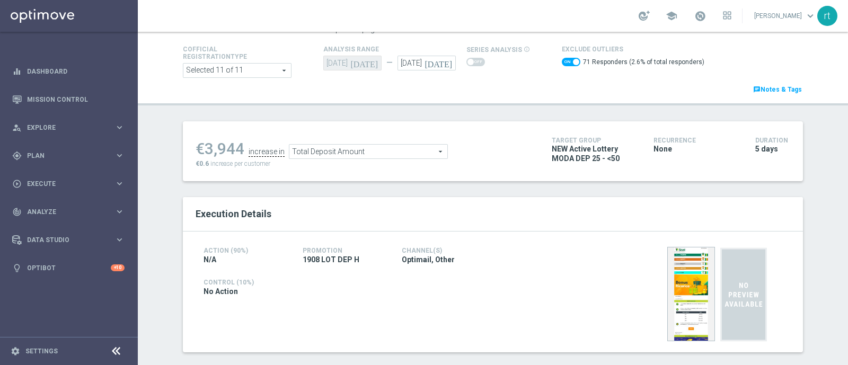
click at [562, 63] on span at bounding box center [571, 62] width 19 height 8
click at [562, 63] on input "checkbox" at bounding box center [571, 62] width 19 height 8
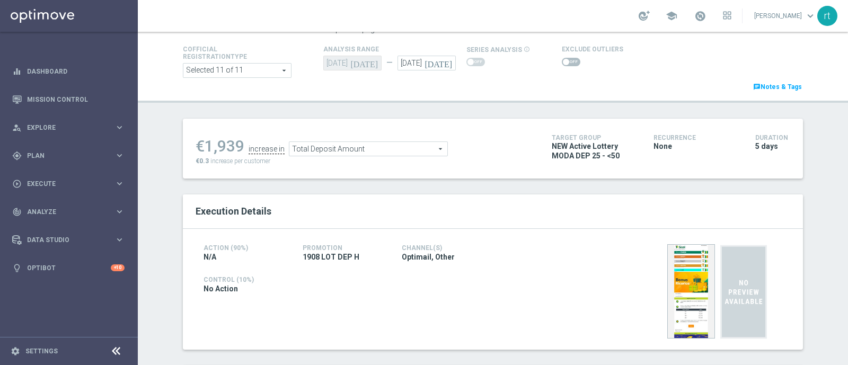
click at [437, 80] on div "Cofficial Registrationtype Selected 11 of 11 arrow_drop_down search Show Select…" at bounding box center [493, 68] width 636 height 50
click at [566, 63] on span at bounding box center [571, 62] width 19 height 8
click at [566, 63] on input "checkbox" at bounding box center [571, 62] width 19 height 8
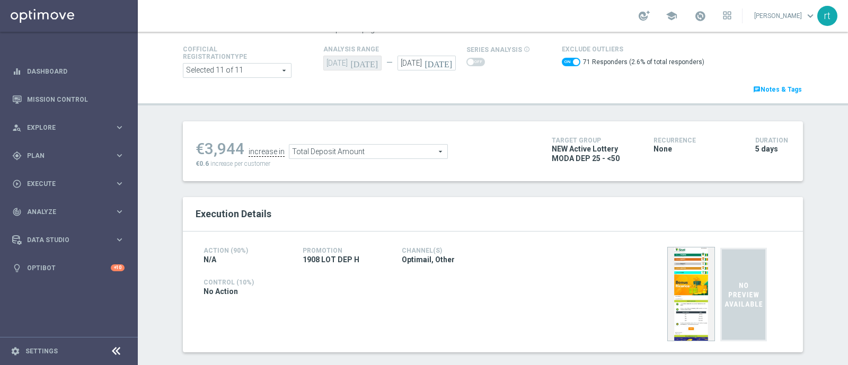
click at [562, 66] on switch at bounding box center [571, 64] width 19 height 12
click at [562, 65] on span at bounding box center [571, 62] width 19 height 8
click at [562, 65] on input "checkbox" at bounding box center [571, 62] width 19 height 8
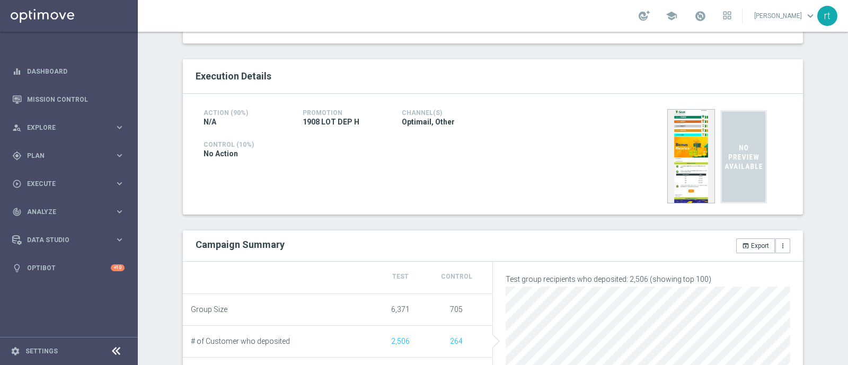
scroll to position [0, 0]
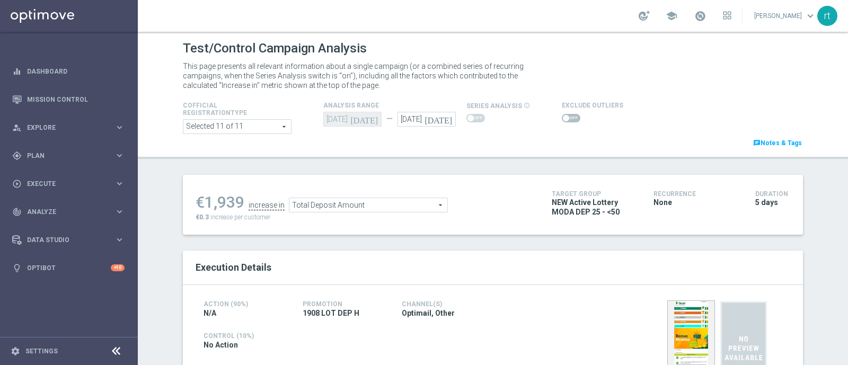
click at [566, 117] on span at bounding box center [571, 118] width 19 height 8
click at [566, 117] on input "checkbox" at bounding box center [571, 118] width 19 height 8
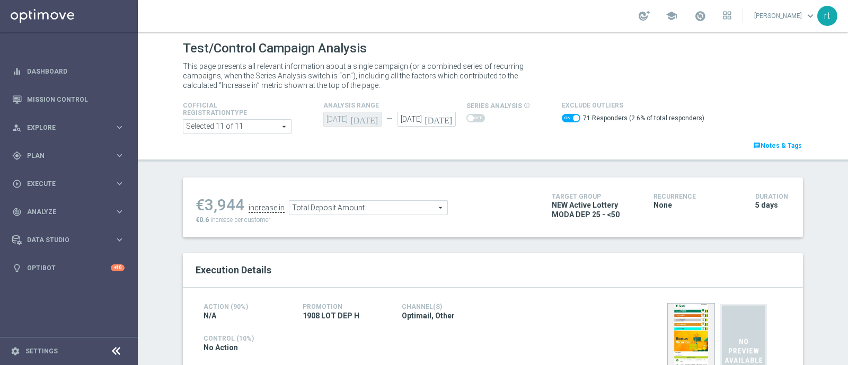
scroll to position [66, 0]
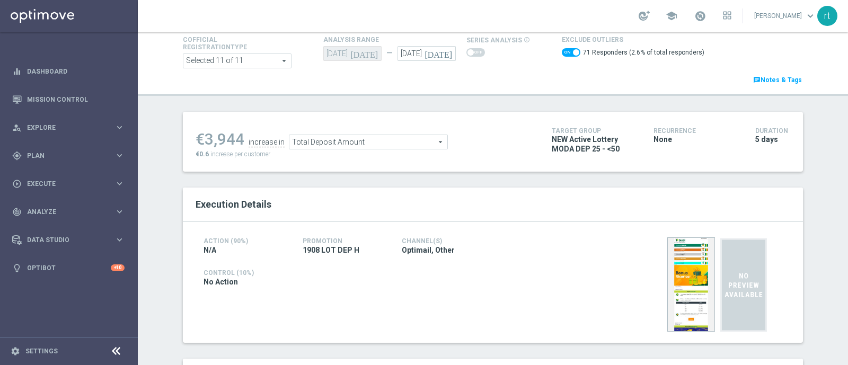
click at [371, 139] on span "Total Deposit Amount" at bounding box center [368, 142] width 158 height 14
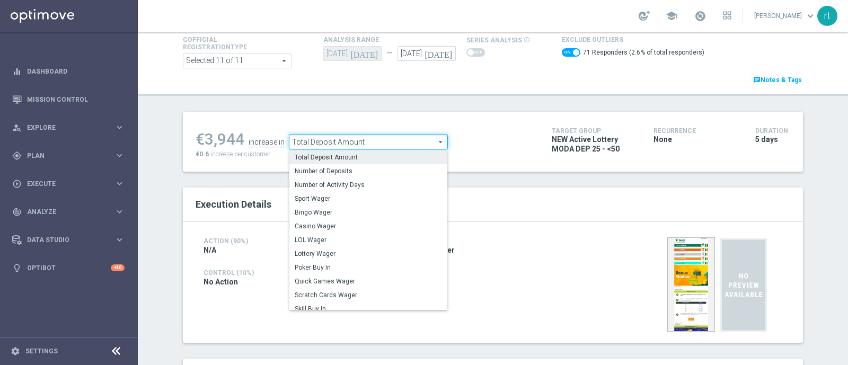
click at [357, 157] on span "Total Deposit Amount" at bounding box center [368, 157] width 147 height 8
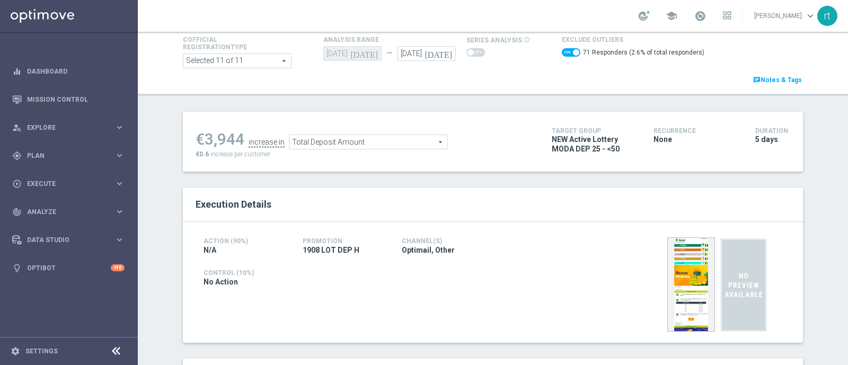
click at [562, 52] on span at bounding box center [571, 52] width 19 height 8
click at [562, 52] on input "checkbox" at bounding box center [571, 52] width 19 height 8
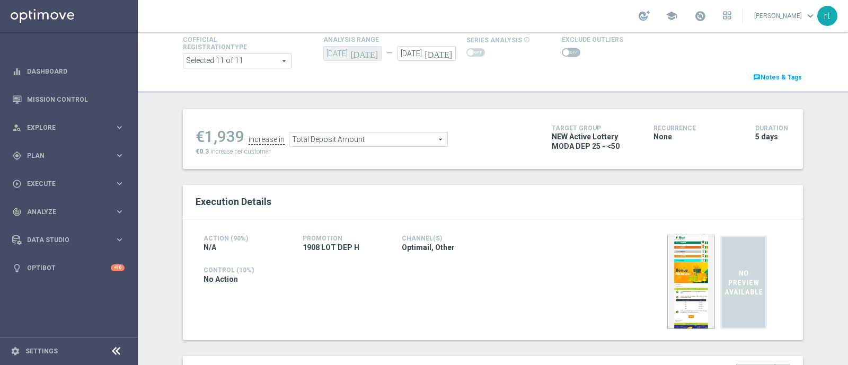
click at [382, 143] on span "Total Deposit Amount" at bounding box center [368, 140] width 158 height 14
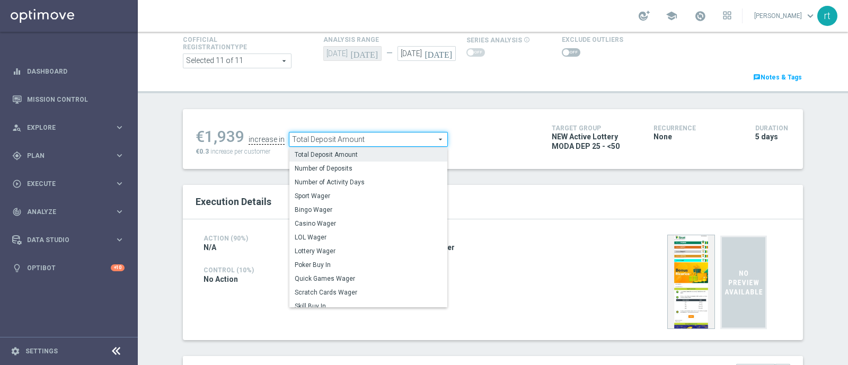
click at [365, 155] on span "Total Deposit Amount" at bounding box center [368, 155] width 147 height 8
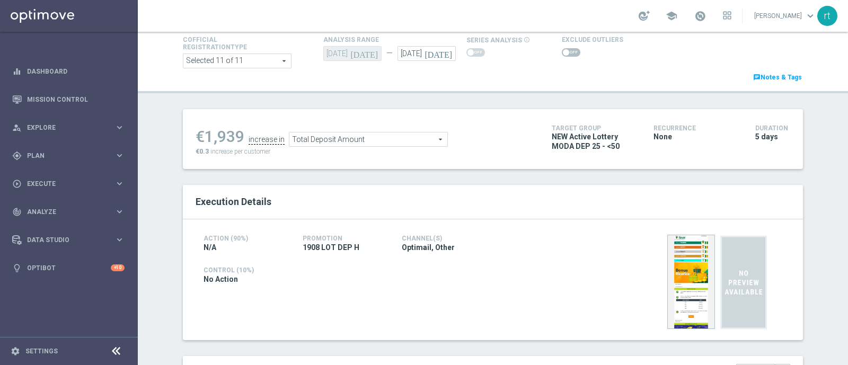
click at [562, 49] on span at bounding box center [571, 52] width 19 height 8
click at [562, 49] on input "checkbox" at bounding box center [571, 52] width 19 height 8
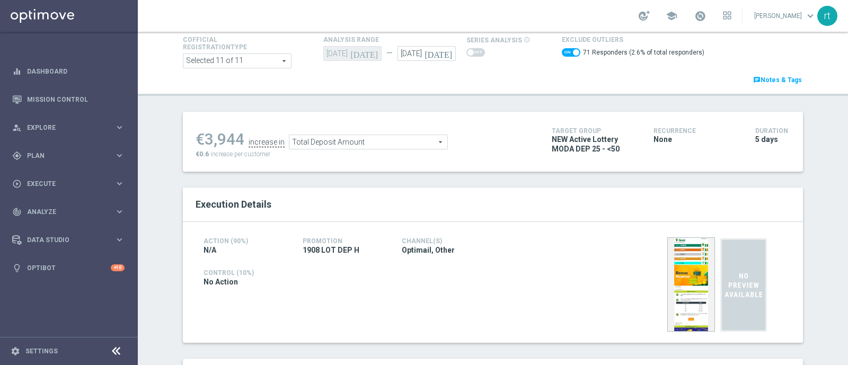
click at [346, 141] on span "Total Deposit Amount" at bounding box center [368, 142] width 158 height 14
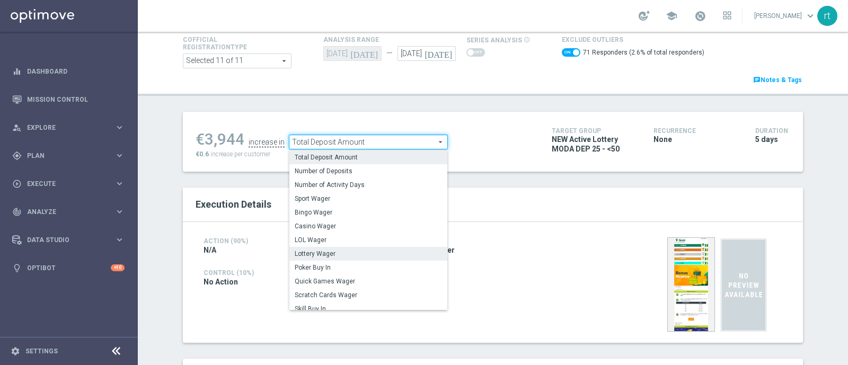
click at [321, 253] on span "Lottery Wager" at bounding box center [368, 254] width 147 height 8
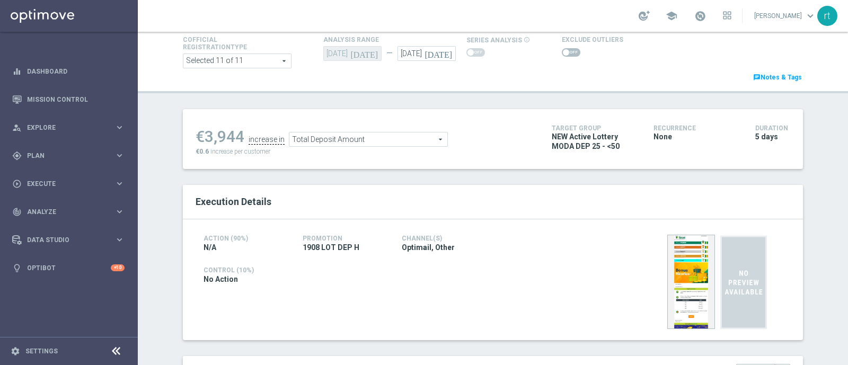
checkbox input "false"
type input "Lottery Wager"
click at [567, 51] on span at bounding box center [571, 52] width 19 height 8
click at [567, 51] on input "checkbox" at bounding box center [571, 52] width 19 height 8
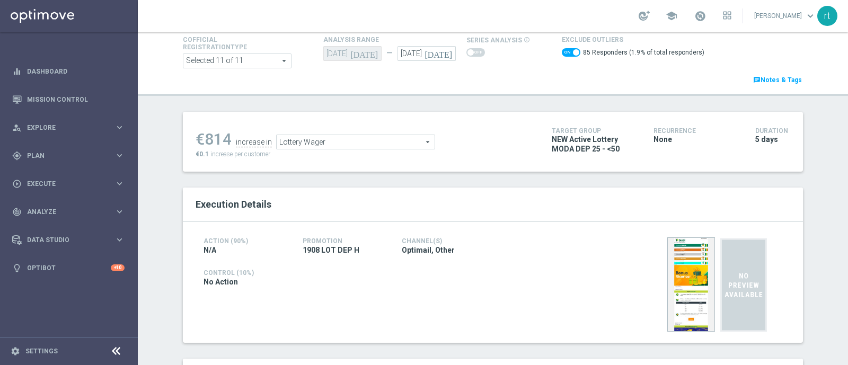
click at [562, 52] on span at bounding box center [571, 52] width 19 height 8
click at [562, 52] on input "checkbox" at bounding box center [571, 52] width 19 height 8
checkbox input "false"
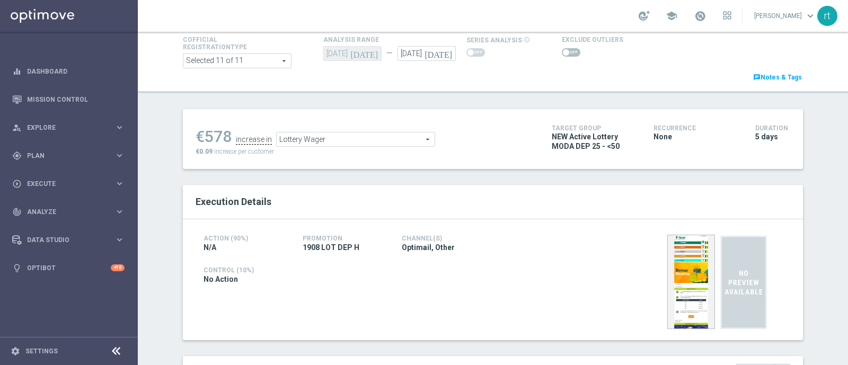
click at [320, 145] on span "Lottery Wager" at bounding box center [356, 140] width 158 height 14
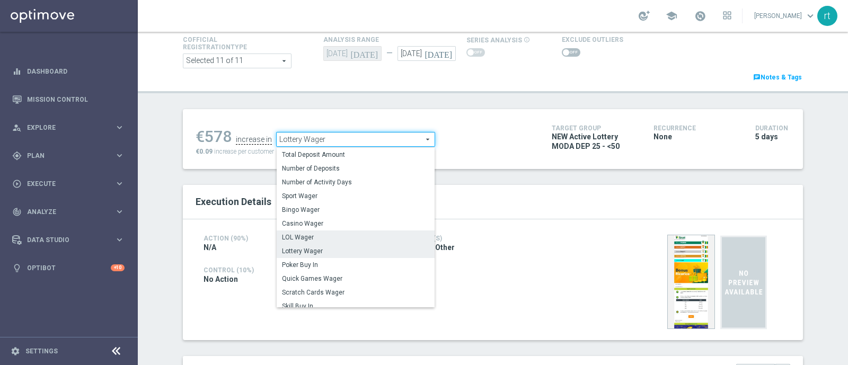
click at [303, 240] on span "LOL Wager" at bounding box center [355, 237] width 147 height 8
type input "LOL Wager"
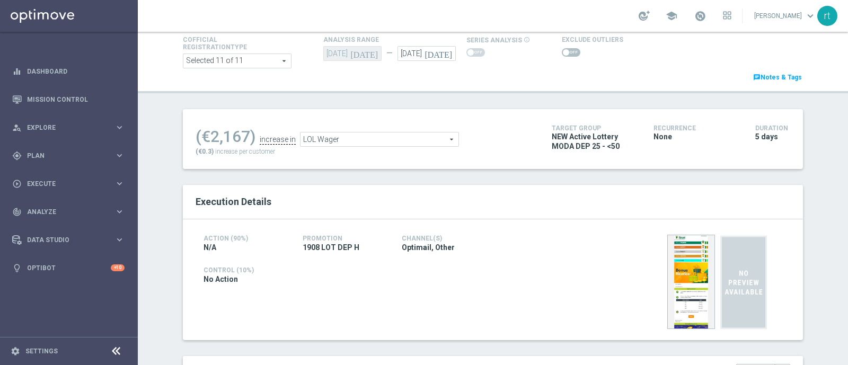
click at [562, 57] on div at bounding box center [592, 52] width 61 height 13
click at [562, 54] on span at bounding box center [571, 52] width 19 height 8
click at [562, 54] on input "checkbox" at bounding box center [571, 52] width 19 height 8
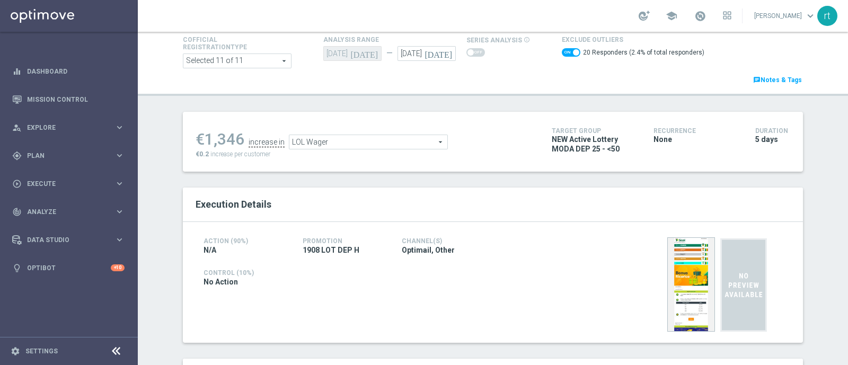
click at [333, 137] on span "LOL Wager" at bounding box center [368, 142] width 158 height 14
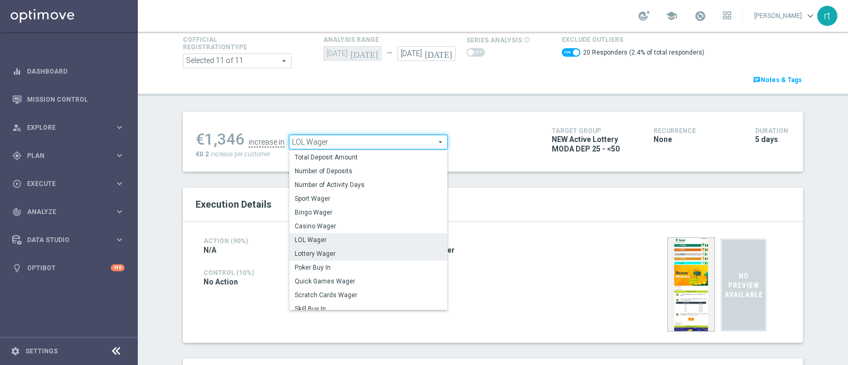
click at [321, 252] on span "Lottery Wager" at bounding box center [368, 254] width 147 height 8
checkbox input "false"
type input "Lottery Wager"
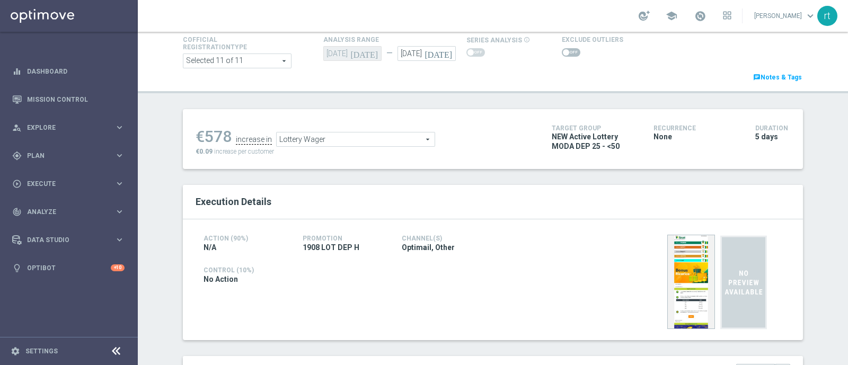
click at [565, 52] on span at bounding box center [571, 52] width 19 height 8
click at [565, 52] on input "checkbox" at bounding box center [571, 52] width 19 height 8
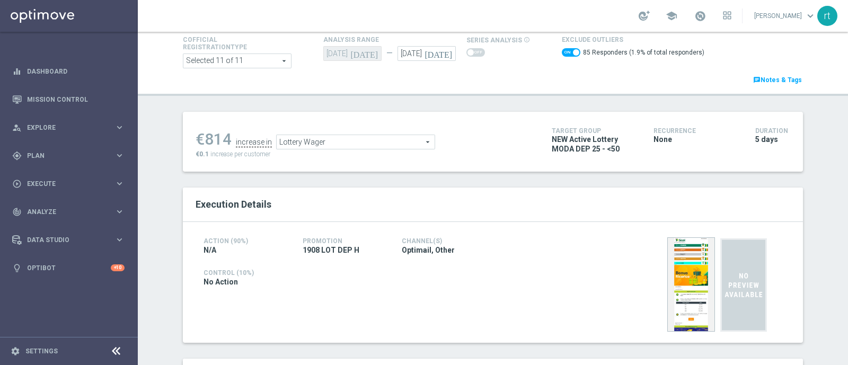
click at [339, 135] on div "Lottery Wager Lottery Wager arrow_drop_down search" at bounding box center [355, 142] width 159 height 15
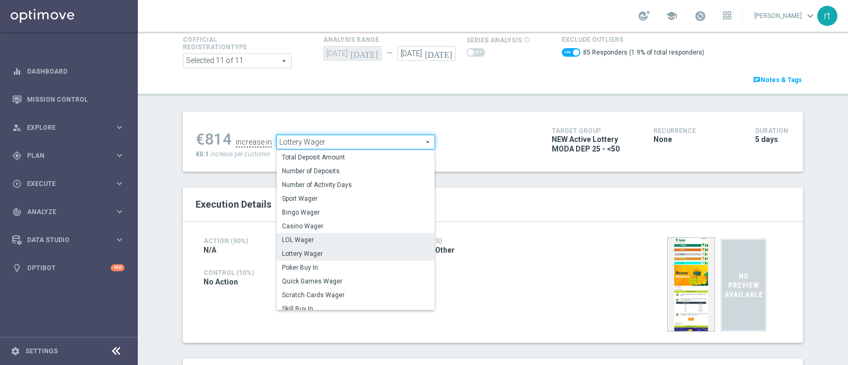
click at [308, 233] on label "LOL Wager" at bounding box center [356, 240] width 158 height 14
checkbox input "false"
type input "LOL Wager"
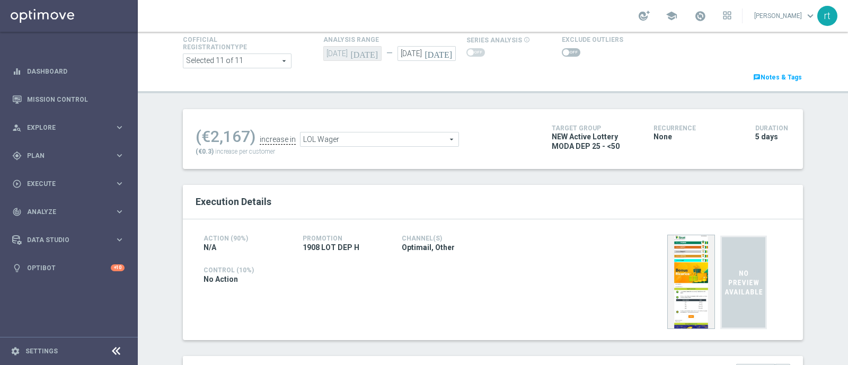
click at [562, 55] on span at bounding box center [571, 52] width 19 height 8
click at [562, 55] on input "checkbox" at bounding box center [571, 52] width 19 height 8
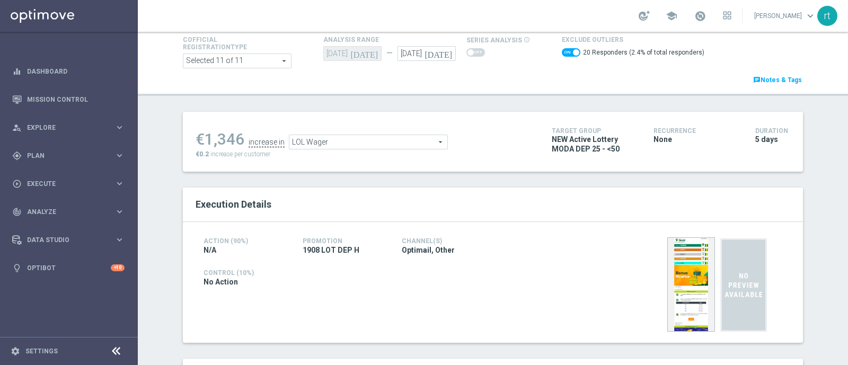
click at [353, 135] on span "LOL Wager" at bounding box center [368, 142] width 158 height 14
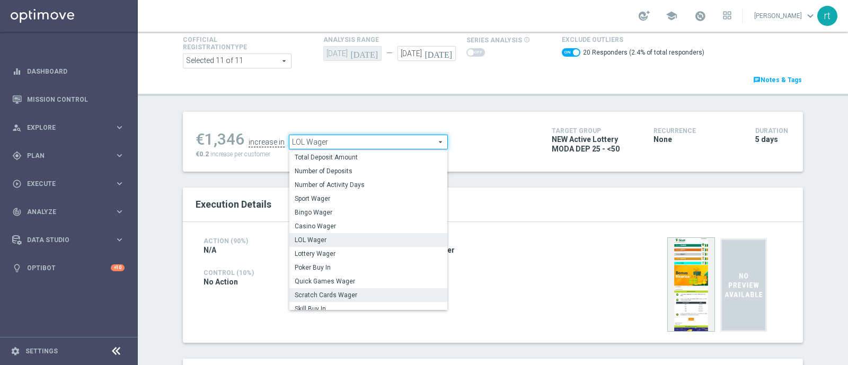
click at [334, 294] on span "Scratch Cards Wager" at bounding box center [368, 295] width 147 height 8
checkbox input "false"
type input "Scratch Cards Wager"
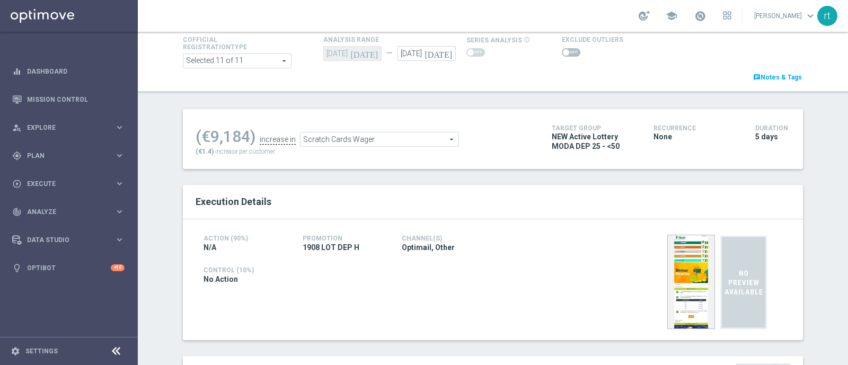
click at [565, 52] on span at bounding box center [571, 52] width 19 height 8
click at [565, 52] on input "checkbox" at bounding box center [571, 52] width 19 height 8
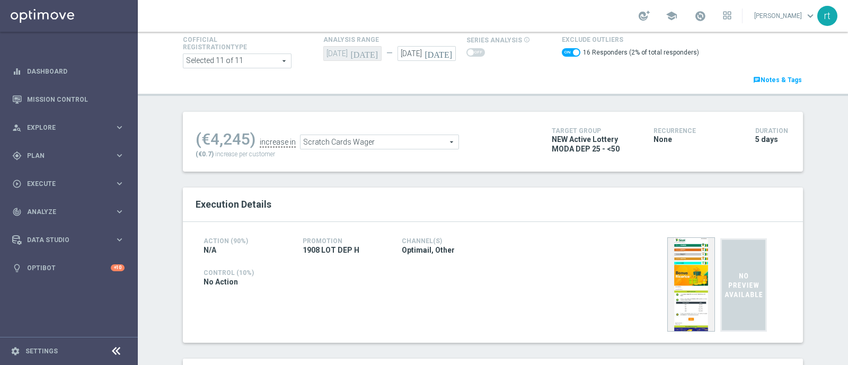
click at [387, 139] on span "Scratch Cards Wager" at bounding box center [380, 142] width 158 height 14
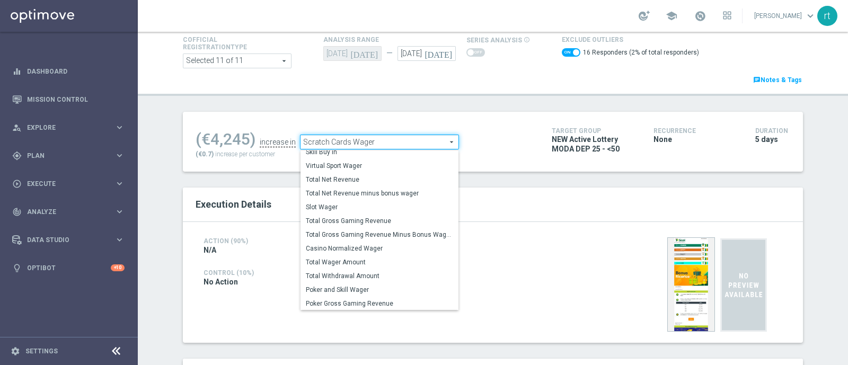
scroll to position [152, 0]
click at [350, 237] on label "Total Gross Gaming Revenue Minus Bonus Wagared" at bounding box center [380, 234] width 158 height 14
checkbox input "false"
type input "Total Gross Gaming Revenue Minus Bonus Wagared"
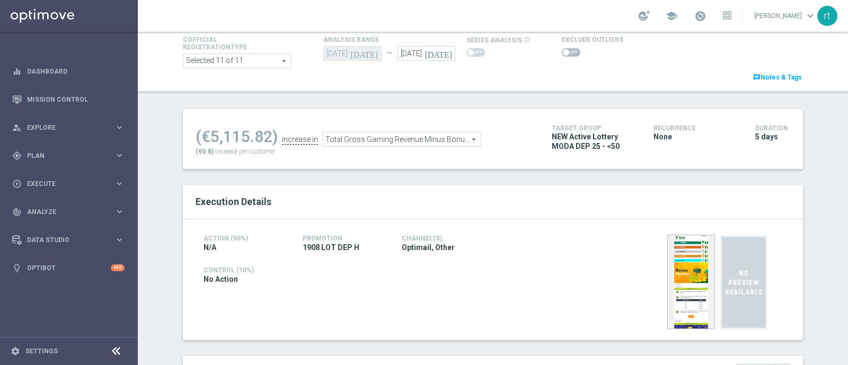
click at [563, 54] on span at bounding box center [566, 52] width 6 height 6
click at [562, 54] on input "checkbox" at bounding box center [571, 52] width 19 height 8
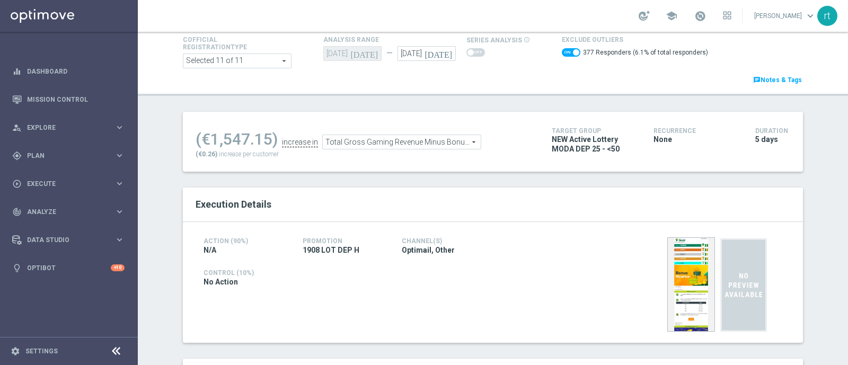
click at [406, 141] on span "Total Gross Gaming Revenue Minus Bonus Wagared" at bounding box center [402, 142] width 158 height 14
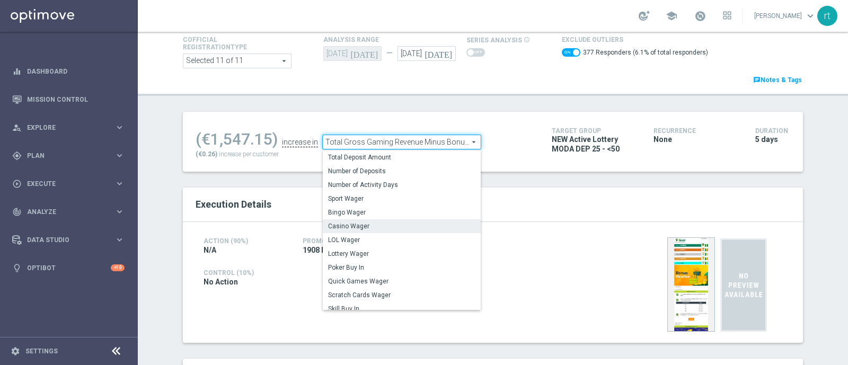
scroll to position [31, 0]
click at [350, 222] on span "Lottery Wager" at bounding box center [401, 221] width 147 height 8
checkbox input "false"
type input "Lottery Wager"
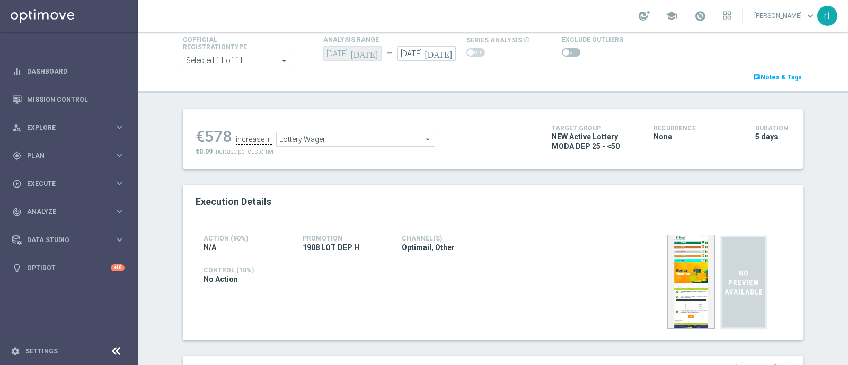
click at [562, 54] on span at bounding box center [571, 52] width 19 height 8
click at [562, 54] on input "checkbox" at bounding box center [571, 52] width 19 height 8
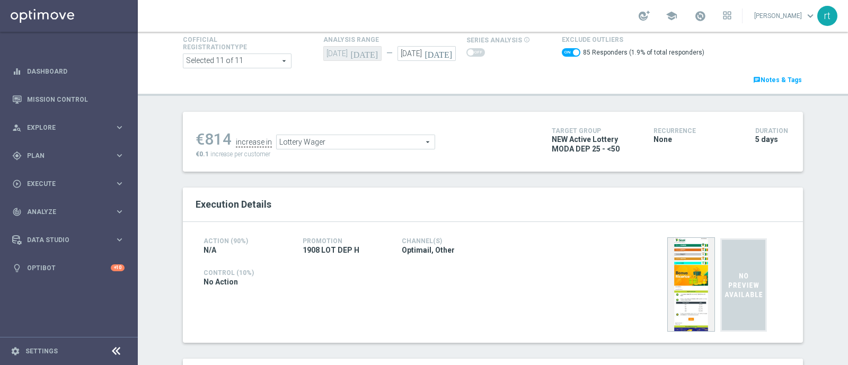
click at [333, 139] on span "Lottery Wager" at bounding box center [356, 142] width 158 height 14
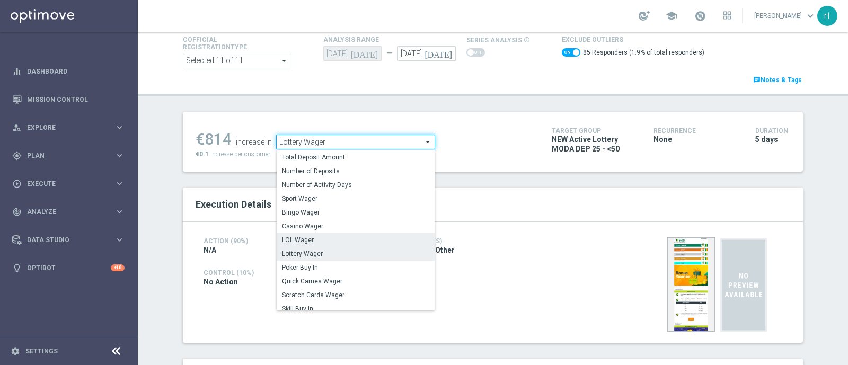
click at [310, 238] on span "LOL Wager" at bounding box center [355, 240] width 147 height 8
checkbox input "false"
type input "LOL Wager"
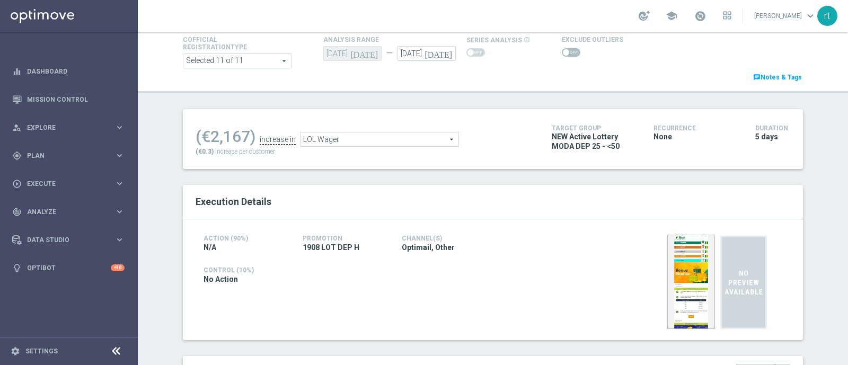
click at [562, 51] on span at bounding box center [571, 52] width 19 height 8
click at [562, 51] on input "checkbox" at bounding box center [571, 52] width 19 height 8
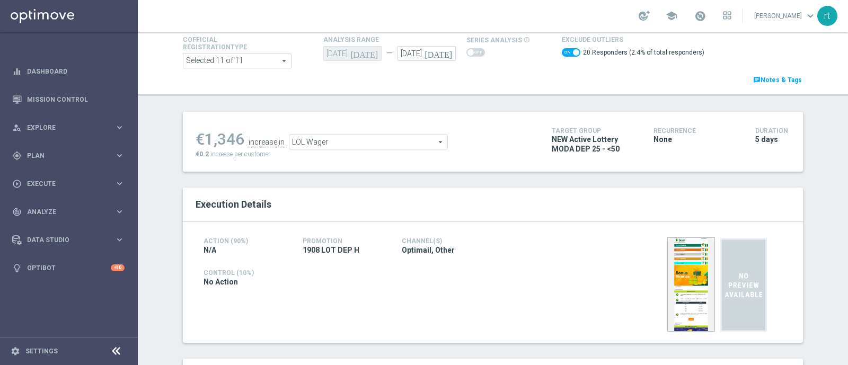
click at [318, 138] on span "LOL Wager" at bounding box center [368, 142] width 158 height 14
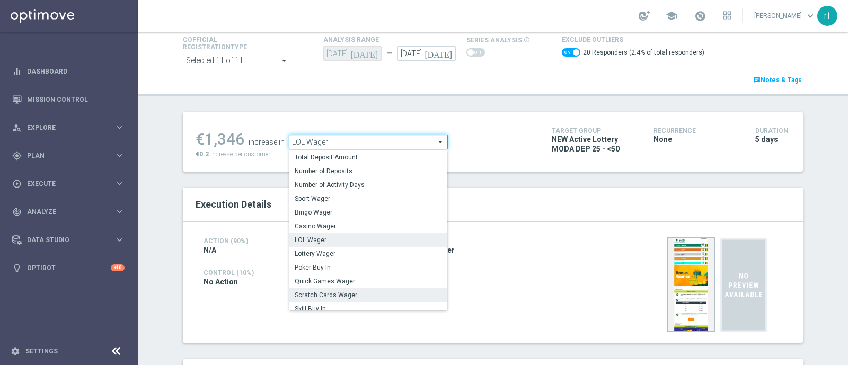
click at [323, 293] on span "Scratch Cards Wager" at bounding box center [368, 295] width 147 height 8
checkbox input "false"
type input "Scratch Cards Wager"
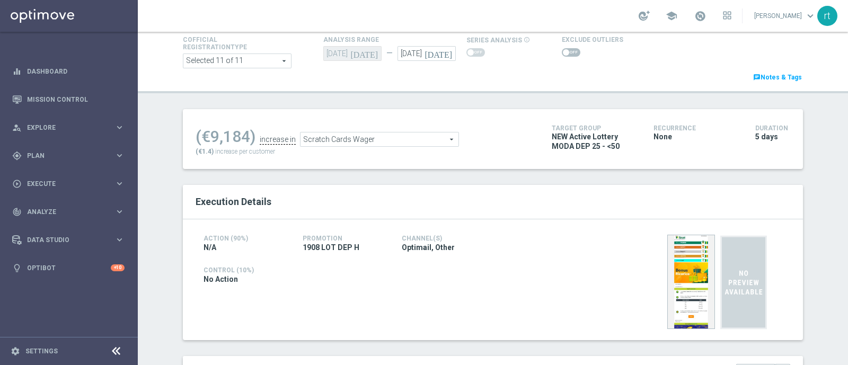
click at [562, 49] on span at bounding box center [571, 52] width 19 height 8
click at [562, 49] on input "checkbox" at bounding box center [571, 52] width 19 height 8
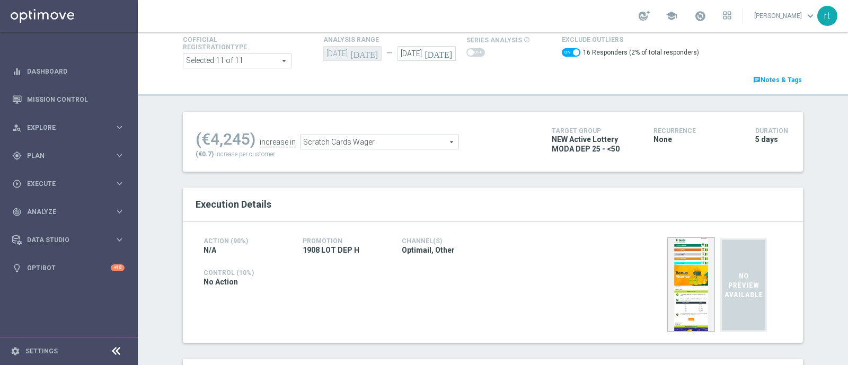
click at [562, 49] on span at bounding box center [571, 52] width 19 height 8
click at [562, 49] on input "checkbox" at bounding box center [571, 52] width 19 height 8
checkbox input "false"
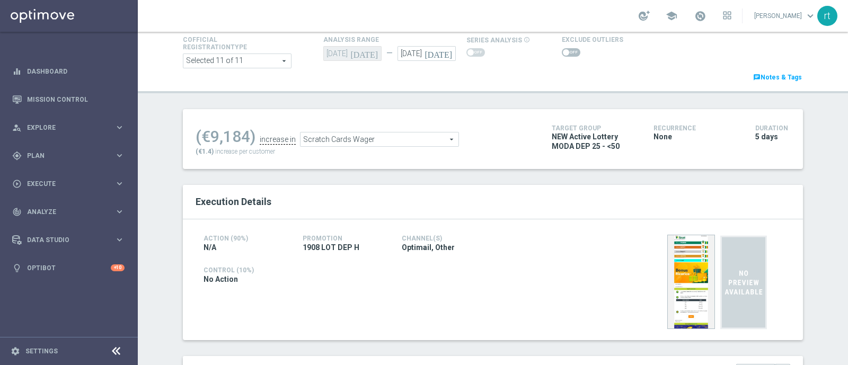
click at [379, 140] on span "Scratch Cards Wager" at bounding box center [380, 140] width 158 height 14
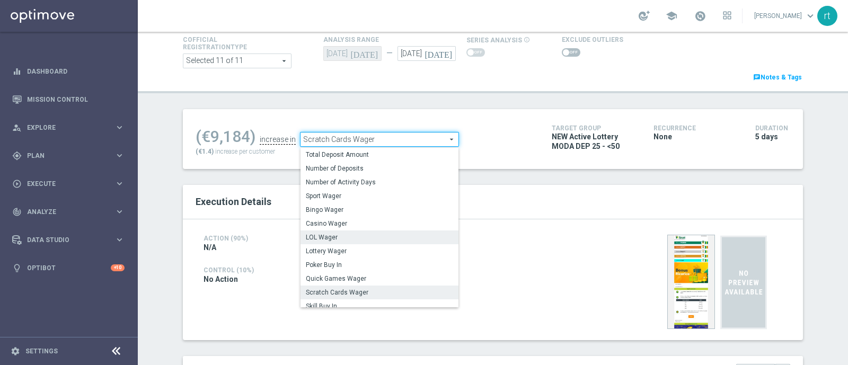
click at [329, 235] on span "LOL Wager" at bounding box center [379, 237] width 147 height 8
type input "LOL Wager"
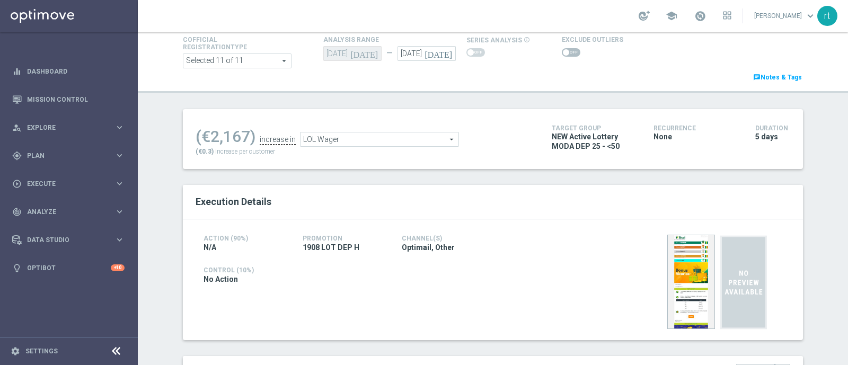
click at [563, 50] on span at bounding box center [566, 52] width 6 height 6
click at [562, 50] on input "checkbox" at bounding box center [571, 52] width 19 height 8
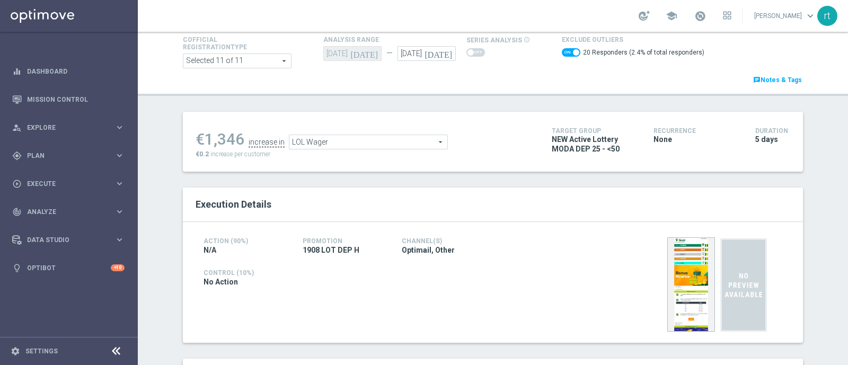
click at [362, 145] on span "LOL Wager" at bounding box center [368, 142] width 158 height 14
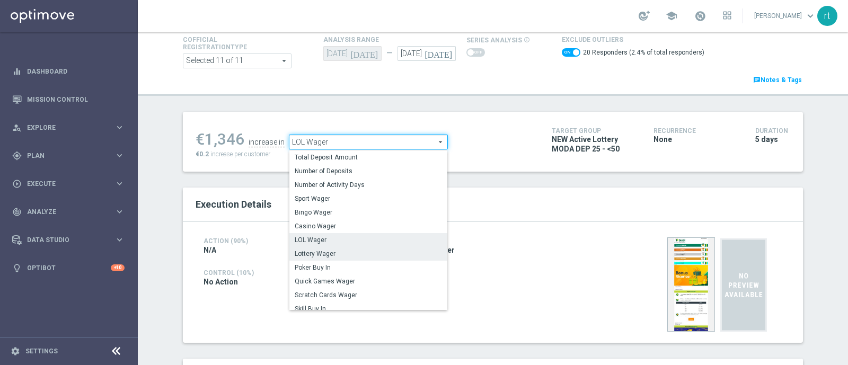
click at [315, 250] on span "Lottery Wager" at bounding box center [368, 254] width 147 height 8
checkbox input "false"
type input "Lottery Wager"
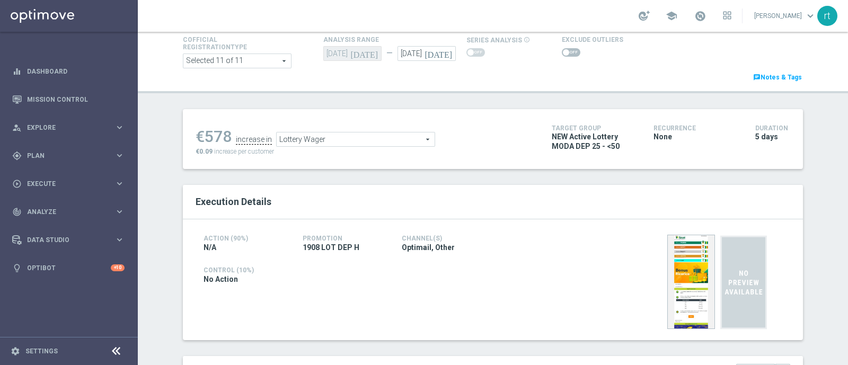
click at [563, 49] on span at bounding box center [566, 52] width 6 height 6
click at [562, 49] on input "checkbox" at bounding box center [571, 52] width 19 height 8
checkbox input "true"
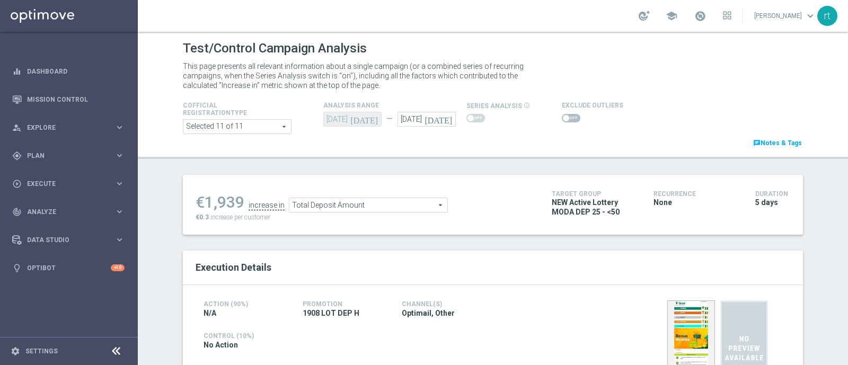
click at [567, 120] on span at bounding box center [571, 118] width 19 height 8
click at [567, 120] on input "checkbox" at bounding box center [571, 118] width 19 height 8
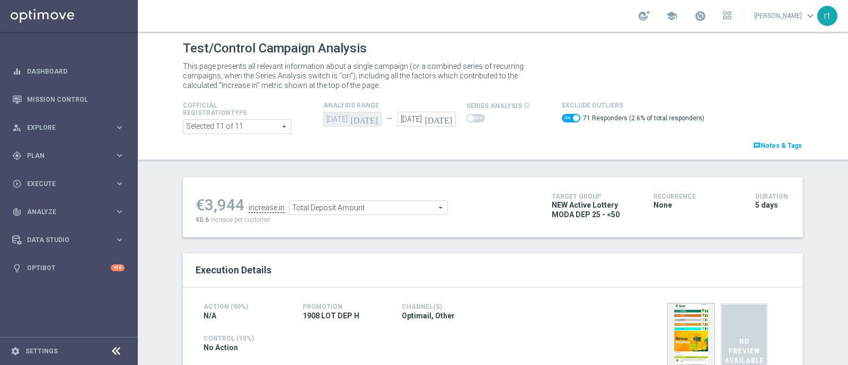
click at [562, 120] on span at bounding box center [571, 118] width 19 height 8
click at [562, 120] on input "checkbox" at bounding box center [571, 118] width 19 height 8
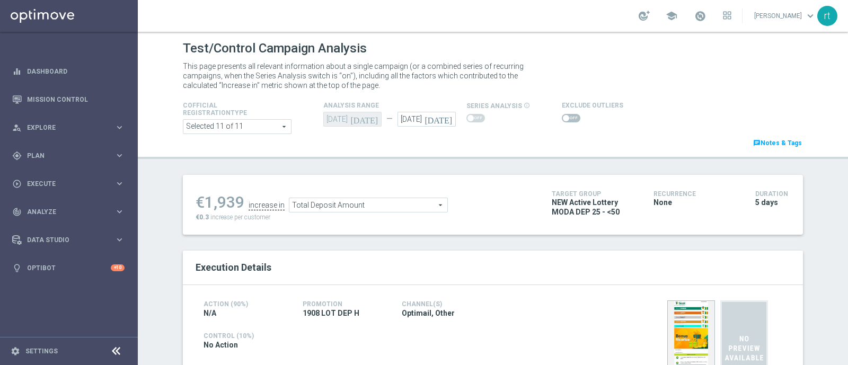
click at [562, 119] on span at bounding box center [571, 118] width 19 height 8
click at [562, 119] on input "checkbox" at bounding box center [571, 118] width 19 height 8
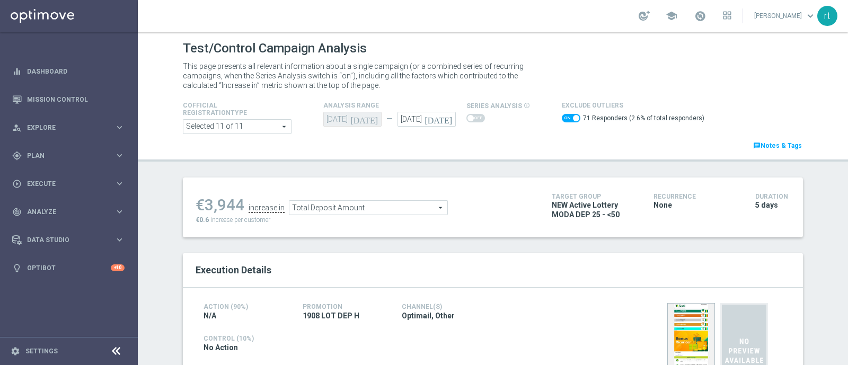
scroll to position [62, 0]
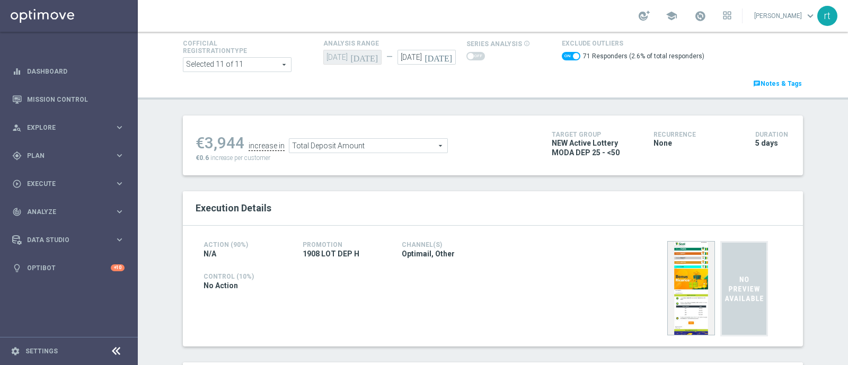
click at [364, 154] on div "€3,944 increase in Total Deposit Amount Total Deposit Amount arrow_drop_down se…" at bounding box center [366, 145] width 340 height 34
click at [364, 152] on div "€3,944 increase in Total Deposit Amount Total Deposit Amount arrow_drop_down se…" at bounding box center [366, 145] width 340 height 34
click at [364, 149] on span "Total Deposit Amount" at bounding box center [368, 146] width 158 height 14
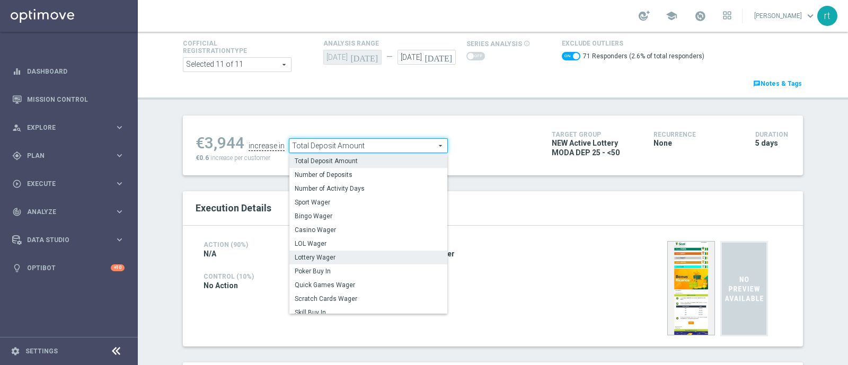
click at [331, 257] on span "Lottery Wager" at bounding box center [368, 257] width 147 height 8
checkbox input "false"
type input "Lottery Wager"
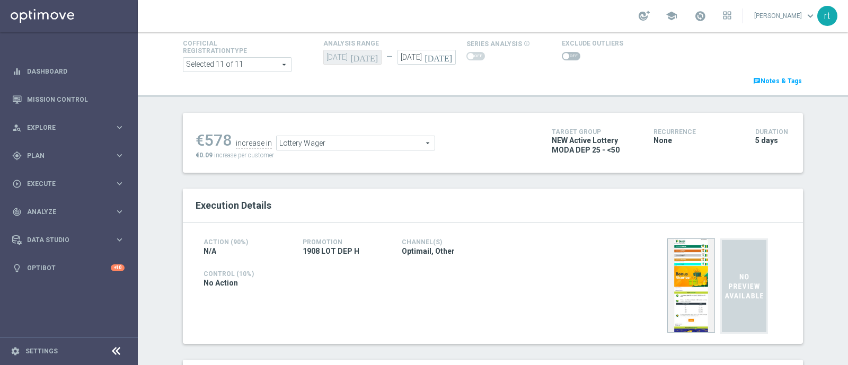
click at [568, 54] on span at bounding box center [571, 56] width 19 height 8
click at [568, 54] on input "checkbox" at bounding box center [571, 56] width 19 height 8
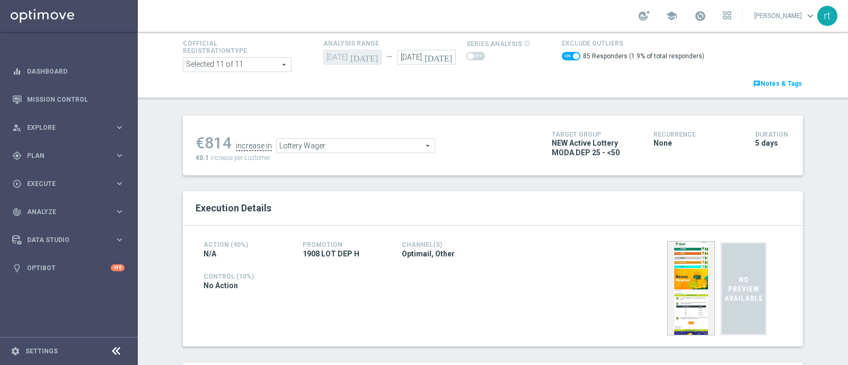
click at [377, 140] on span "Lottery Wager" at bounding box center [356, 146] width 158 height 14
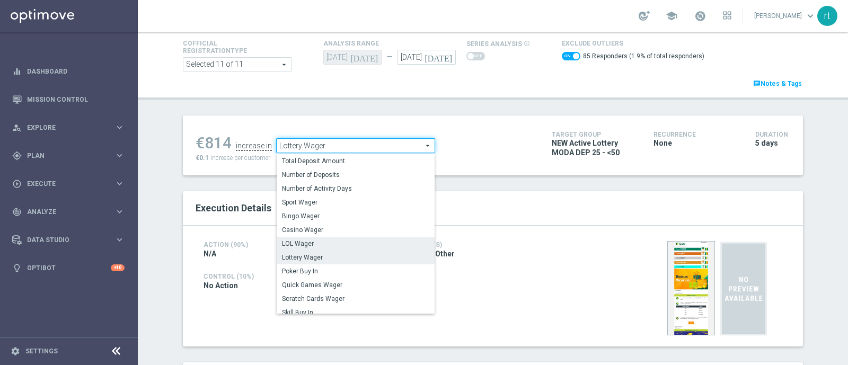
click at [313, 241] on span "LOL Wager" at bounding box center [355, 244] width 147 height 8
checkbox input "false"
type input "LOL Wager"
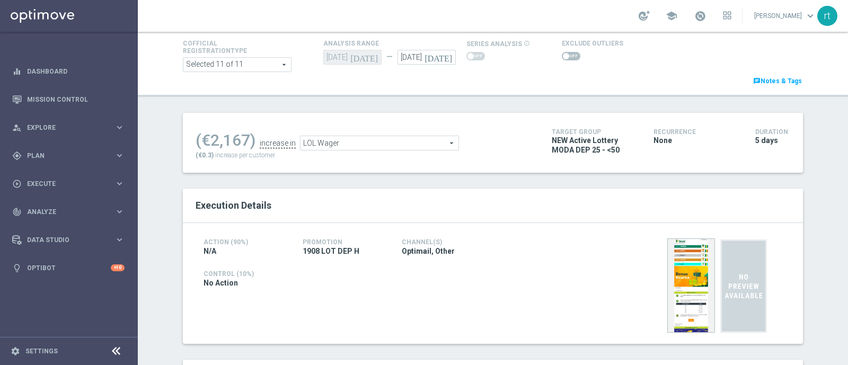
click at [564, 58] on span at bounding box center [571, 56] width 19 height 8
click at [564, 58] on input "checkbox" at bounding box center [571, 56] width 19 height 8
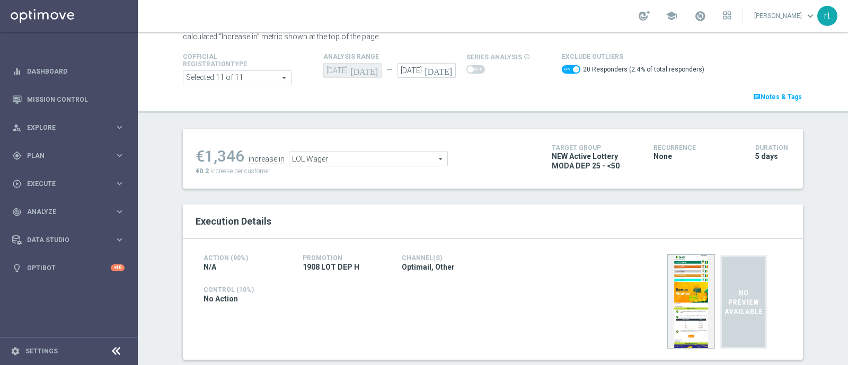
scroll to position [48, 0]
click at [422, 159] on span "LOL Wager" at bounding box center [368, 160] width 158 height 14
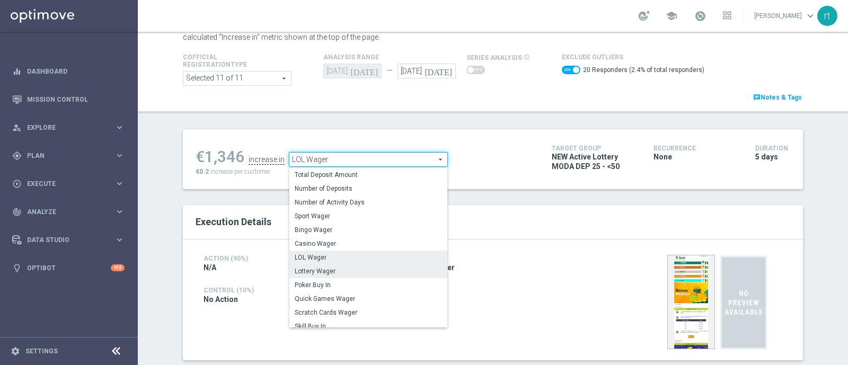
click at [322, 269] on span "Lottery Wager" at bounding box center [368, 271] width 147 height 8
checkbox input "false"
type input "Lottery Wager"
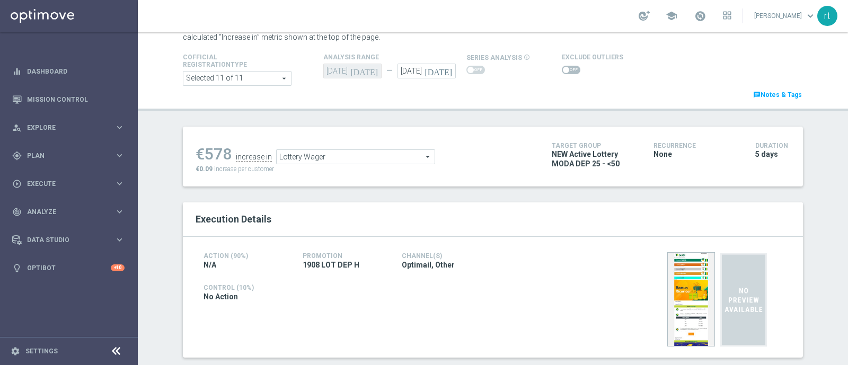
click at [566, 69] on span at bounding box center [571, 70] width 19 height 8
click at [566, 69] on input "checkbox" at bounding box center [571, 70] width 19 height 8
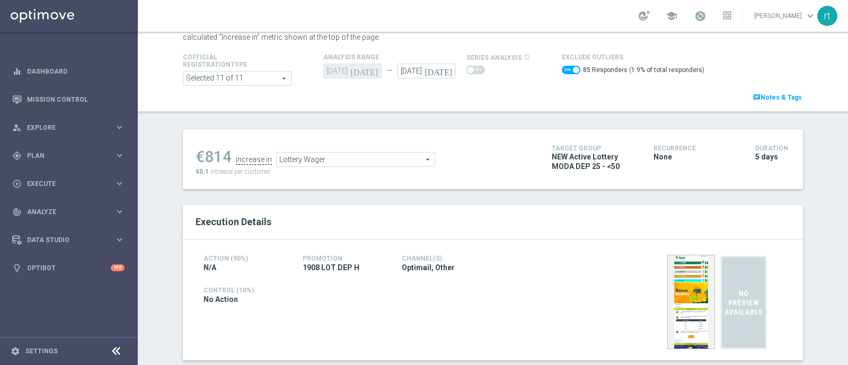
click at [573, 69] on span at bounding box center [576, 70] width 6 height 6
click at [566, 69] on input "checkbox" at bounding box center [571, 70] width 19 height 8
checkbox input "false"
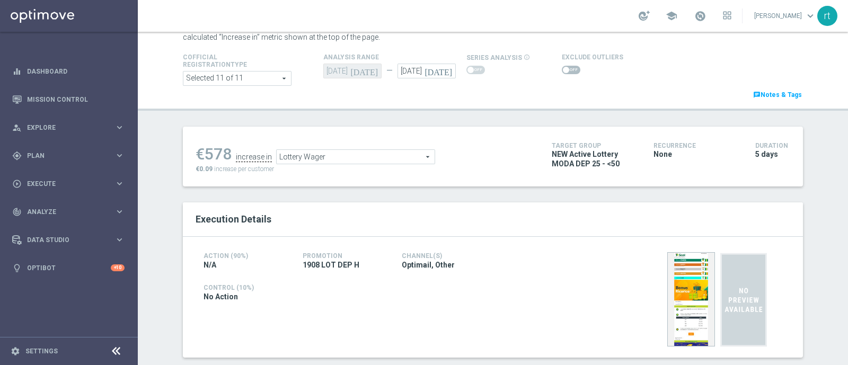
click at [358, 152] on span "Lottery Wager" at bounding box center [356, 157] width 158 height 14
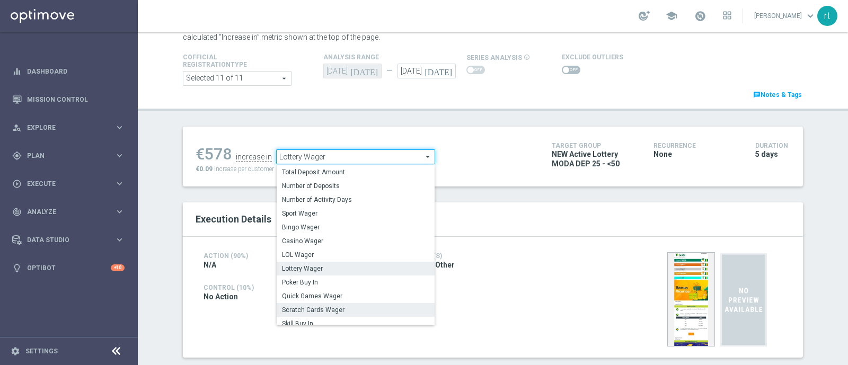
click at [310, 306] on span "Scratch Cards Wager" at bounding box center [355, 310] width 147 height 8
type input "Scratch Cards Wager"
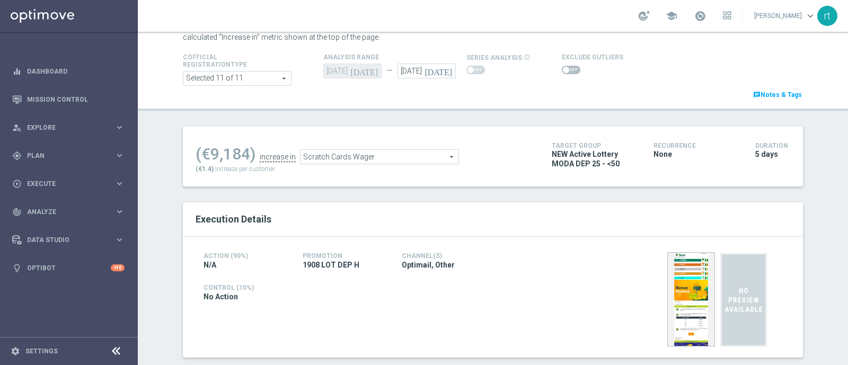
click at [570, 69] on span at bounding box center [571, 70] width 19 height 8
click at [570, 69] on input "checkbox" at bounding box center [571, 70] width 19 height 8
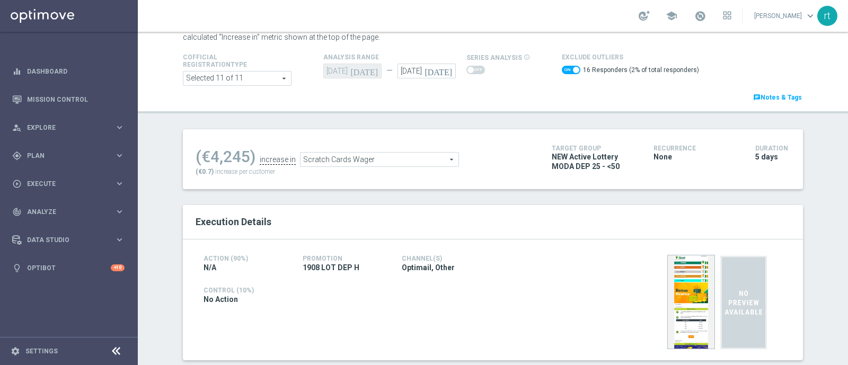
click at [353, 160] on span "Scratch Cards Wager" at bounding box center [380, 160] width 158 height 14
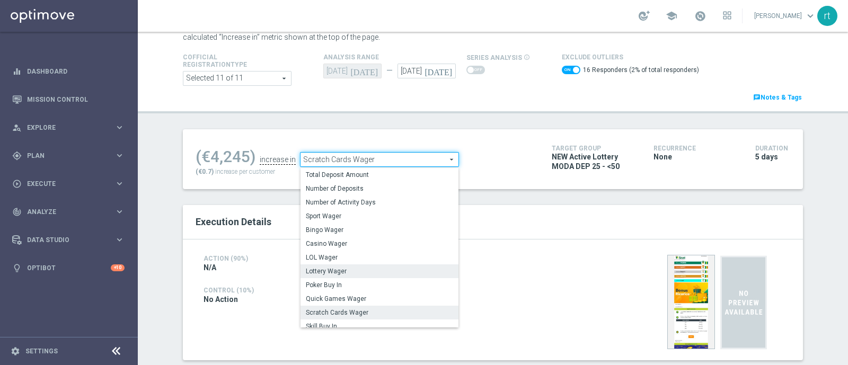
click at [328, 269] on span "Lottery Wager" at bounding box center [379, 271] width 147 height 8
checkbox input "false"
type input "Lottery Wager"
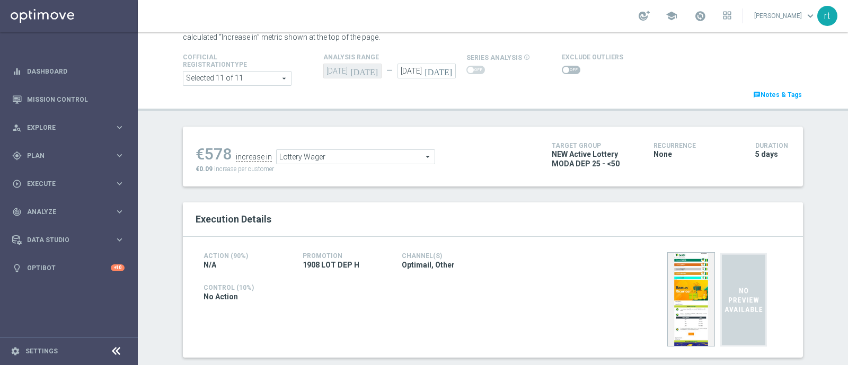
click at [569, 70] on span at bounding box center [571, 70] width 19 height 8
click at [569, 70] on input "checkbox" at bounding box center [571, 70] width 19 height 8
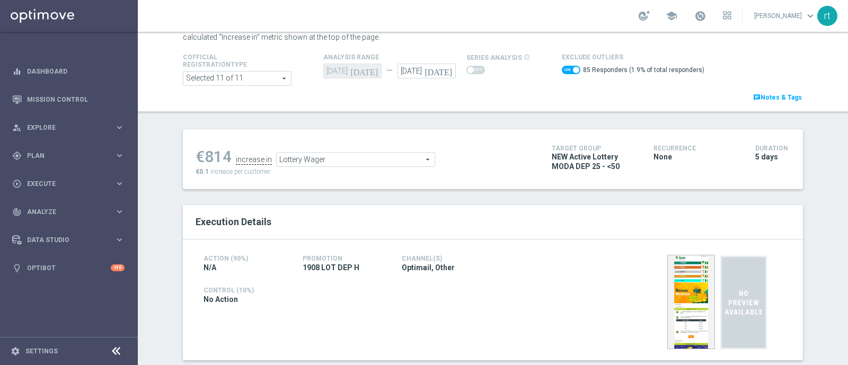
click at [337, 161] on span "Lottery Wager" at bounding box center [356, 160] width 158 height 14
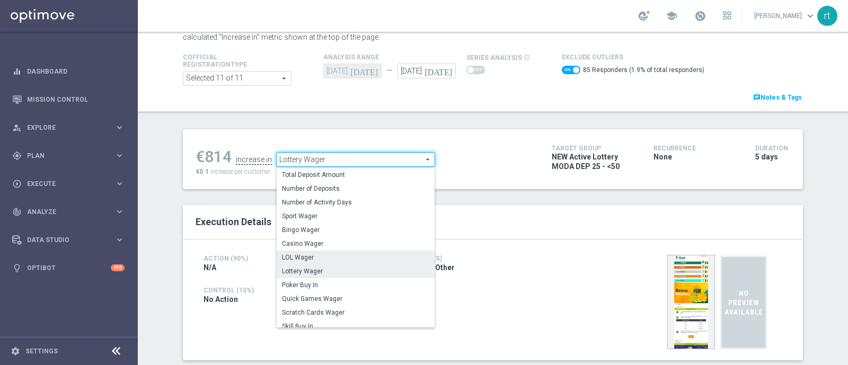
click at [312, 256] on span "LOL Wager" at bounding box center [355, 257] width 147 height 8
checkbox input "false"
type input "LOL Wager"
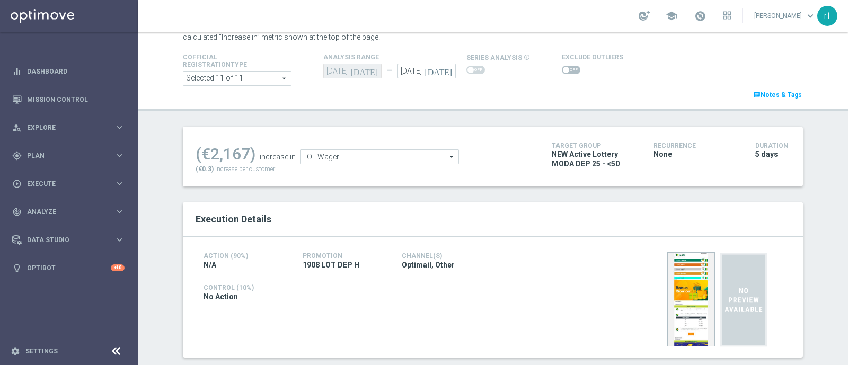
click at [563, 67] on span at bounding box center [566, 70] width 6 height 6
click at [562, 67] on input "checkbox" at bounding box center [571, 70] width 19 height 8
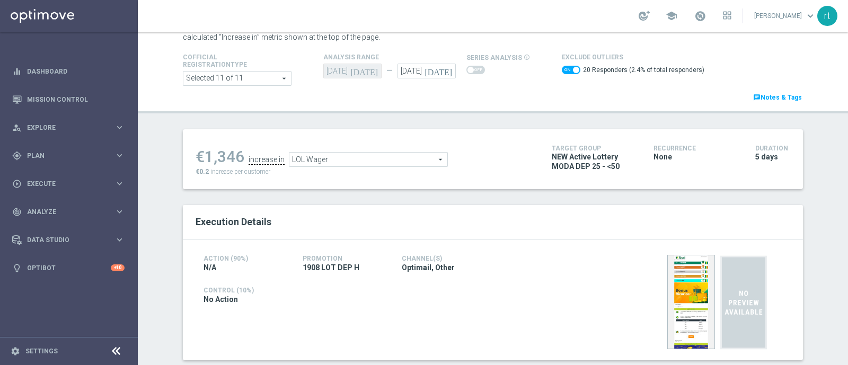
click at [355, 158] on span "LOL Wager" at bounding box center [368, 160] width 158 height 14
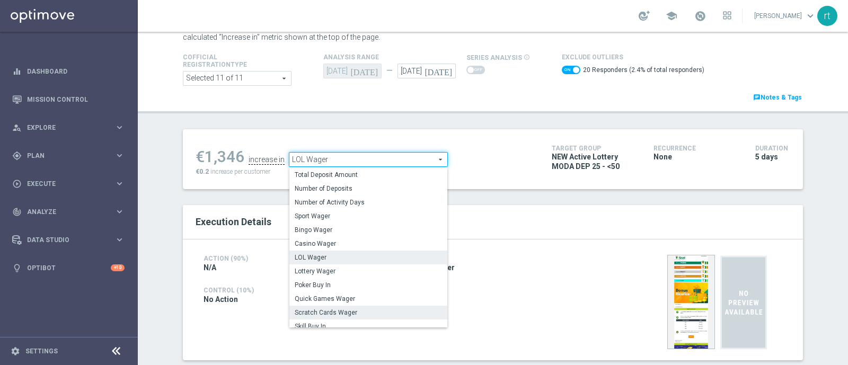
click at [331, 309] on span "Scratch Cards Wager" at bounding box center [368, 313] width 147 height 8
checkbox input "false"
type input "Scratch Cards Wager"
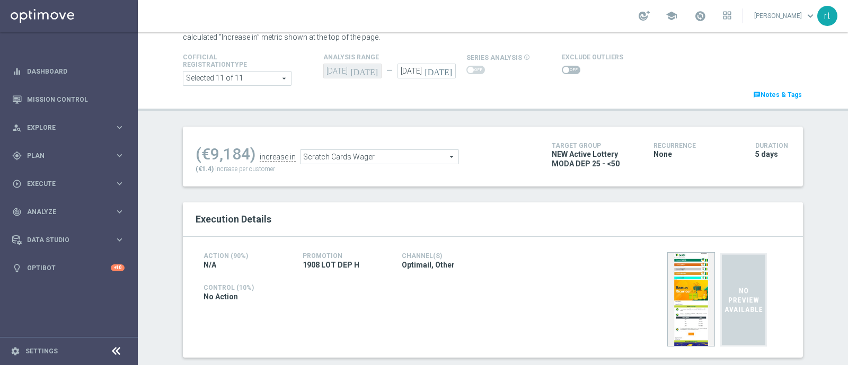
click at [563, 70] on span at bounding box center [566, 70] width 6 height 6
click at [562, 70] on input "checkbox" at bounding box center [571, 70] width 19 height 8
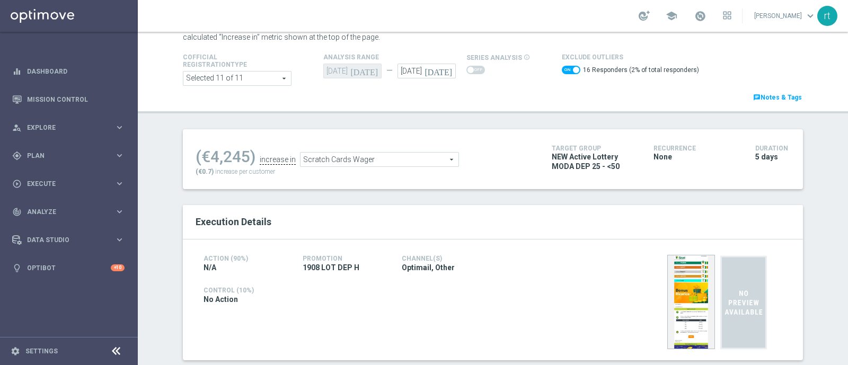
click at [392, 161] on span "Scratch Cards Wager" at bounding box center [380, 160] width 158 height 14
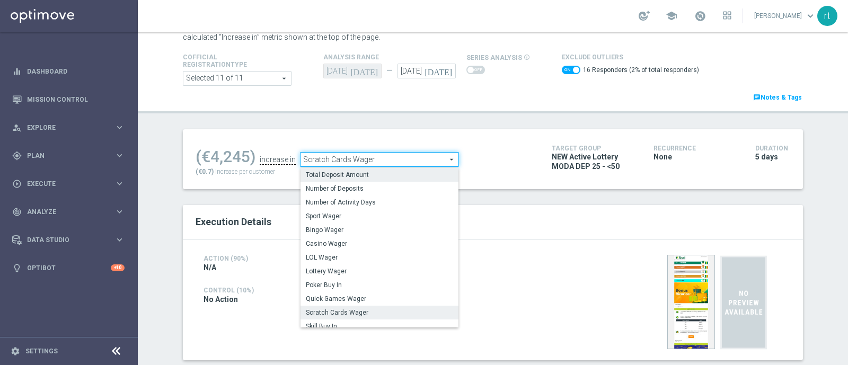
click at [378, 173] on span "Total Deposit Amount" at bounding box center [379, 175] width 147 height 8
checkbox input "false"
type input "Total Deposit Amount"
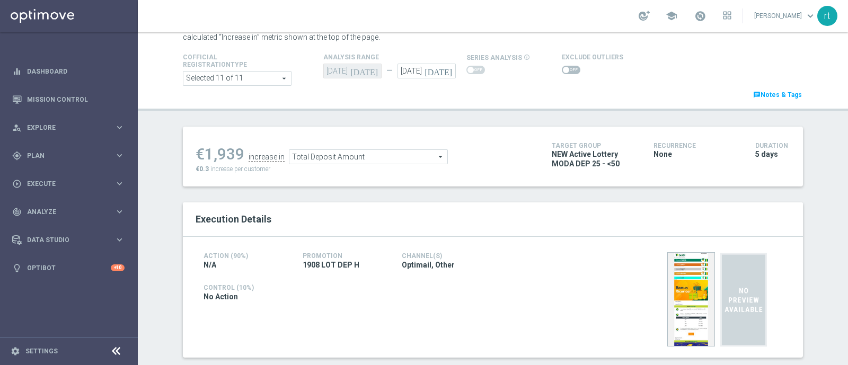
click at [562, 67] on span at bounding box center [571, 70] width 19 height 8
click at [562, 67] on input "checkbox" at bounding box center [571, 70] width 19 height 8
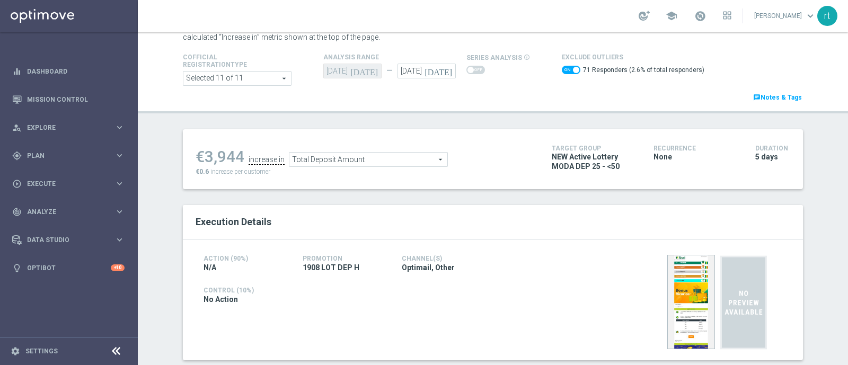
click at [349, 157] on span "Total Deposit Amount" at bounding box center [368, 160] width 158 height 14
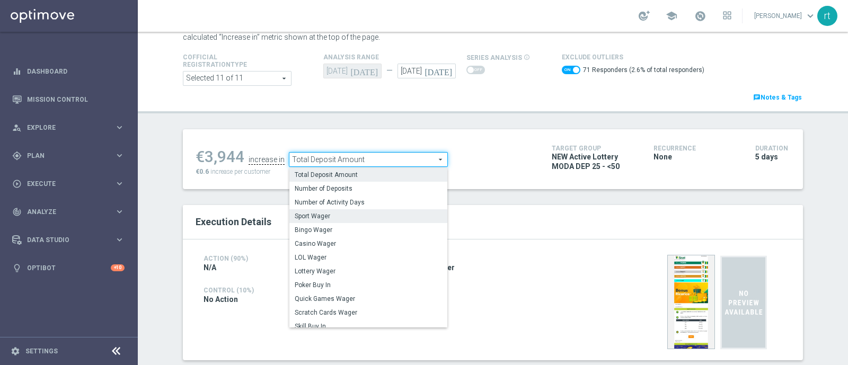
scroll to position [152, 0]
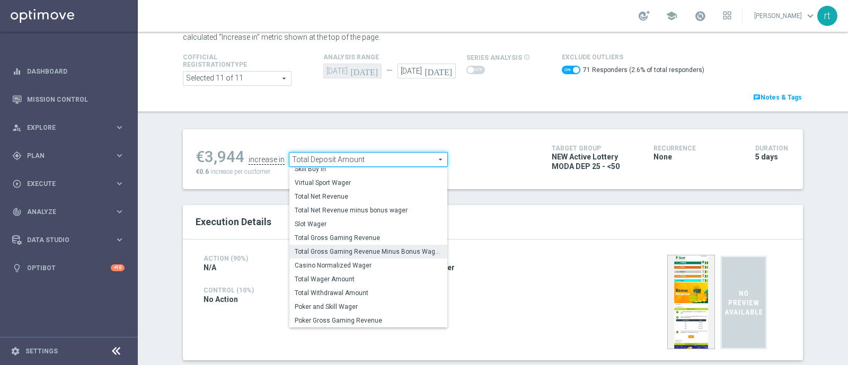
click at [329, 248] on span "Total Gross Gaming Revenue Minus Bonus Wagared" at bounding box center [368, 252] width 147 height 8
checkbox input "false"
type input "Total Gross Gaming Revenue Minus Bonus Wagared"
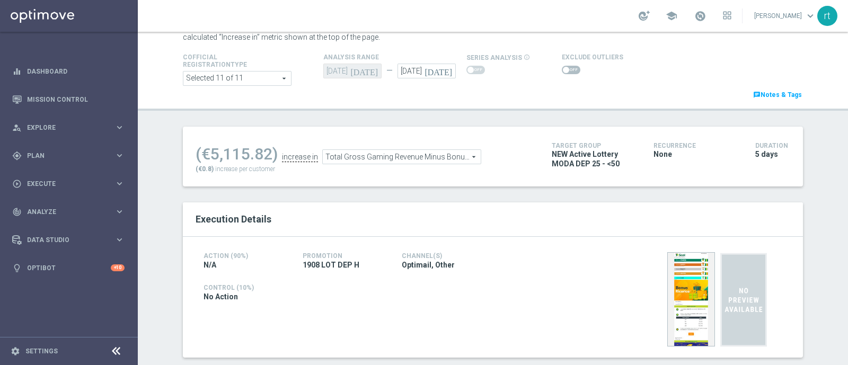
click at [563, 71] on span at bounding box center [566, 70] width 6 height 6
click at [562, 71] on input "checkbox" at bounding box center [571, 70] width 19 height 8
checkbox input "true"
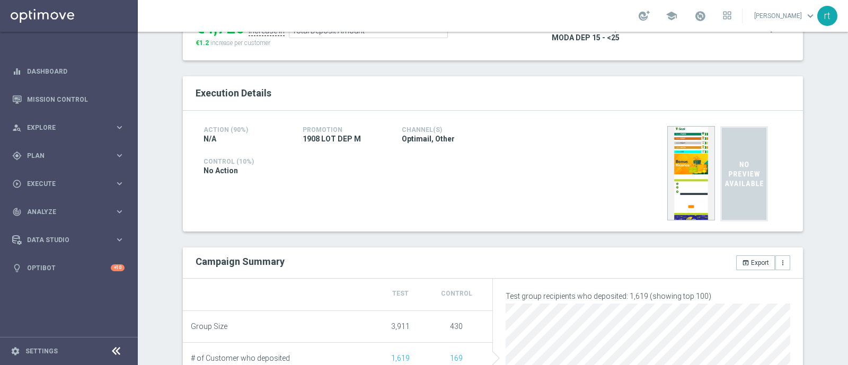
scroll to position [50, 0]
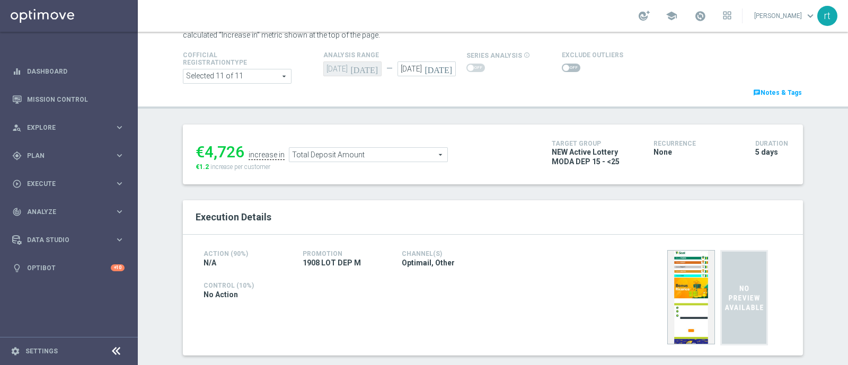
click at [565, 71] on span at bounding box center [571, 68] width 19 height 8
click at [565, 71] on input "checkbox" at bounding box center [571, 68] width 19 height 8
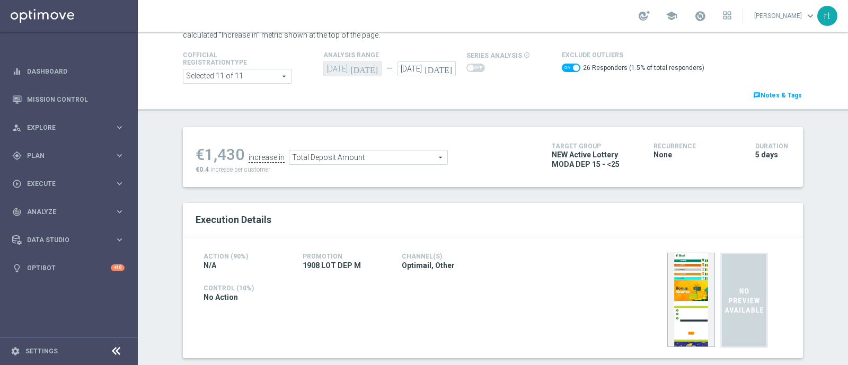
click at [360, 157] on span "Total Deposit Amount" at bounding box center [368, 158] width 158 height 14
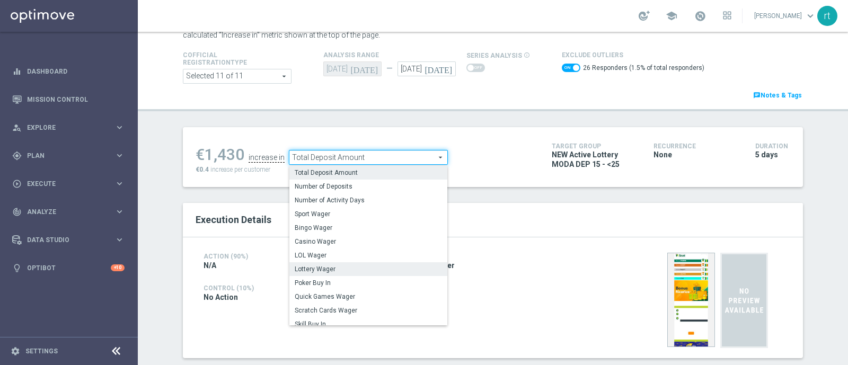
click at [330, 269] on span "Lottery Wager" at bounding box center [368, 269] width 147 height 8
checkbox input "false"
type input "Lottery Wager"
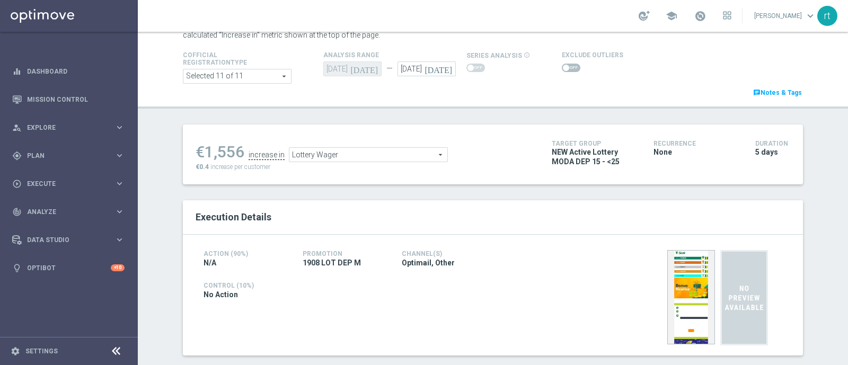
click at [563, 67] on span at bounding box center [571, 68] width 19 height 8
click at [563, 67] on input "checkbox" at bounding box center [571, 68] width 19 height 8
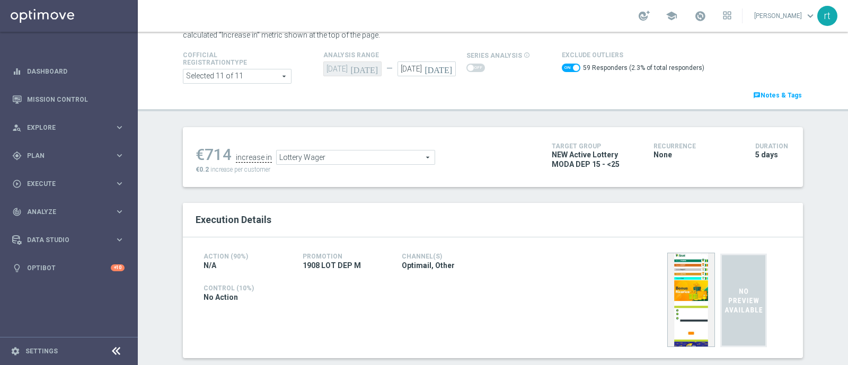
click at [358, 158] on span "Lottery Wager" at bounding box center [356, 158] width 158 height 14
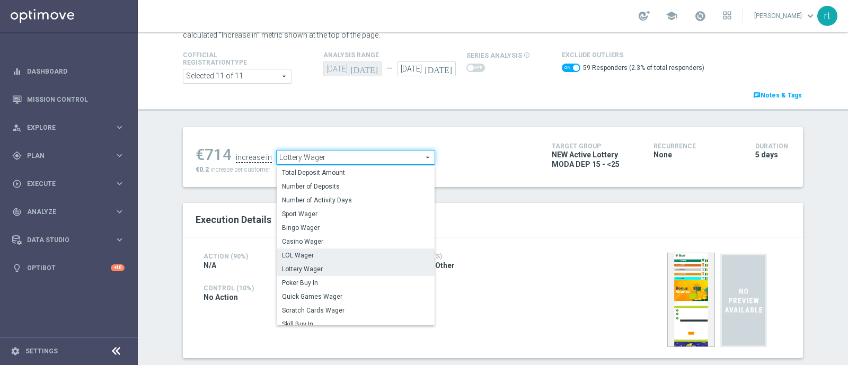
click at [314, 255] on span "LOL Wager" at bounding box center [355, 255] width 147 height 8
checkbox input "false"
type input "LOL Wager"
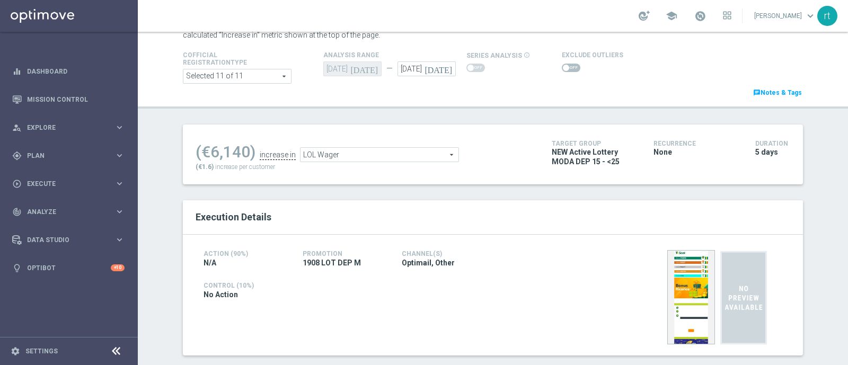
click at [563, 65] on span at bounding box center [566, 68] width 6 height 6
click at [562, 65] on input "checkbox" at bounding box center [571, 68] width 19 height 8
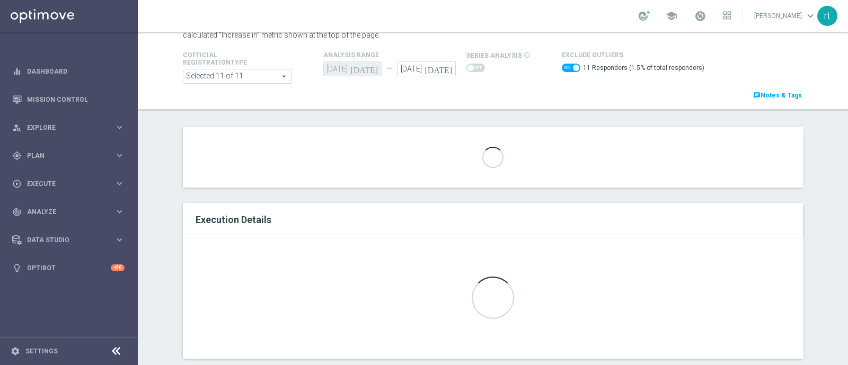
click at [562, 69] on span at bounding box center [571, 68] width 19 height 8
click at [562, 69] on input "checkbox" at bounding box center [571, 68] width 19 height 8
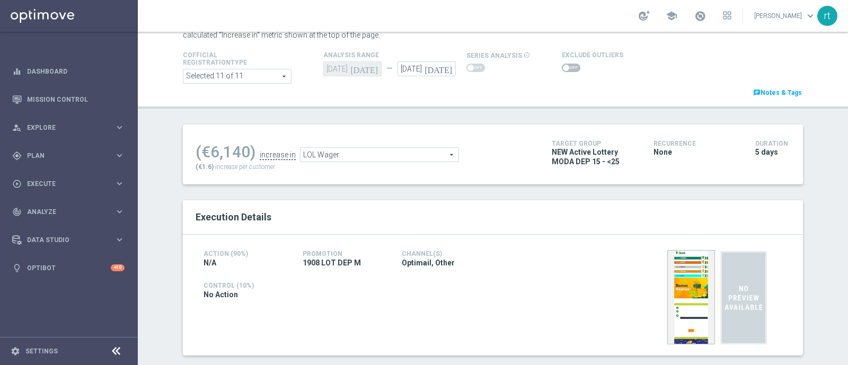
click at [570, 67] on span at bounding box center [571, 68] width 19 height 8
click at [570, 67] on input "checkbox" at bounding box center [571, 68] width 19 height 8
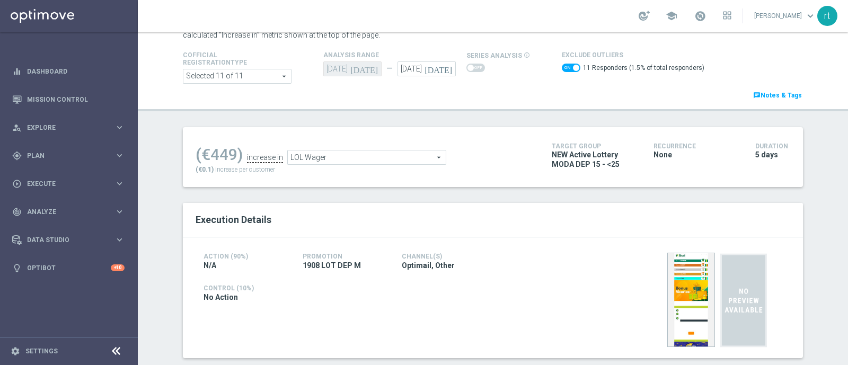
click at [334, 164] on div "LOL Wager LOL Wager arrow_drop_down search" at bounding box center [366, 157] width 159 height 15
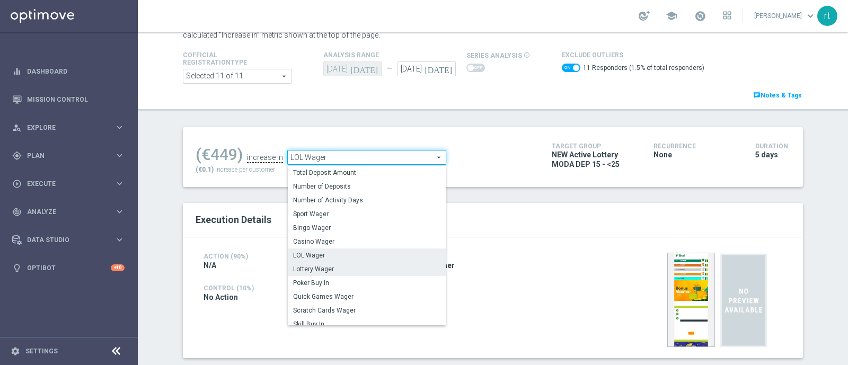
click at [318, 266] on span "Lottery Wager" at bounding box center [366, 269] width 147 height 8
checkbox input "false"
type input "Lottery Wager"
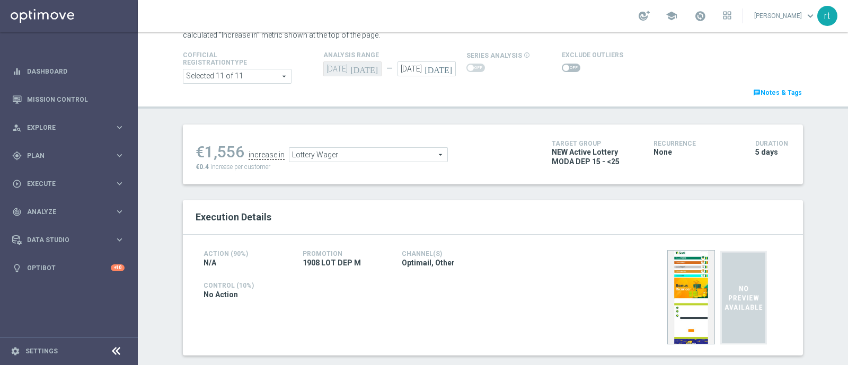
click at [563, 70] on span at bounding box center [571, 68] width 19 height 8
click at [563, 70] on input "checkbox" at bounding box center [571, 68] width 19 height 8
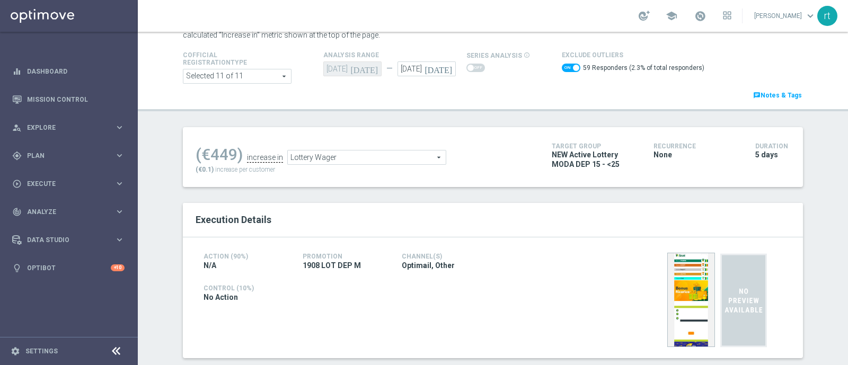
click at [321, 161] on span "Lottery Wager" at bounding box center [367, 158] width 158 height 14
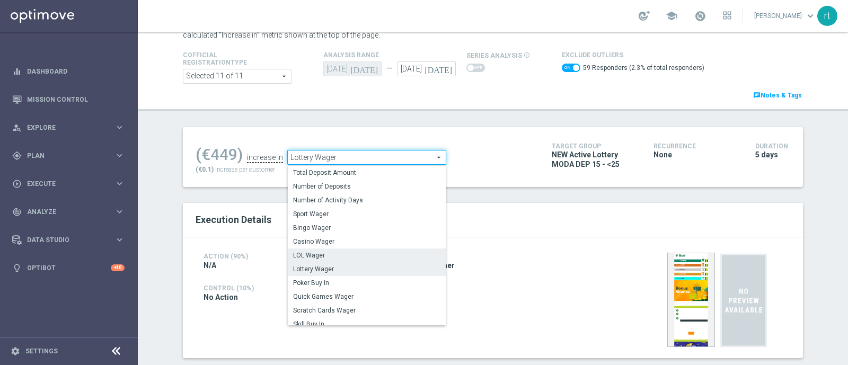
click at [324, 253] on span "LOL Wager" at bounding box center [366, 255] width 147 height 8
checkbox input "false"
type input "LOL Wager"
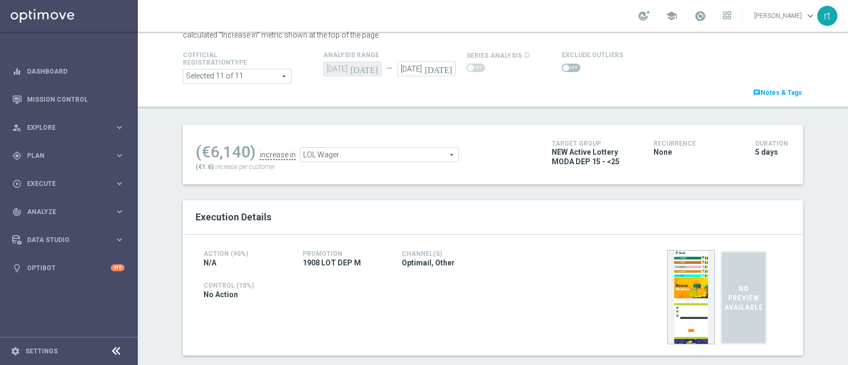
click at [566, 64] on span at bounding box center [571, 68] width 19 height 8
click at [566, 64] on input "checkbox" at bounding box center [571, 68] width 19 height 8
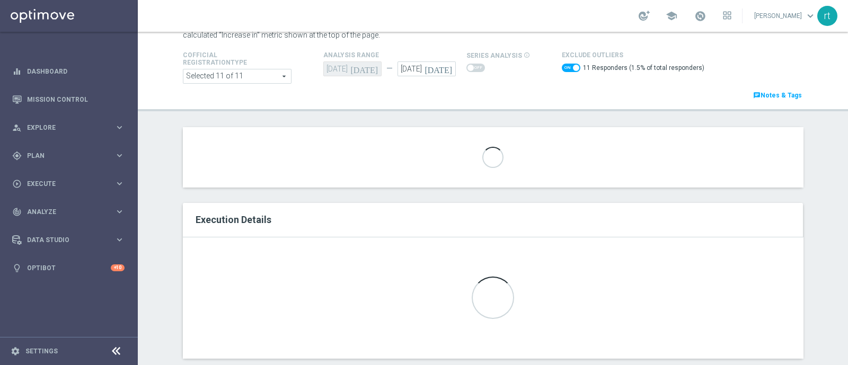
click at [508, 85] on div "Cofficial Registrationtype Selected 11 of 11 arrow_drop_down search Show Select…" at bounding box center [493, 75] width 636 height 52
click at [562, 66] on span at bounding box center [571, 68] width 19 height 8
click at [562, 66] on input "checkbox" at bounding box center [571, 68] width 19 height 8
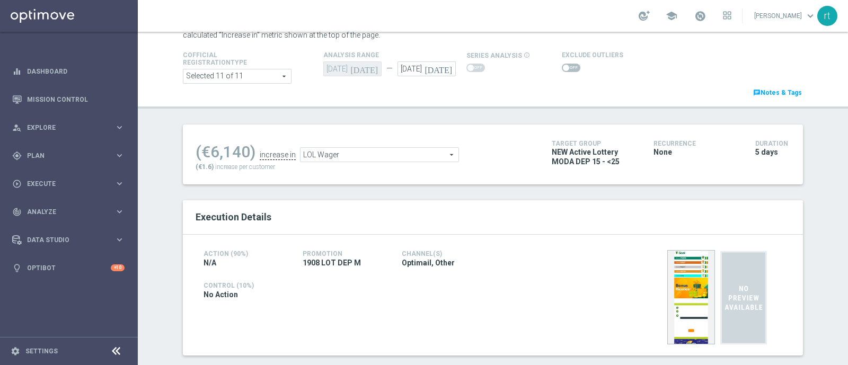
click at [562, 67] on span at bounding box center [571, 68] width 19 height 8
click at [562, 67] on input "checkbox" at bounding box center [571, 68] width 19 height 8
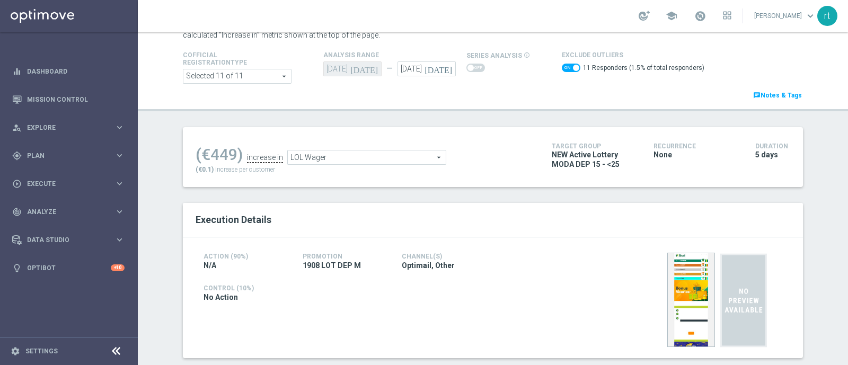
click at [385, 163] on span "LOL Wager" at bounding box center [367, 158] width 158 height 14
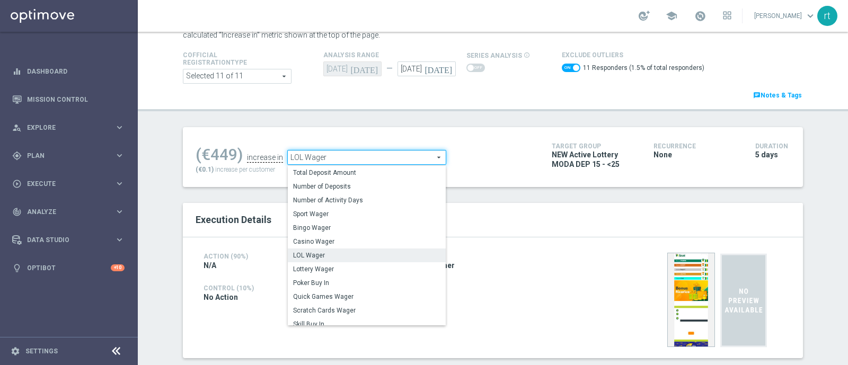
click at [487, 157] on ul "(€449) increase in LOL Wager LOL Wager arrow_drop_down search Total Deposit Amo…" at bounding box center [366, 152] width 346 height 25
checkbox input "false"
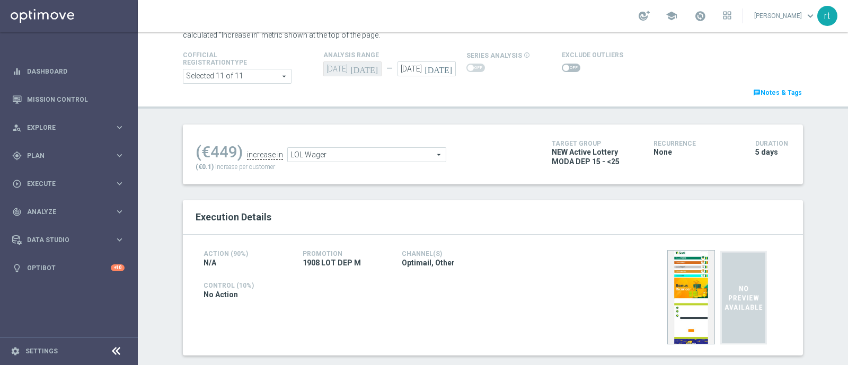
click at [396, 152] on span "LOL Wager" at bounding box center [367, 155] width 158 height 14
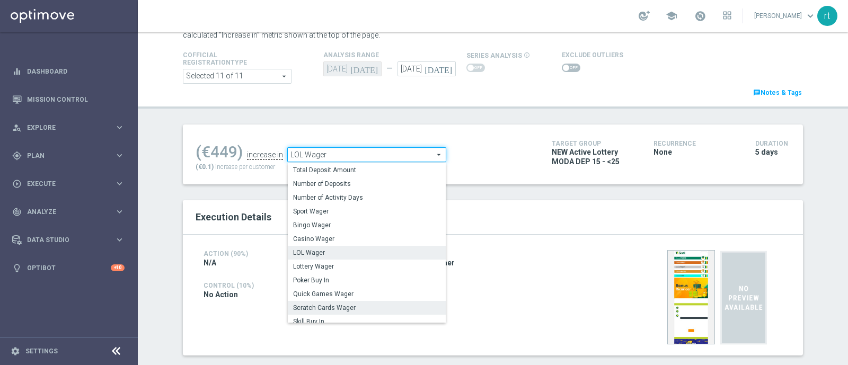
click at [313, 304] on span "Scratch Cards Wager" at bounding box center [366, 308] width 147 height 8
type input "Scratch Cards Wager"
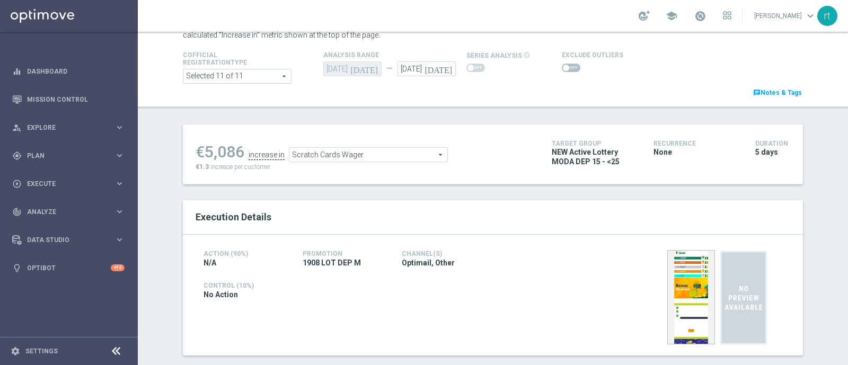
click at [565, 68] on span at bounding box center [571, 68] width 19 height 8
click at [565, 68] on input "checkbox" at bounding box center [571, 68] width 19 height 8
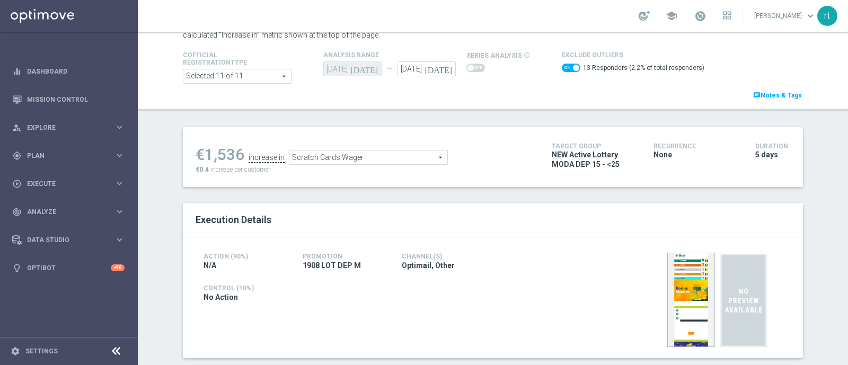
click at [395, 153] on span "Scratch Cards Wager" at bounding box center [368, 158] width 158 height 14
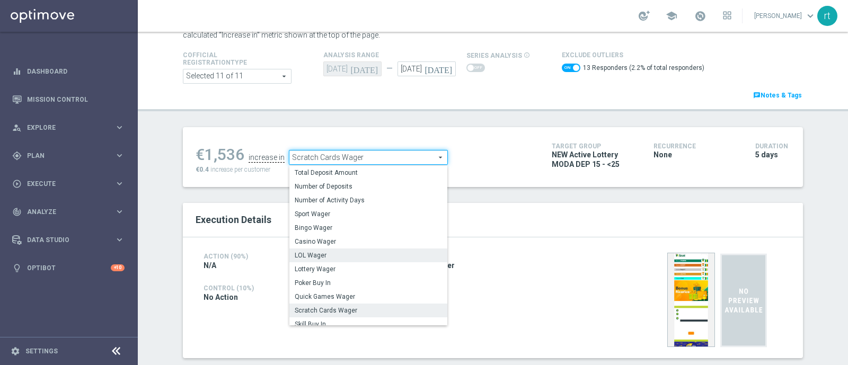
click at [331, 251] on span "LOL Wager" at bounding box center [368, 255] width 147 height 8
checkbox input "false"
type input "LOL Wager"
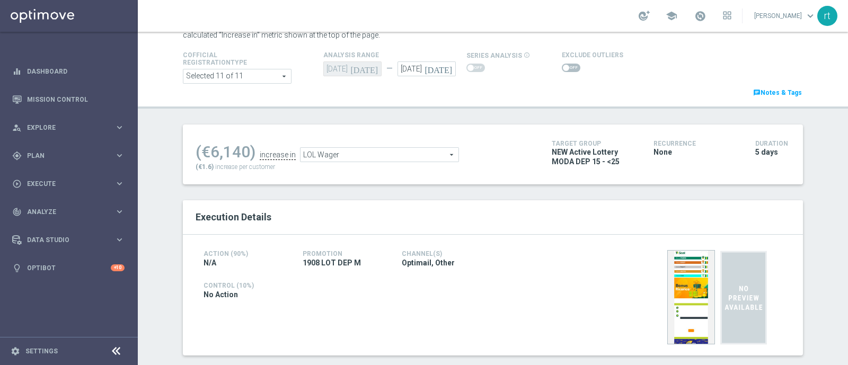
click at [563, 67] on span at bounding box center [571, 68] width 19 height 8
click at [563, 67] on input "checkbox" at bounding box center [571, 68] width 19 height 8
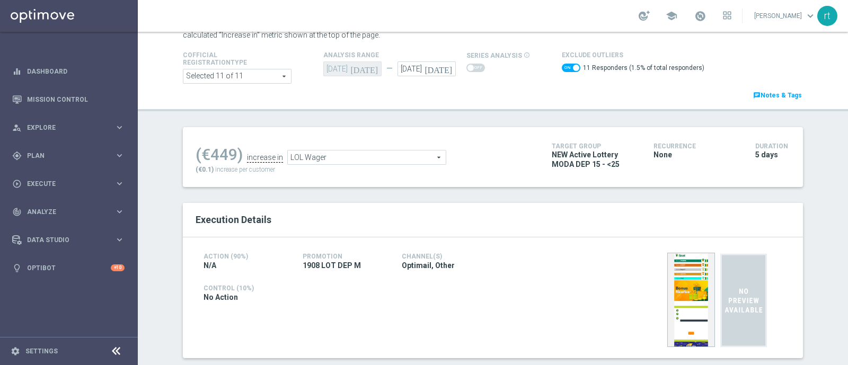
click at [326, 158] on span "LOL Wager" at bounding box center [367, 158] width 158 height 14
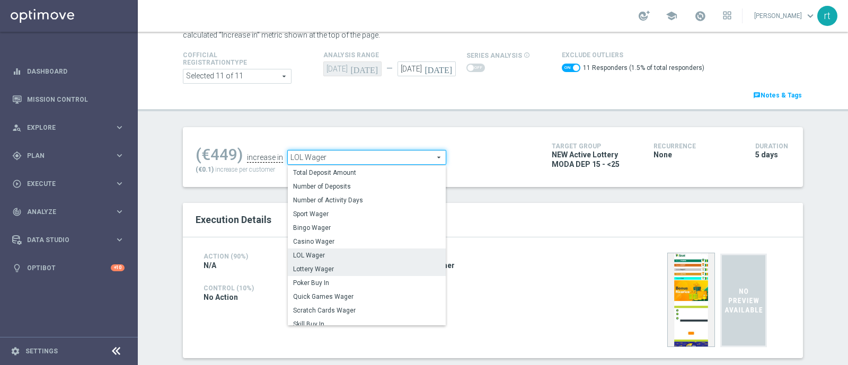
click at [318, 270] on span "Lottery Wager" at bounding box center [366, 269] width 147 height 8
checkbox input "false"
type input "Lottery Wager"
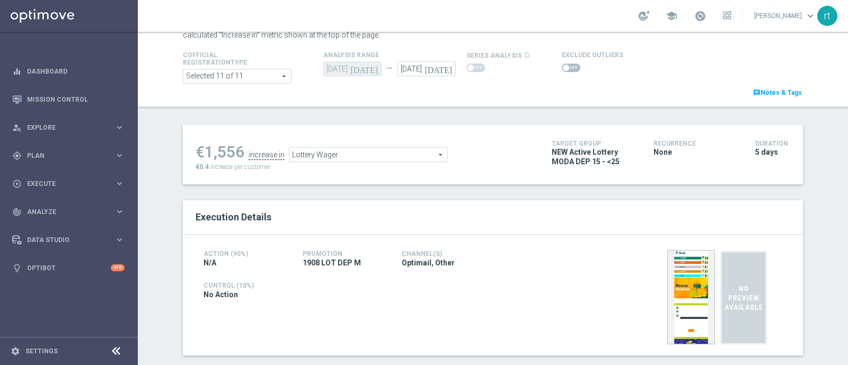
click at [566, 63] on div at bounding box center [592, 67] width 61 height 13
click at [563, 65] on span at bounding box center [571, 68] width 19 height 8
click at [563, 65] on input "checkbox" at bounding box center [571, 68] width 19 height 8
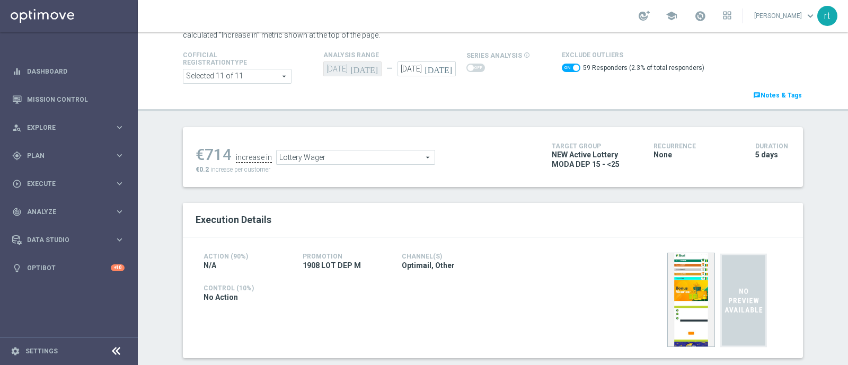
click at [358, 156] on span "Lottery Wager" at bounding box center [356, 158] width 158 height 14
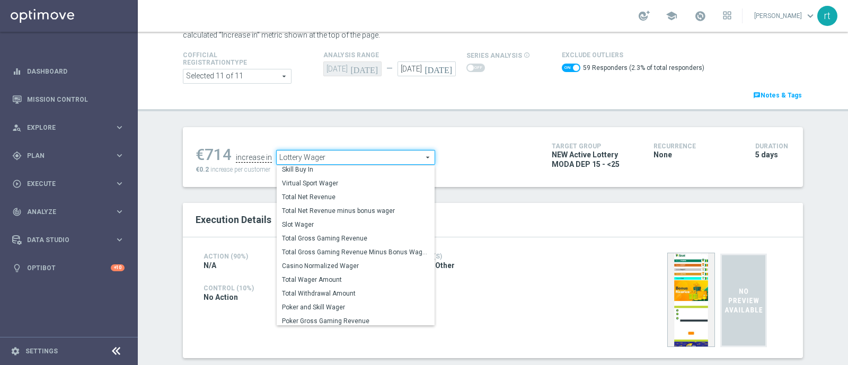
scroll to position [152, 0]
click at [329, 246] on span "Total Gross Gaming Revenue Minus Bonus Wagared" at bounding box center [355, 249] width 147 height 8
checkbox input "false"
type input "Total Gross Gaming Revenue Minus Bonus Wagared"
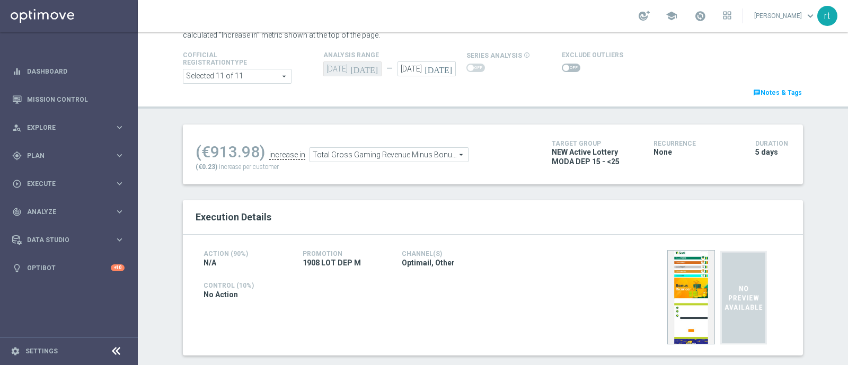
click at [562, 67] on span at bounding box center [571, 68] width 19 height 8
click at [562, 67] on input "checkbox" at bounding box center [571, 68] width 19 height 8
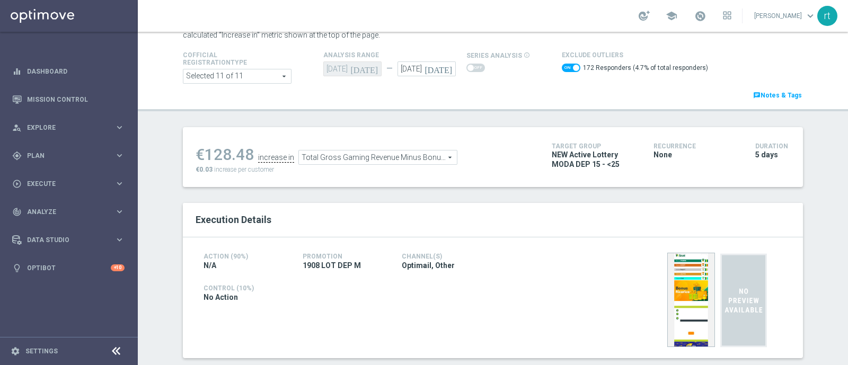
click at [562, 67] on span at bounding box center [571, 68] width 19 height 8
click at [562, 67] on input "checkbox" at bounding box center [571, 68] width 19 height 8
checkbox input "false"
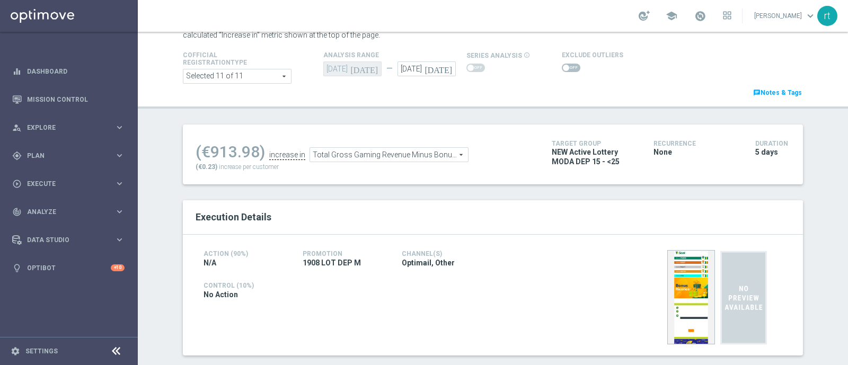
click at [462, 29] on div "school [PERSON_NAME] keyboard_arrow_down rt" at bounding box center [493, 16] width 710 height 32
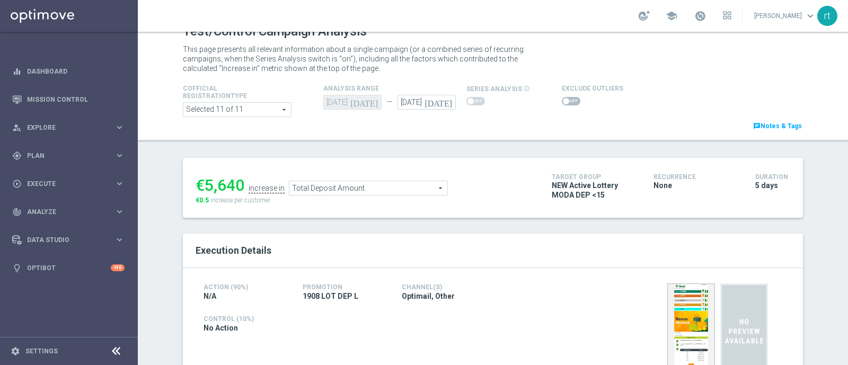
scroll to position [16, 0]
click at [563, 104] on span at bounding box center [566, 102] width 6 height 6
click at [562, 104] on input "checkbox" at bounding box center [571, 102] width 19 height 8
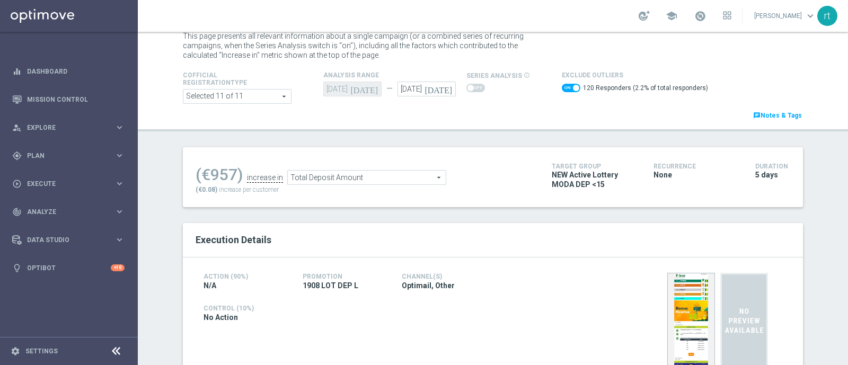
scroll to position [25, 0]
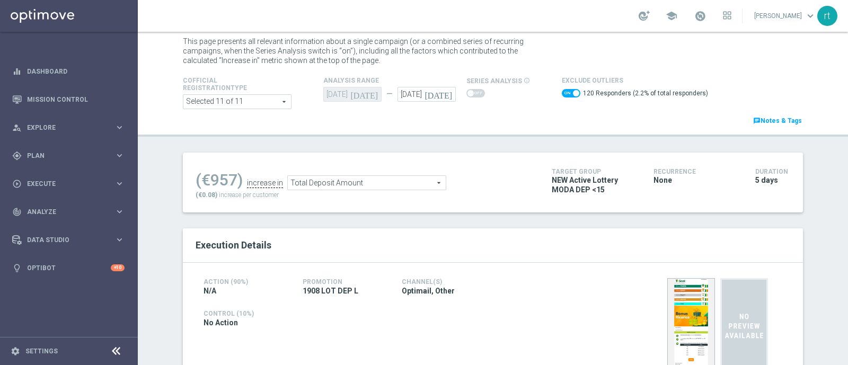
click at [562, 90] on span at bounding box center [571, 93] width 19 height 8
click at [562, 90] on input "checkbox" at bounding box center [571, 93] width 19 height 8
checkbox input "false"
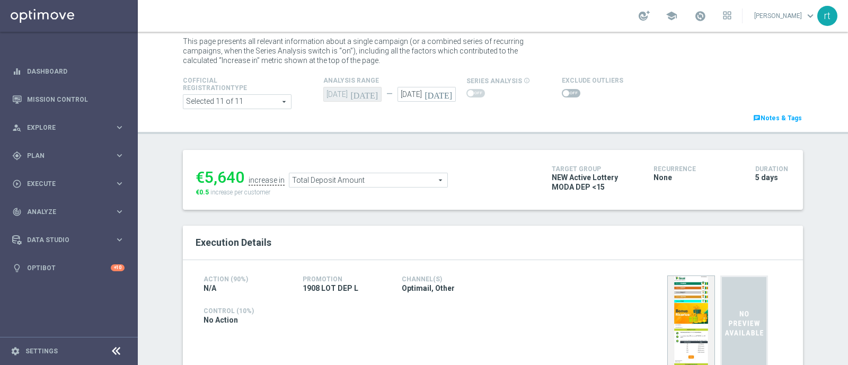
click at [365, 180] on span "Total Deposit Amount" at bounding box center [368, 180] width 158 height 14
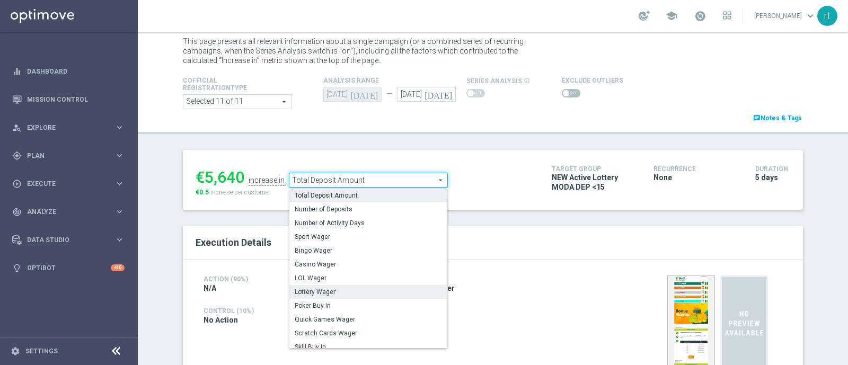
click at [334, 293] on span "Lottery Wager" at bounding box center [368, 292] width 147 height 8
type input "Lottery Wager"
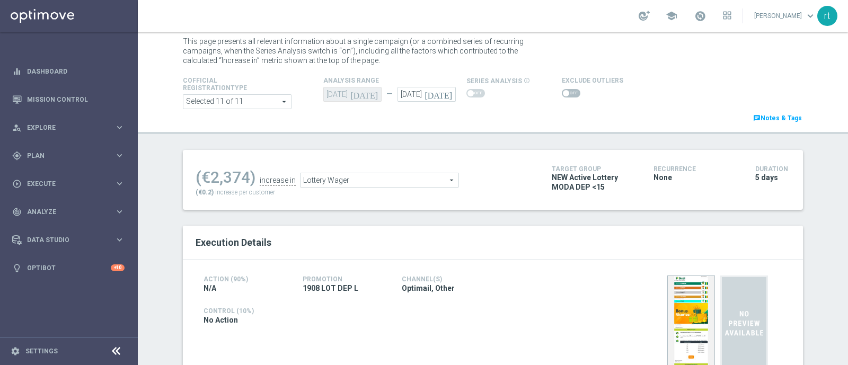
click at [565, 94] on span at bounding box center [571, 93] width 19 height 8
click at [565, 94] on input "checkbox" at bounding box center [571, 93] width 19 height 8
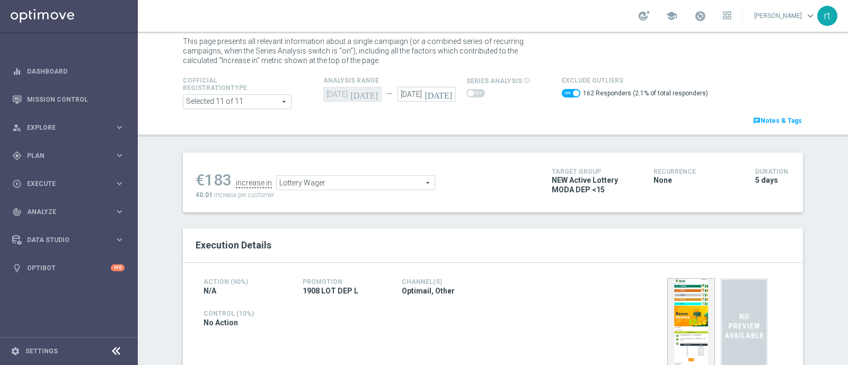
click at [391, 178] on span "Lottery Wager" at bounding box center [356, 183] width 158 height 14
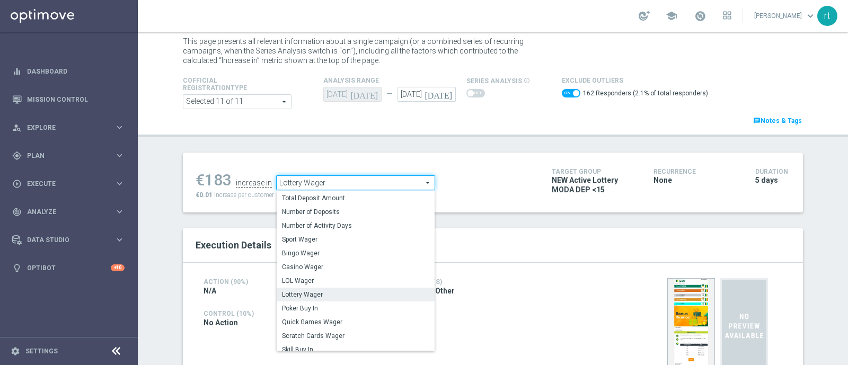
click at [323, 292] on span "Lottery Wager" at bounding box center [355, 294] width 147 height 8
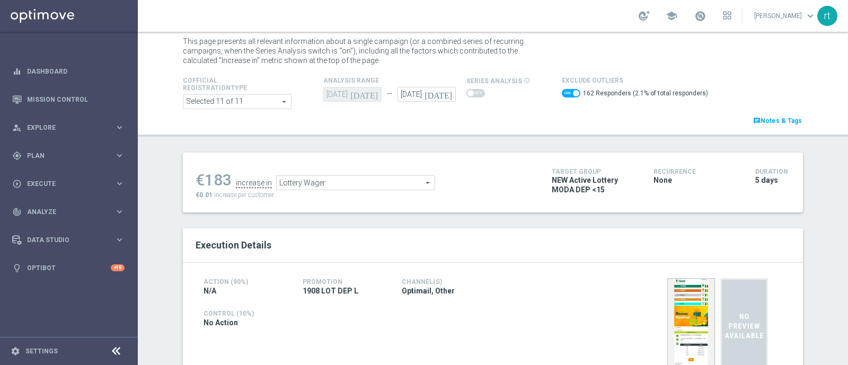
click at [562, 95] on span at bounding box center [571, 93] width 19 height 8
click at [562, 95] on input "checkbox" at bounding box center [571, 93] width 19 height 8
checkbox input "false"
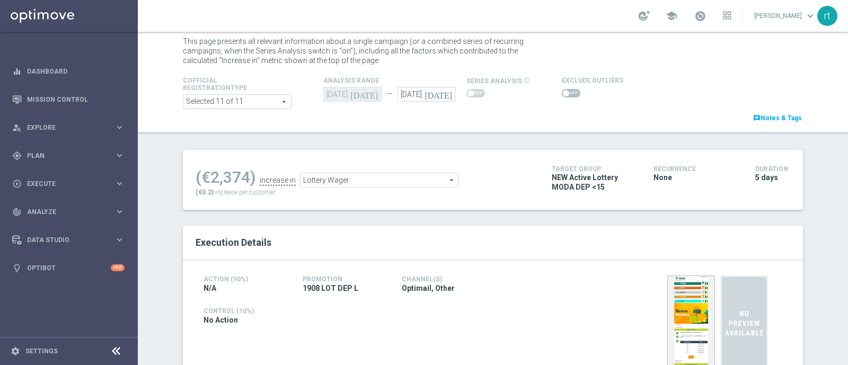
click at [355, 173] on span "Lottery Wager" at bounding box center [380, 180] width 158 height 14
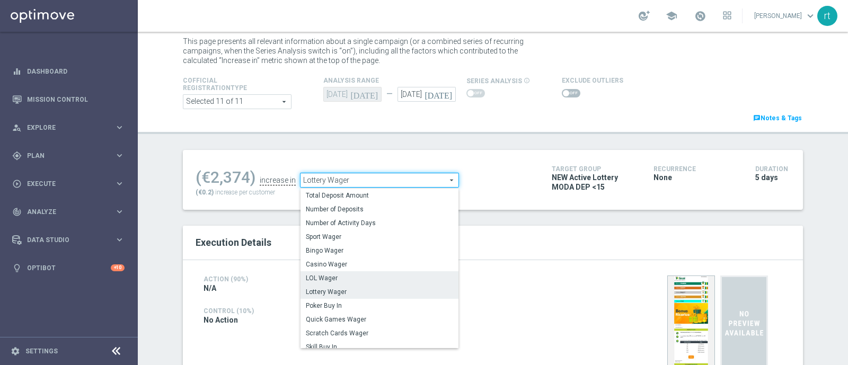
click at [319, 274] on span "LOL Wager" at bounding box center [379, 278] width 147 height 8
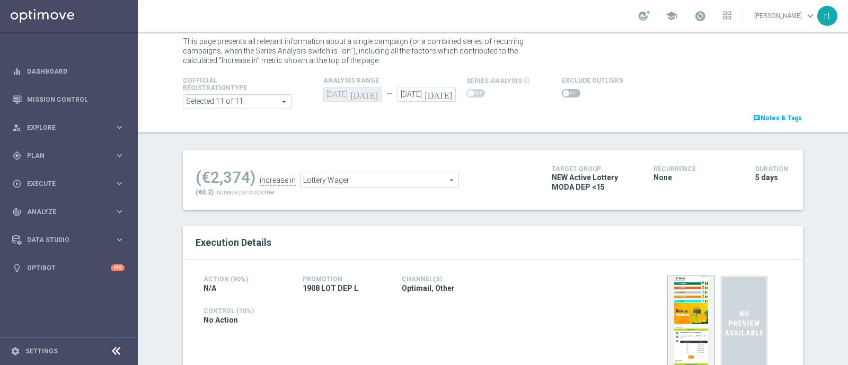
type input "LOL Wager"
click at [563, 91] on span at bounding box center [571, 93] width 19 height 8
click at [563, 91] on input "checkbox" at bounding box center [571, 93] width 19 height 8
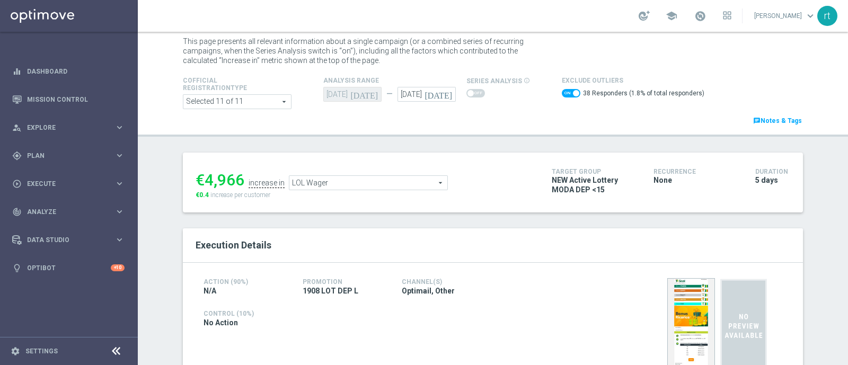
click at [562, 96] on span at bounding box center [571, 93] width 19 height 8
click at [562, 96] on input "checkbox" at bounding box center [571, 93] width 19 height 8
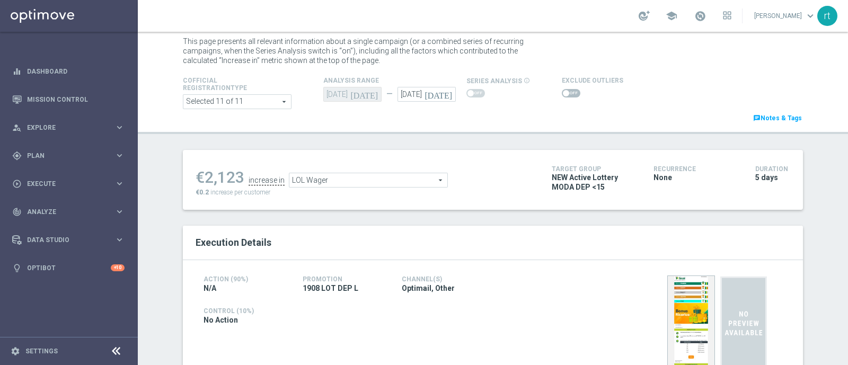
click at [567, 94] on span at bounding box center [571, 93] width 19 height 8
click at [567, 94] on input "checkbox" at bounding box center [571, 93] width 19 height 8
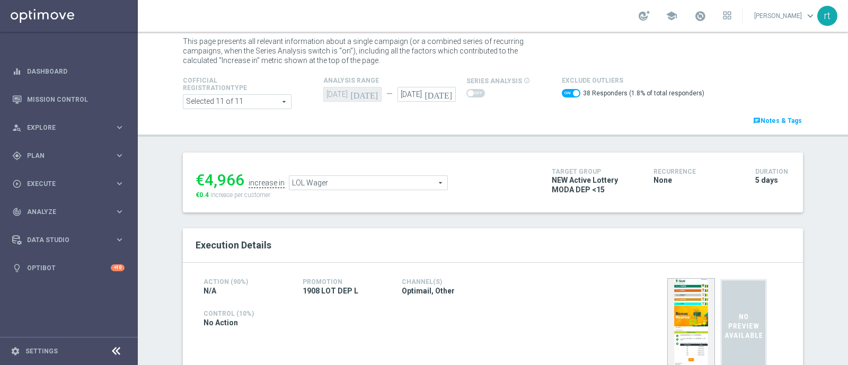
click at [335, 182] on span "LOL Wager" at bounding box center [368, 183] width 158 height 14
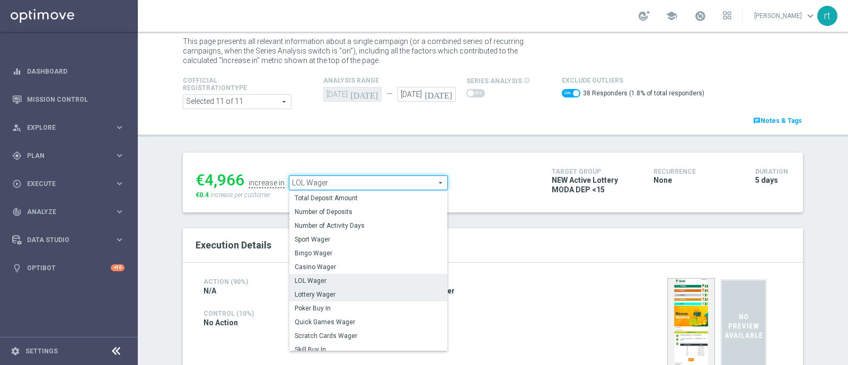
click at [313, 292] on span "Lottery Wager" at bounding box center [368, 294] width 147 height 8
checkbox input "false"
type input "Lottery Wager"
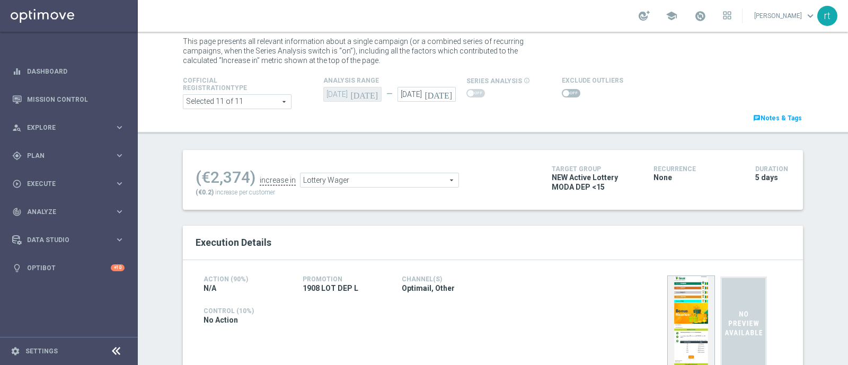
click at [562, 94] on span at bounding box center [571, 93] width 19 height 8
click at [562, 94] on input "checkbox" at bounding box center [571, 93] width 19 height 8
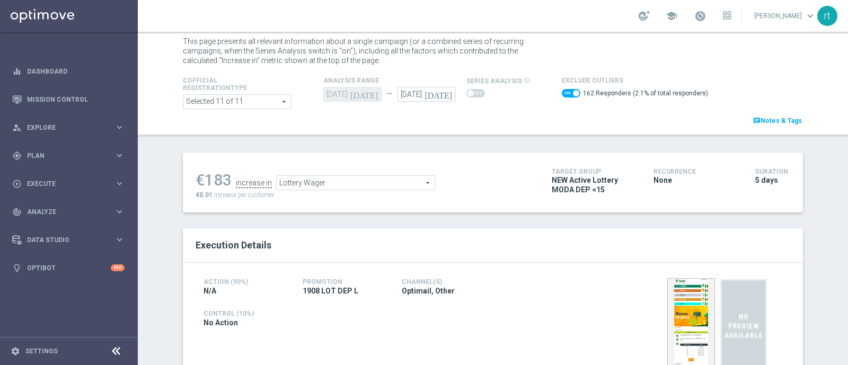
click at [302, 176] on span "Lottery Wager" at bounding box center [356, 183] width 158 height 14
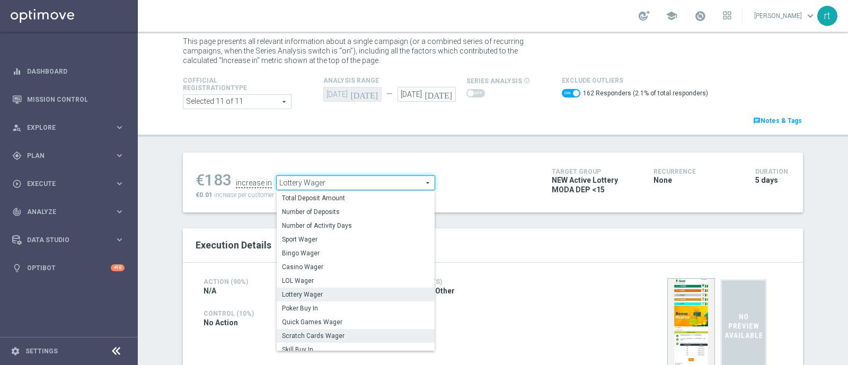
click at [294, 332] on span "Scratch Cards Wager" at bounding box center [355, 336] width 147 height 8
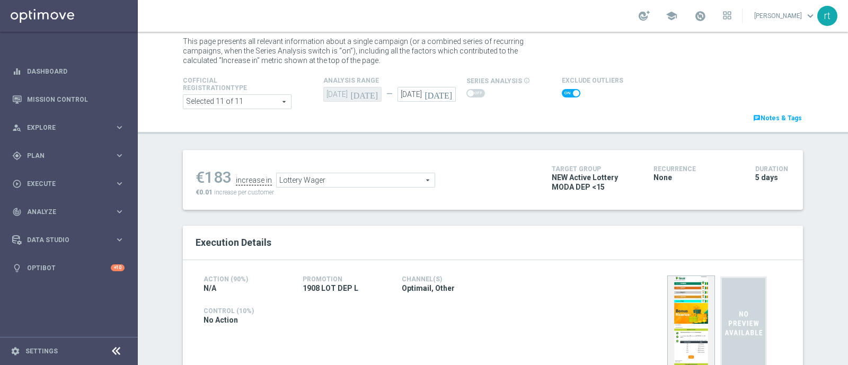
checkbox input "false"
type input "Scratch Cards Wager"
click at [563, 94] on span at bounding box center [566, 93] width 6 height 6
click at [562, 94] on input "checkbox" at bounding box center [571, 93] width 19 height 8
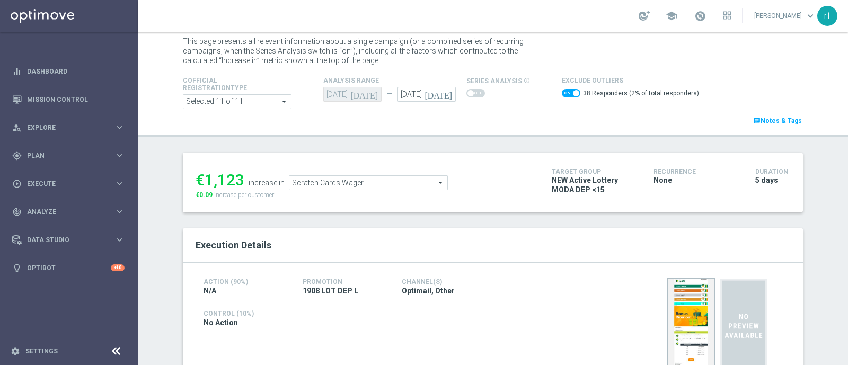
click at [341, 178] on span "Scratch Cards Wager" at bounding box center [368, 183] width 158 height 14
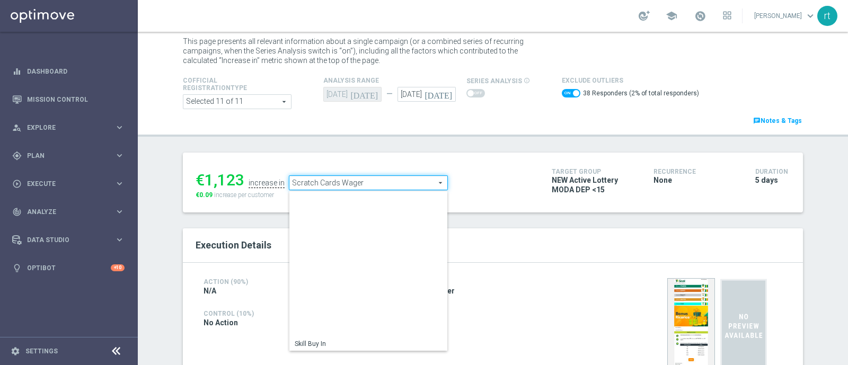
scroll to position [152, 0]
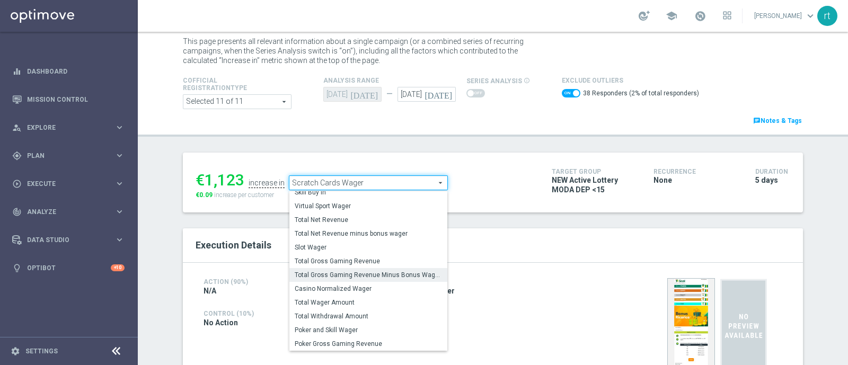
click at [313, 276] on span "Total Gross Gaming Revenue Minus Bonus Wagared" at bounding box center [368, 275] width 147 height 8
checkbox input "false"
type input "Total Gross Gaming Revenue Minus Bonus Wagared"
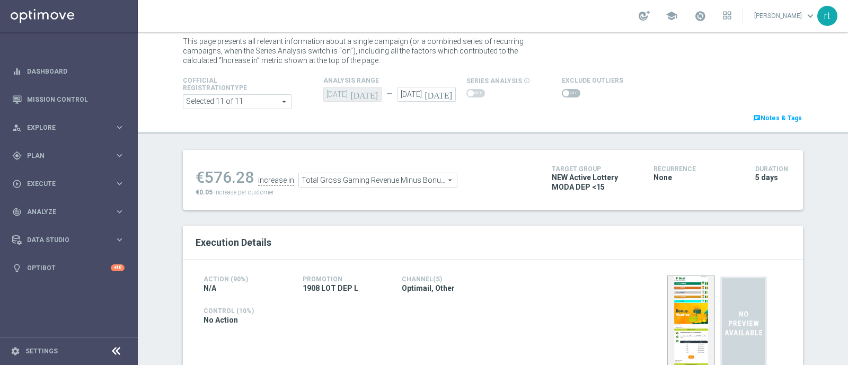
click at [563, 94] on span at bounding box center [566, 93] width 6 height 6
click at [562, 94] on input "checkbox" at bounding box center [571, 93] width 19 height 8
checkbox input "true"
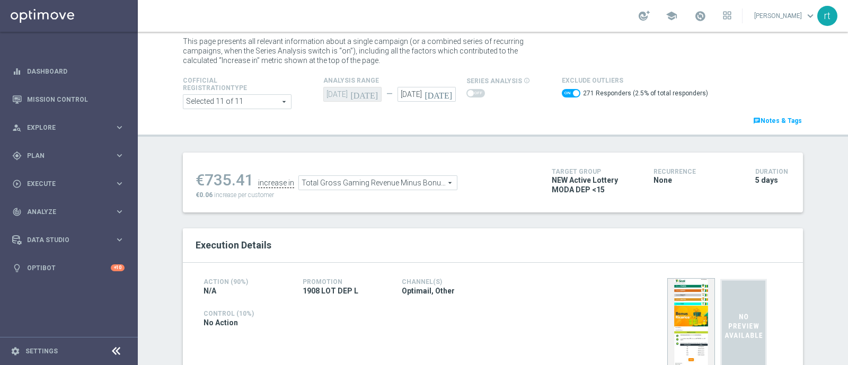
click at [519, 127] on header "Test/Control Campaign Analysis This page presents all relevant information abou…" at bounding box center [493, 72] width 710 height 130
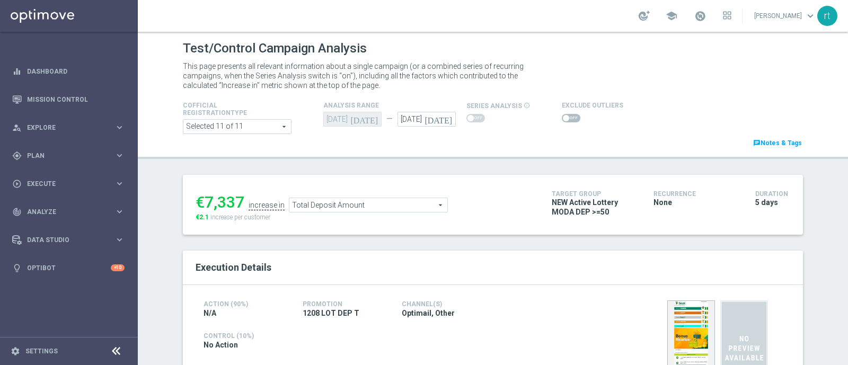
click at [507, 140] on div "Cofficial Registrationtype Selected 11 of 11 arrow_drop_down search Show Select…" at bounding box center [493, 124] width 636 height 50
click at [428, 10] on div "school [PERSON_NAME] keyboard_arrow_down rt" at bounding box center [493, 16] width 710 height 32
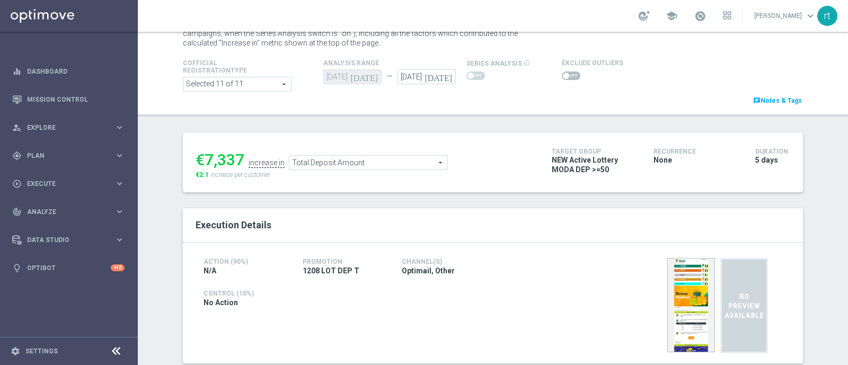
scroll to position [41, 0]
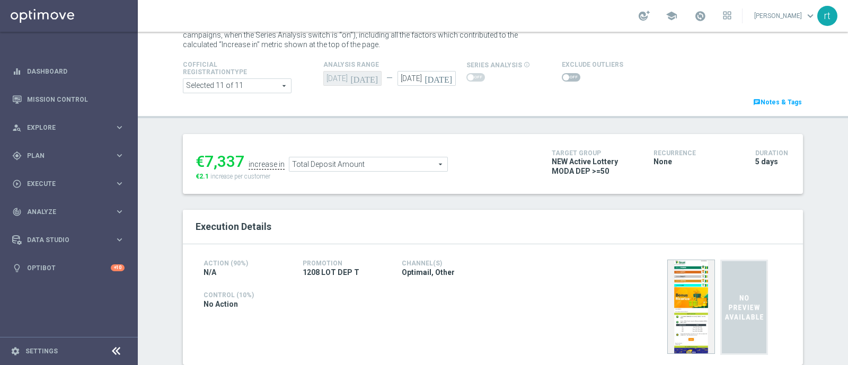
click at [570, 76] on span at bounding box center [571, 77] width 19 height 8
click at [570, 76] on input "checkbox" at bounding box center [571, 77] width 19 height 8
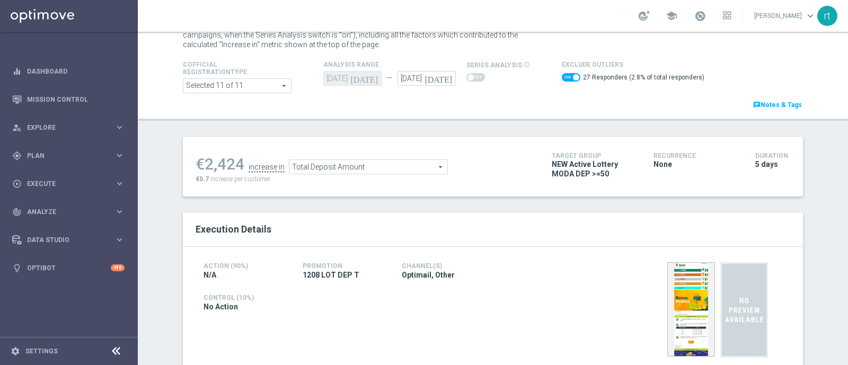
click at [379, 161] on span "Total Deposit Amount" at bounding box center [368, 167] width 158 height 14
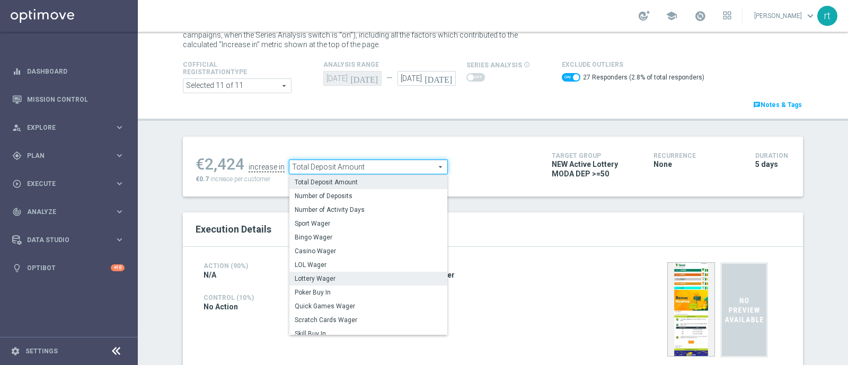
click at [336, 277] on span "Lottery Wager" at bounding box center [368, 279] width 147 height 8
checkbox input "false"
type input "Lottery Wager"
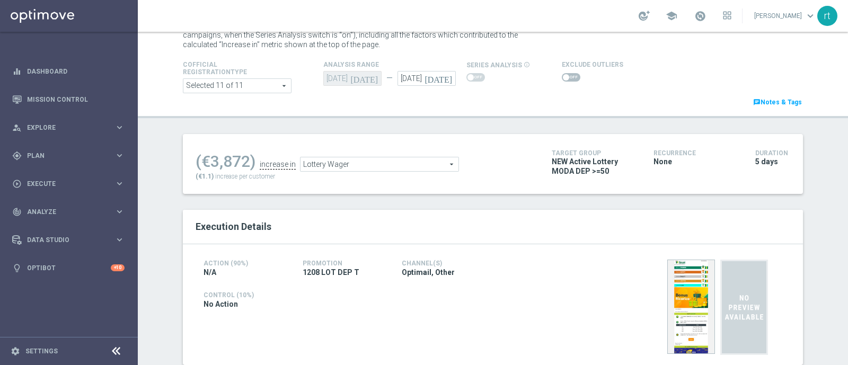
click at [567, 78] on span at bounding box center [571, 77] width 19 height 8
click at [567, 78] on input "checkbox" at bounding box center [571, 77] width 19 height 8
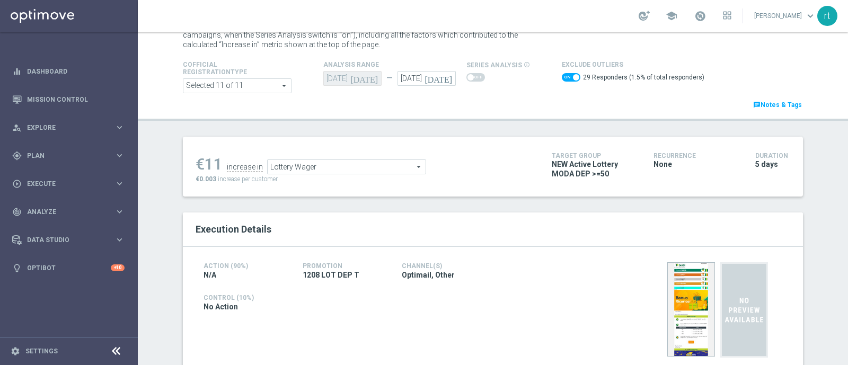
click at [328, 174] on div "€11 increase in Lottery Wager Lottery Wager arrow_drop_down search €0.003 incre…" at bounding box center [366, 166] width 340 height 34
click at [323, 170] on span "Lottery Wager" at bounding box center [347, 167] width 158 height 14
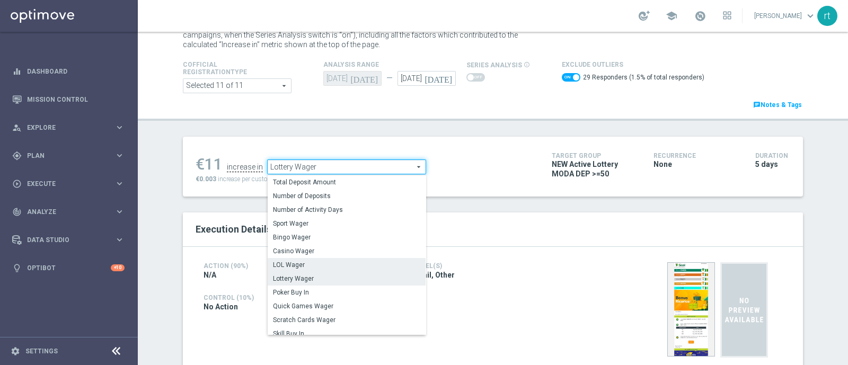
click at [307, 262] on span "LOL Wager" at bounding box center [346, 265] width 147 height 8
checkbox input "false"
type input "LOL Wager"
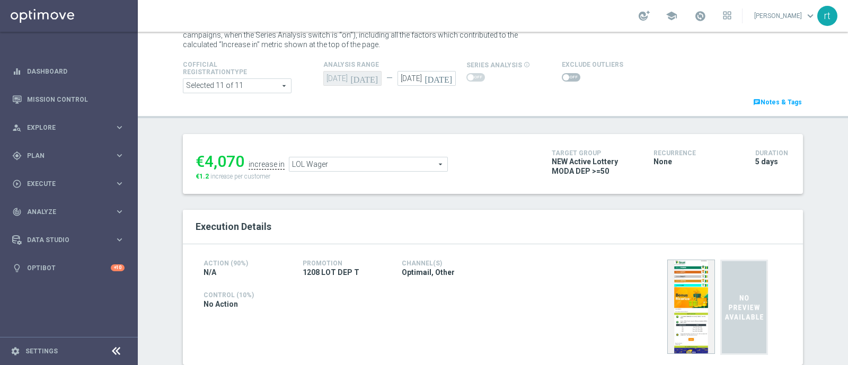
click at [567, 78] on span at bounding box center [571, 77] width 19 height 8
click at [567, 78] on input "checkbox" at bounding box center [571, 77] width 19 height 8
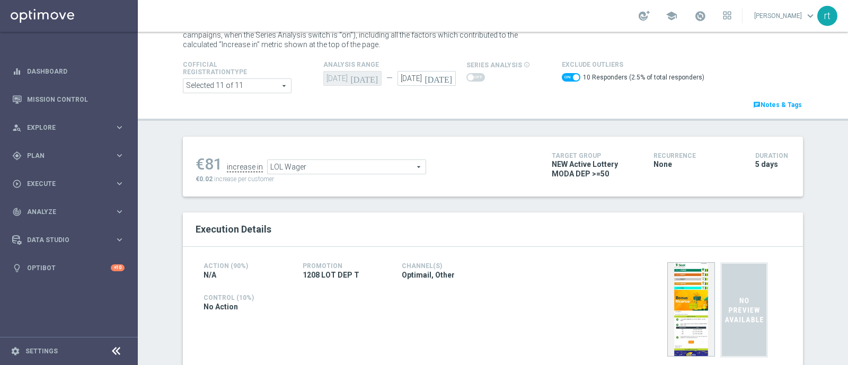
click at [303, 165] on span "LOL Wager" at bounding box center [347, 167] width 158 height 14
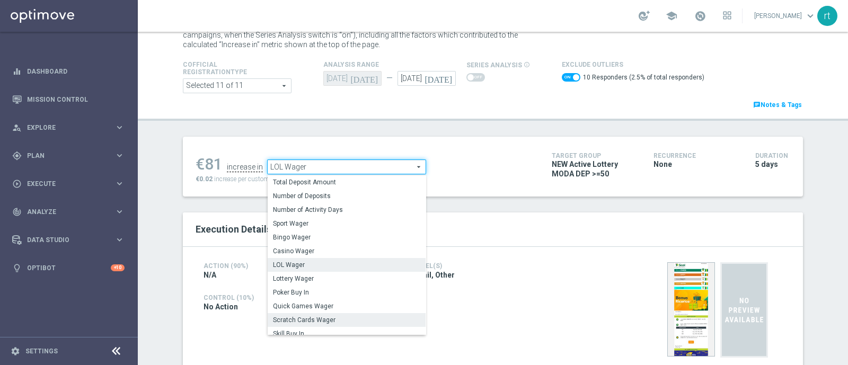
click at [302, 316] on span "Scratch Cards Wager" at bounding box center [346, 320] width 147 height 8
checkbox input "false"
type input "Scratch Cards Wager"
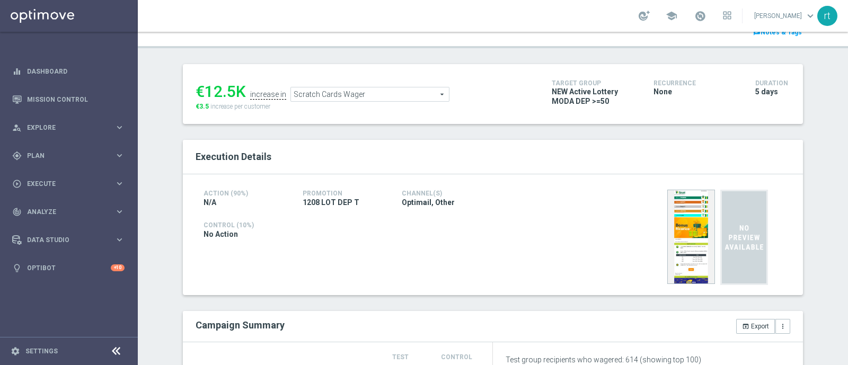
scroll to position [19, 0]
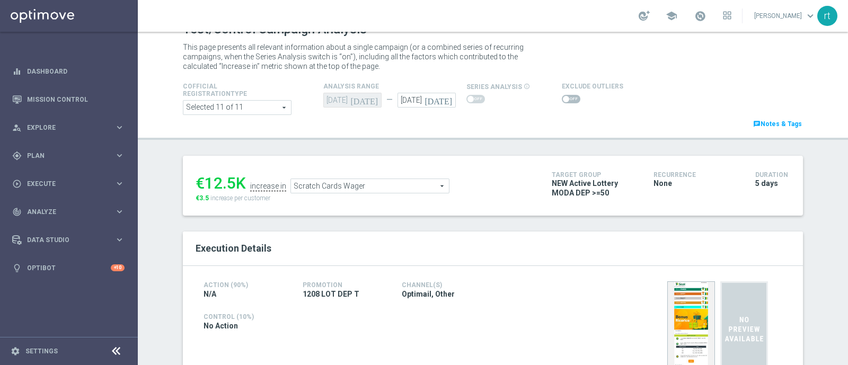
click at [562, 95] on span at bounding box center [571, 99] width 19 height 8
click at [562, 95] on input "checkbox" at bounding box center [571, 99] width 19 height 8
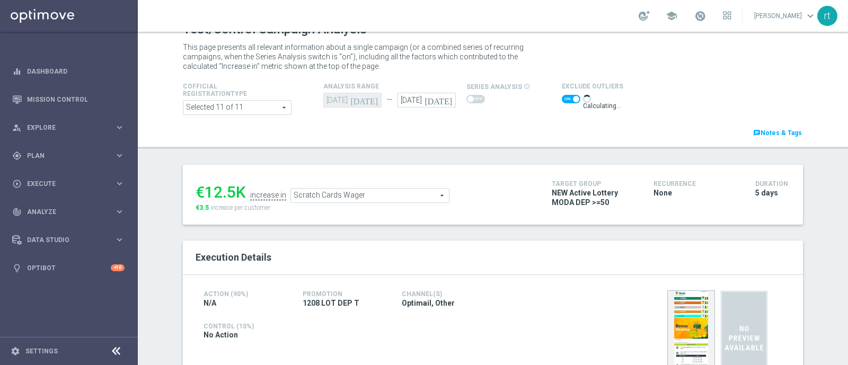
click at [562, 96] on span at bounding box center [571, 99] width 19 height 8
click at [562, 96] on input "checkbox" at bounding box center [571, 99] width 19 height 8
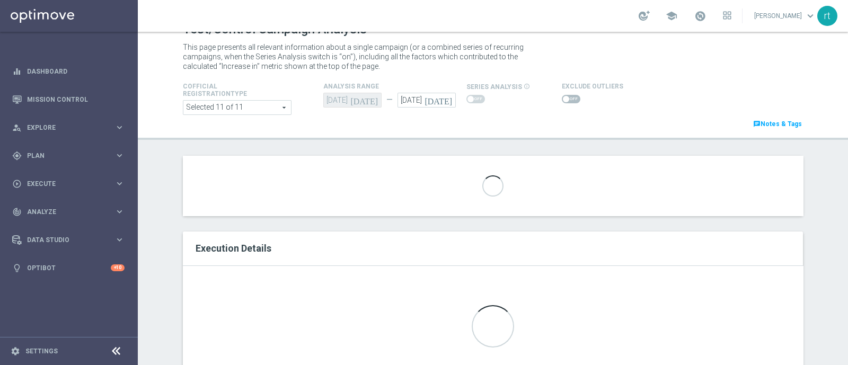
click at [562, 96] on span at bounding box center [571, 99] width 19 height 8
click at [562, 96] on input "checkbox" at bounding box center [571, 99] width 19 height 8
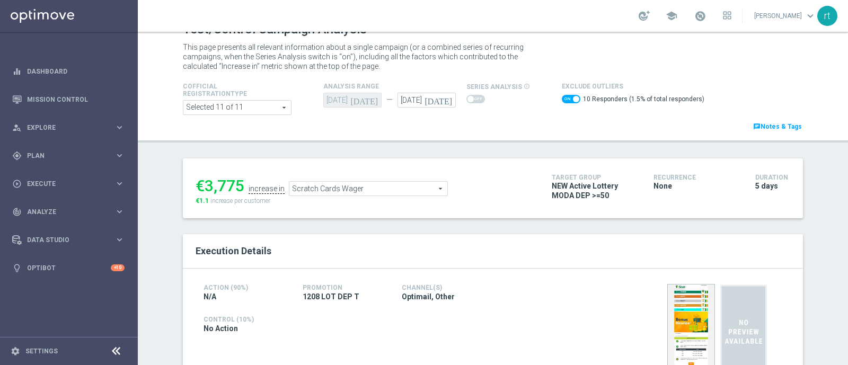
click at [562, 99] on span at bounding box center [571, 99] width 19 height 8
click at [562, 99] on input "checkbox" at bounding box center [571, 99] width 19 height 8
checkbox input "false"
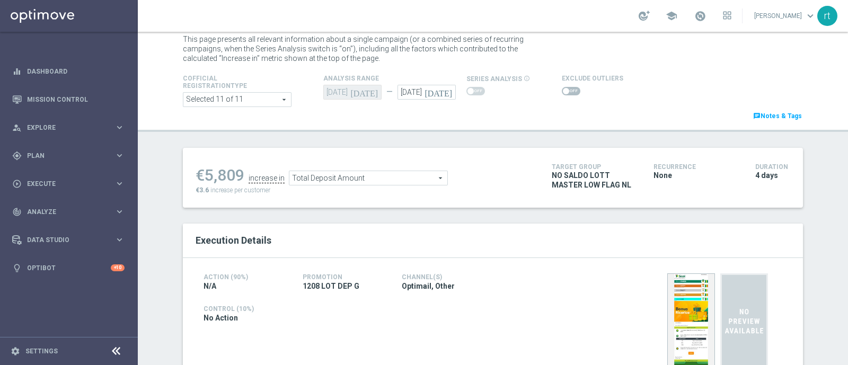
scroll to position [19, 0]
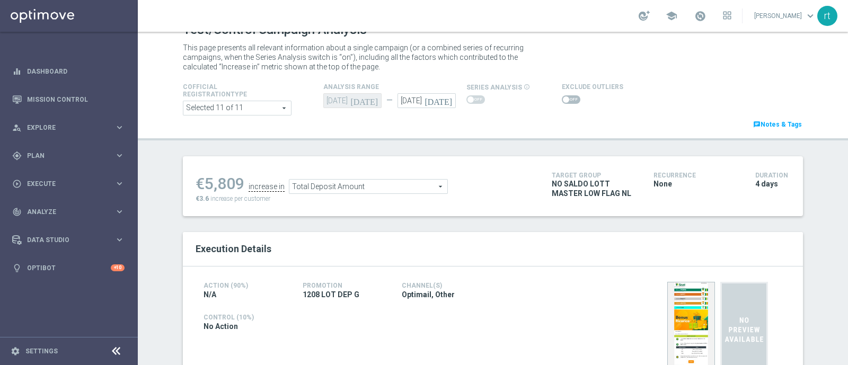
click at [565, 100] on span at bounding box center [571, 99] width 19 height 8
click at [565, 100] on input "checkbox" at bounding box center [571, 99] width 19 height 8
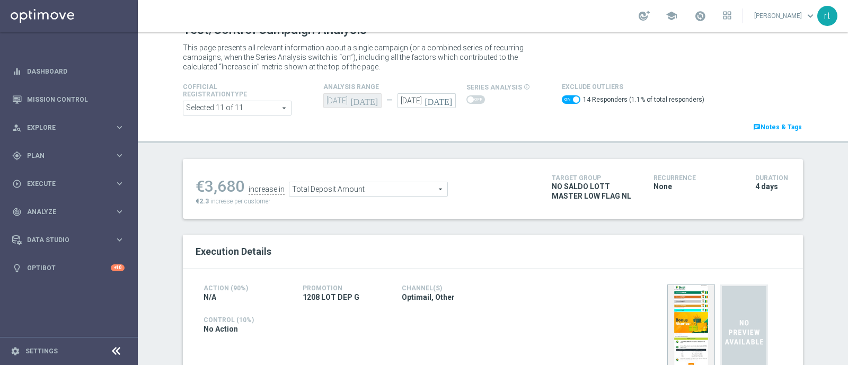
click at [305, 193] on span "Total Deposit Amount" at bounding box center [368, 189] width 158 height 14
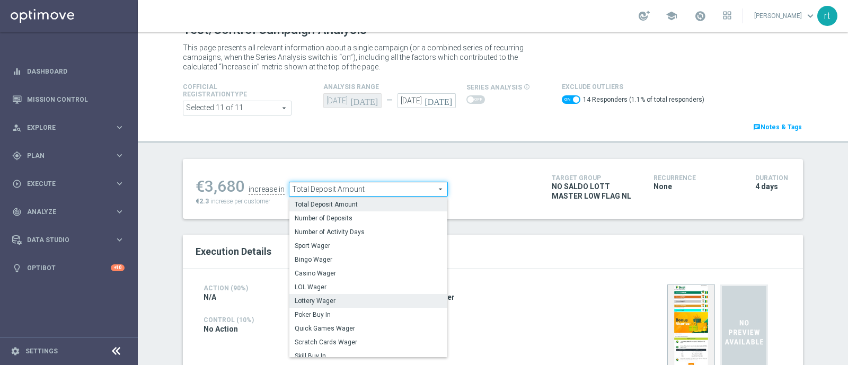
click at [317, 295] on label "Lottery Wager" at bounding box center [368, 301] width 158 height 14
checkbox input "false"
type input "Lottery Wager"
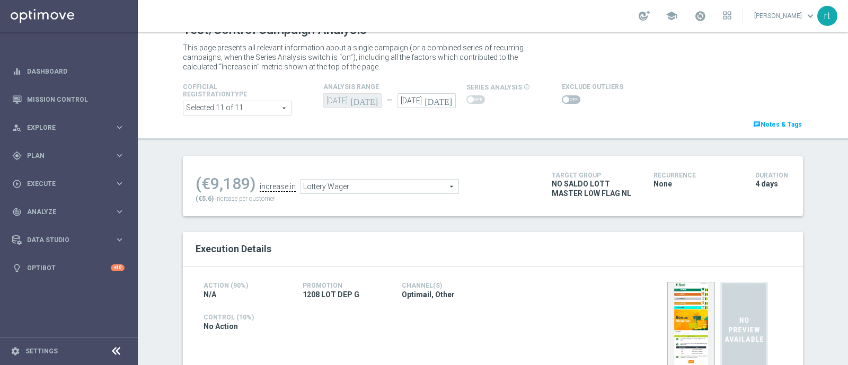
click at [562, 100] on span at bounding box center [571, 99] width 19 height 8
click at [562, 100] on input "checkbox" at bounding box center [571, 99] width 19 height 8
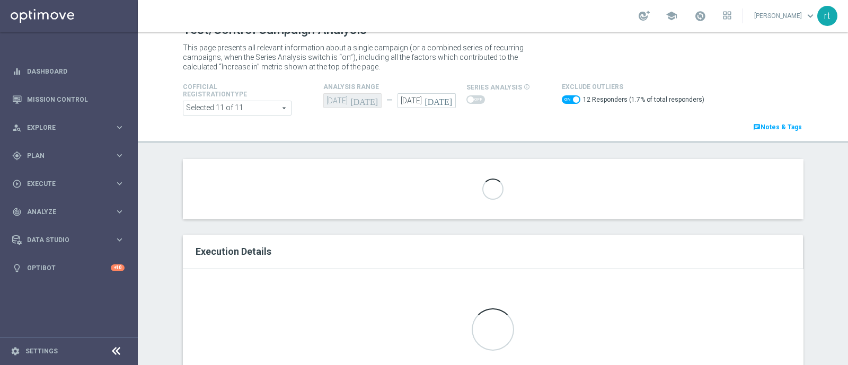
click at [562, 102] on span at bounding box center [571, 99] width 19 height 8
click at [562, 102] on input "checkbox" at bounding box center [571, 99] width 19 height 8
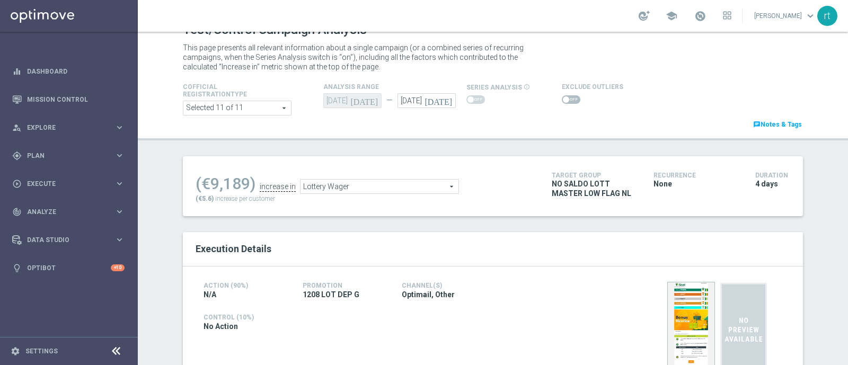
click at [563, 99] on span at bounding box center [566, 99] width 6 height 6
click at [562, 99] on input "checkbox" at bounding box center [571, 99] width 19 height 8
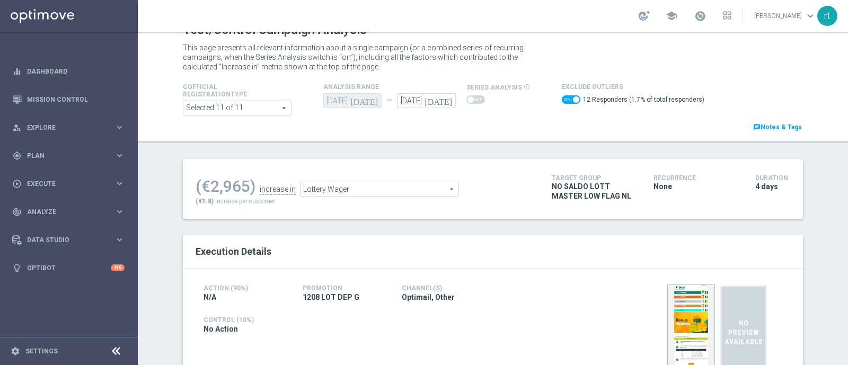
click at [371, 187] on span "Lottery Wager" at bounding box center [380, 189] width 158 height 14
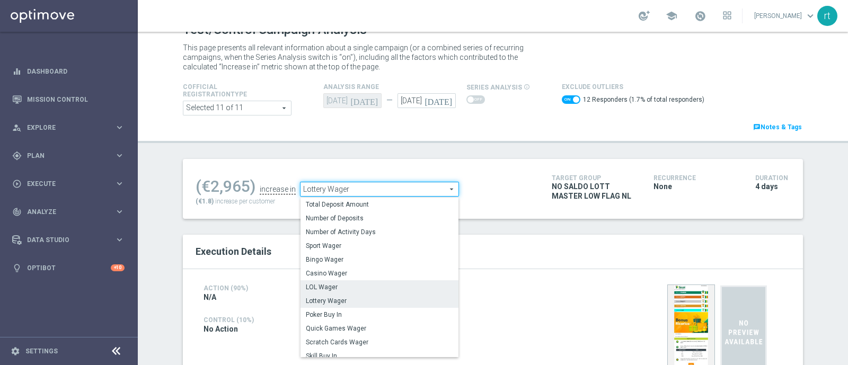
click at [350, 283] on span "LOL Wager" at bounding box center [379, 287] width 147 height 8
checkbox input "false"
type input "LOL Wager"
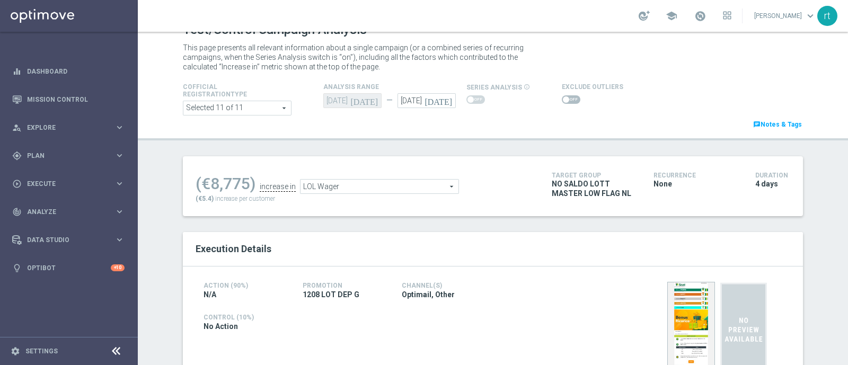
click at [563, 98] on span at bounding box center [571, 99] width 19 height 8
click at [563, 98] on input "checkbox" at bounding box center [571, 99] width 19 height 8
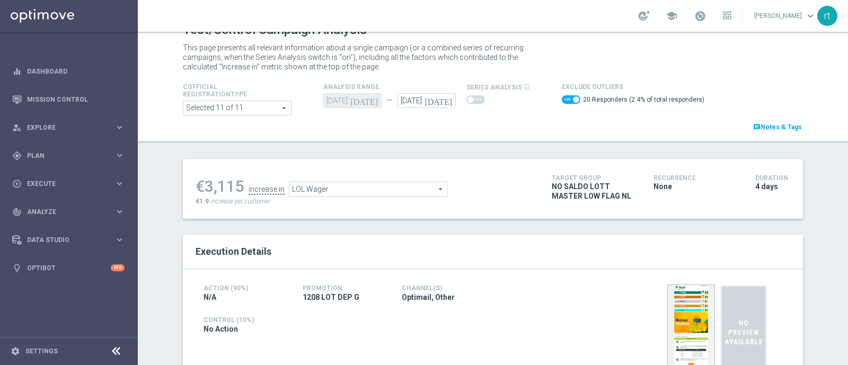
click at [335, 189] on span "LOL Wager" at bounding box center [368, 189] width 158 height 14
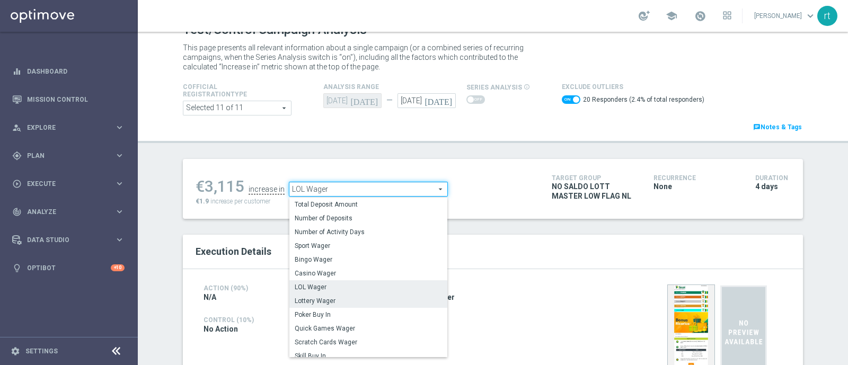
click at [321, 301] on span "Lottery Wager" at bounding box center [368, 301] width 147 height 8
checkbox input "false"
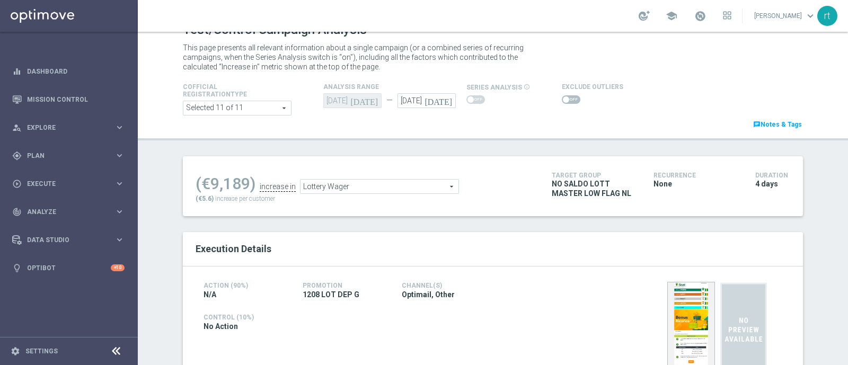
click at [346, 187] on span "Lottery Wager" at bounding box center [380, 187] width 158 height 14
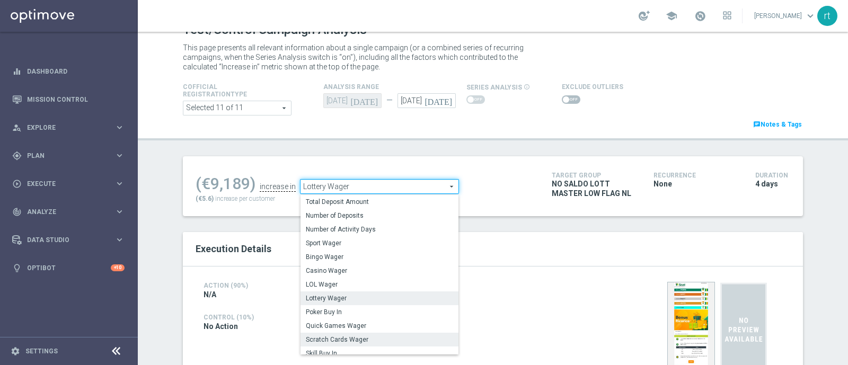
click at [334, 337] on span "Scratch Cards Wager" at bounding box center [379, 340] width 147 height 8
type input "Scratch Cards Wager"
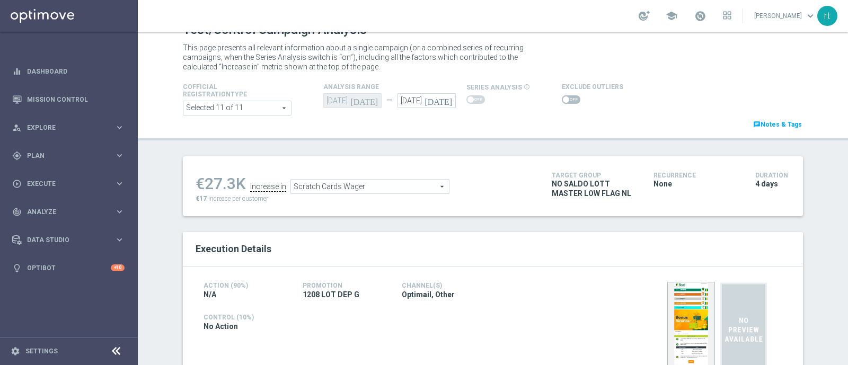
click at [567, 99] on span at bounding box center [571, 99] width 19 height 8
click at [567, 99] on input "checkbox" at bounding box center [571, 99] width 19 height 8
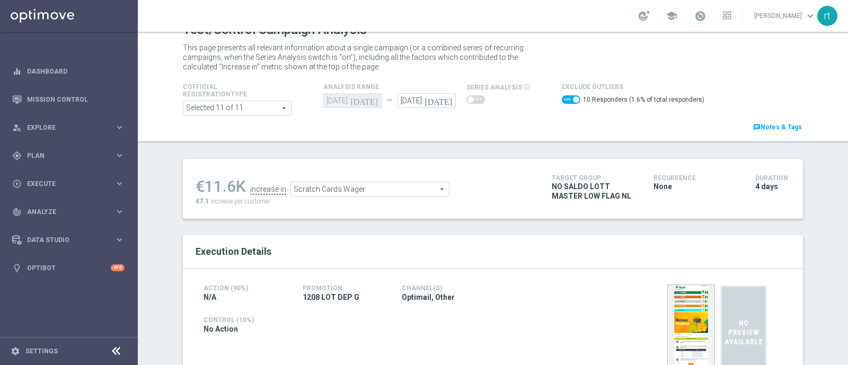
click at [372, 193] on span "Scratch Cards Wager" at bounding box center [370, 189] width 158 height 14
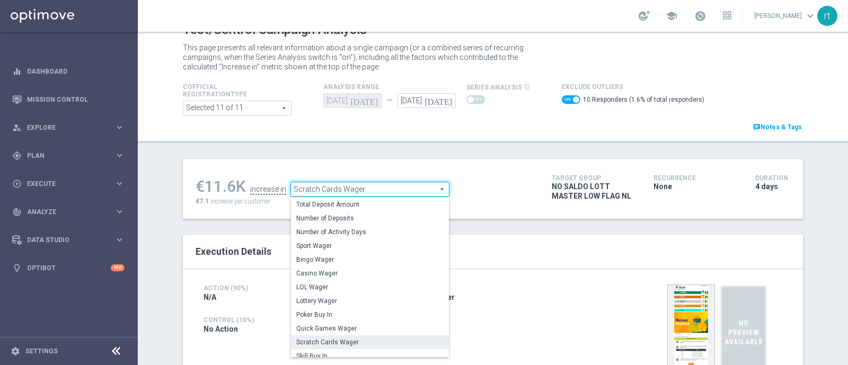
click at [552, 129] on div "Cofficial Registrationtype Selected 11 of 11 arrow_drop_down search Show Select…" at bounding box center [493, 107] width 636 height 52
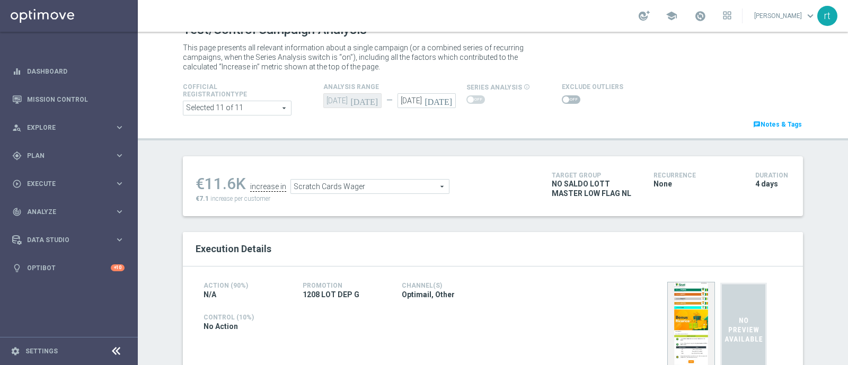
click at [562, 102] on span at bounding box center [571, 99] width 19 height 8
click at [562, 102] on input "checkbox" at bounding box center [571, 99] width 19 height 8
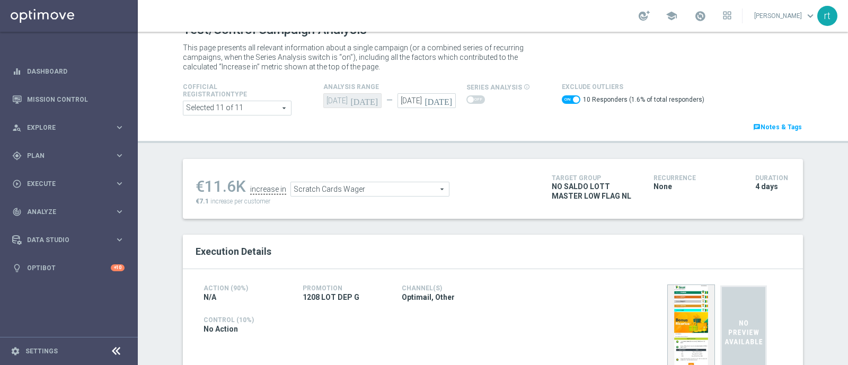
click at [562, 102] on span at bounding box center [571, 99] width 19 height 8
click at [562, 102] on input "checkbox" at bounding box center [571, 99] width 19 height 8
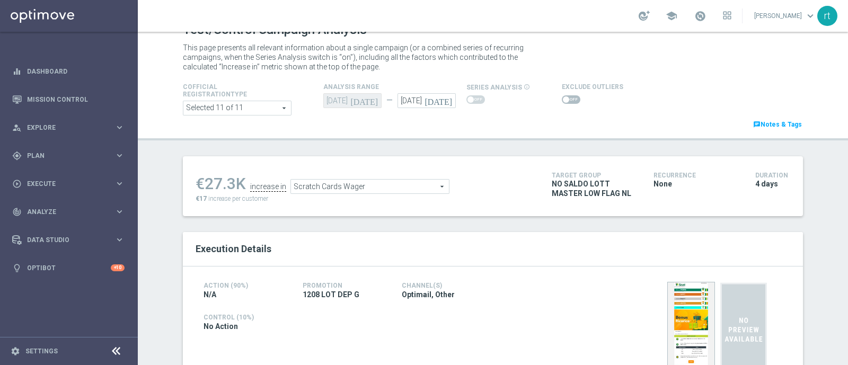
click at [562, 102] on span at bounding box center [571, 99] width 19 height 8
click at [562, 102] on input "checkbox" at bounding box center [571, 99] width 19 height 8
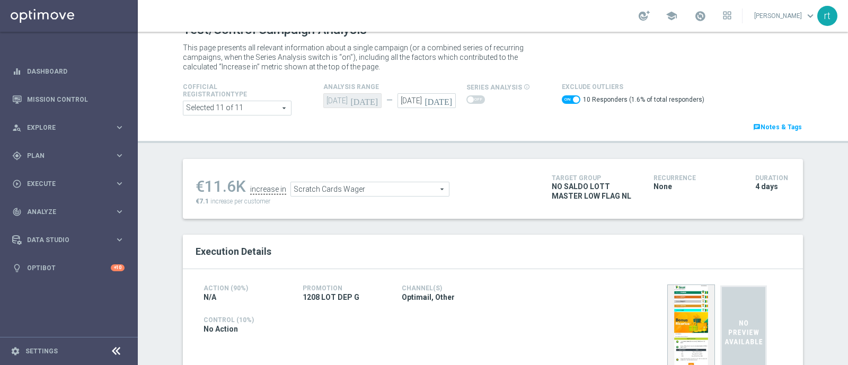
click at [341, 194] on span "Scratch Cards Wager" at bounding box center [370, 189] width 158 height 14
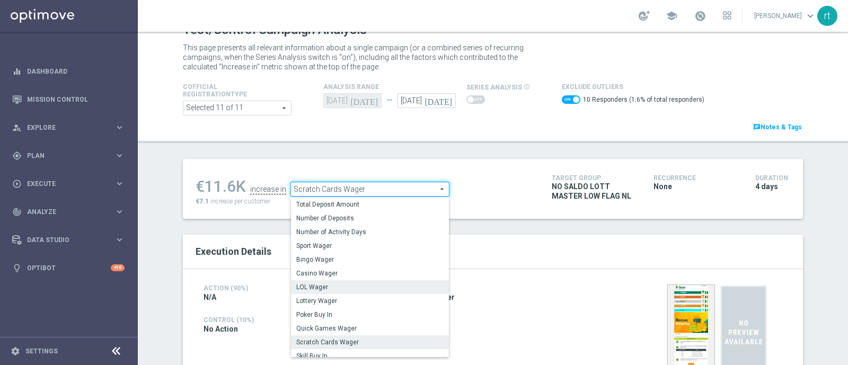
click at [329, 284] on span "LOL Wager" at bounding box center [369, 287] width 147 height 8
checkbox input "false"
type input "LOL Wager"
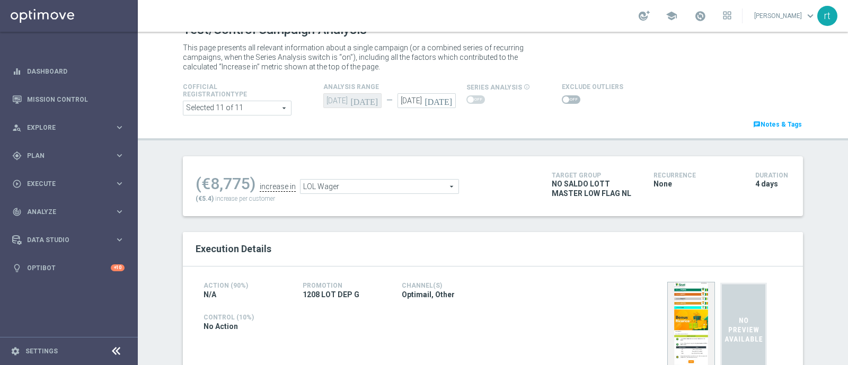
click at [562, 104] on div at bounding box center [592, 99] width 61 height 13
click at [562, 102] on span at bounding box center [571, 99] width 19 height 8
click at [562, 102] on input "checkbox" at bounding box center [571, 99] width 19 height 8
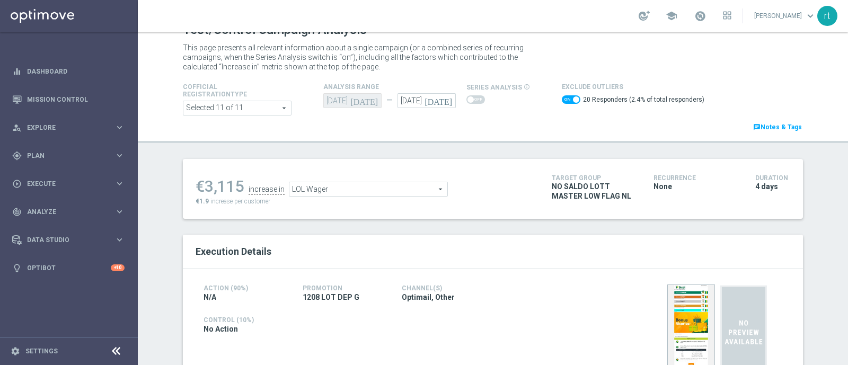
click at [336, 185] on span "LOL Wager" at bounding box center [368, 189] width 158 height 14
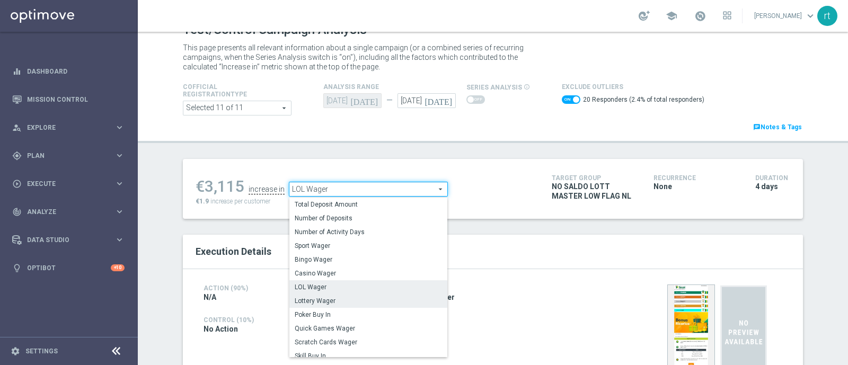
click at [316, 301] on span "Lottery Wager" at bounding box center [368, 301] width 147 height 8
checkbox input "false"
type input "Lottery Wager"
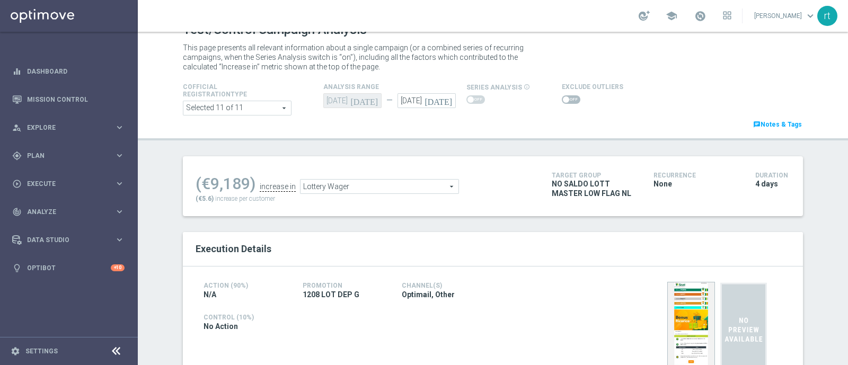
click at [565, 99] on span at bounding box center [571, 99] width 19 height 8
click at [565, 99] on input "checkbox" at bounding box center [571, 99] width 19 height 8
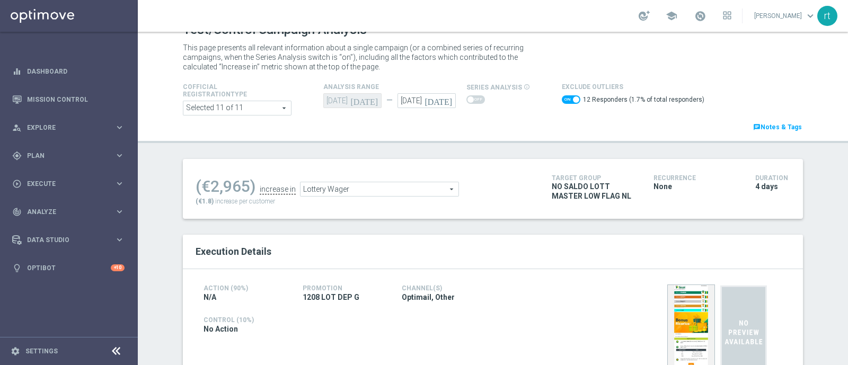
click at [331, 189] on span "Lottery Wager" at bounding box center [380, 189] width 158 height 14
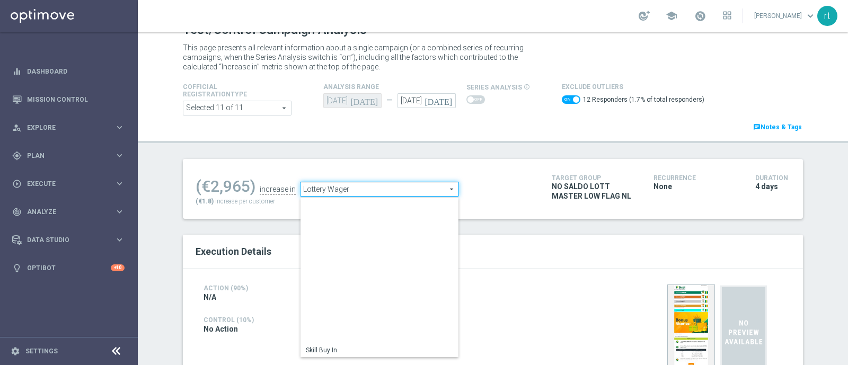
scroll to position [152, 0]
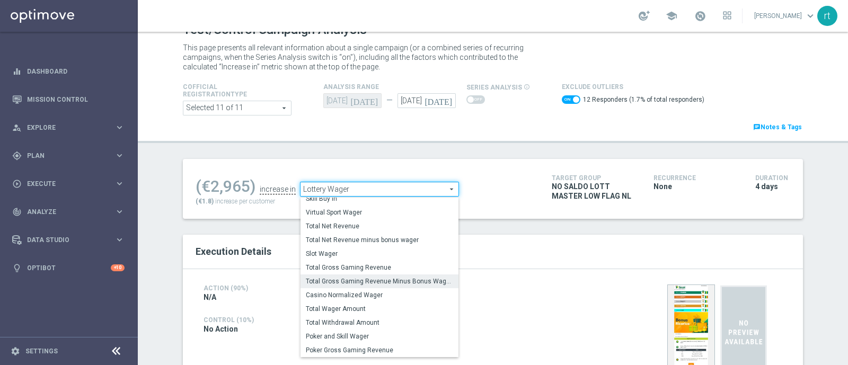
click at [325, 281] on span "Total Gross Gaming Revenue Minus Bonus Wagared" at bounding box center [379, 281] width 147 height 8
checkbox input "false"
type input "Total Gross Gaming Revenue Minus Bonus Wagared"
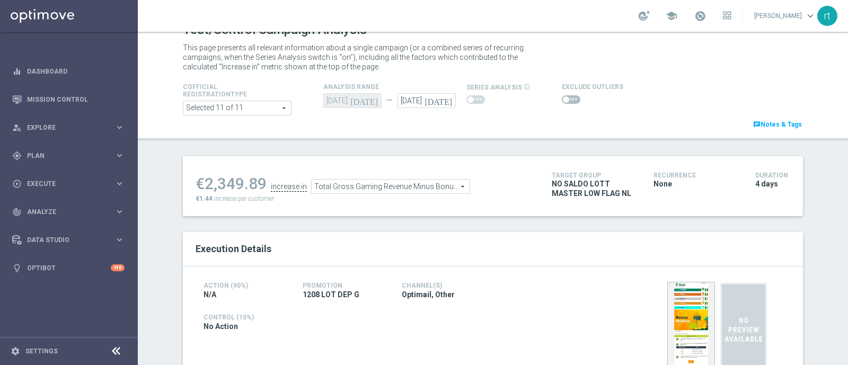
click at [563, 98] on span at bounding box center [566, 99] width 6 height 6
click at [562, 98] on input "checkbox" at bounding box center [571, 99] width 19 height 8
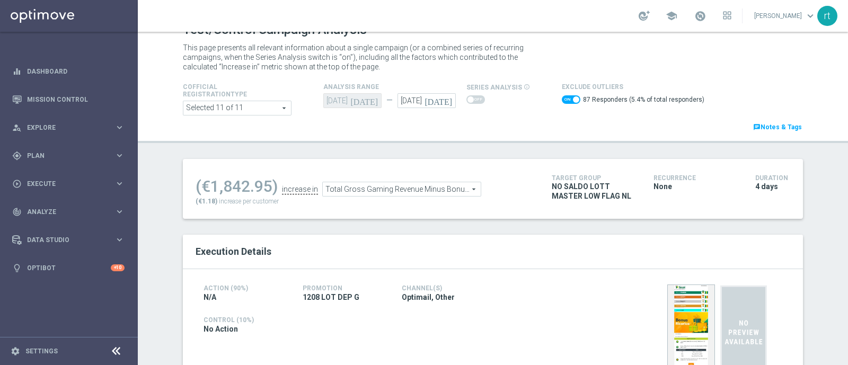
click at [562, 100] on span at bounding box center [571, 99] width 19 height 8
click at [562, 100] on input "checkbox" at bounding box center [571, 99] width 19 height 8
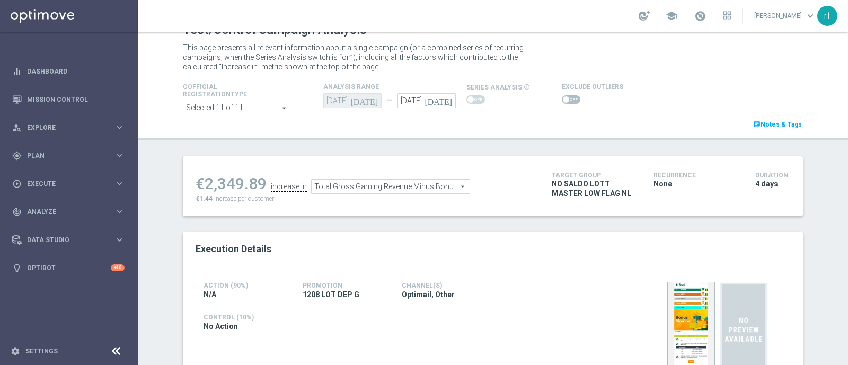
click at [563, 99] on span at bounding box center [566, 99] width 6 height 6
click at [562, 99] on input "checkbox" at bounding box center [571, 99] width 19 height 8
checkbox input "true"
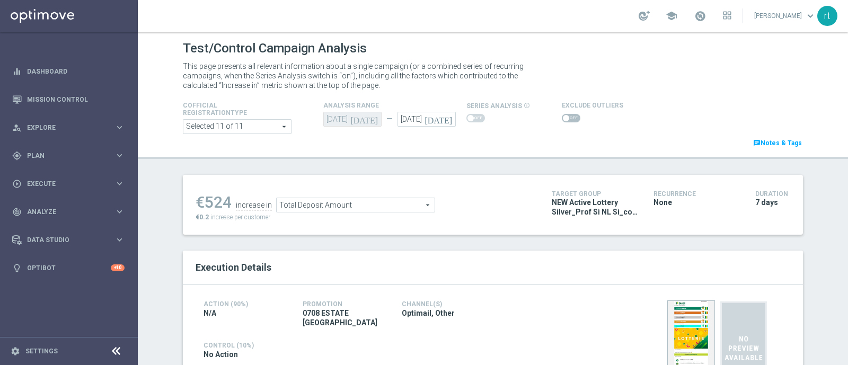
click at [563, 118] on span at bounding box center [566, 118] width 6 height 6
click at [562, 118] on input "checkbox" at bounding box center [571, 118] width 19 height 8
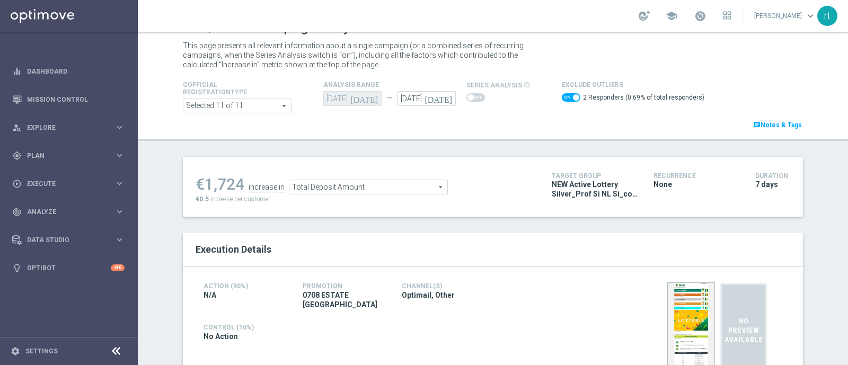
scroll to position [20, 0]
click at [358, 187] on span "Total Deposit Amount" at bounding box center [368, 188] width 158 height 14
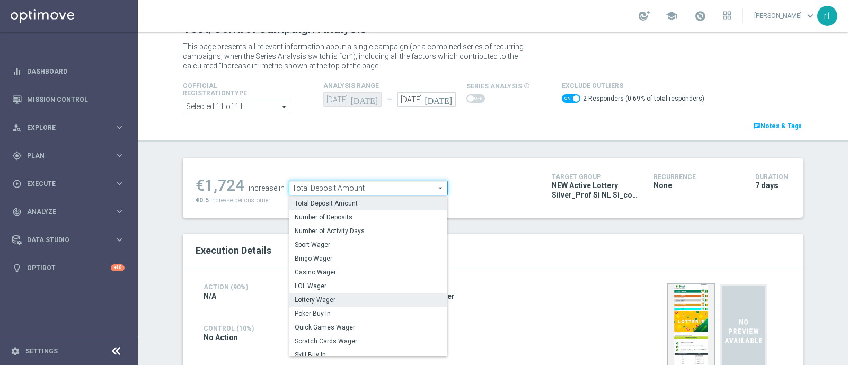
click at [337, 301] on span "Lottery Wager" at bounding box center [368, 300] width 147 height 8
checkbox input "false"
type input "Lottery Wager"
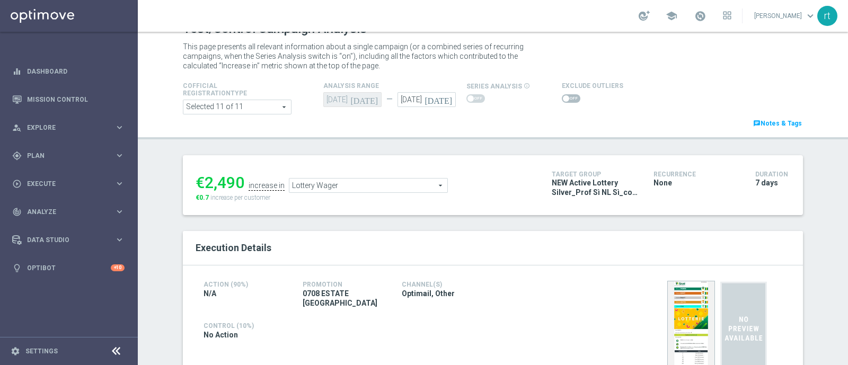
click at [568, 94] on span at bounding box center [571, 98] width 19 height 8
click at [568, 94] on input "checkbox" at bounding box center [571, 98] width 19 height 8
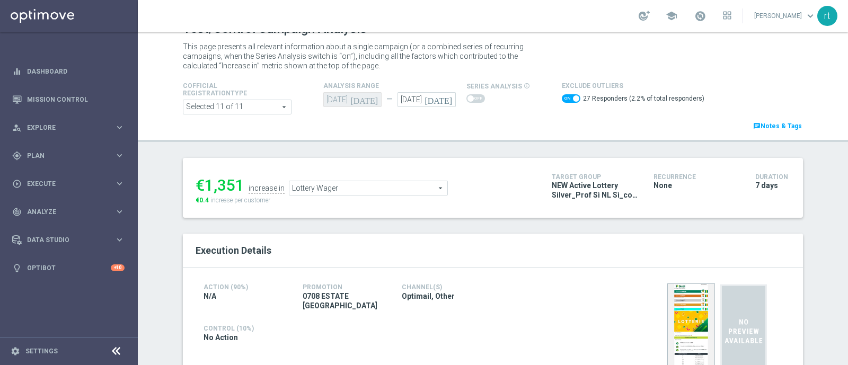
click at [340, 191] on span "Lottery Wager" at bounding box center [368, 188] width 158 height 14
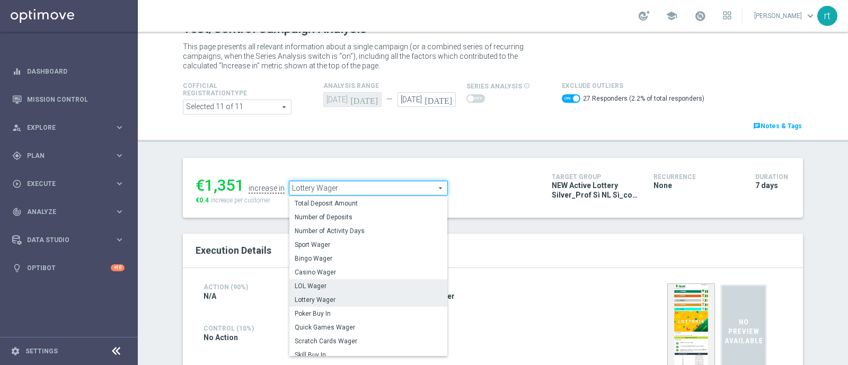
click at [342, 285] on span "LOL Wager" at bounding box center [368, 286] width 147 height 8
checkbox input "false"
type input "LOL Wager"
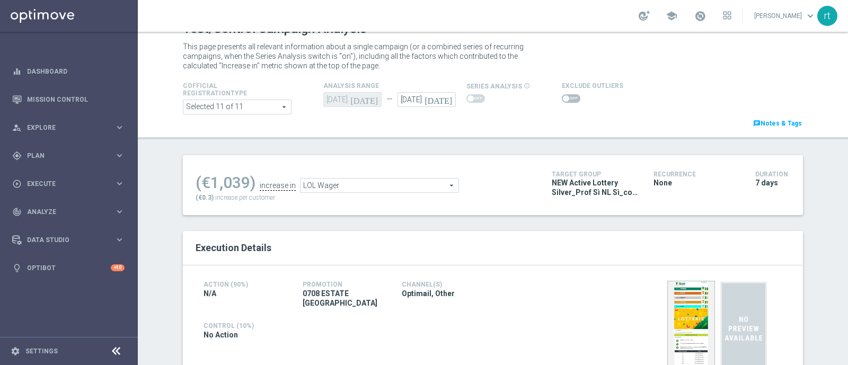
click at [563, 96] on span at bounding box center [571, 98] width 19 height 8
click at [563, 96] on input "checkbox" at bounding box center [571, 98] width 19 height 8
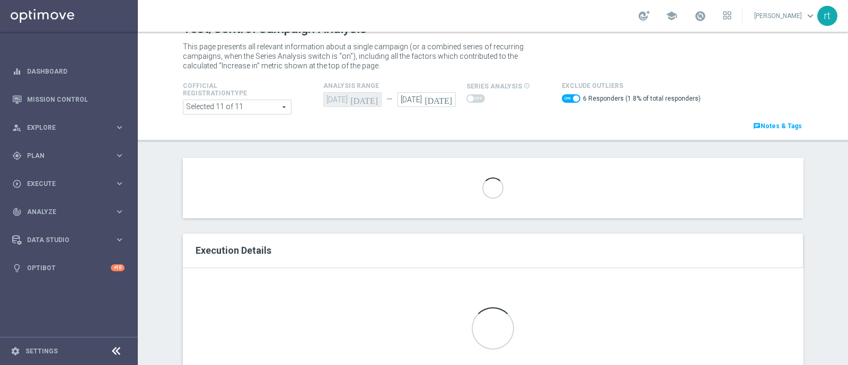
click at [562, 100] on span at bounding box center [571, 98] width 19 height 8
click at [562, 100] on input "checkbox" at bounding box center [571, 98] width 19 height 8
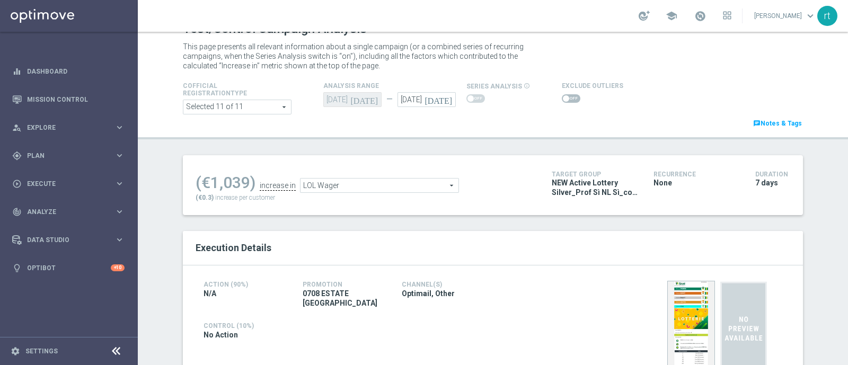
click at [562, 96] on span at bounding box center [571, 98] width 19 height 8
click at [562, 96] on input "checkbox" at bounding box center [571, 98] width 19 height 8
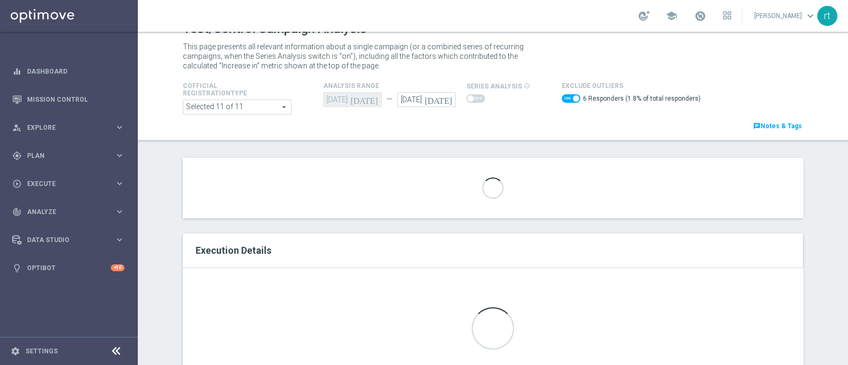
click at [562, 102] on span at bounding box center [571, 98] width 19 height 8
click at [562, 102] on input "checkbox" at bounding box center [571, 98] width 19 height 8
checkbox input "false"
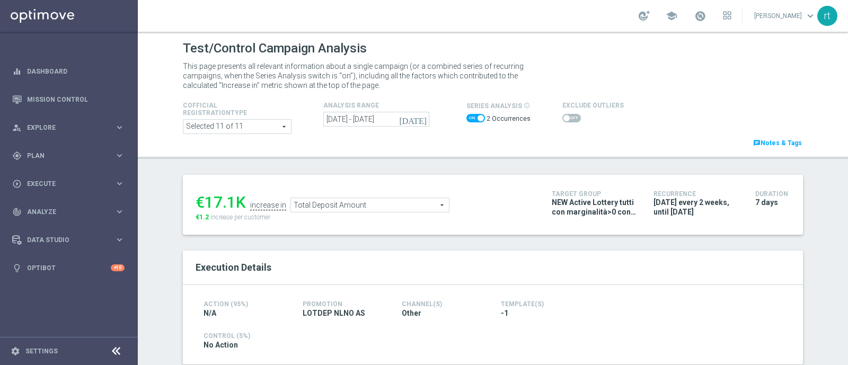
click at [467, 119] on span at bounding box center [475, 118] width 19 height 8
click at [467, 119] on input "checkbox" at bounding box center [475, 118] width 19 height 8
click at [368, 118] on icon "[DATE]" at bounding box center [365, 118] width 31 height 12
click at [479, 117] on span at bounding box center [475, 118] width 19 height 8
click at [479, 117] on input "checkbox" at bounding box center [475, 118] width 19 height 8
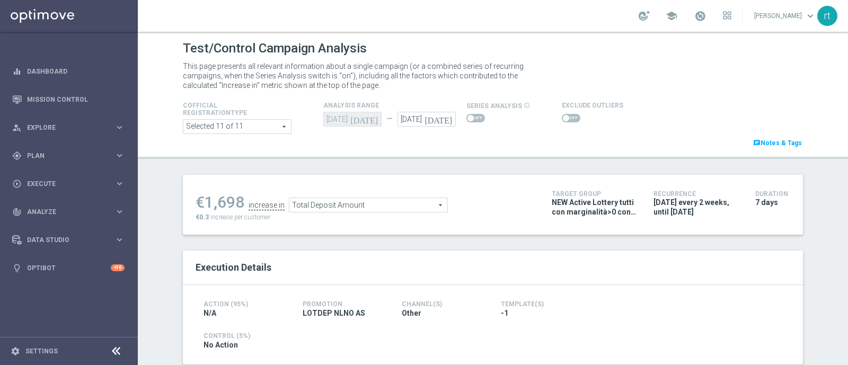
checkbox input "true"
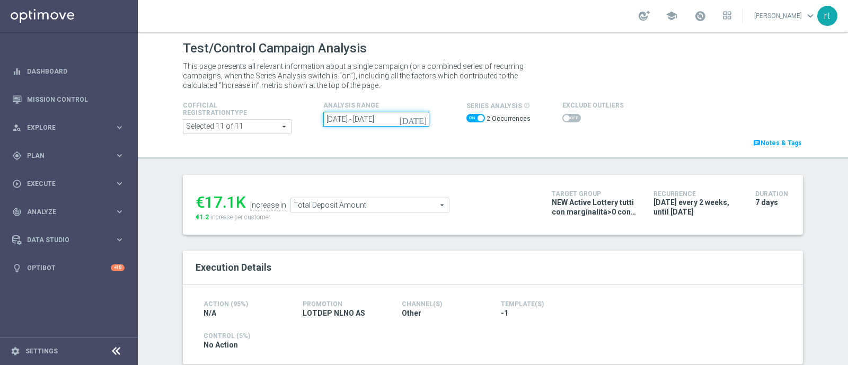
click at [347, 120] on input "04 Aug 2025 - 18 Aug 2025" at bounding box center [376, 119] width 106 height 15
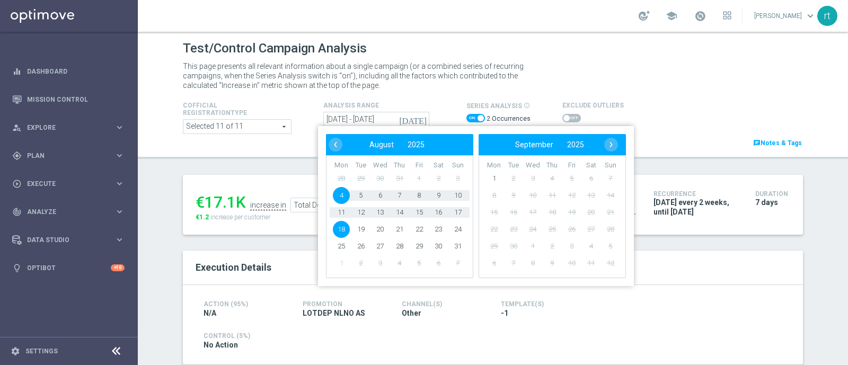
click at [341, 193] on span "4" at bounding box center [341, 195] width 17 height 17
click at [459, 194] on span "10" at bounding box center [458, 195] width 17 height 17
type input "04 Aug 2025 - 10 Aug 2025"
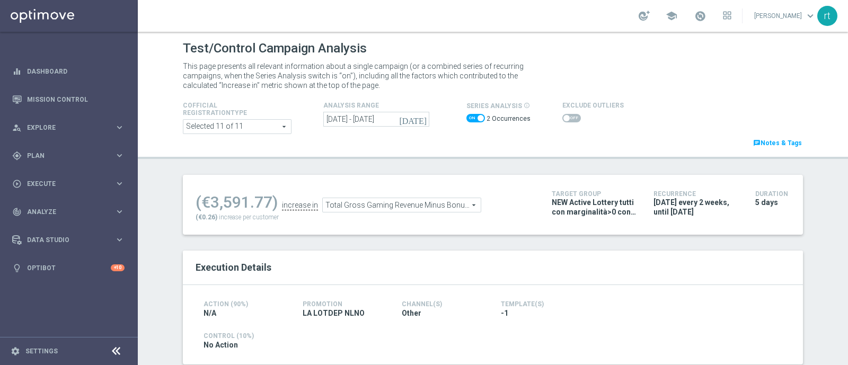
click at [466, 116] on span at bounding box center [475, 118] width 19 height 8
click at [466, 116] on input "checkbox" at bounding box center [475, 118] width 19 height 8
click at [472, 118] on span at bounding box center [475, 118] width 19 height 8
click at [472, 118] on input "checkbox" at bounding box center [475, 118] width 19 height 8
checkbox input "true"
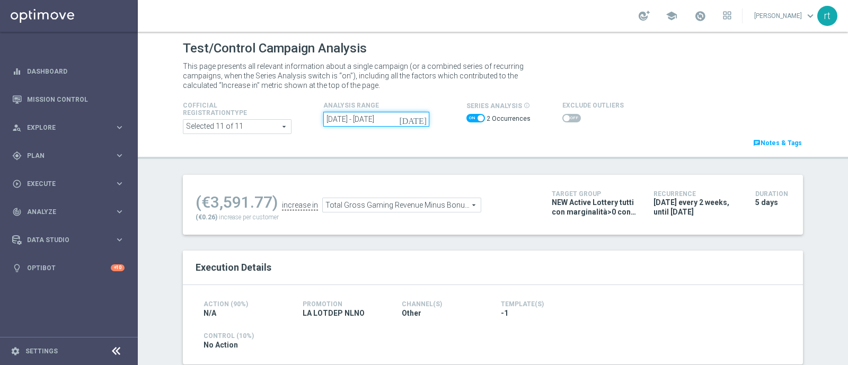
click at [367, 121] on input "[DATE] - [DATE]" at bounding box center [376, 119] width 106 height 15
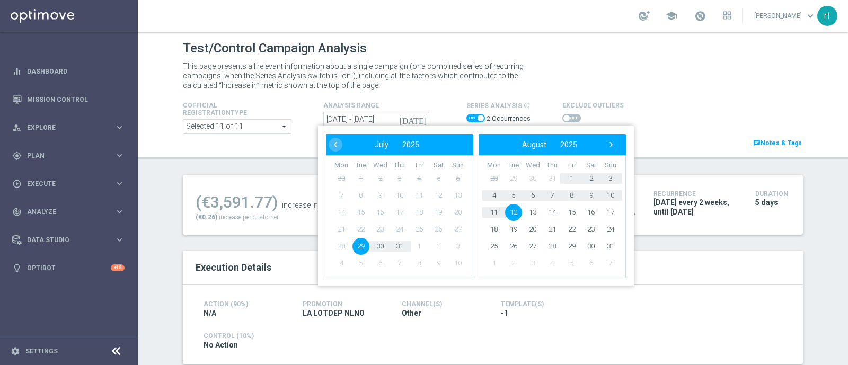
click at [516, 210] on span "12" at bounding box center [513, 212] width 17 height 17
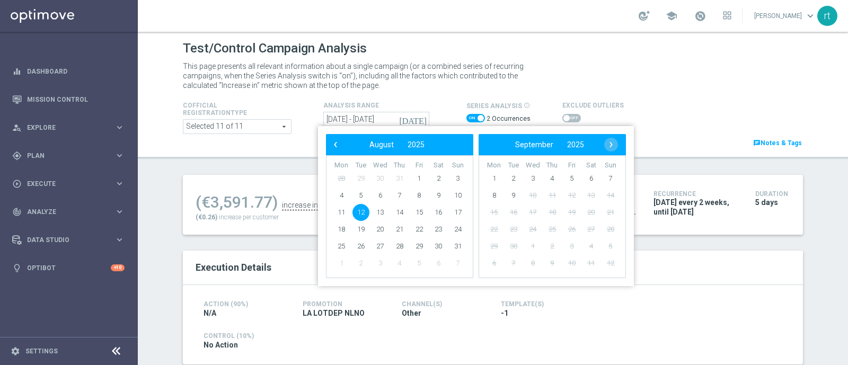
click at [360, 213] on span "12" at bounding box center [361, 212] width 17 height 17
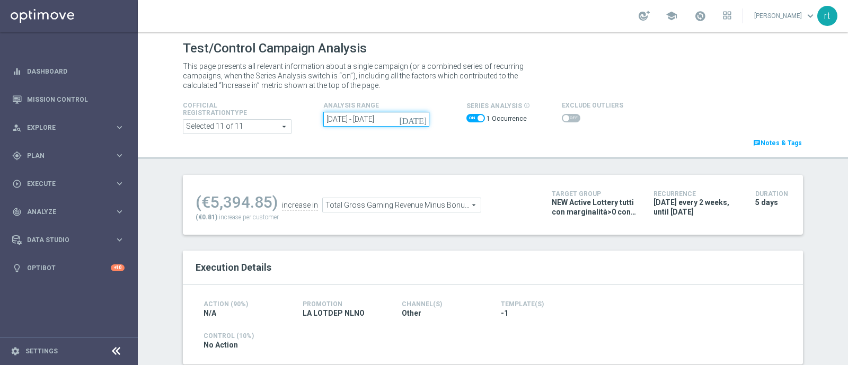
click at [382, 120] on input "12 Aug 2025 - 12 Aug 2025" at bounding box center [376, 119] width 106 height 15
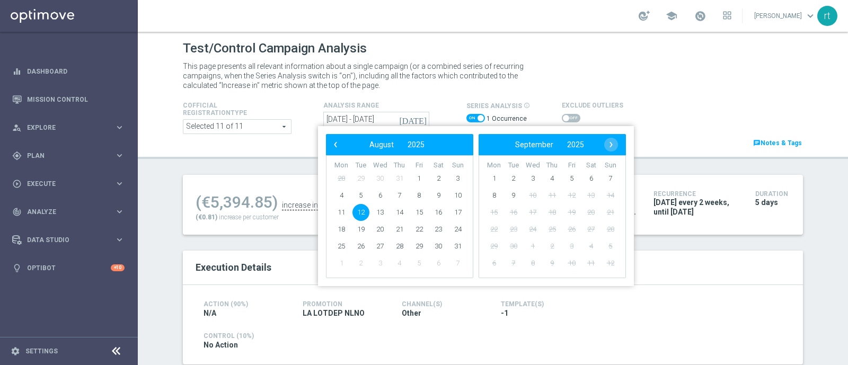
click at [364, 210] on span "12" at bounding box center [361, 212] width 17 height 17
click at [442, 213] on span "16" at bounding box center [438, 212] width 17 height 17
type input "12 Aug 2025 - 16 Aug 2025"
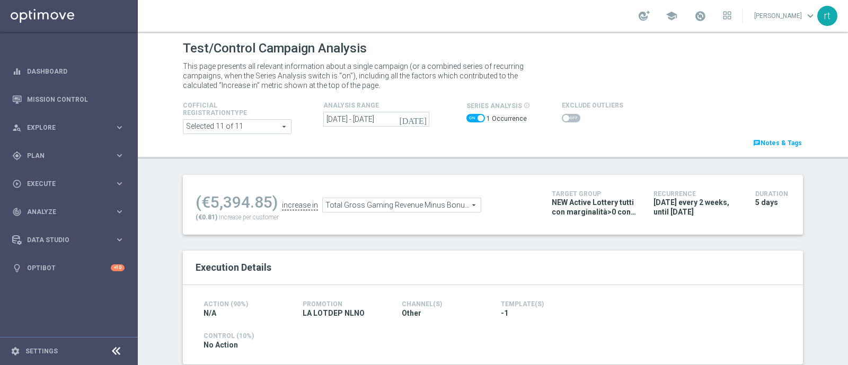
click at [566, 118] on span at bounding box center [571, 118] width 19 height 8
click at [566, 118] on input "checkbox" at bounding box center [571, 118] width 19 height 8
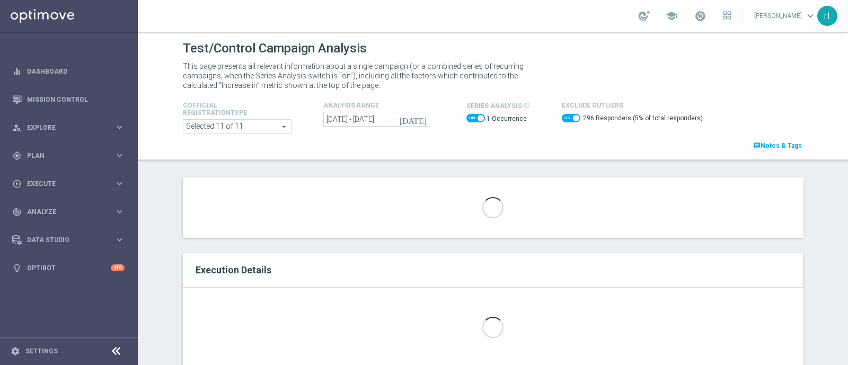
scroll to position [74, 0]
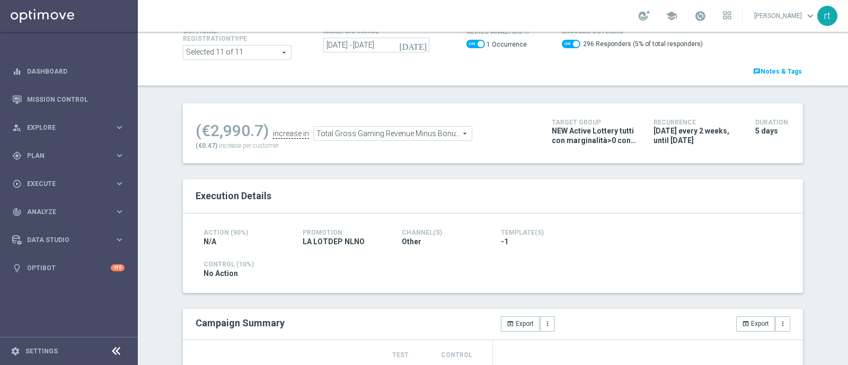
click at [363, 131] on span "Total Gross Gaming Revenue Minus Bonus Wagared" at bounding box center [393, 134] width 158 height 14
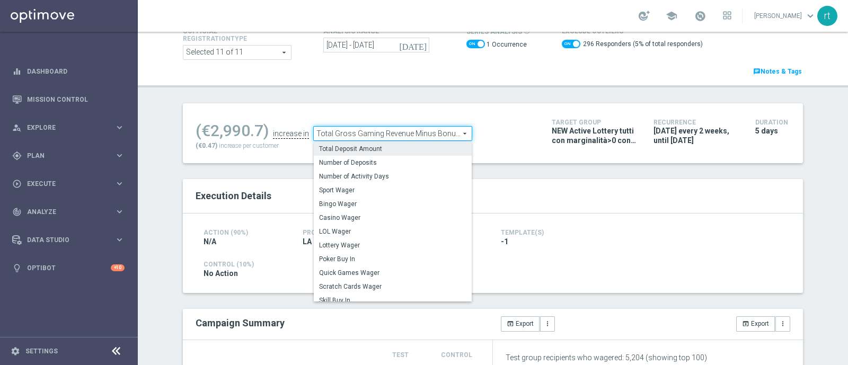
click at [353, 147] on span "Total Deposit Amount" at bounding box center [392, 149] width 147 height 8
checkbox input "false"
type input "Total Deposit Amount"
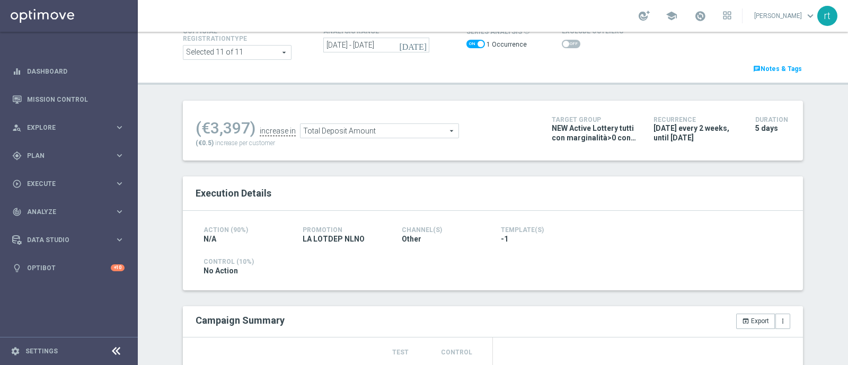
click at [565, 38] on div at bounding box center [592, 44] width 61 height 13
click at [563, 46] on span at bounding box center [571, 44] width 19 height 8
click at [563, 46] on input "checkbox" at bounding box center [571, 44] width 19 height 8
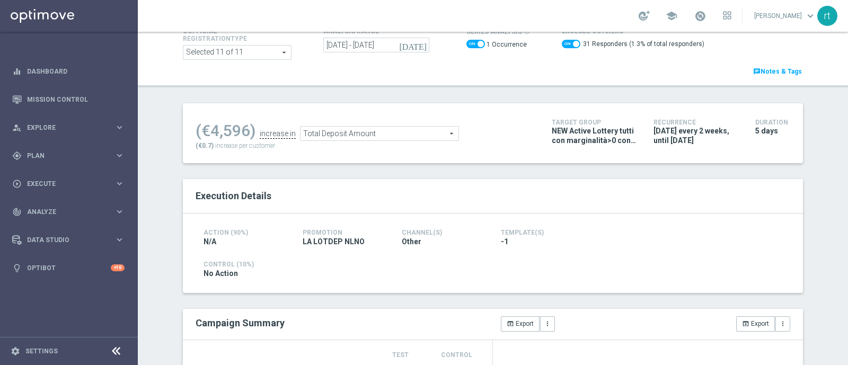
click at [365, 136] on span "Total Deposit Amount" at bounding box center [380, 134] width 158 height 14
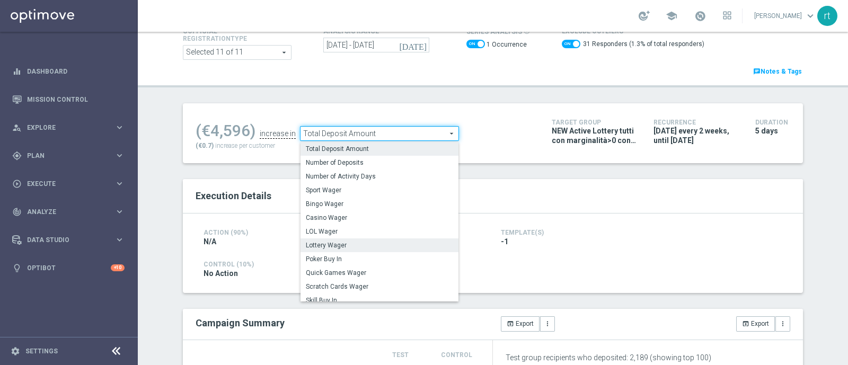
click at [336, 244] on span "Lottery Wager" at bounding box center [379, 245] width 147 height 8
checkbox input "false"
type input "Lottery Wager"
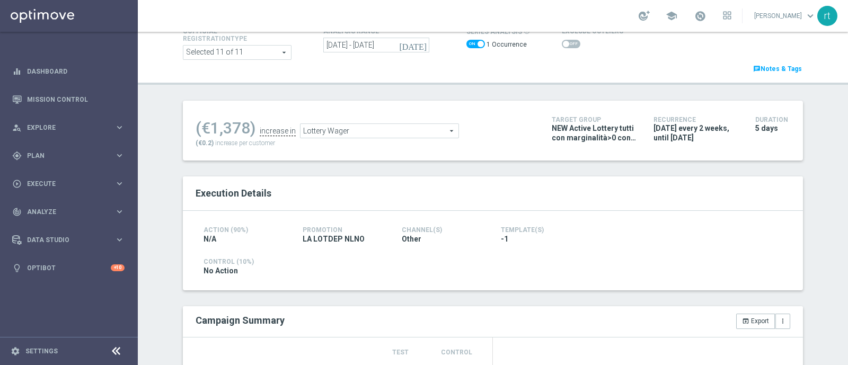
click at [565, 41] on span at bounding box center [571, 44] width 19 height 8
click at [565, 41] on input "checkbox" at bounding box center [571, 44] width 19 height 8
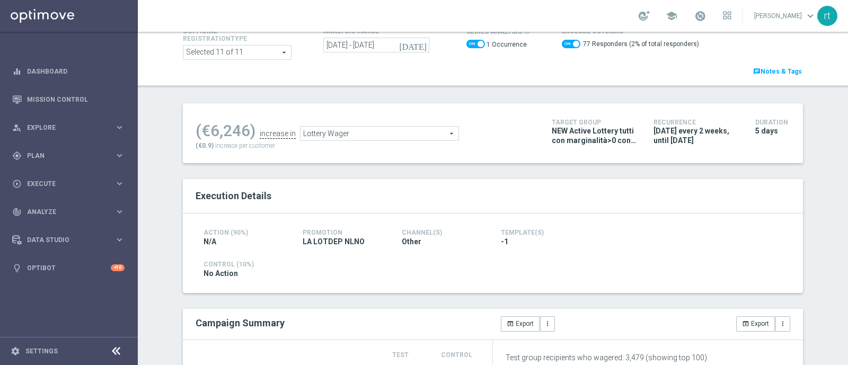
scroll to position [40, 0]
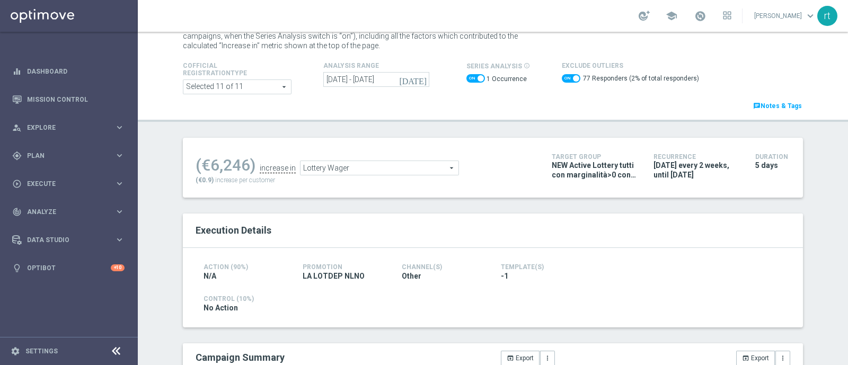
click at [562, 75] on span at bounding box center [571, 78] width 19 height 8
click at [562, 75] on input "checkbox" at bounding box center [571, 78] width 19 height 8
checkbox input "false"
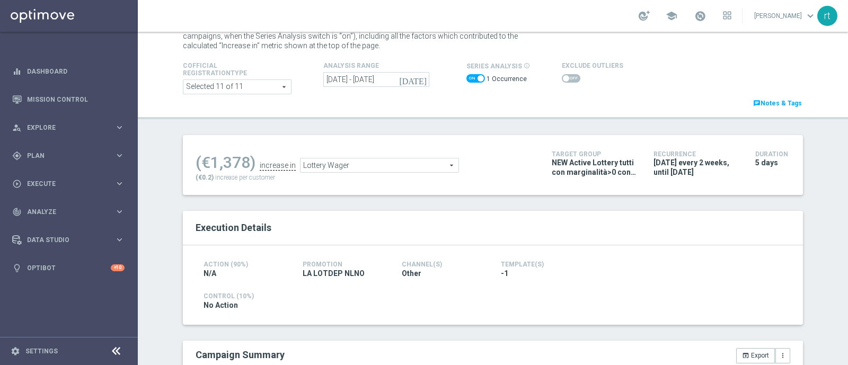
click at [333, 165] on span "Lottery Wager" at bounding box center [380, 165] width 158 height 14
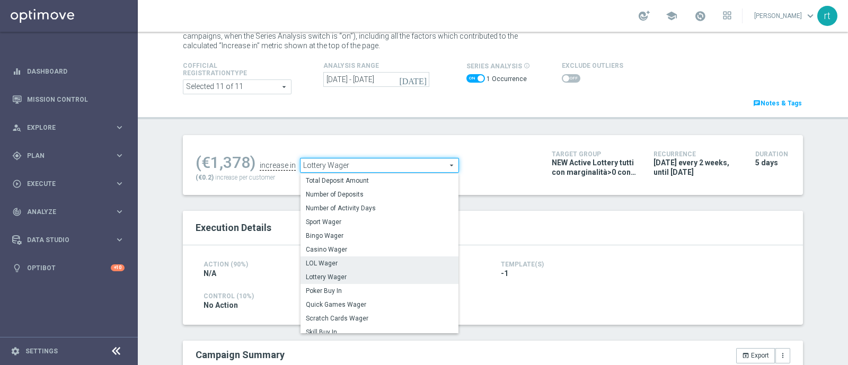
click at [326, 262] on span "LOL Wager" at bounding box center [379, 263] width 147 height 8
type input "LOL Wager"
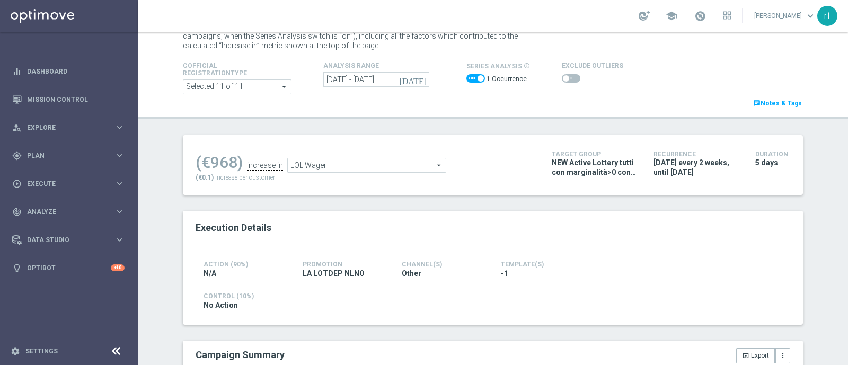
click at [570, 77] on span at bounding box center [571, 78] width 19 height 8
click at [570, 77] on input "checkbox" at bounding box center [571, 78] width 19 height 8
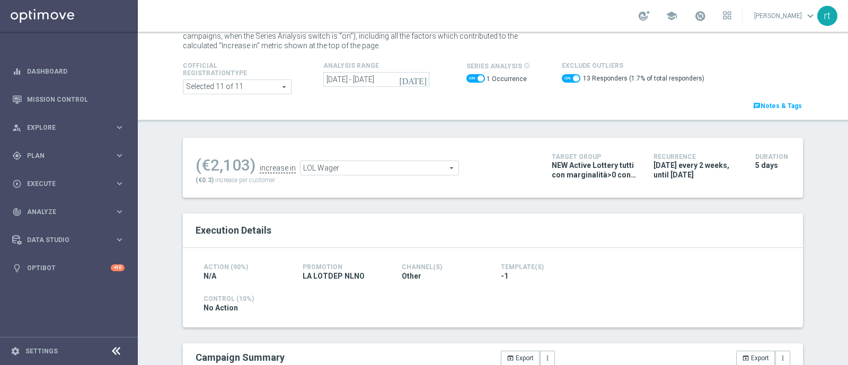
click at [382, 161] on div "LOL Wager LOL Wager arrow_drop_down search" at bounding box center [379, 168] width 159 height 15
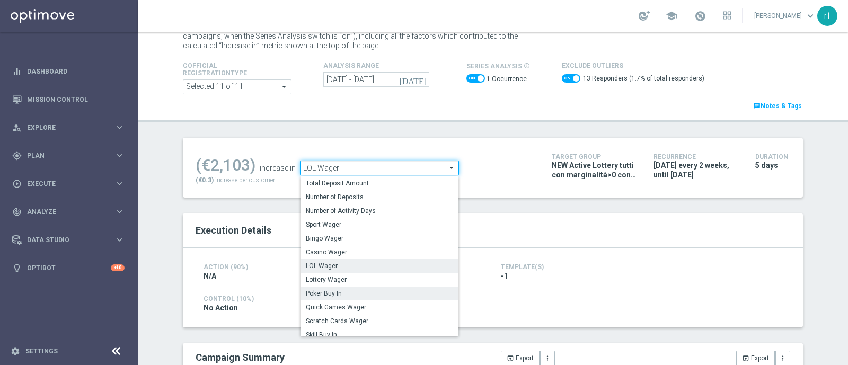
scroll to position [81, 0]
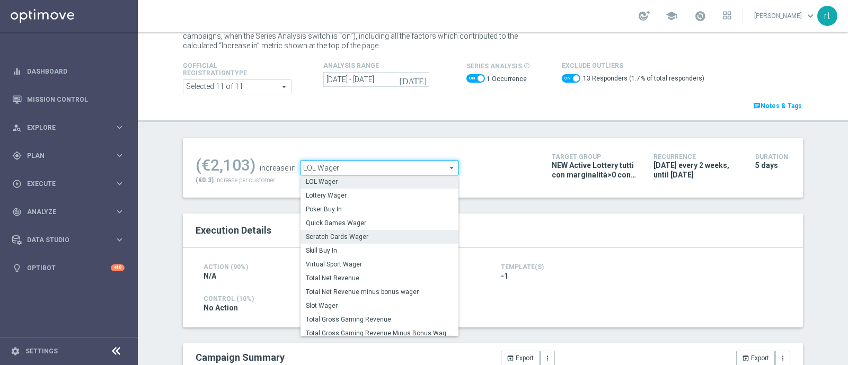
click at [350, 240] on span "Scratch Cards Wager" at bounding box center [379, 237] width 147 height 8
checkbox input "false"
type input "Scratch Cards Wager"
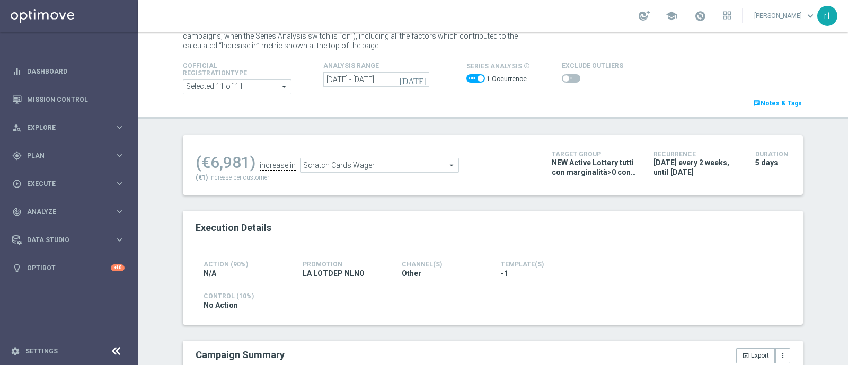
click at [563, 78] on span at bounding box center [566, 78] width 6 height 6
click at [562, 78] on input "checkbox" at bounding box center [571, 78] width 19 height 8
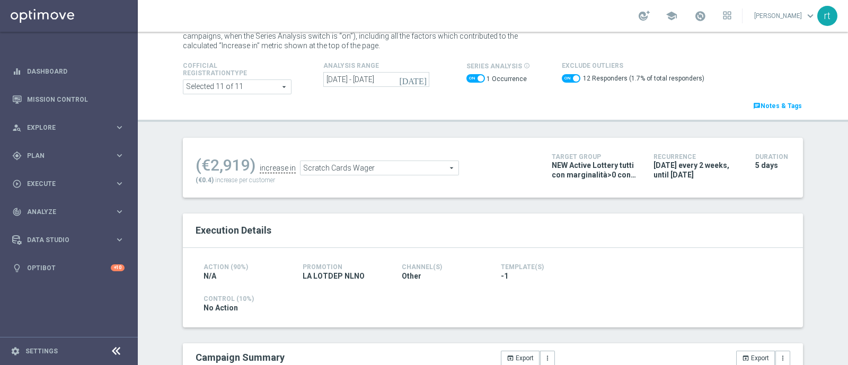
click at [339, 172] on span "Scratch Cards Wager" at bounding box center [380, 168] width 158 height 14
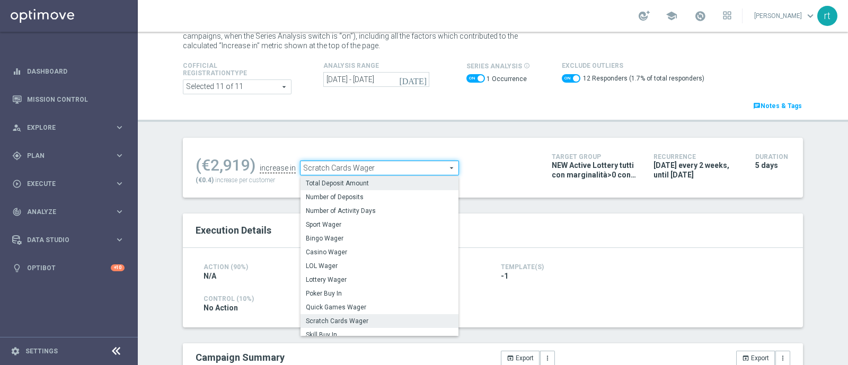
click at [358, 184] on span "Total Deposit Amount" at bounding box center [379, 183] width 147 height 8
checkbox input "false"
type input "Total Deposit Amount"
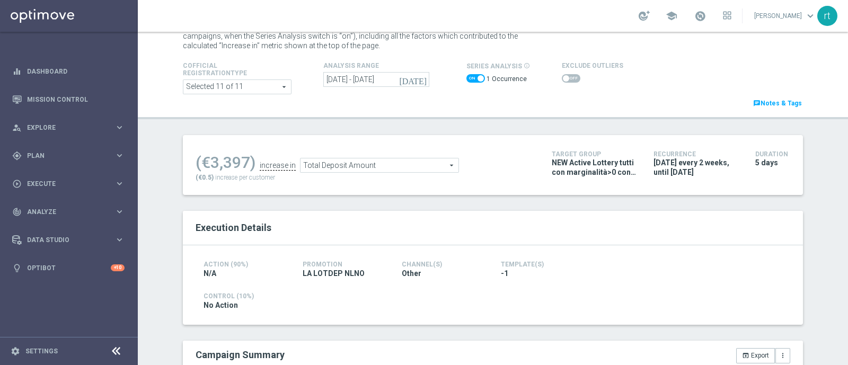
click at [562, 81] on span at bounding box center [571, 78] width 19 height 8
click at [562, 81] on input "checkbox" at bounding box center [571, 78] width 19 height 8
checkbox input "true"
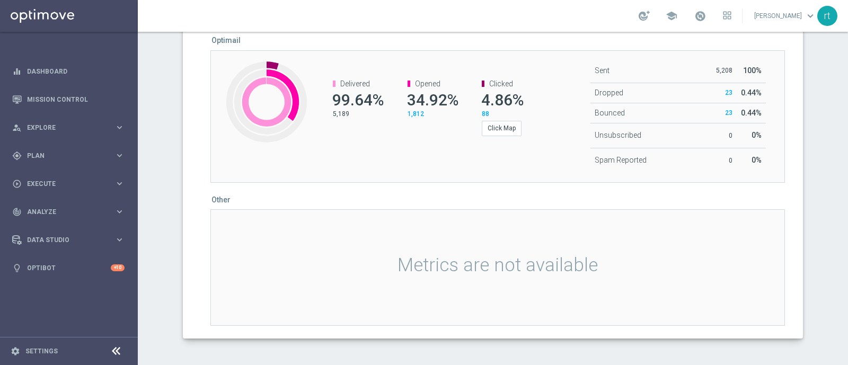
scroll to position [681, 0]
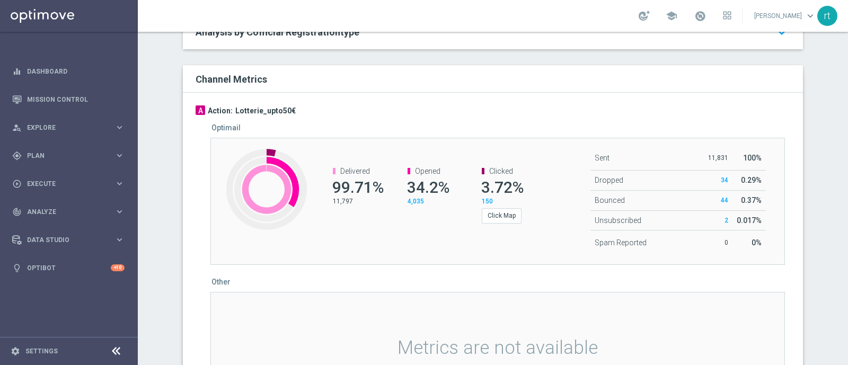
scroll to position [669, 0]
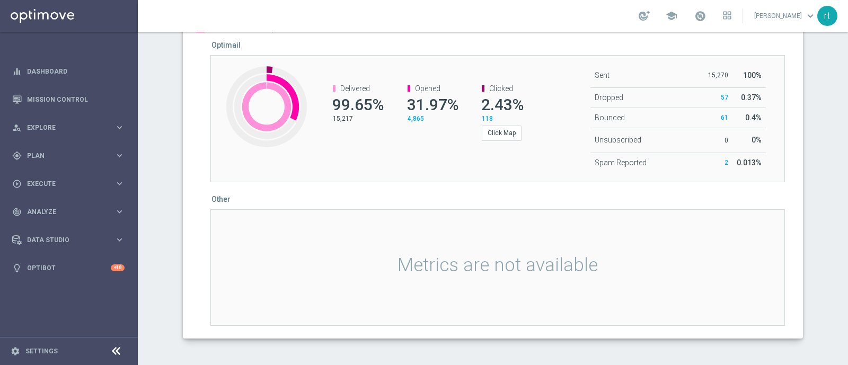
scroll to position [591, 0]
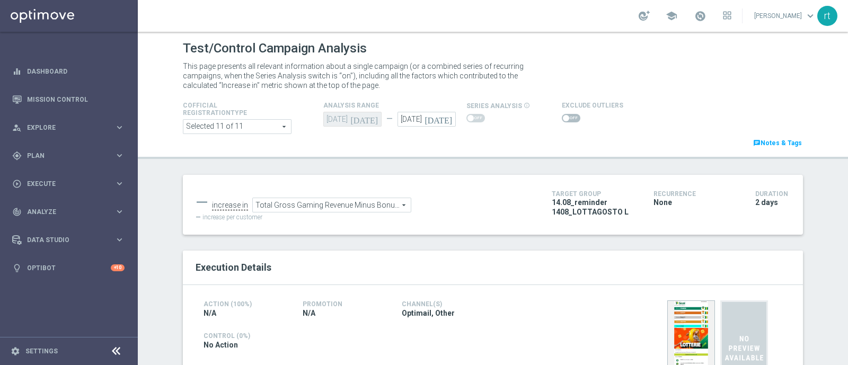
click at [157, 96] on div "Test/Control Campaign Analysis This page presents all relevant information abou…" at bounding box center [493, 198] width 710 height 333
